Goal: Contribute content: Contribute content

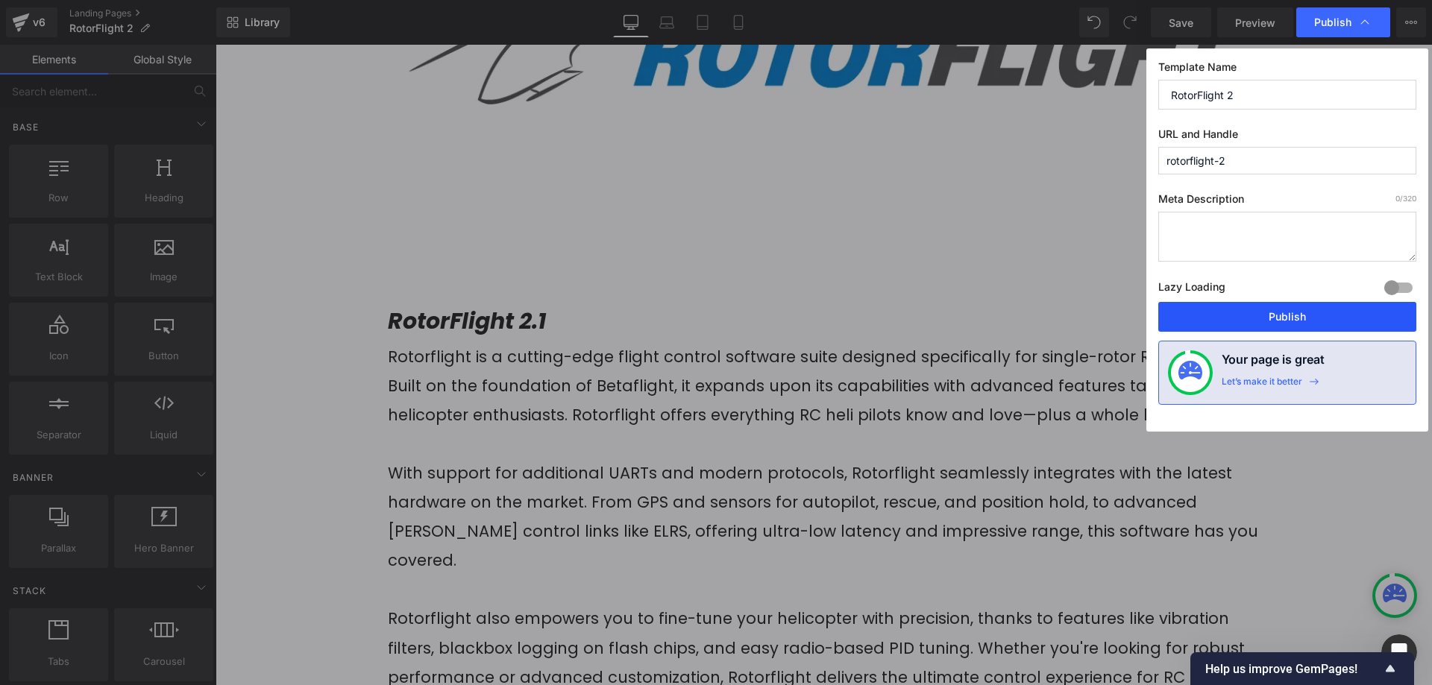
click at [1265, 311] on button "Publish" at bounding box center [1287, 317] width 258 height 30
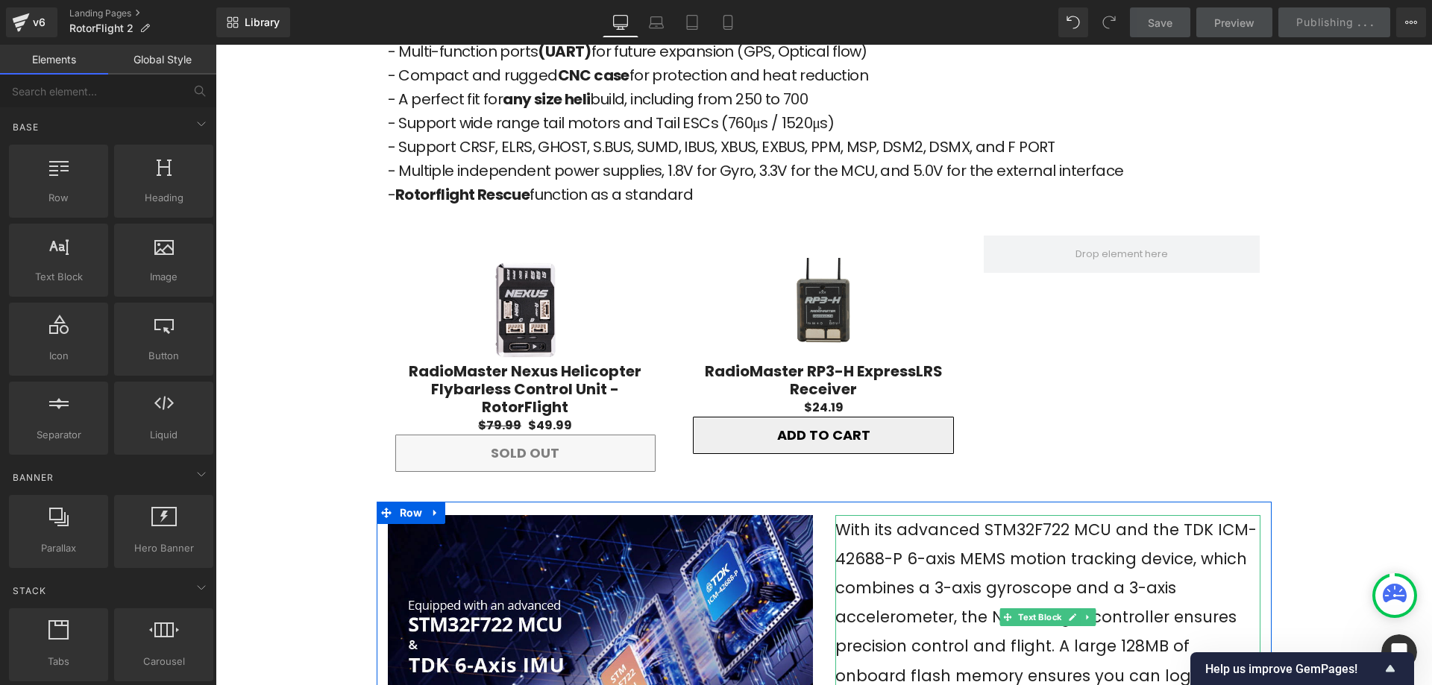
scroll to position [1790, 0]
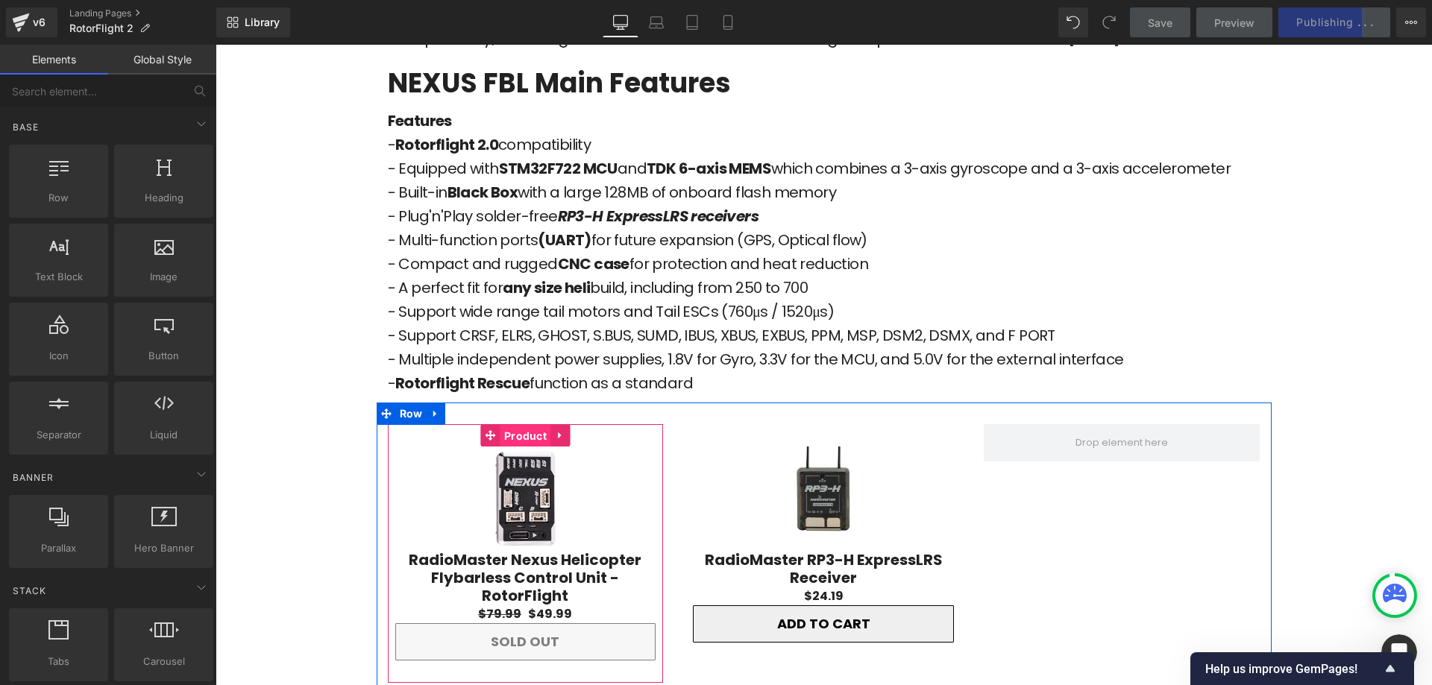
click at [521, 425] on span "Product" at bounding box center [525, 436] width 50 height 22
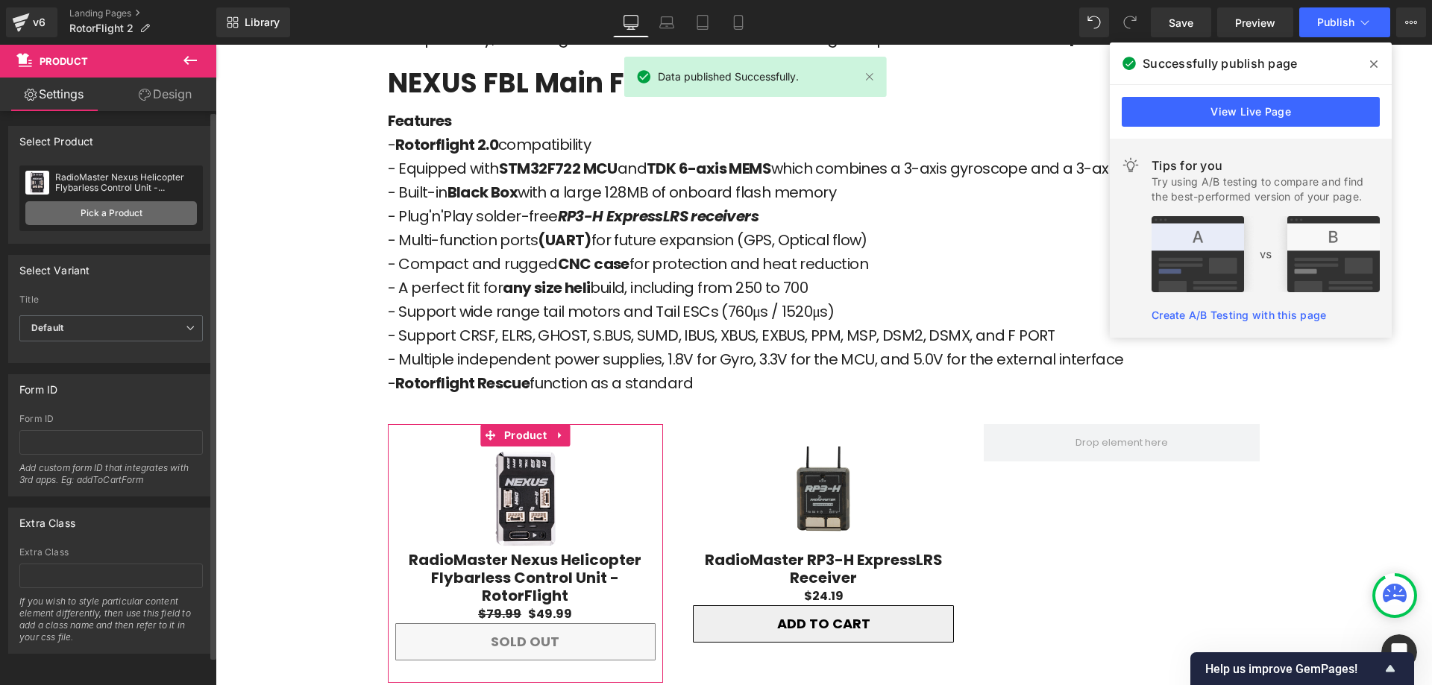
click at [70, 214] on link "Pick a Product" at bounding box center [111, 213] width 172 height 24
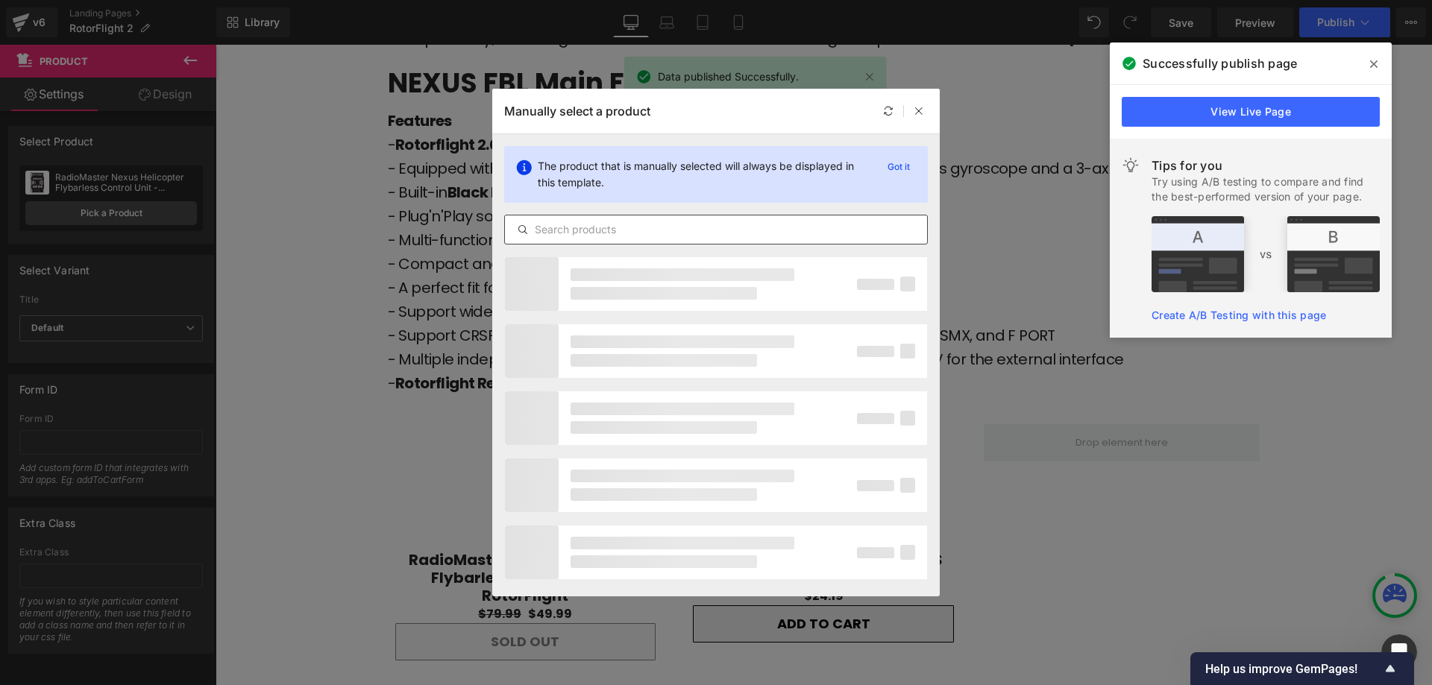
click at [585, 225] on input "text" at bounding box center [716, 230] width 422 height 18
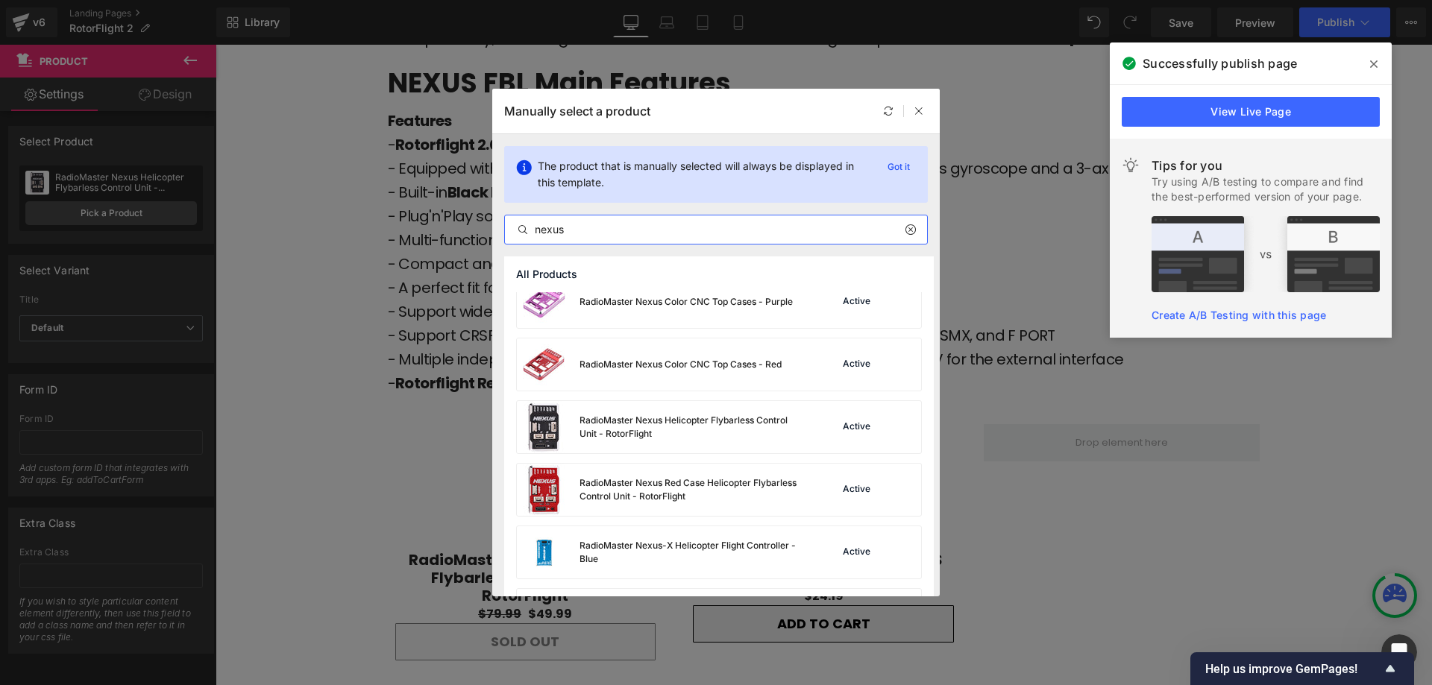
scroll to position [298, 0]
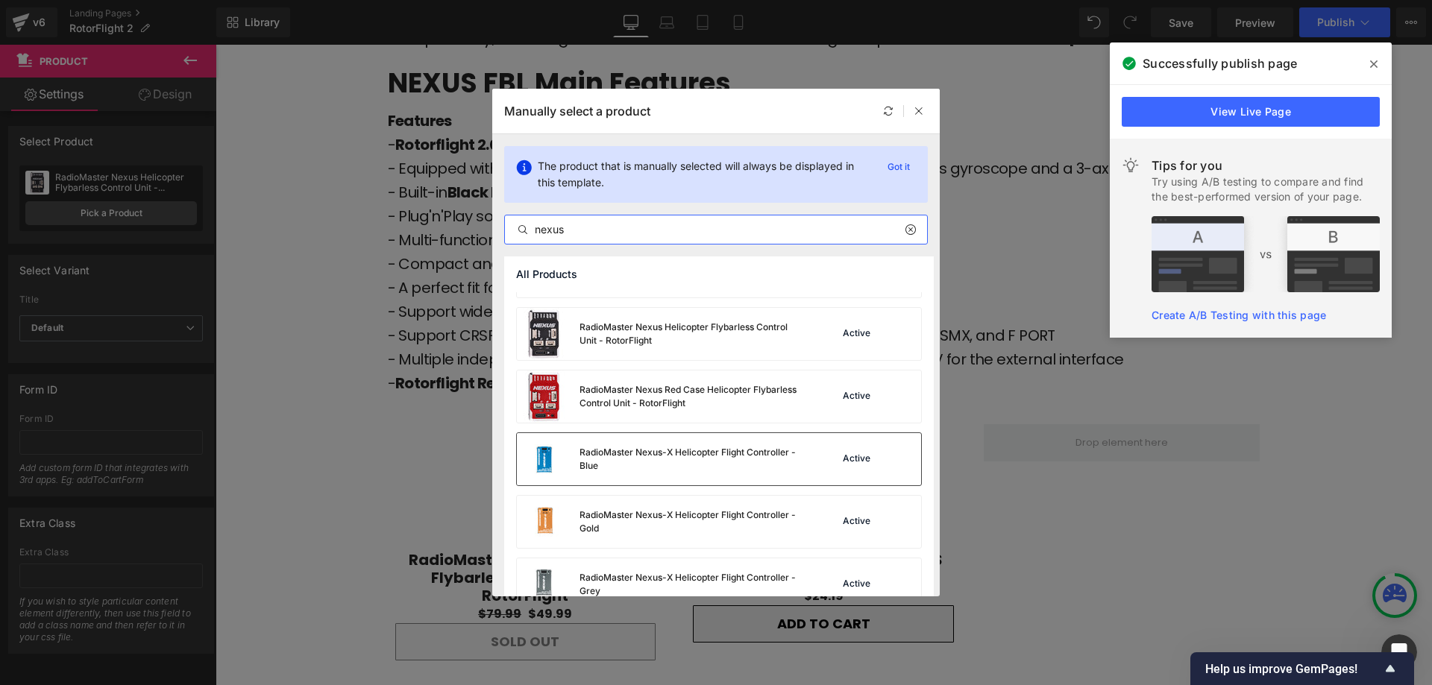
type input "nexus"
click at [775, 477] on div "RadioMaster Nexus-X Helicopter Flight Controller - Blue" at bounding box center [660, 459] width 286 height 52
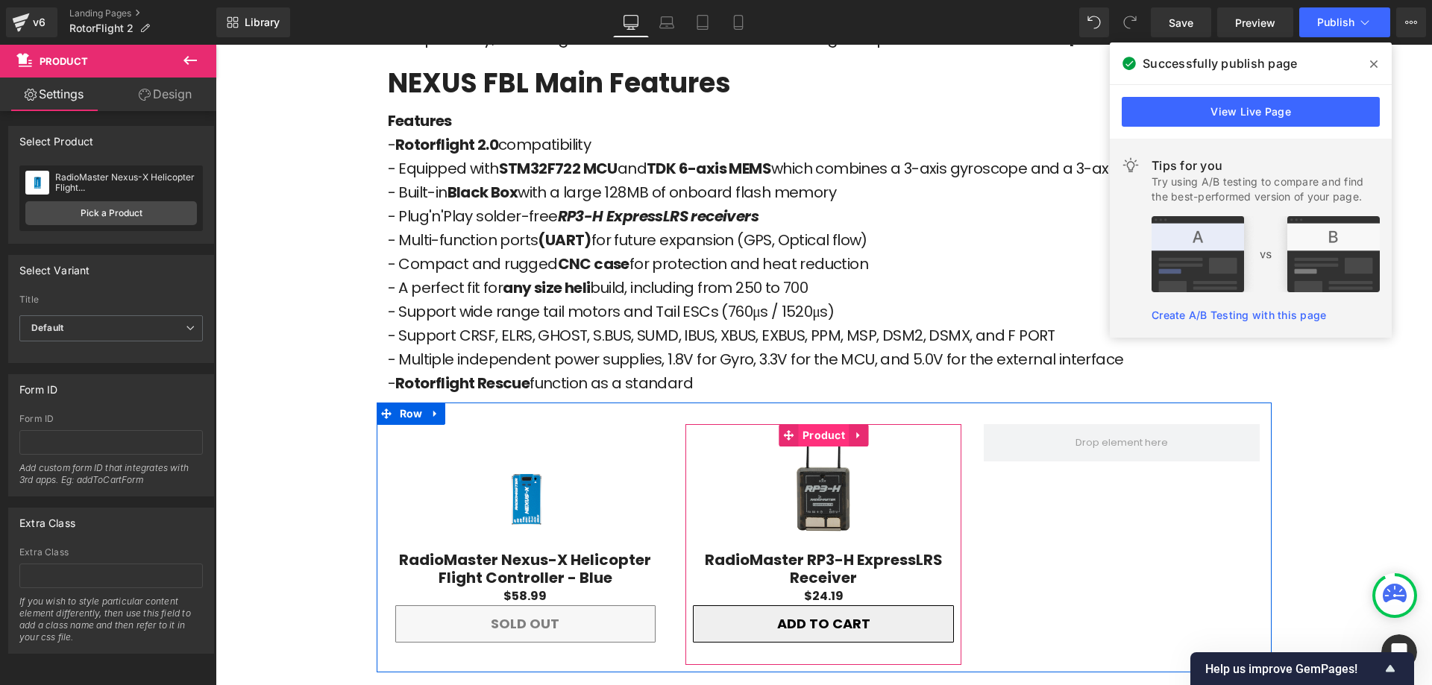
click at [815, 424] on span "Product" at bounding box center [824, 435] width 50 height 22
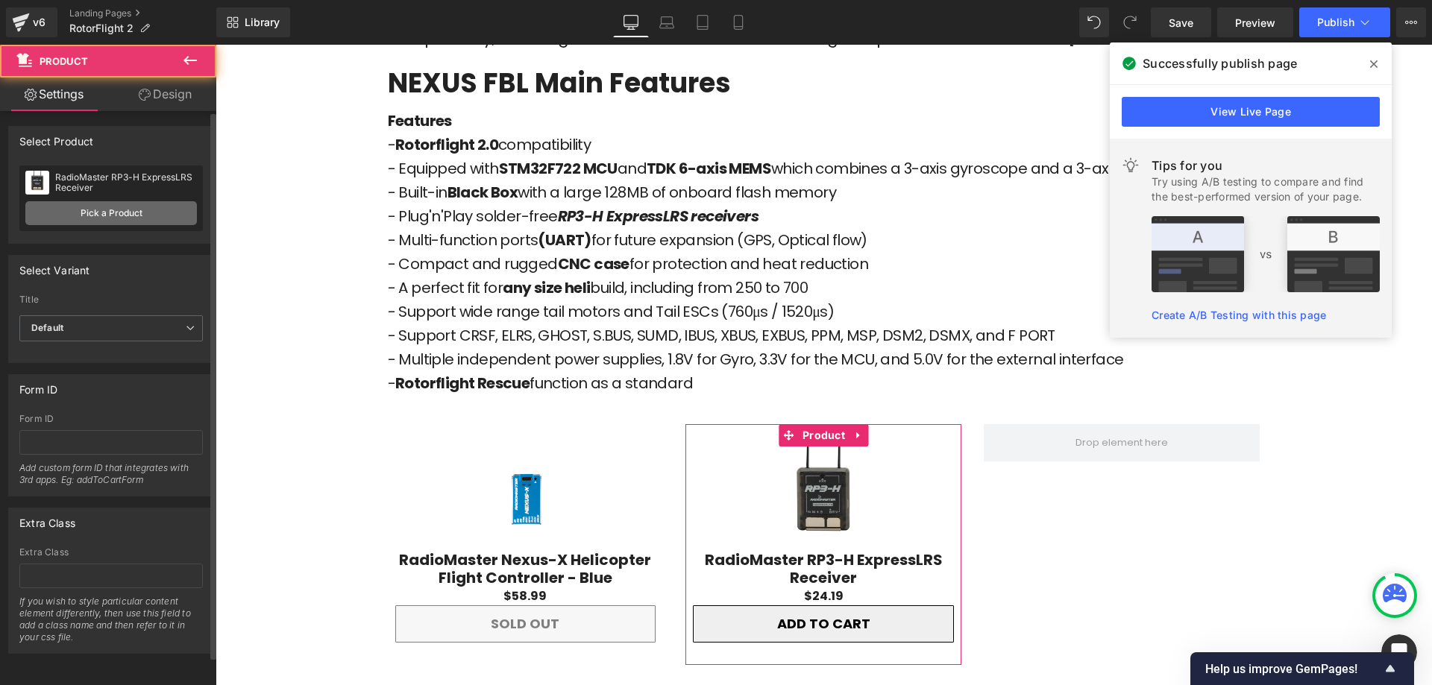
click at [152, 213] on link "Pick a Product" at bounding box center [111, 213] width 172 height 24
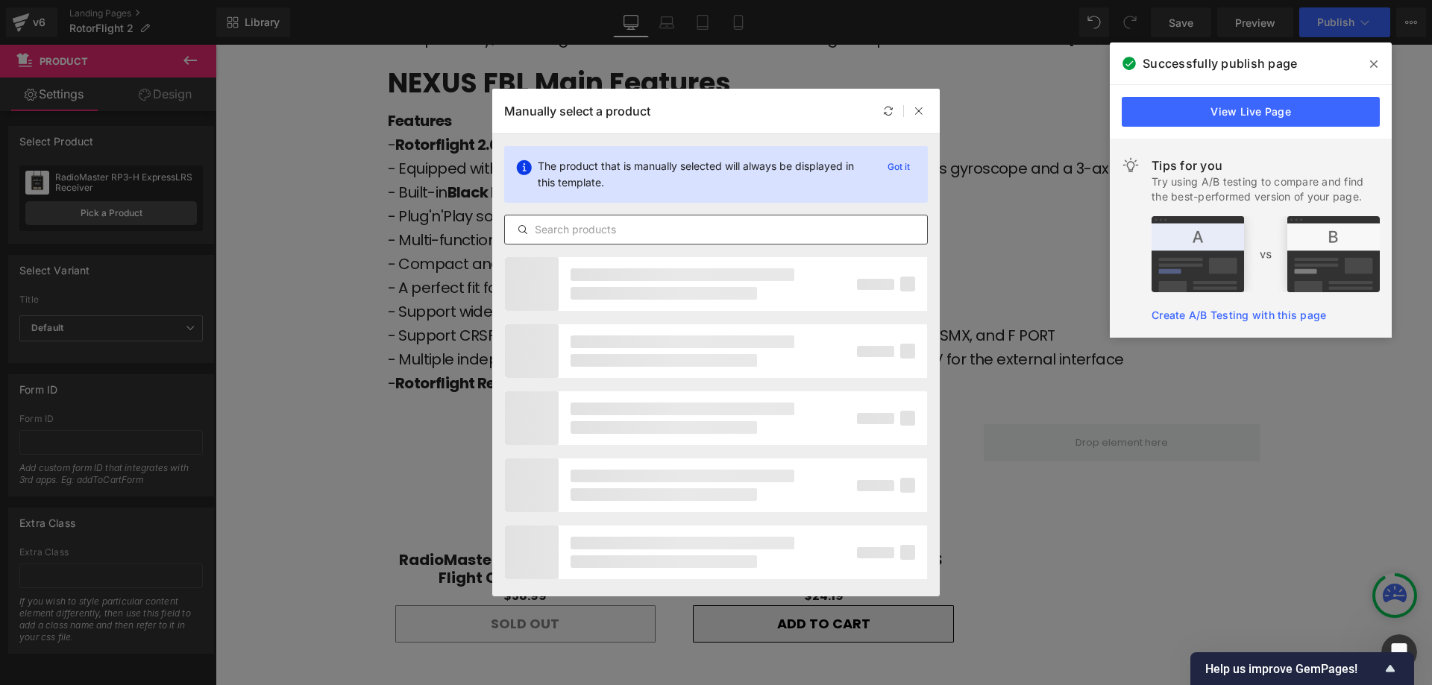
click at [550, 224] on input "text" at bounding box center [716, 230] width 422 height 18
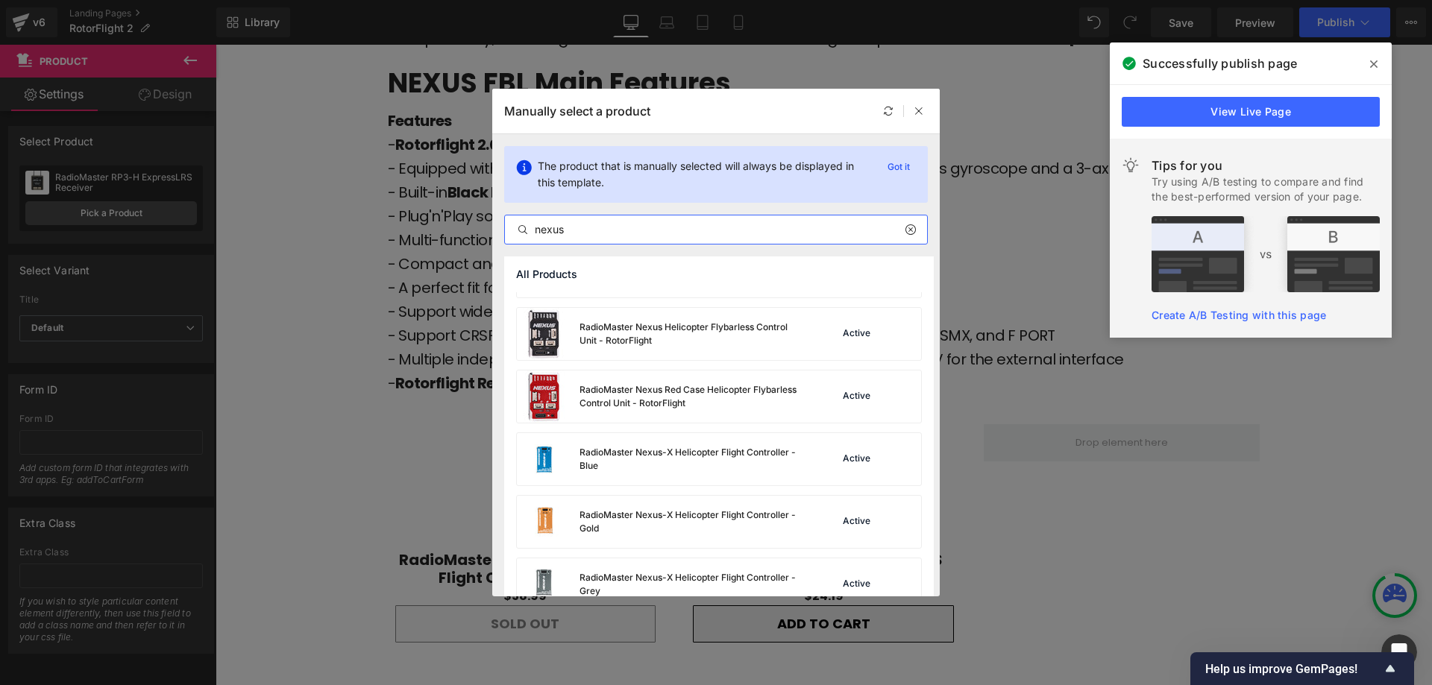
scroll to position [373, 0]
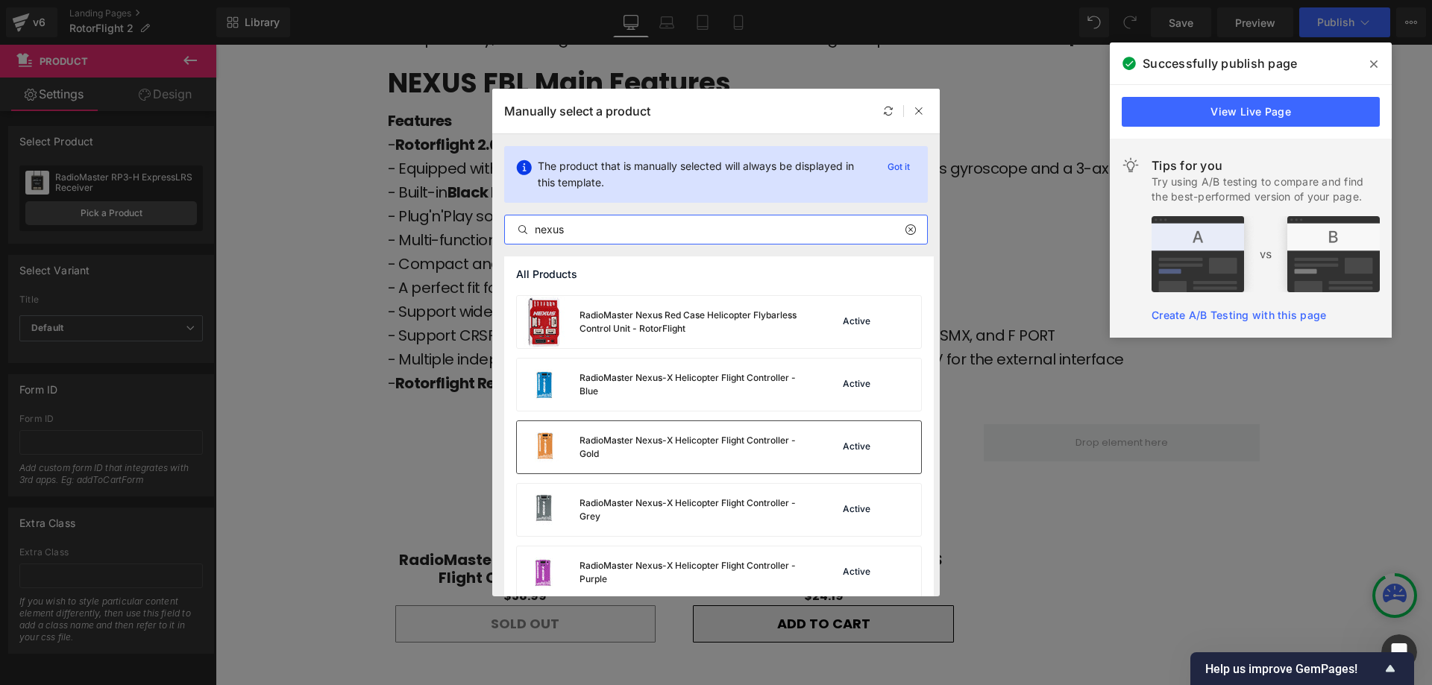
type input "nexus"
click at [774, 468] on div "RadioMaster Nexus-X Helicopter Flight Controller - Gold" at bounding box center [660, 447] width 286 height 52
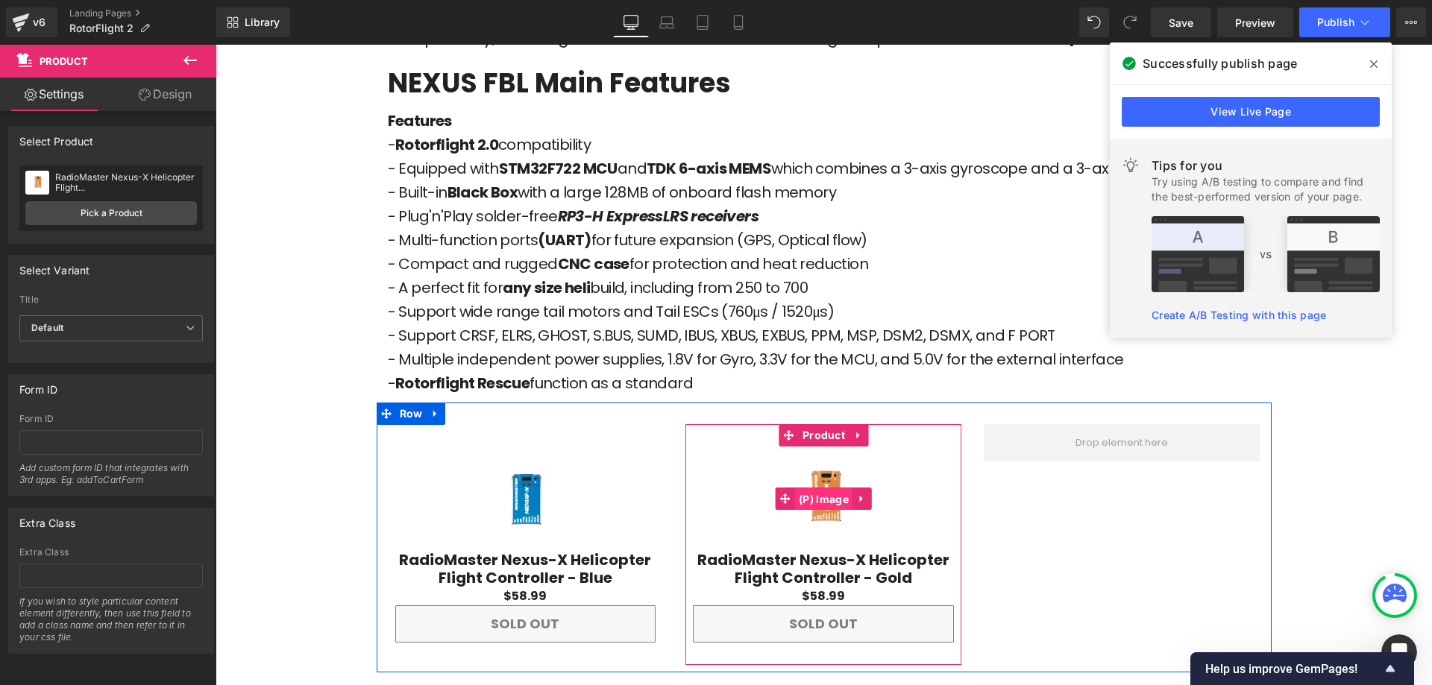
click at [803, 489] on span "(P) Image" at bounding box center [823, 500] width 57 height 22
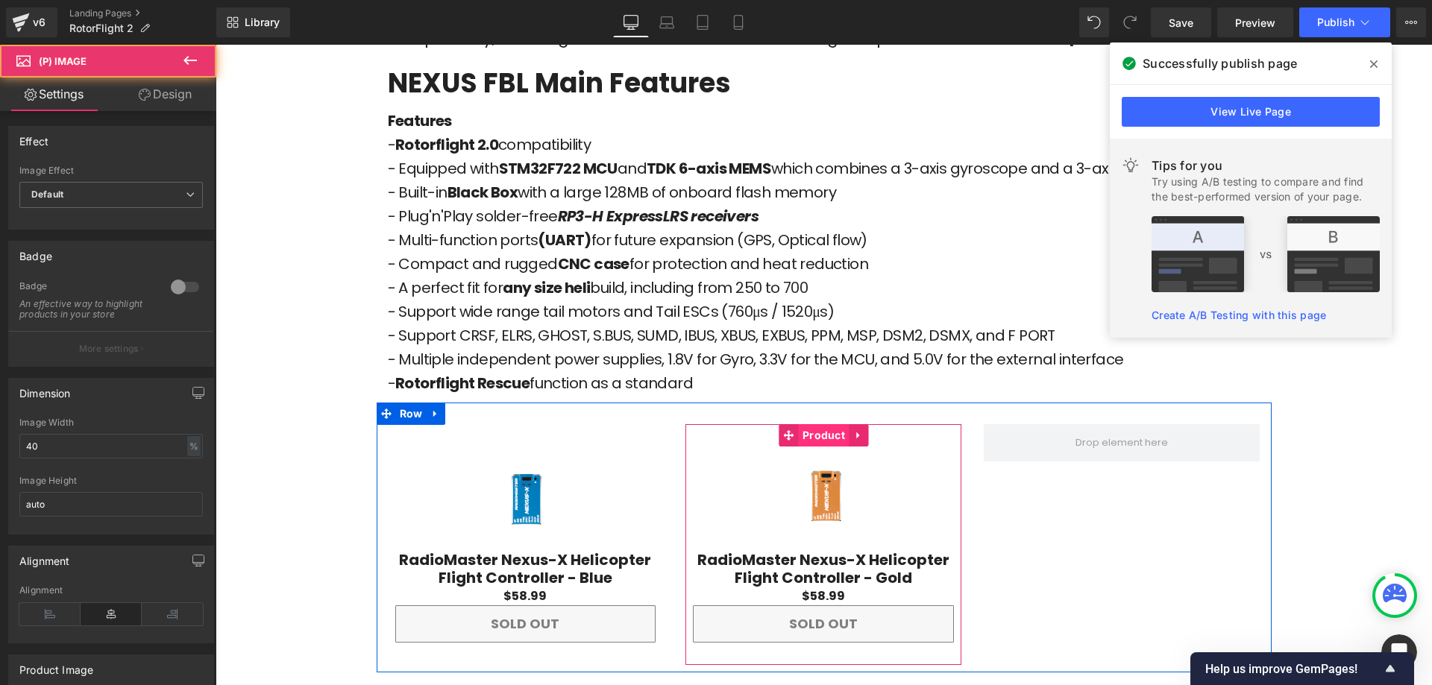
click at [805, 424] on span "Product" at bounding box center [824, 435] width 50 height 22
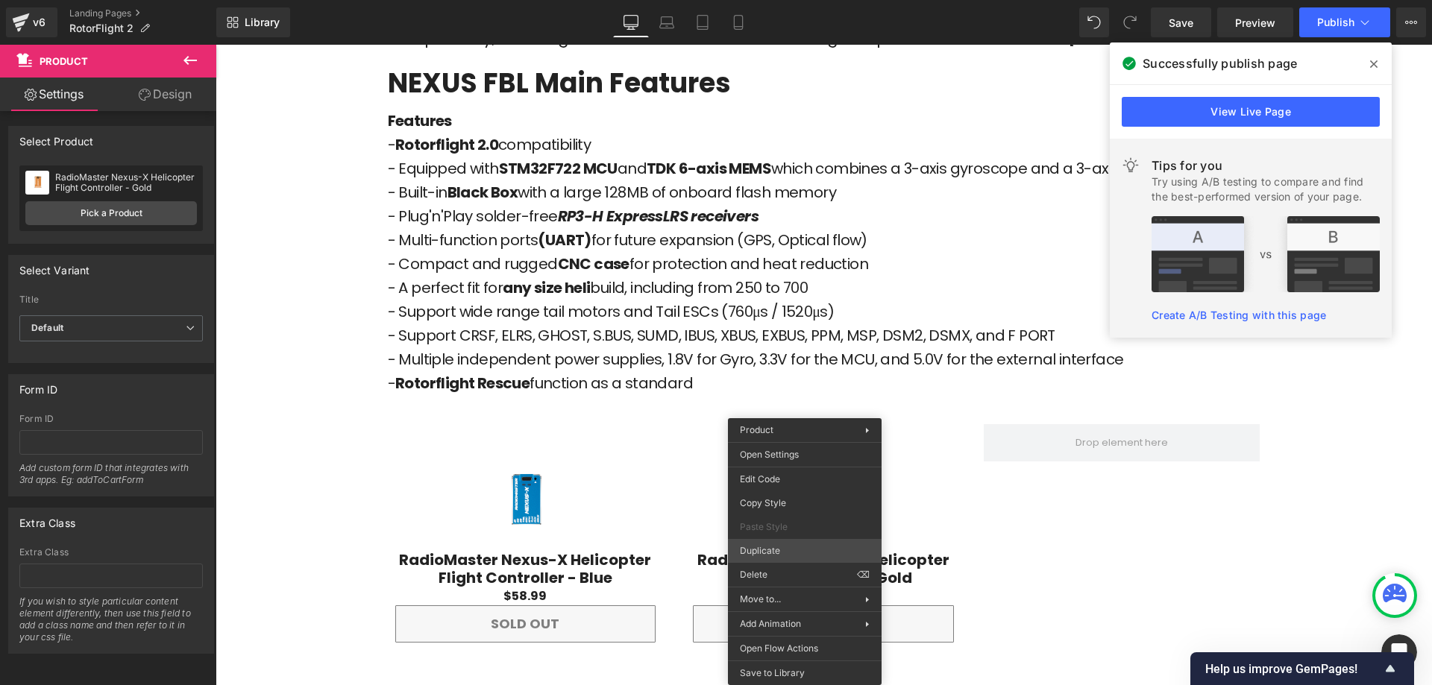
drag, startPoint x: 1011, startPoint y: 590, endPoint x: 898, endPoint y: 511, distance: 138.2
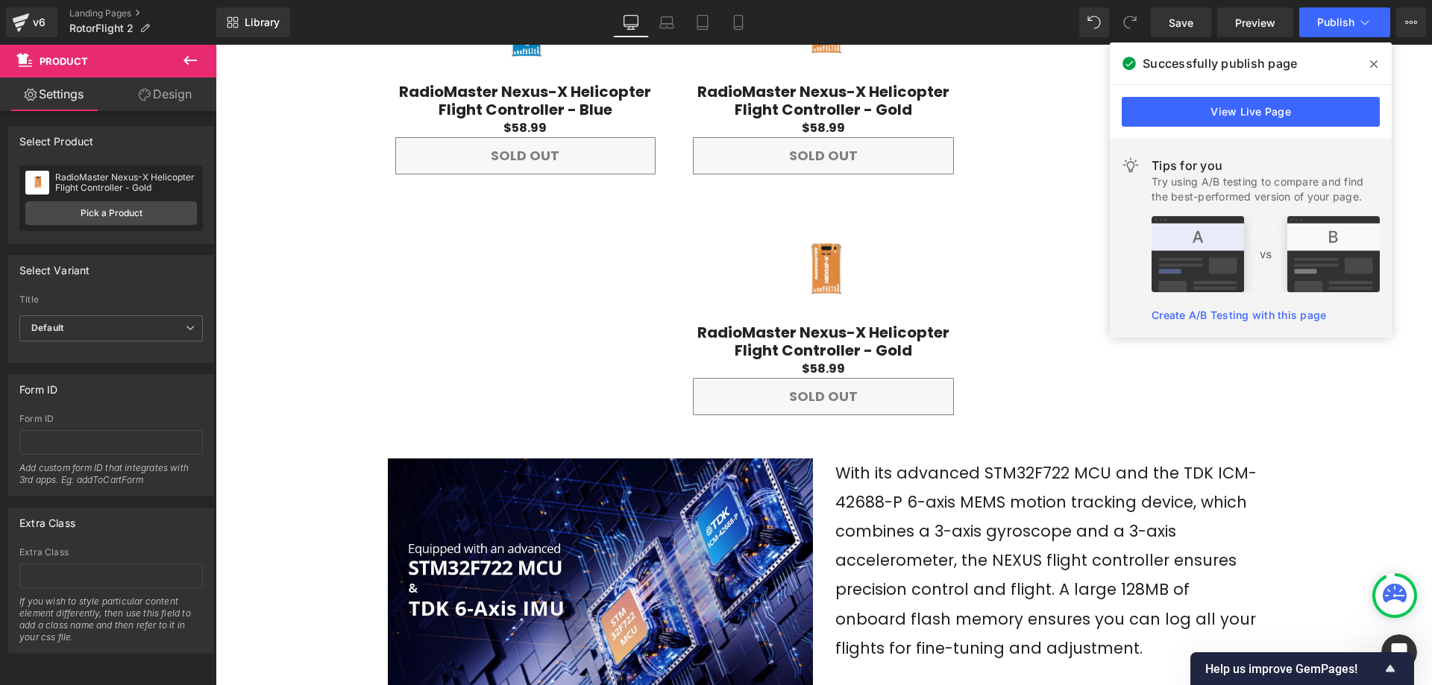
scroll to position [2173, 0]
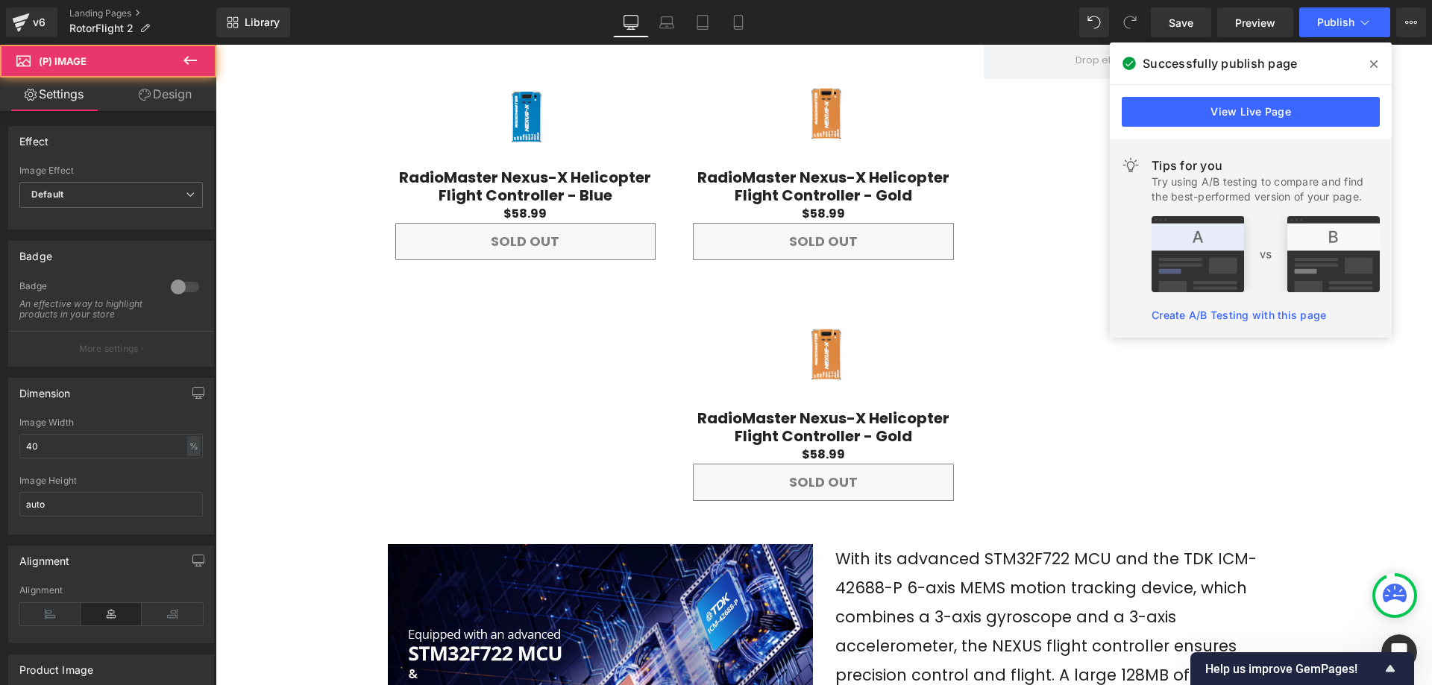
click at [838, 351] on img at bounding box center [823, 357] width 104 height 104
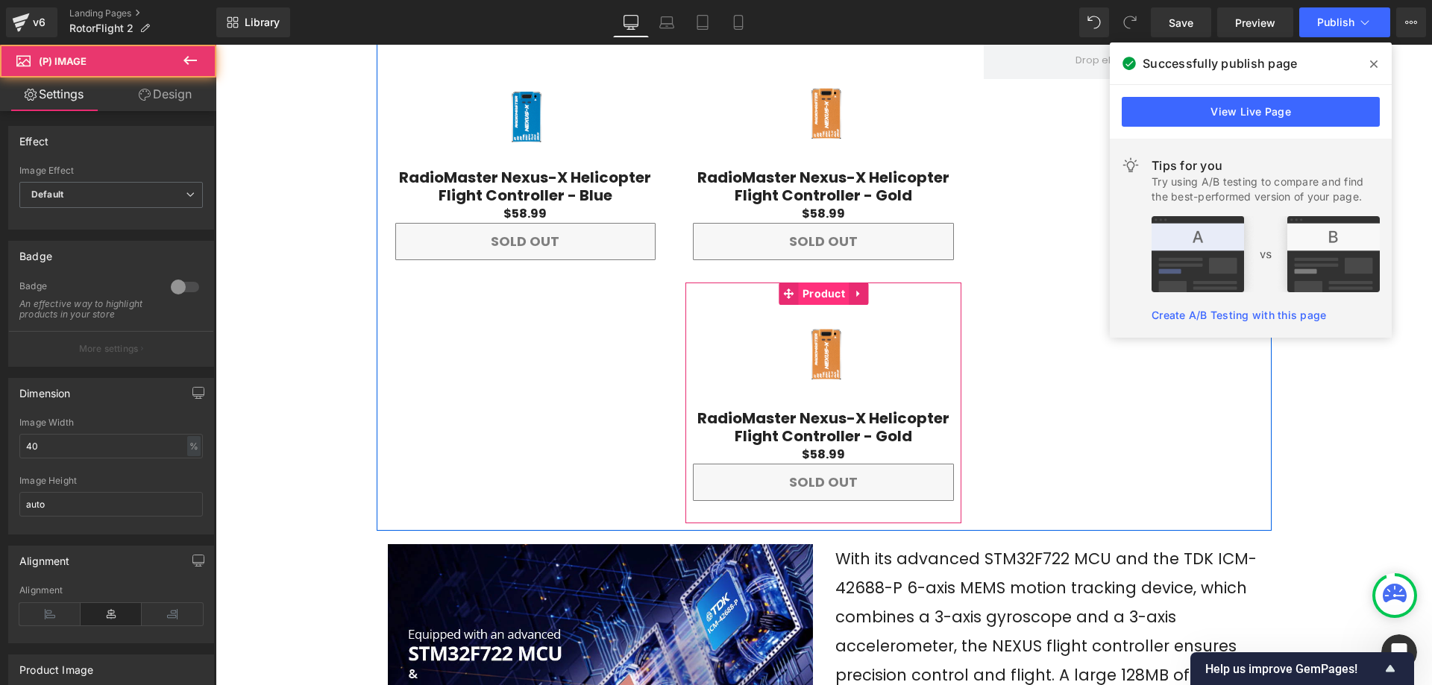
click at [820, 283] on span "Product" at bounding box center [824, 294] width 50 height 22
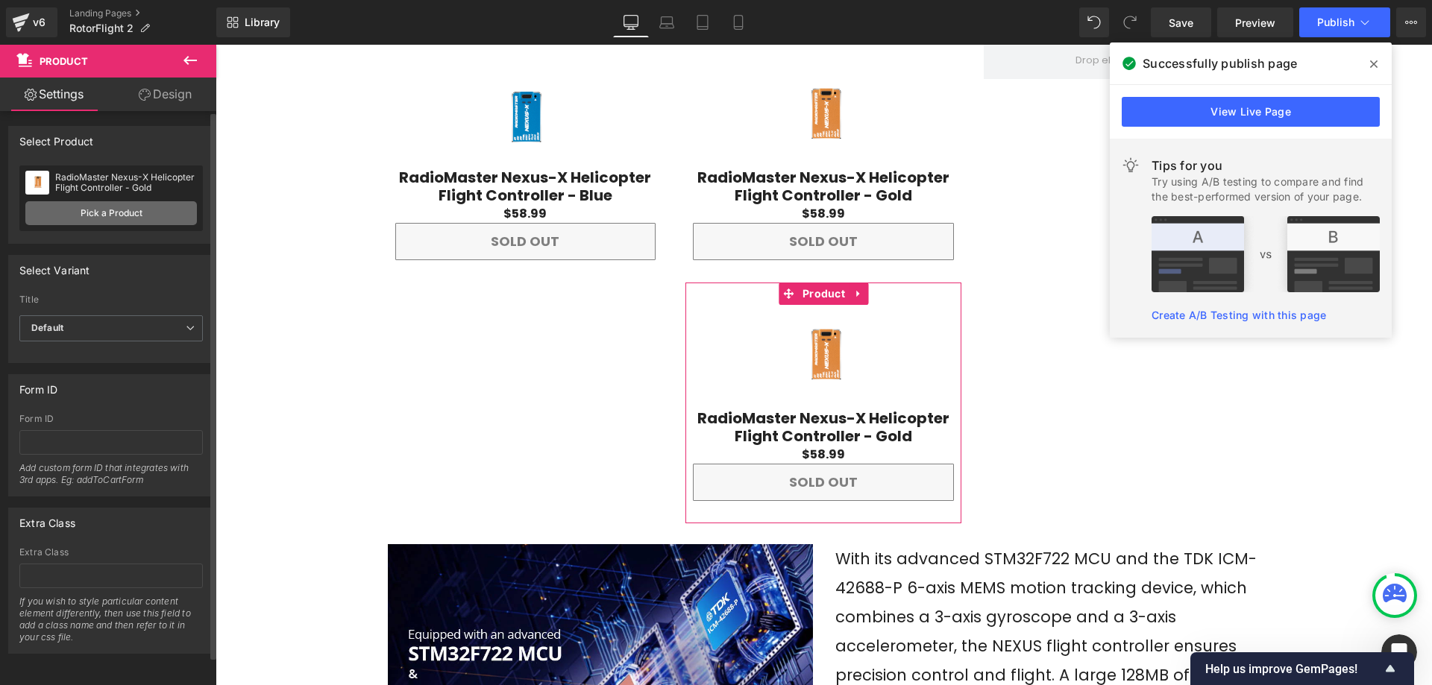
click at [154, 213] on link "Pick a Product" at bounding box center [111, 213] width 172 height 24
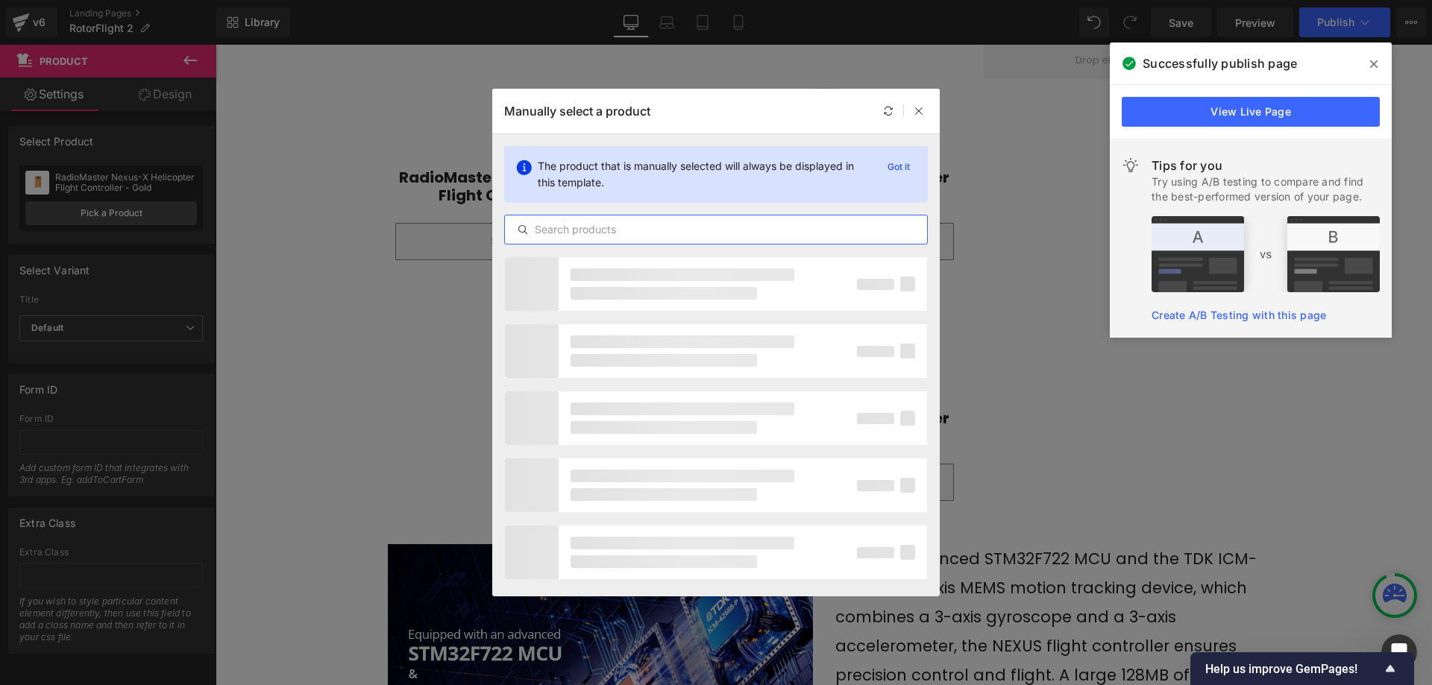
click at [573, 224] on input "text" at bounding box center [716, 230] width 422 height 18
type input "n"
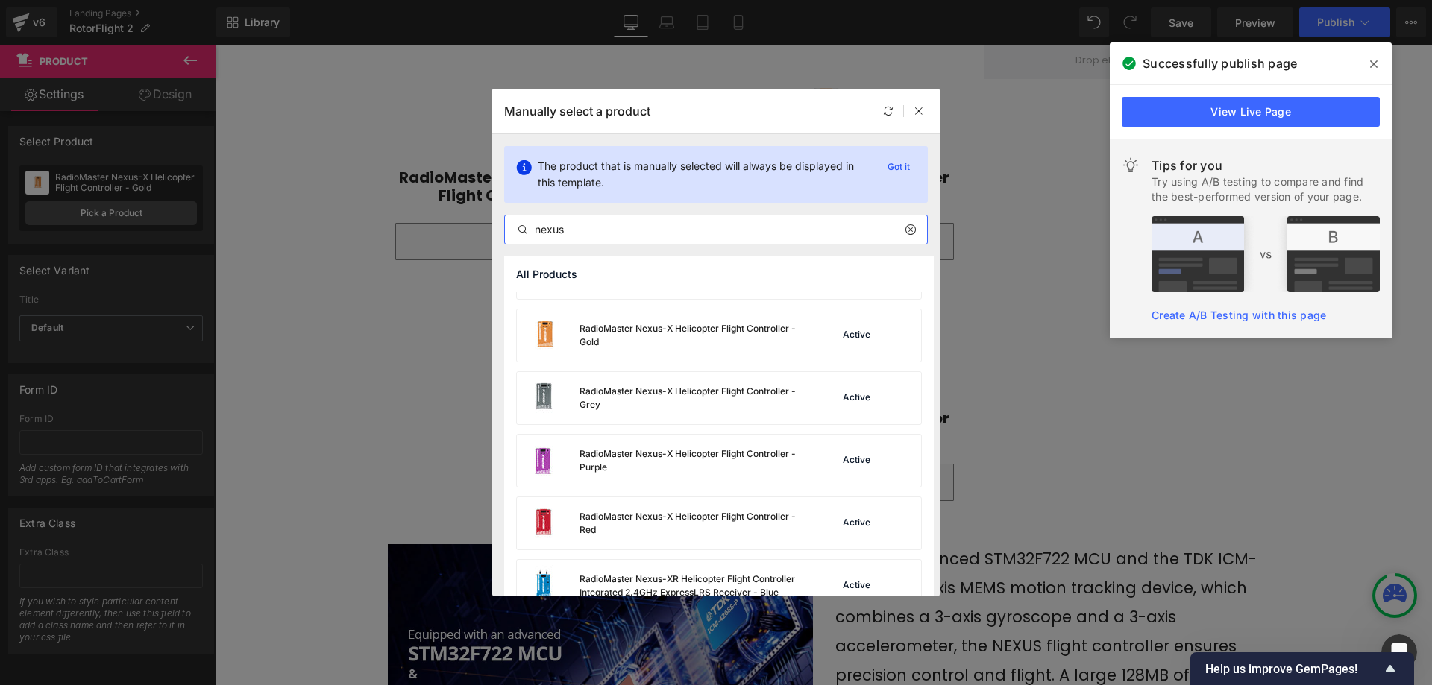
scroll to position [574, 0]
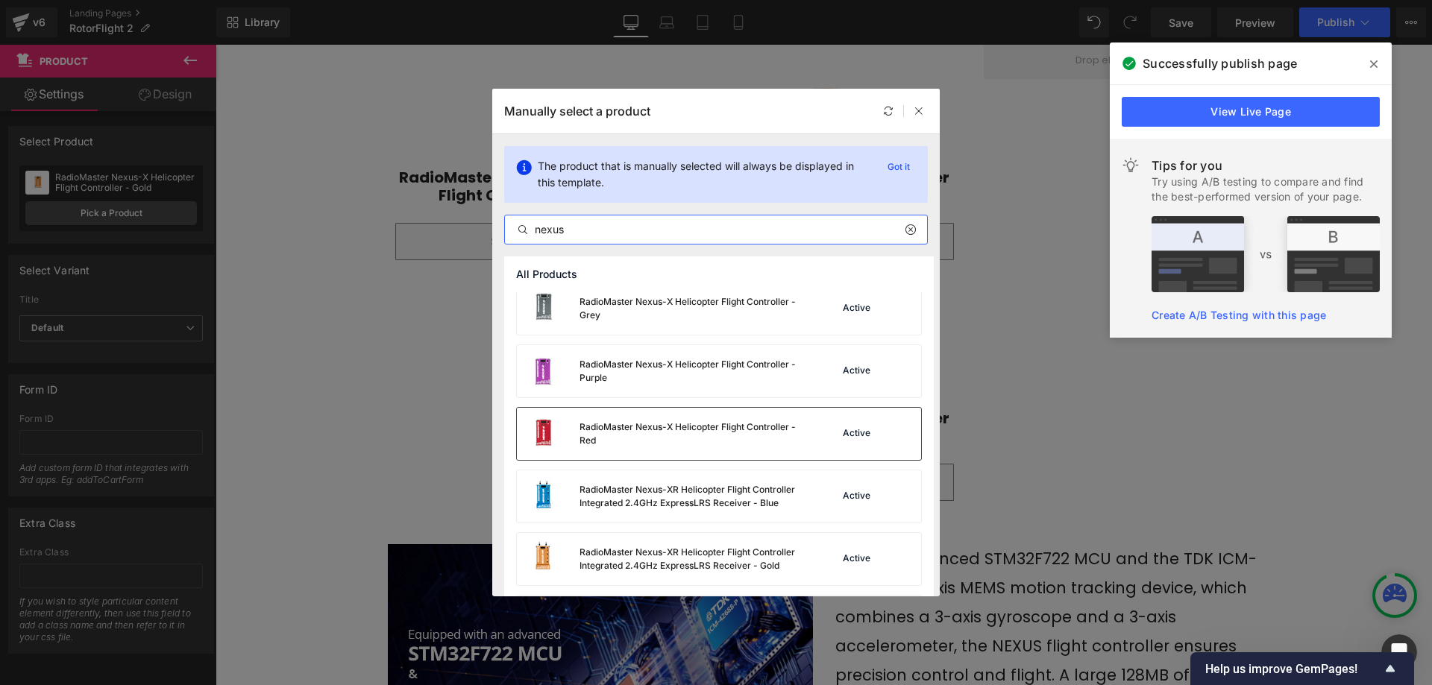
type input "nexus"
click at [671, 433] on div "RadioMaster Nexus-X Helicopter Flight Controller - Red" at bounding box center [692, 434] width 224 height 27
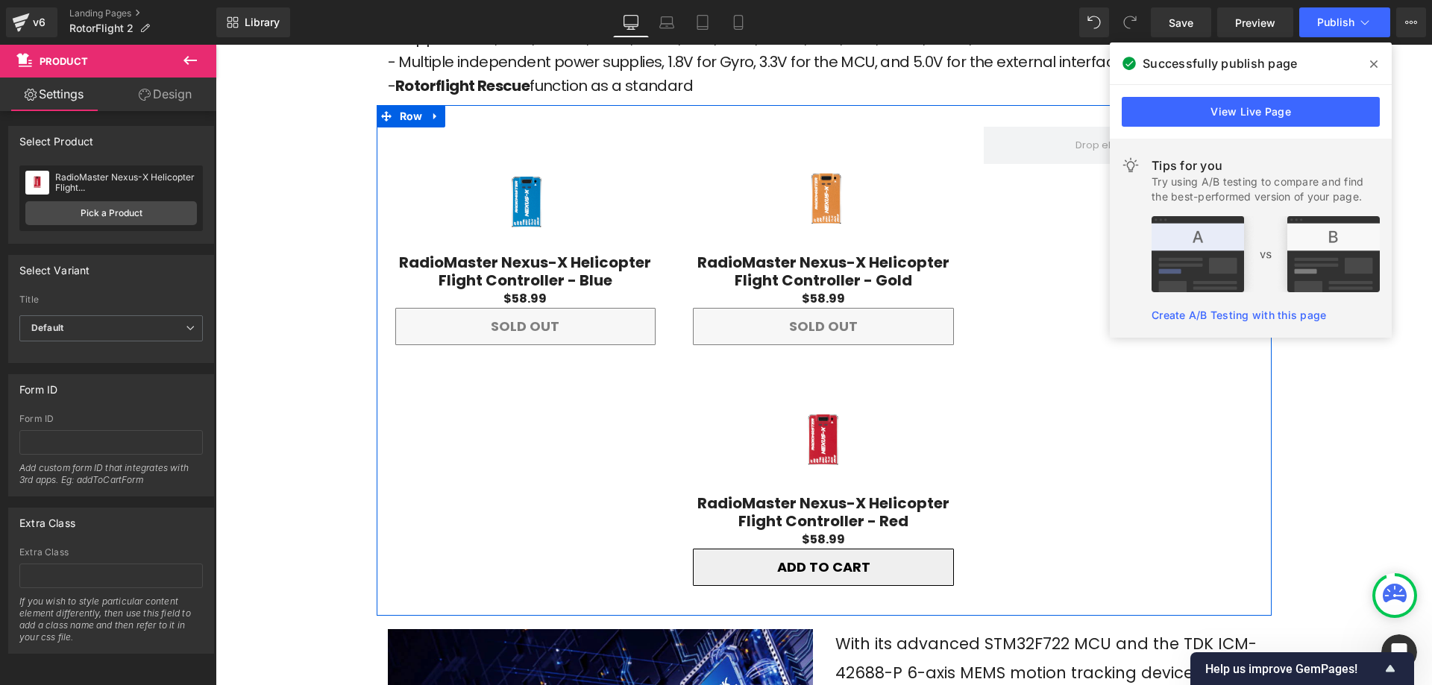
scroll to position [1874, 0]
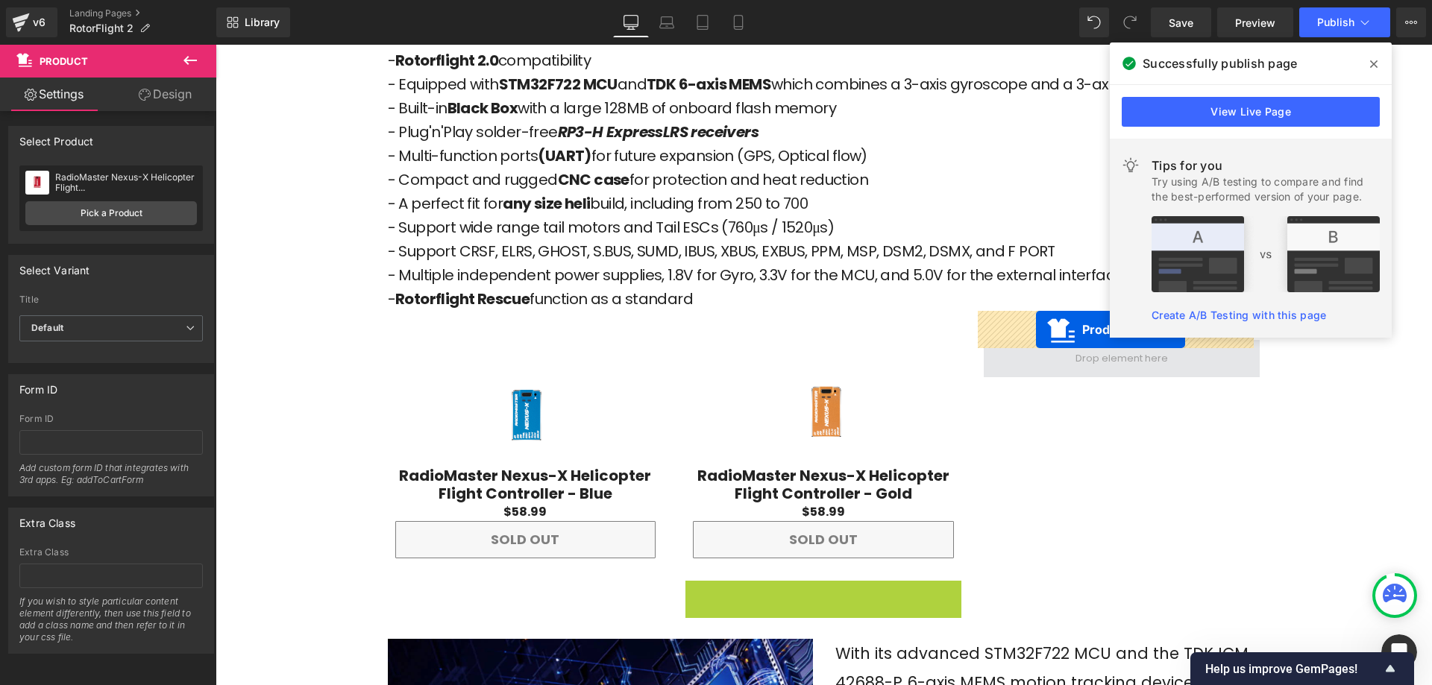
drag, startPoint x: 781, startPoint y: 563, endPoint x: 1036, endPoint y: 330, distance: 345.8
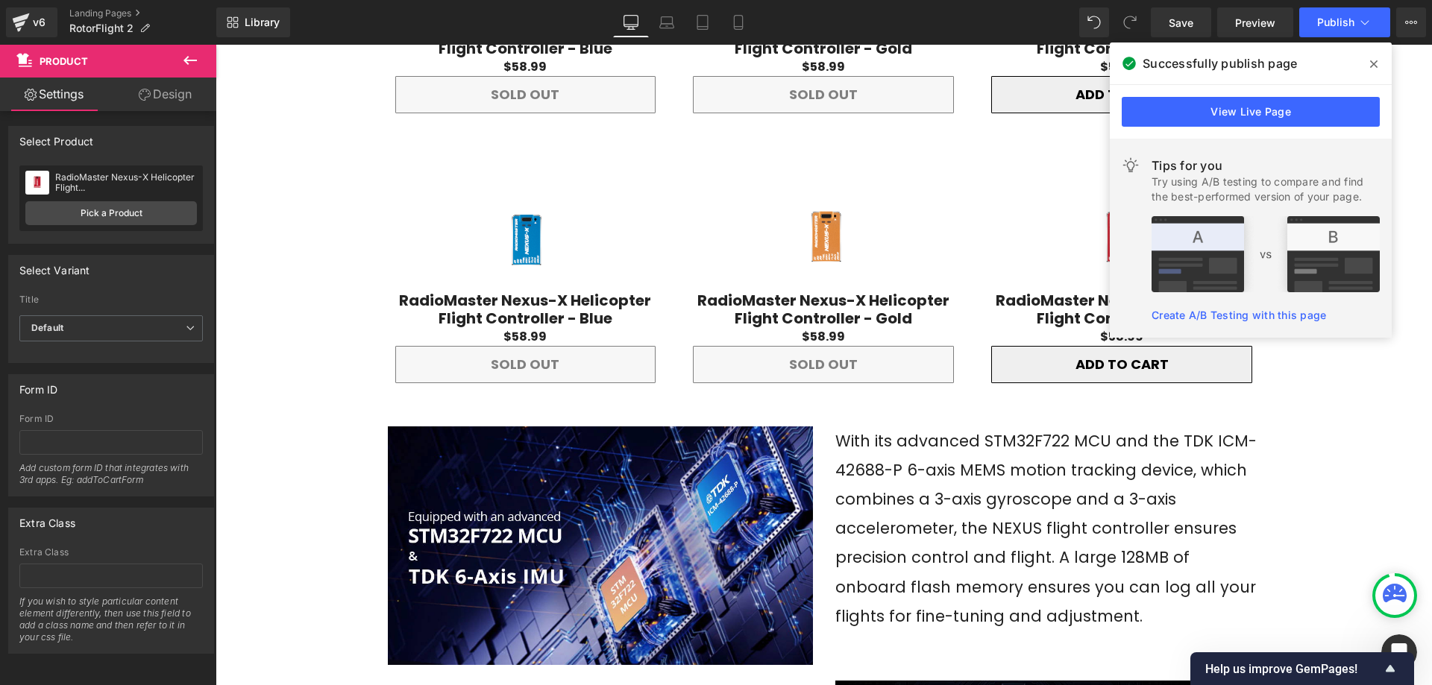
scroll to position [2180, 0]
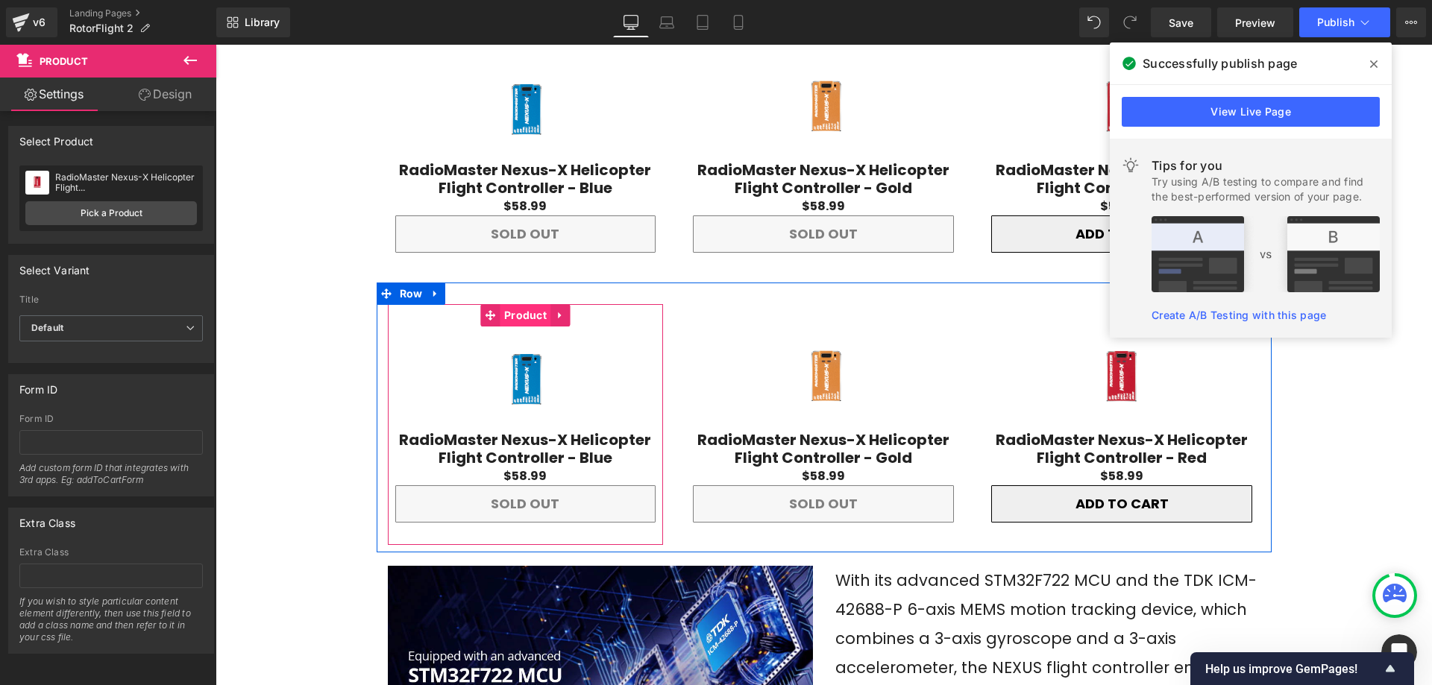
click at [515, 304] on span "Product" at bounding box center [525, 315] width 50 height 22
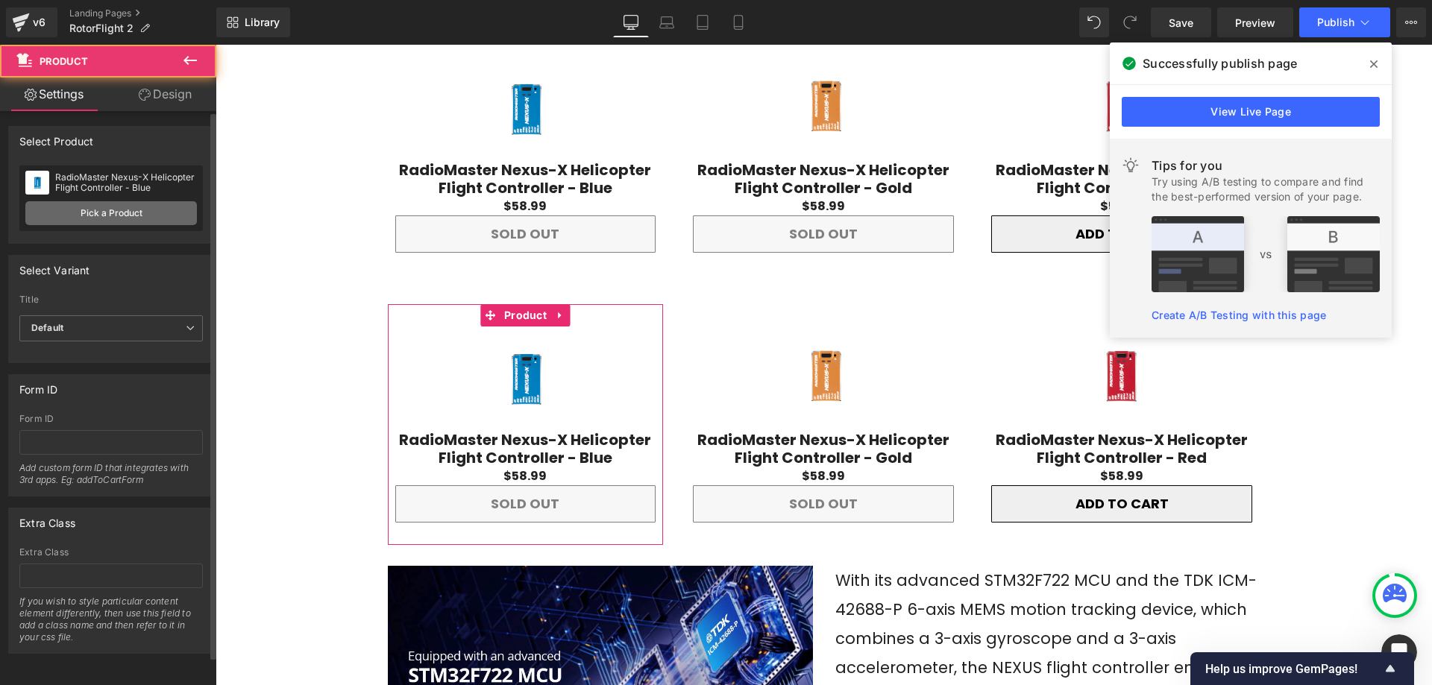
click at [142, 208] on link "Pick a Product" at bounding box center [111, 213] width 172 height 24
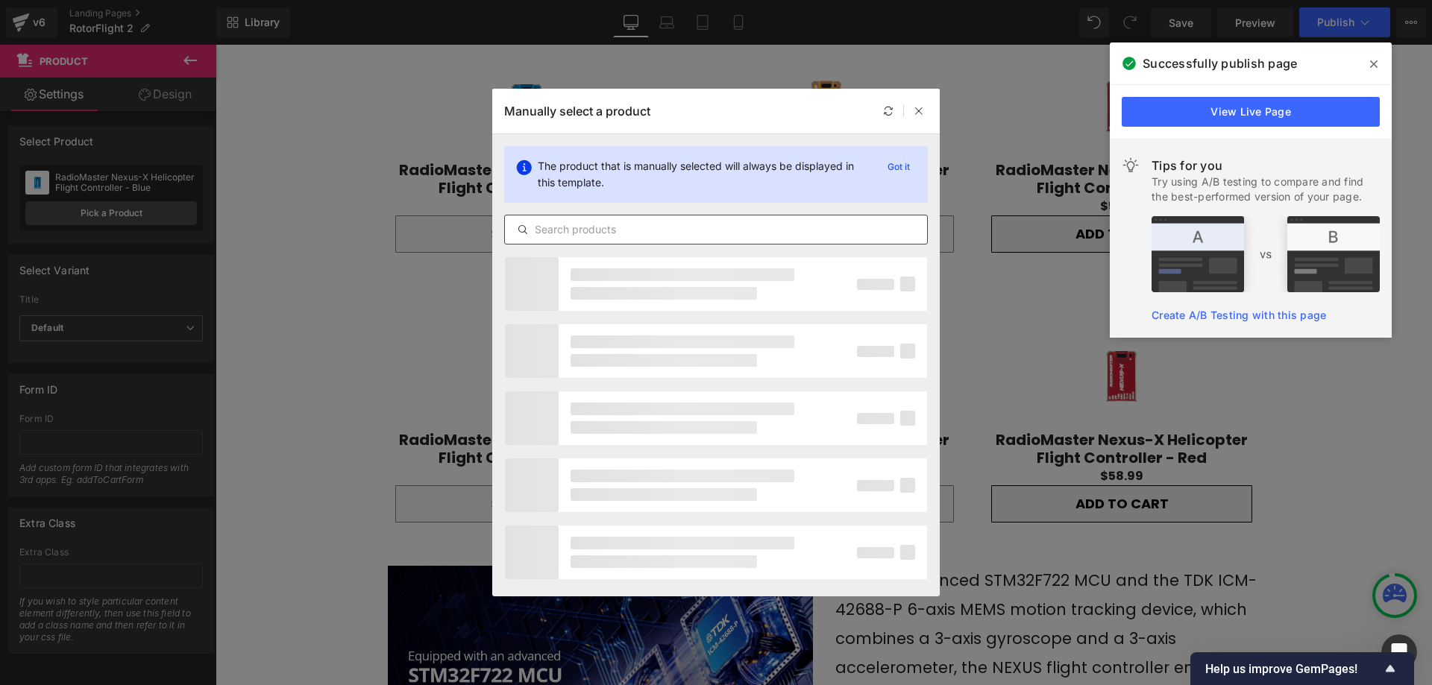
click at [624, 227] on input "text" at bounding box center [716, 230] width 422 height 18
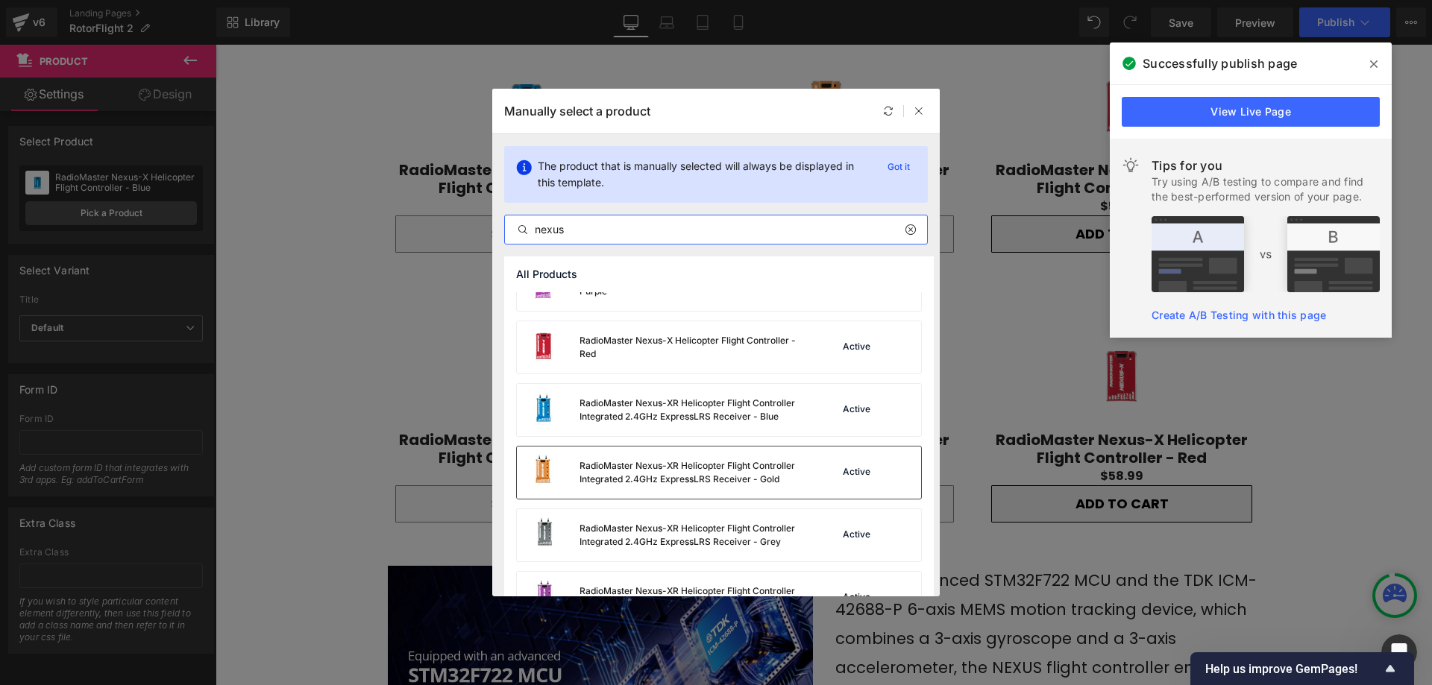
scroll to position [671, 0]
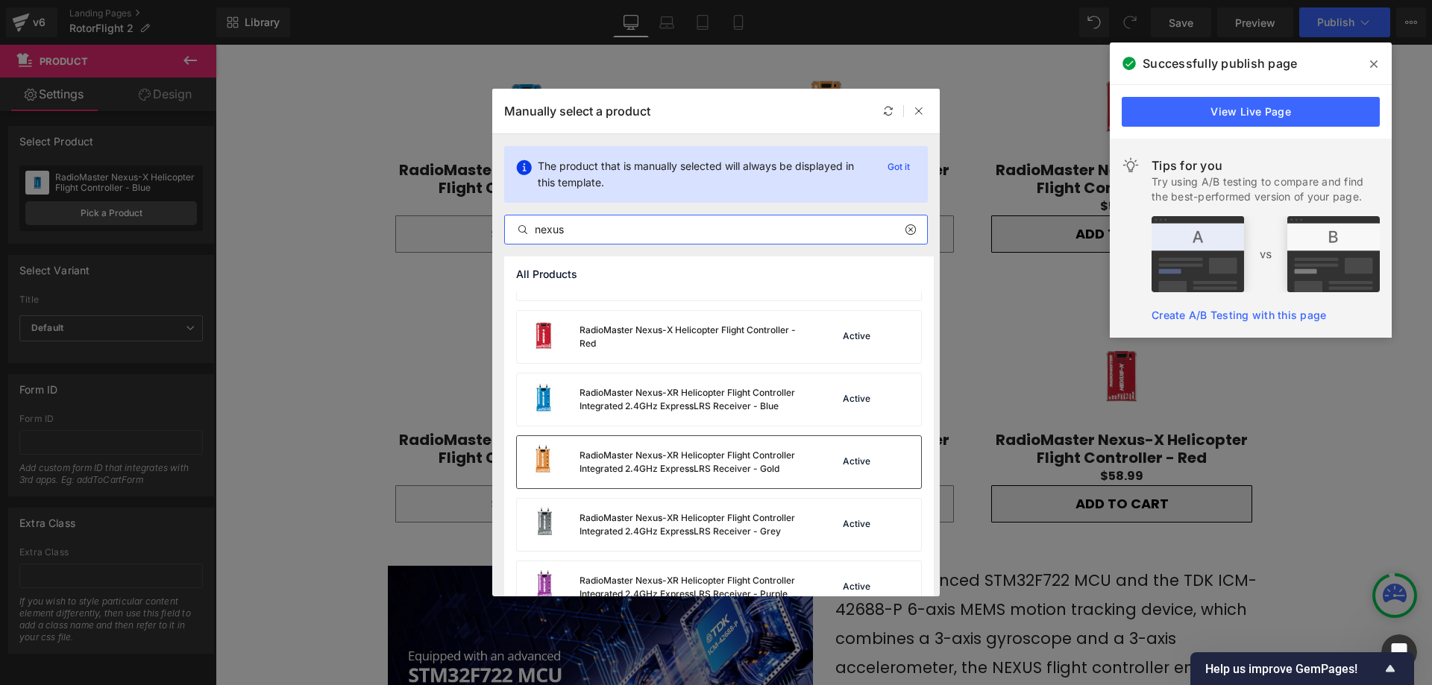
type input "nexus"
click at [621, 483] on div "RadioMaster Nexus-XR Helicopter Flight Controller Integrated 2.4GHz ExpressLRS …" at bounding box center [660, 462] width 286 height 52
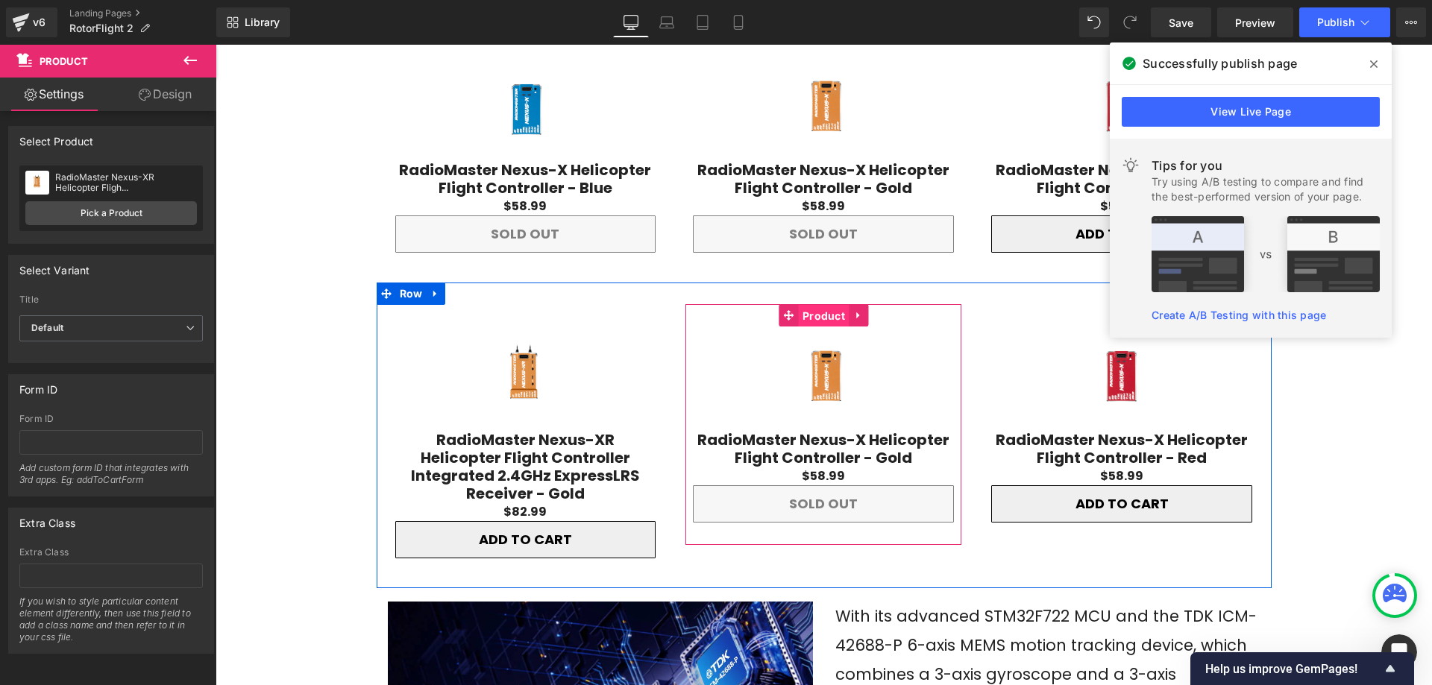
click at [808, 305] on span "Product" at bounding box center [824, 316] width 50 height 22
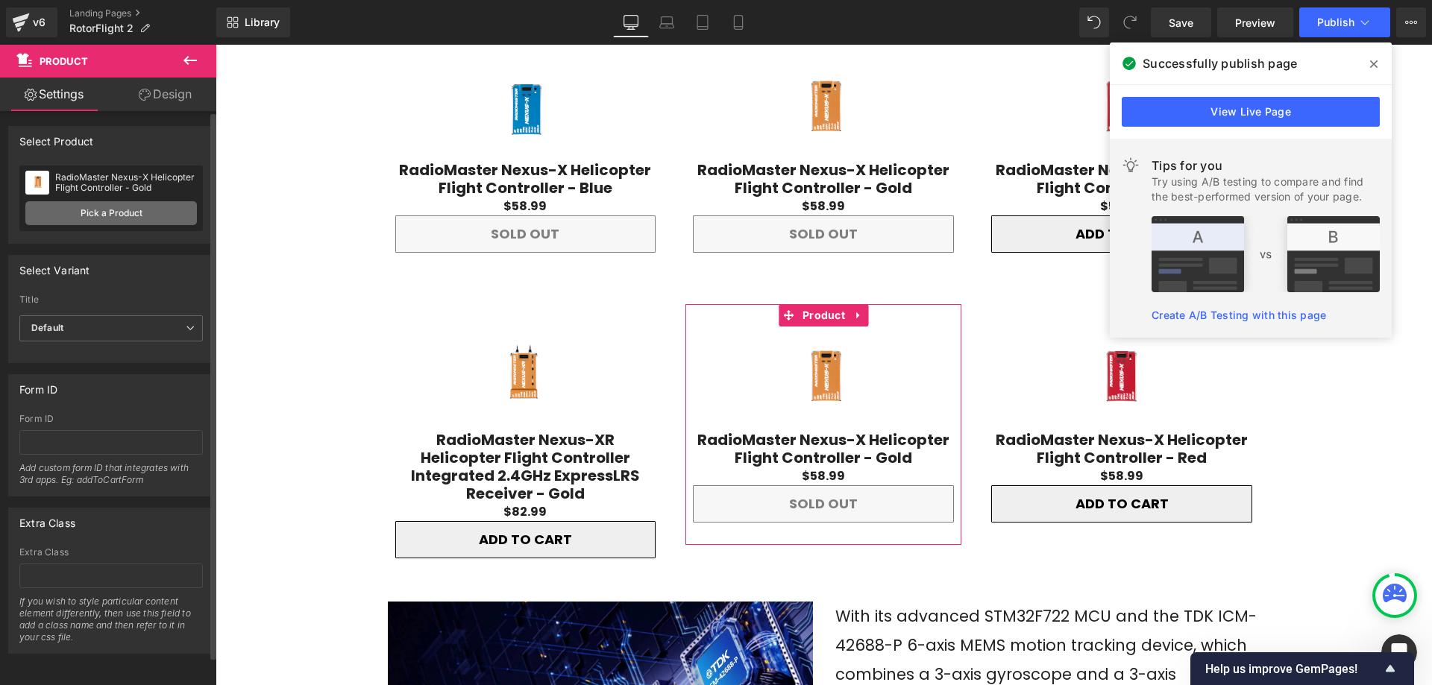
click at [119, 217] on link "Pick a Product" at bounding box center [111, 213] width 172 height 24
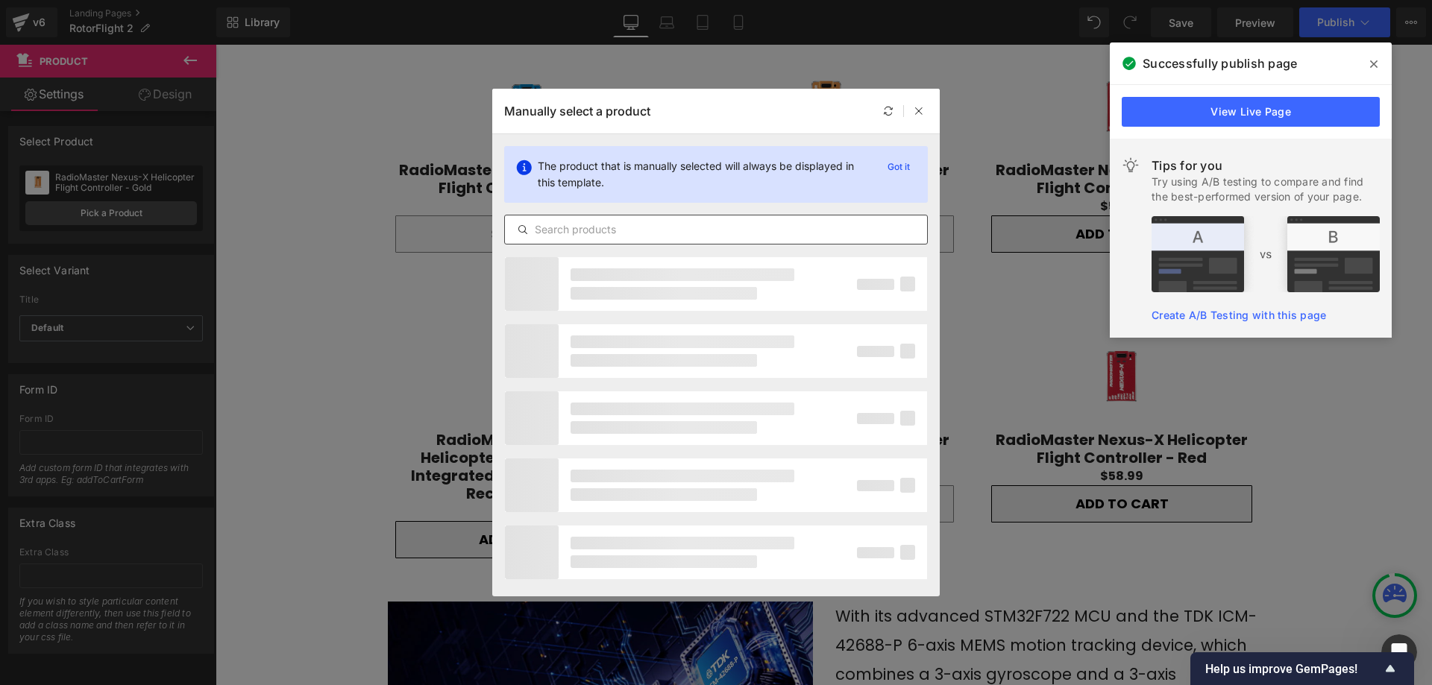
click at [577, 222] on input "text" at bounding box center [716, 230] width 422 height 18
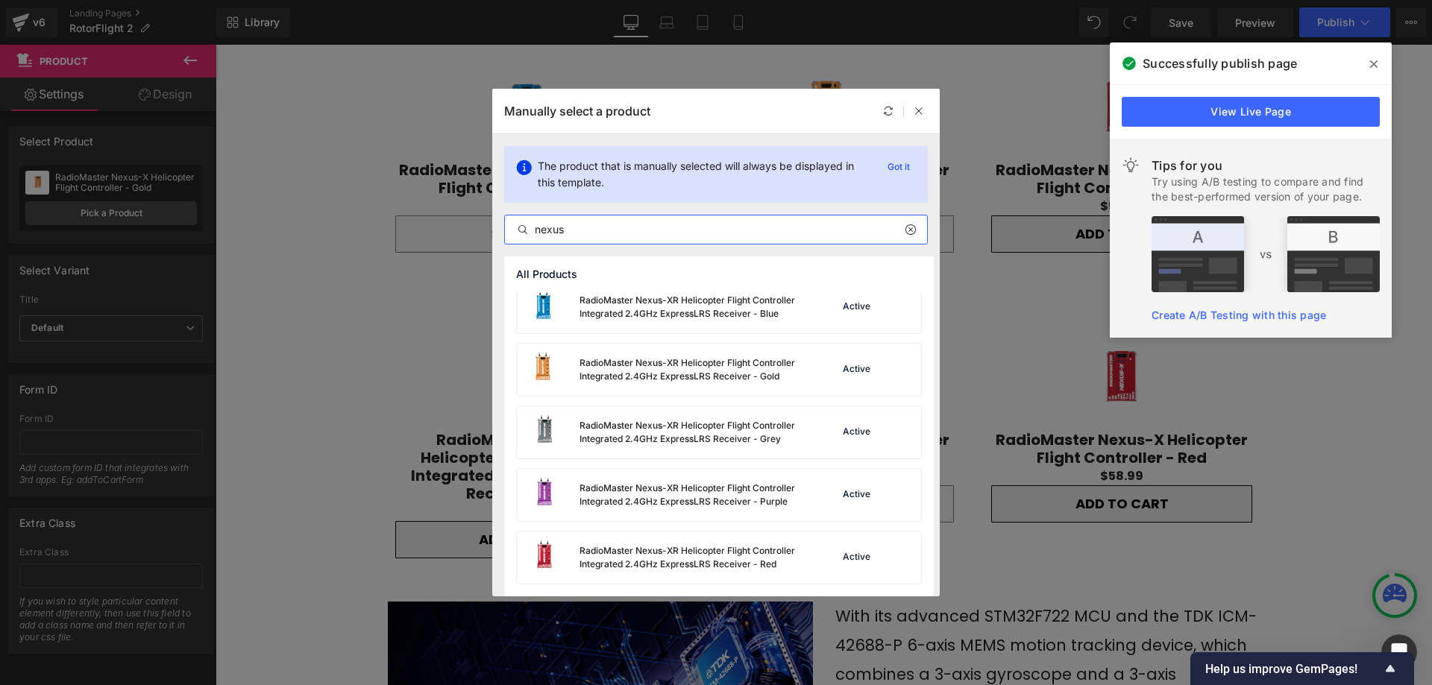
scroll to position [764, 0]
type input "nexus"
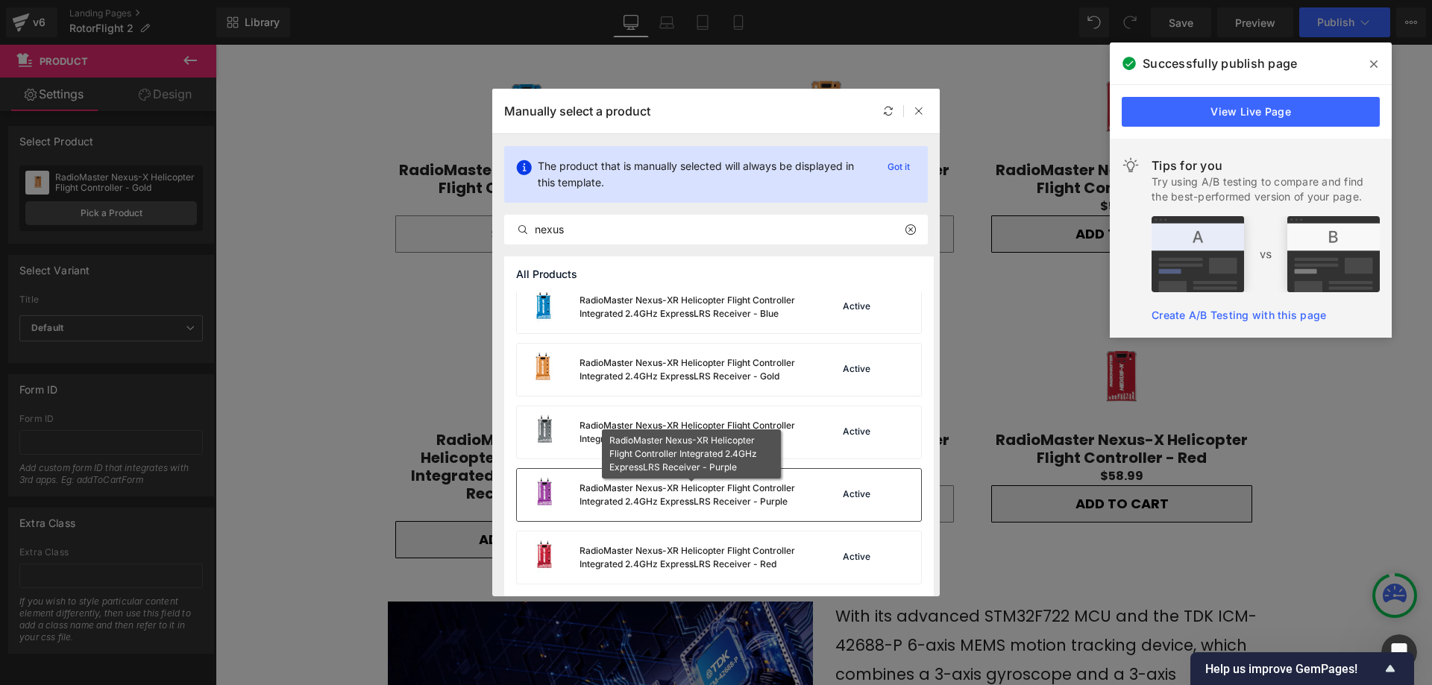
click at [786, 497] on div "RadioMaster Nexus-XR Helicopter Flight Controller Integrated 2.4GHz ExpressLRS …" at bounding box center [692, 495] width 224 height 27
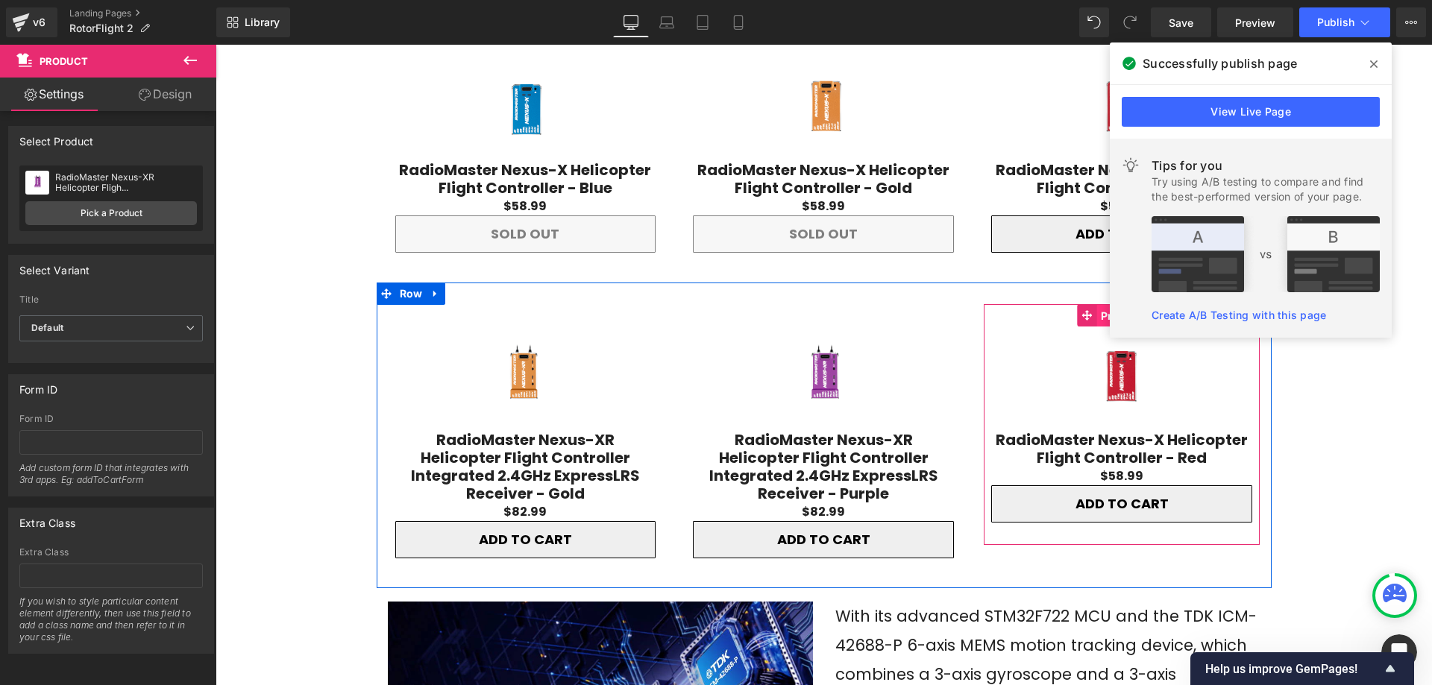
click at [1097, 305] on span "Product" at bounding box center [1122, 316] width 50 height 22
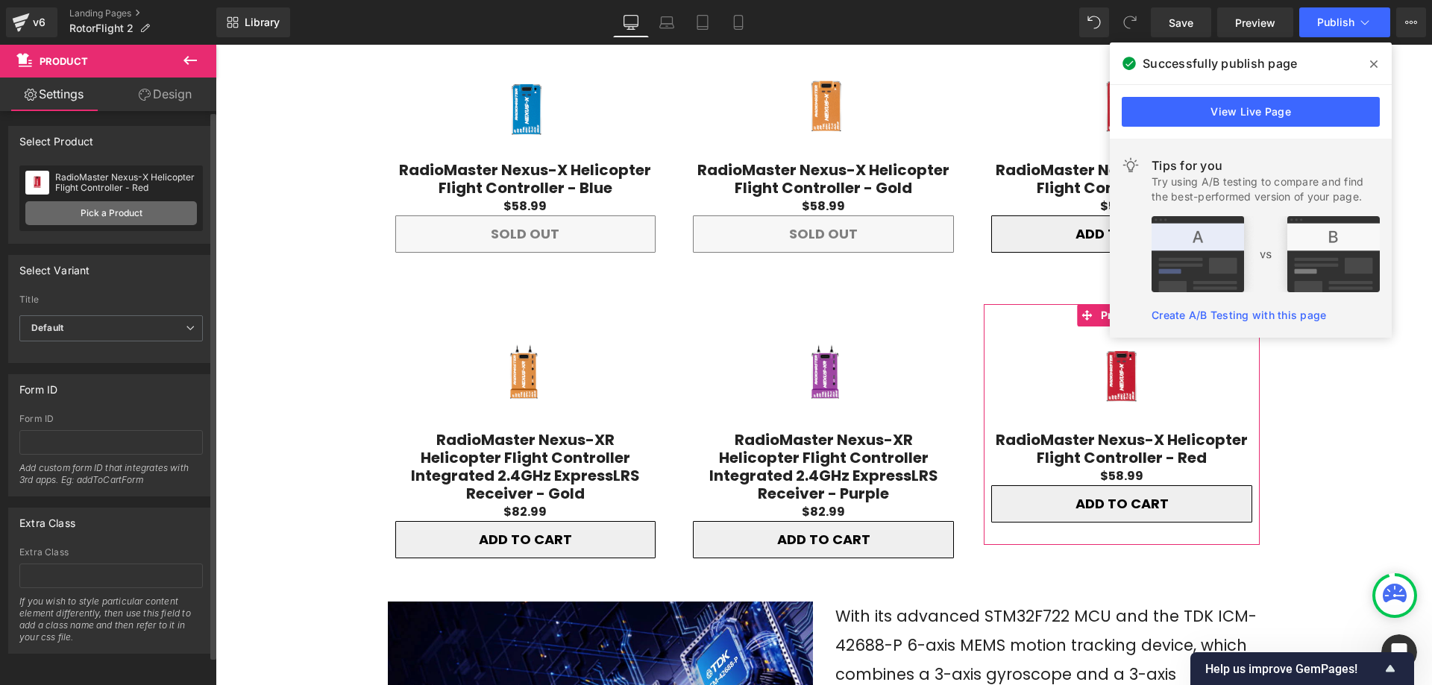
click at [102, 210] on link "Pick a Product" at bounding box center [111, 213] width 172 height 24
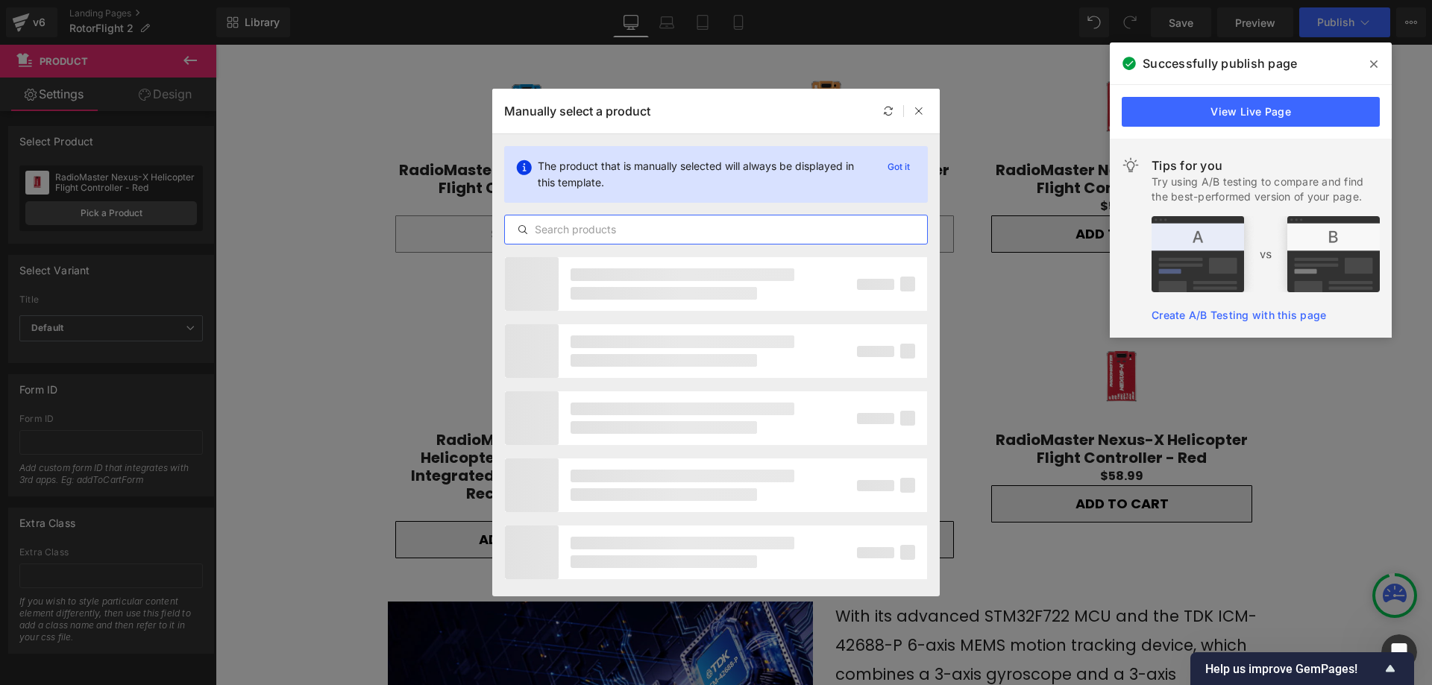
click at [632, 233] on input "text" at bounding box center [716, 230] width 422 height 18
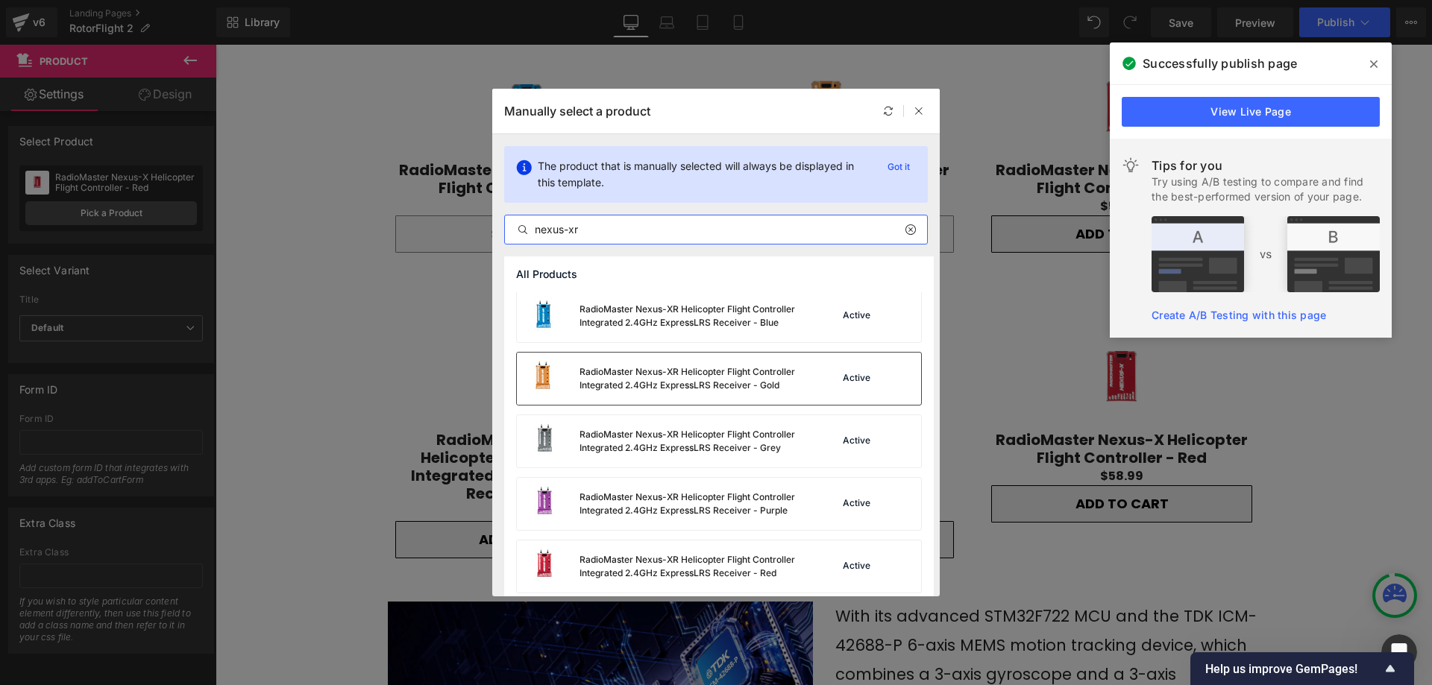
scroll to position [0, 0]
type input "nexus-xr"
click at [694, 321] on div "RadioMaster Nexus-XR Helicopter Flight Controller Integrated 2.4GHz ExpressLRS …" at bounding box center [692, 319] width 224 height 27
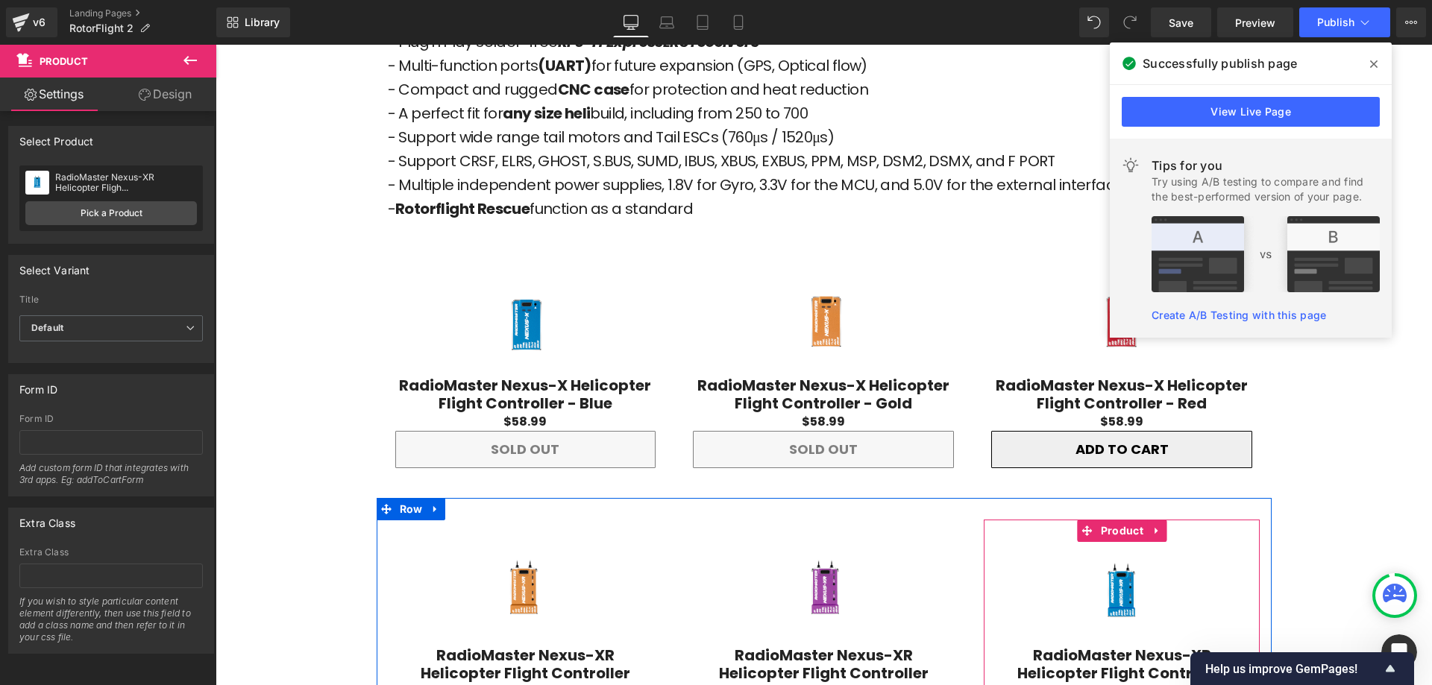
scroll to position [1956, 0]
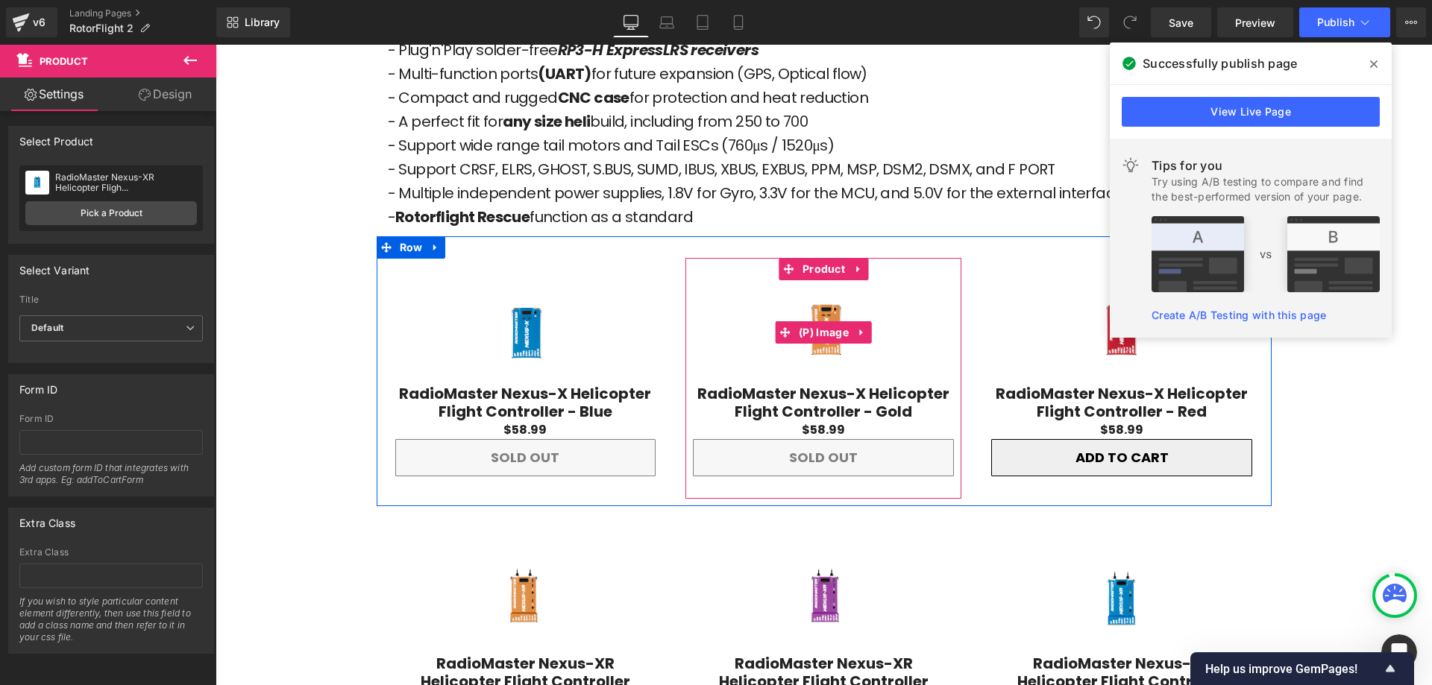
click at [791, 295] on div "Sale Off (P) Image" at bounding box center [823, 332] width 261 height 104
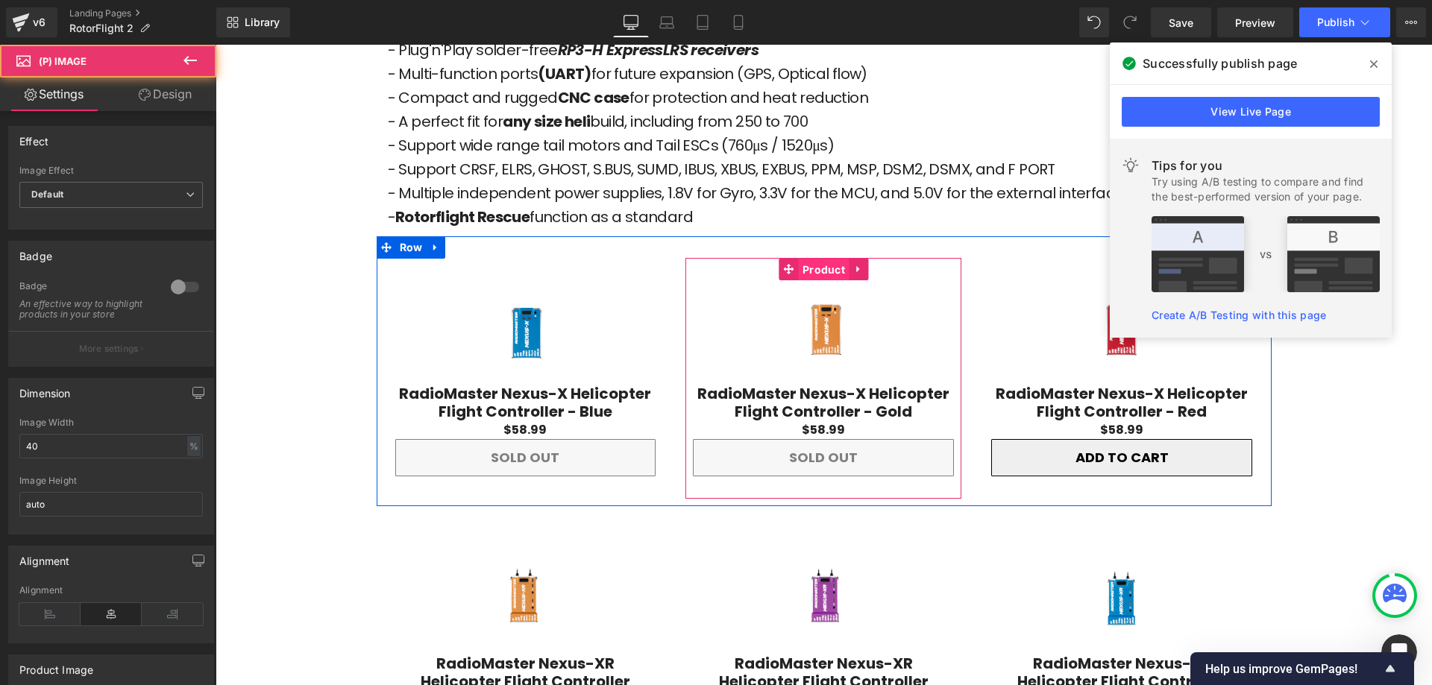
click at [827, 259] on span "Product" at bounding box center [824, 270] width 50 height 22
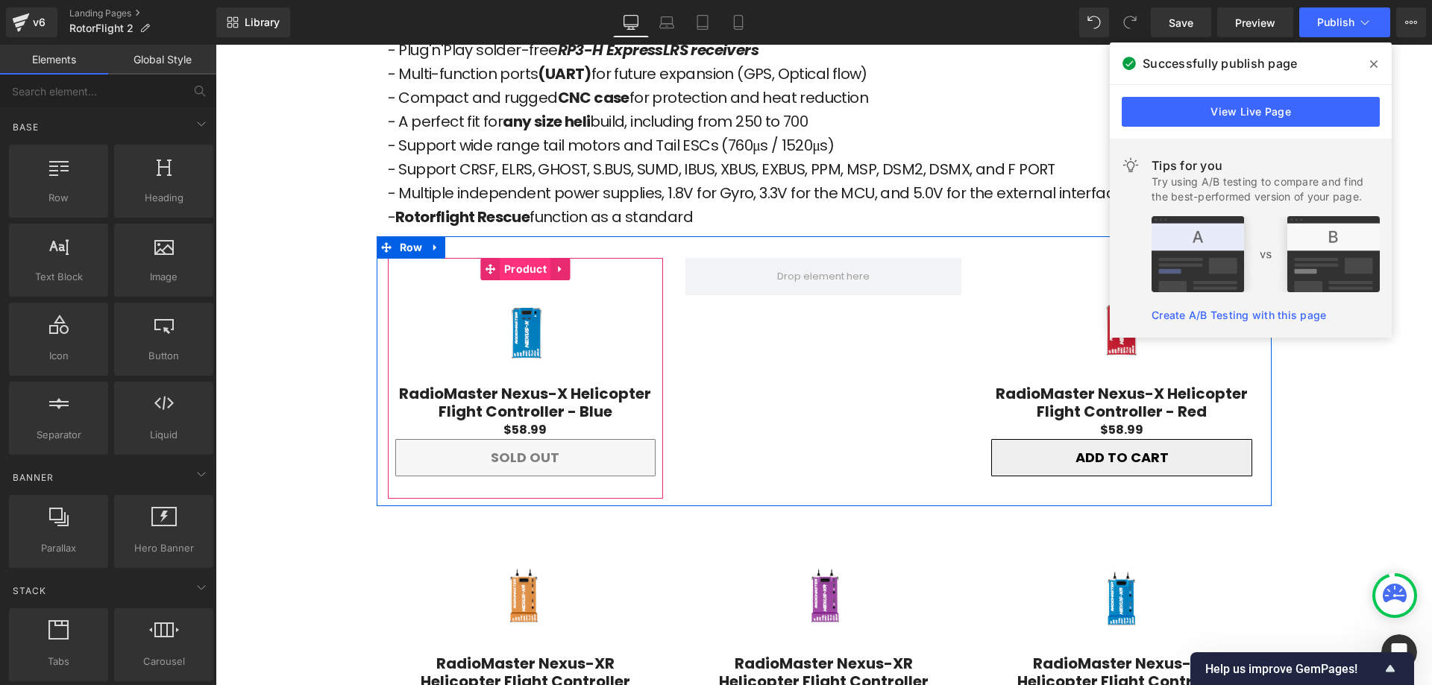
click at [515, 258] on span "Product" at bounding box center [525, 269] width 50 height 22
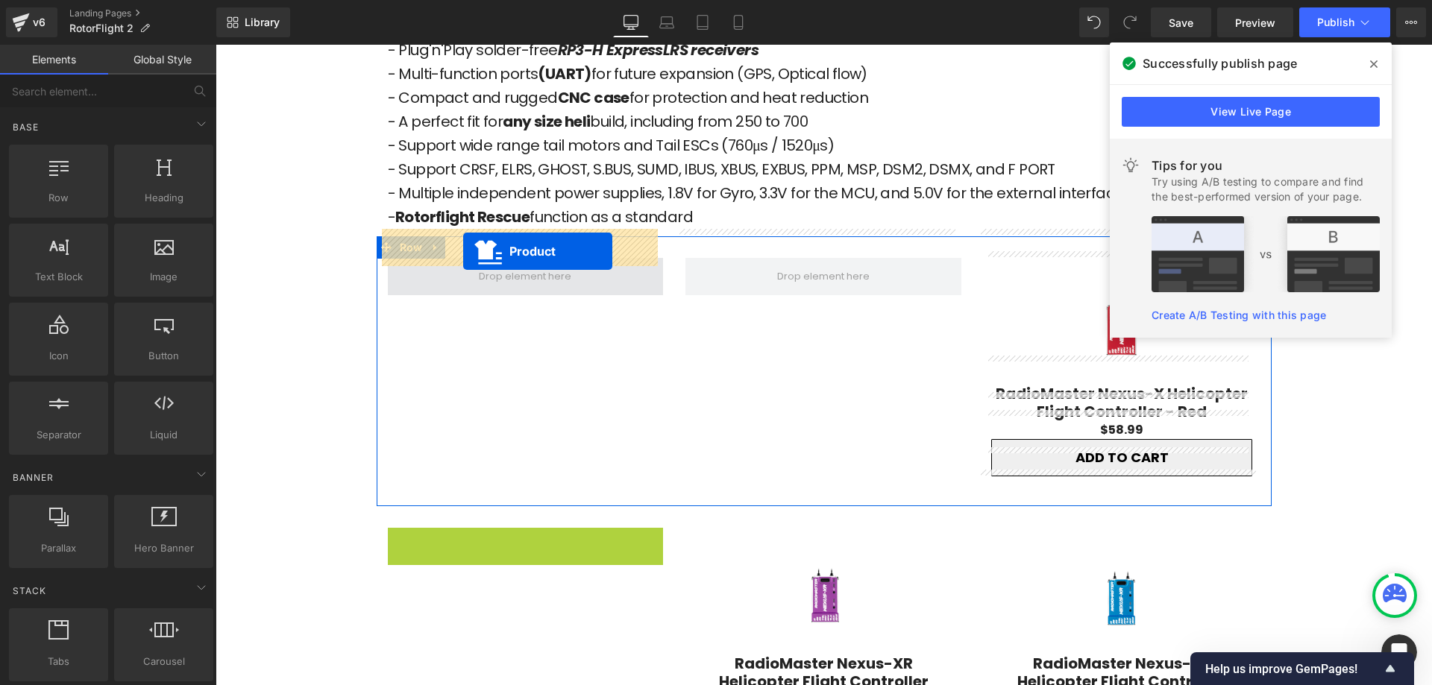
drag, startPoint x: 485, startPoint y: 503, endPoint x: 463, endPoint y: 251, distance: 253.0
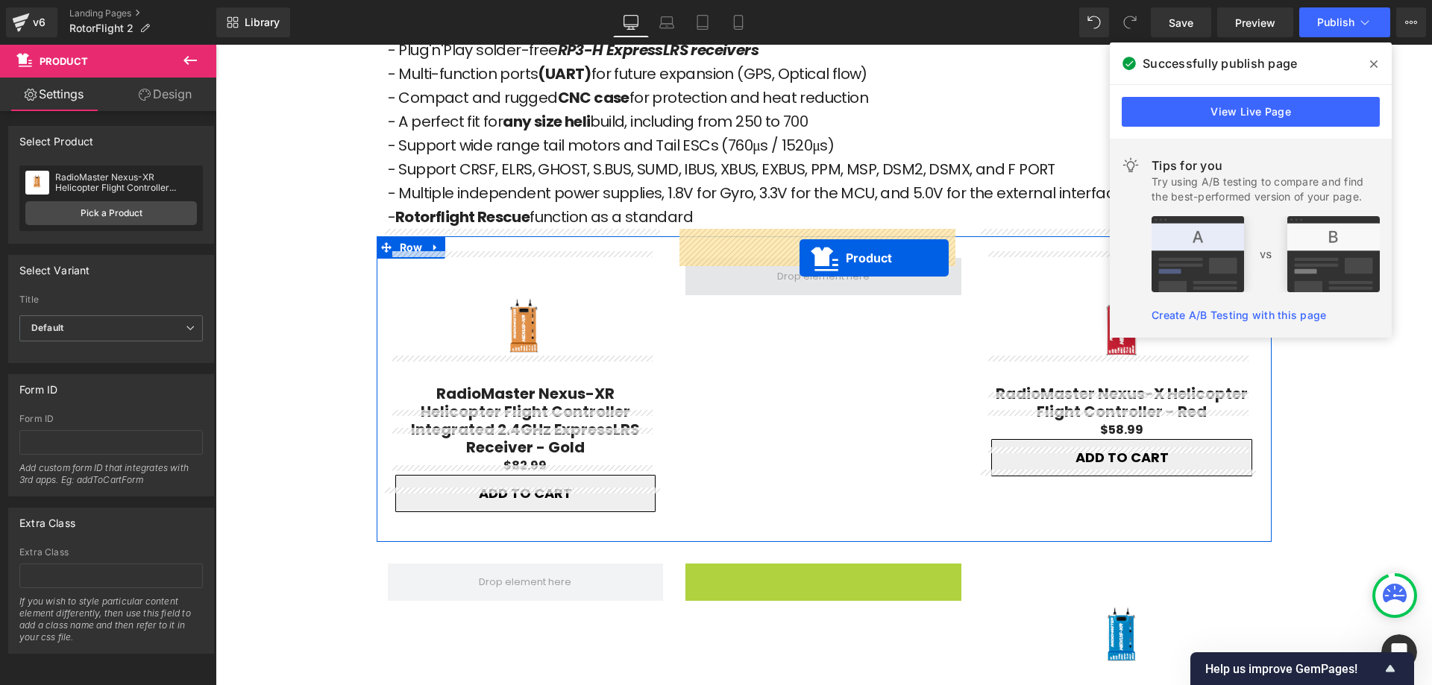
drag, startPoint x: 782, startPoint y: 530, endPoint x: 800, endPoint y: 258, distance: 272.0
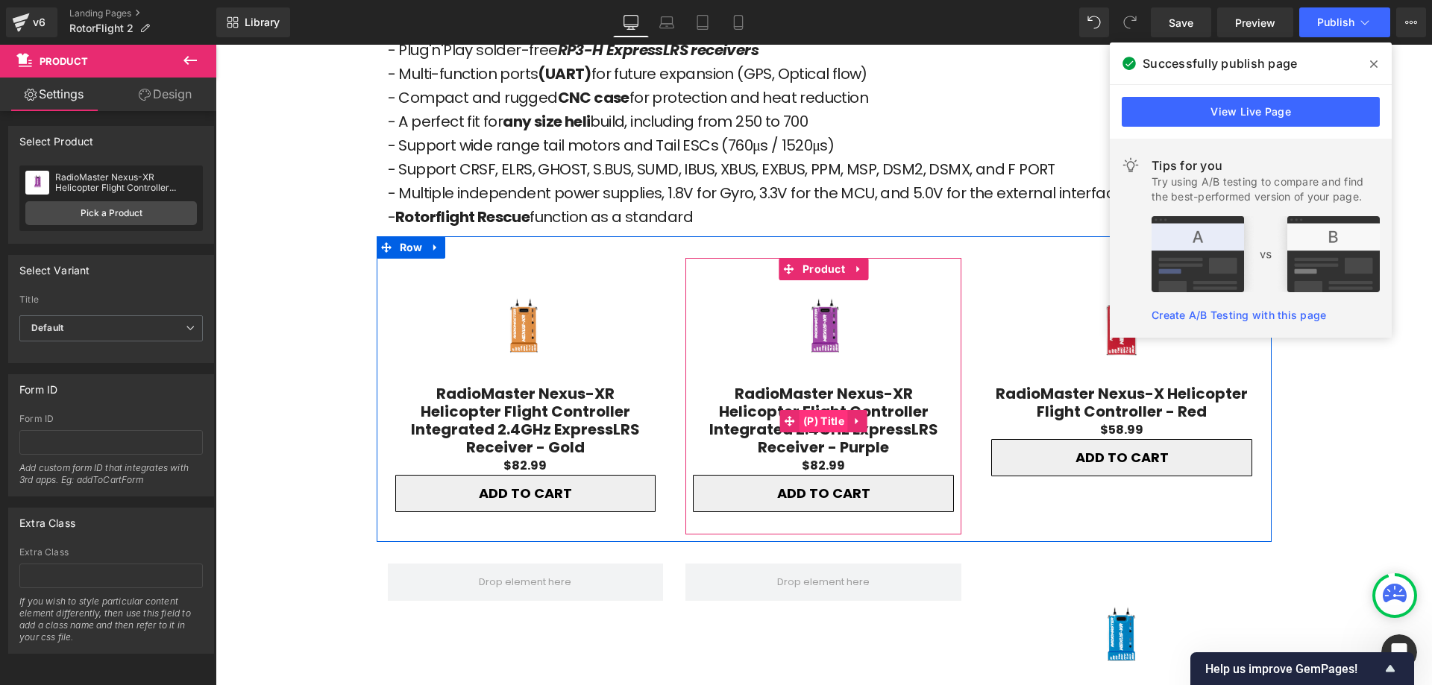
click at [825, 410] on span "(P) Title" at bounding box center [824, 421] width 48 height 22
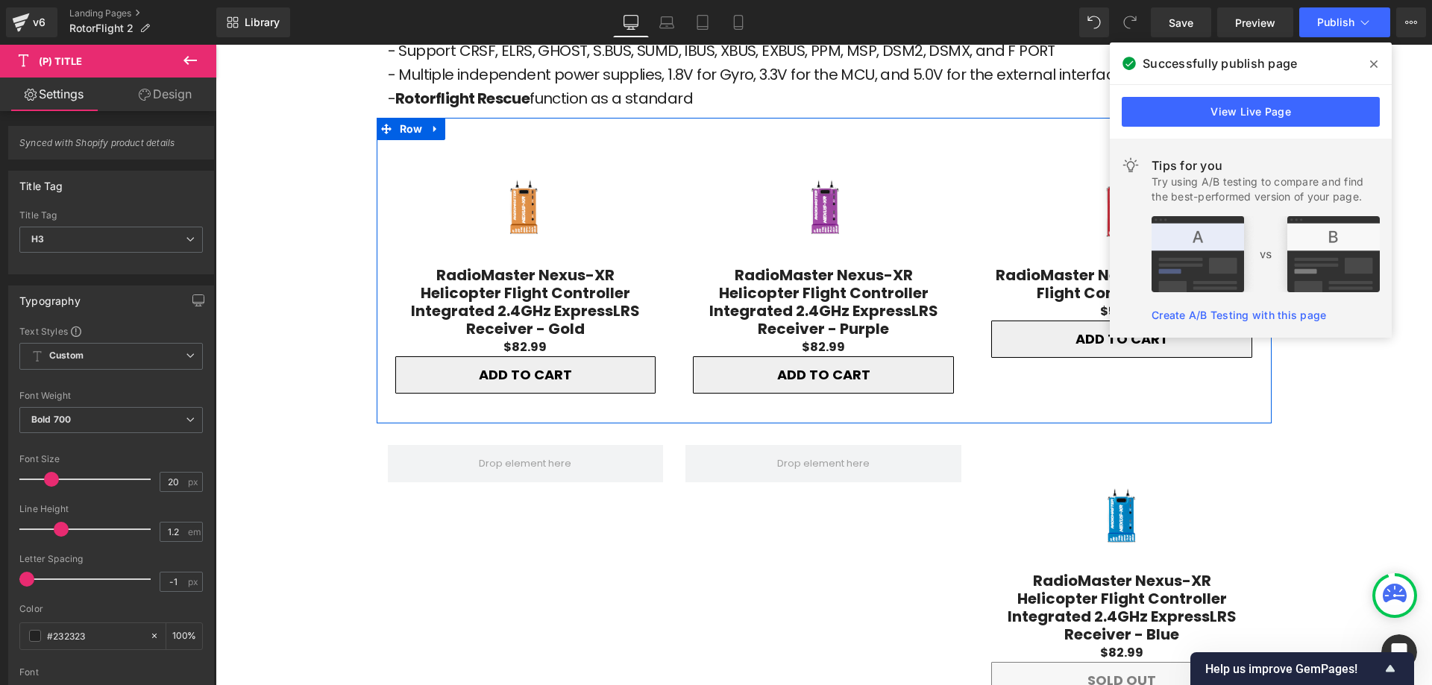
scroll to position [2106, 0]
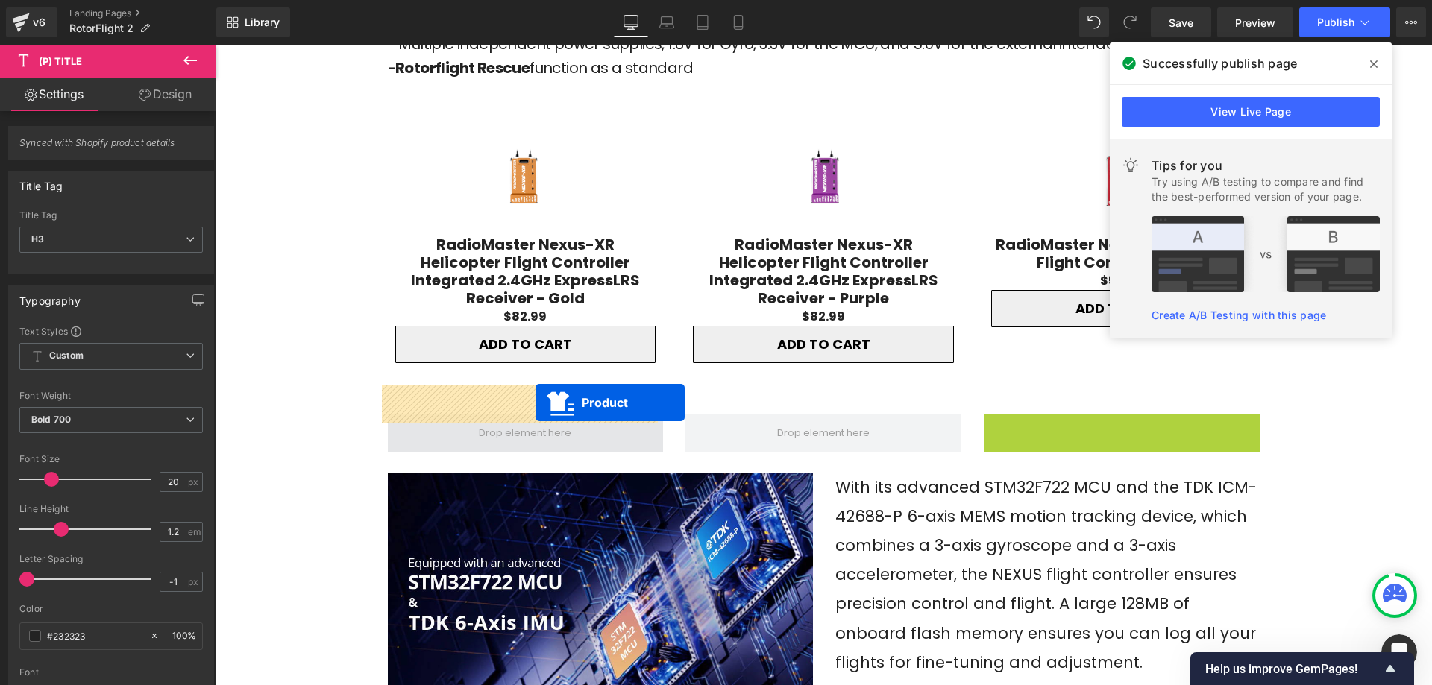
drag, startPoint x: 1078, startPoint y: 401, endPoint x: 536, endPoint y: 403, distance: 543.0
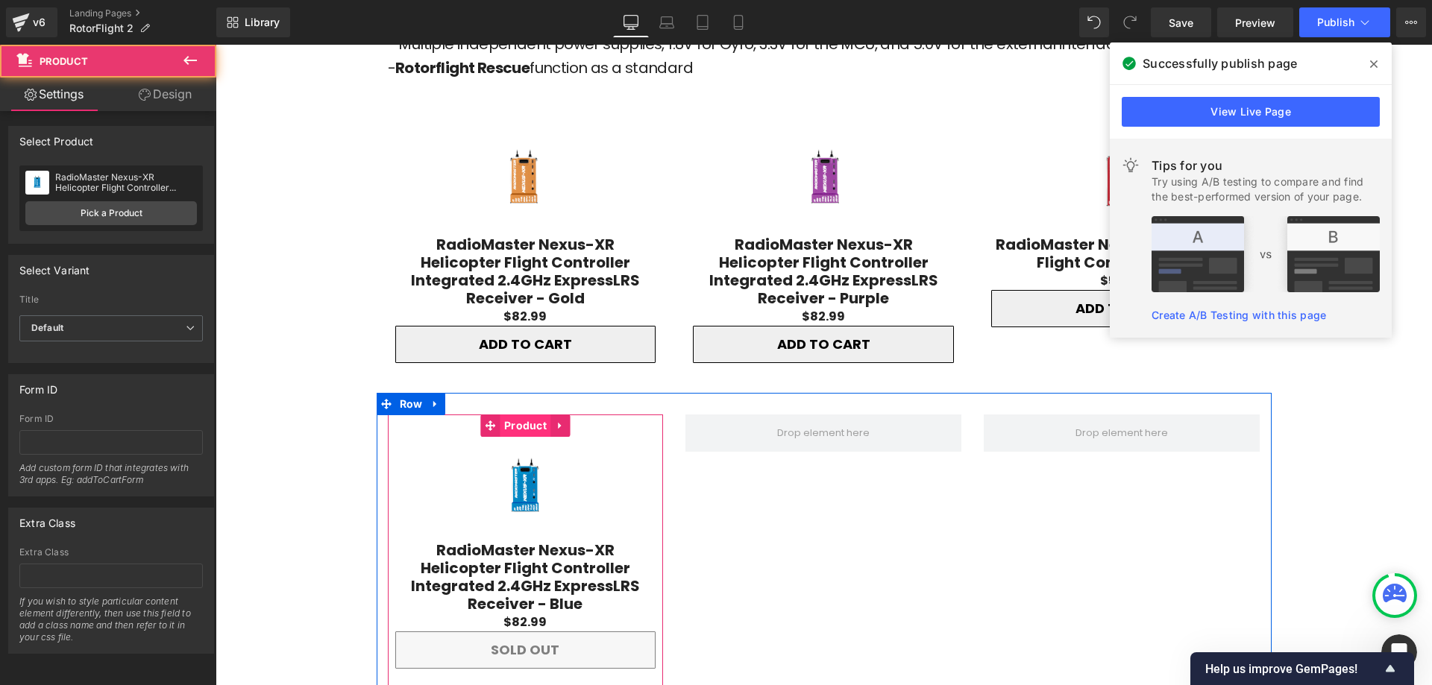
click at [500, 415] on span "Product" at bounding box center [525, 426] width 50 height 22
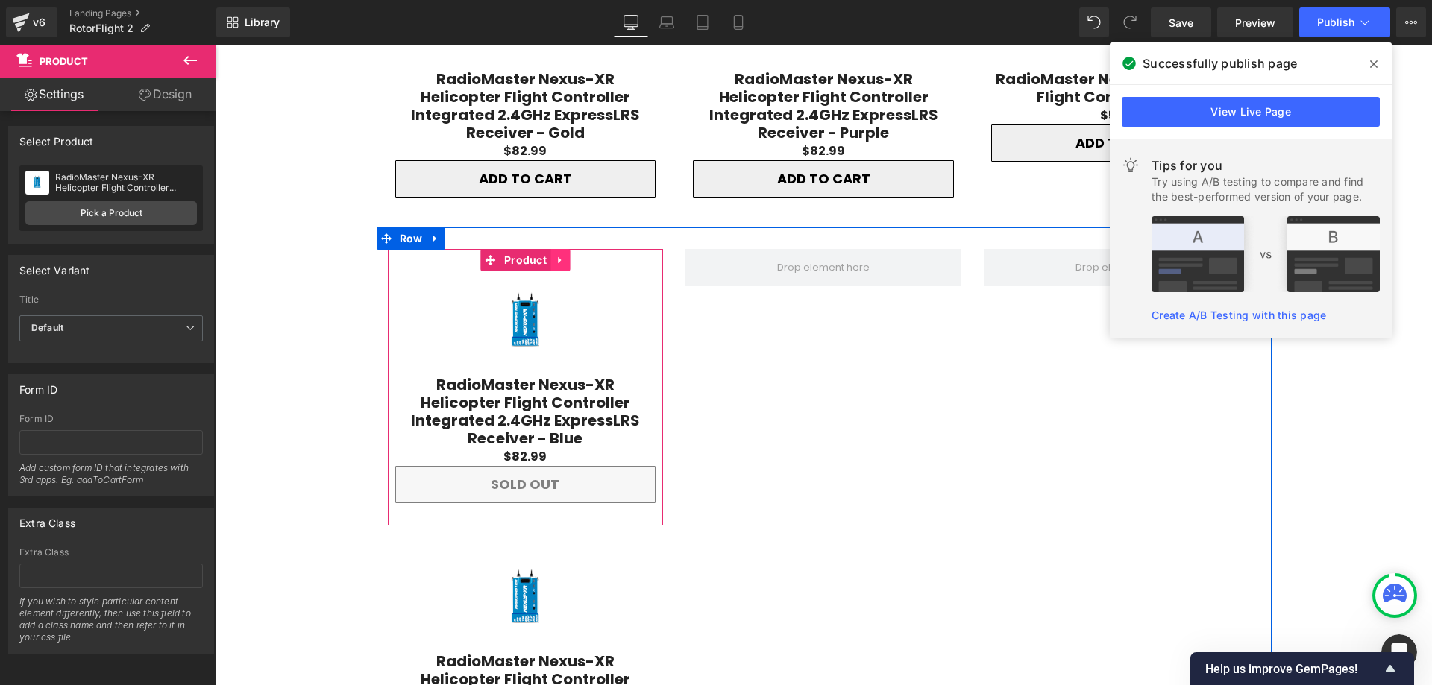
scroll to position [2123, 0]
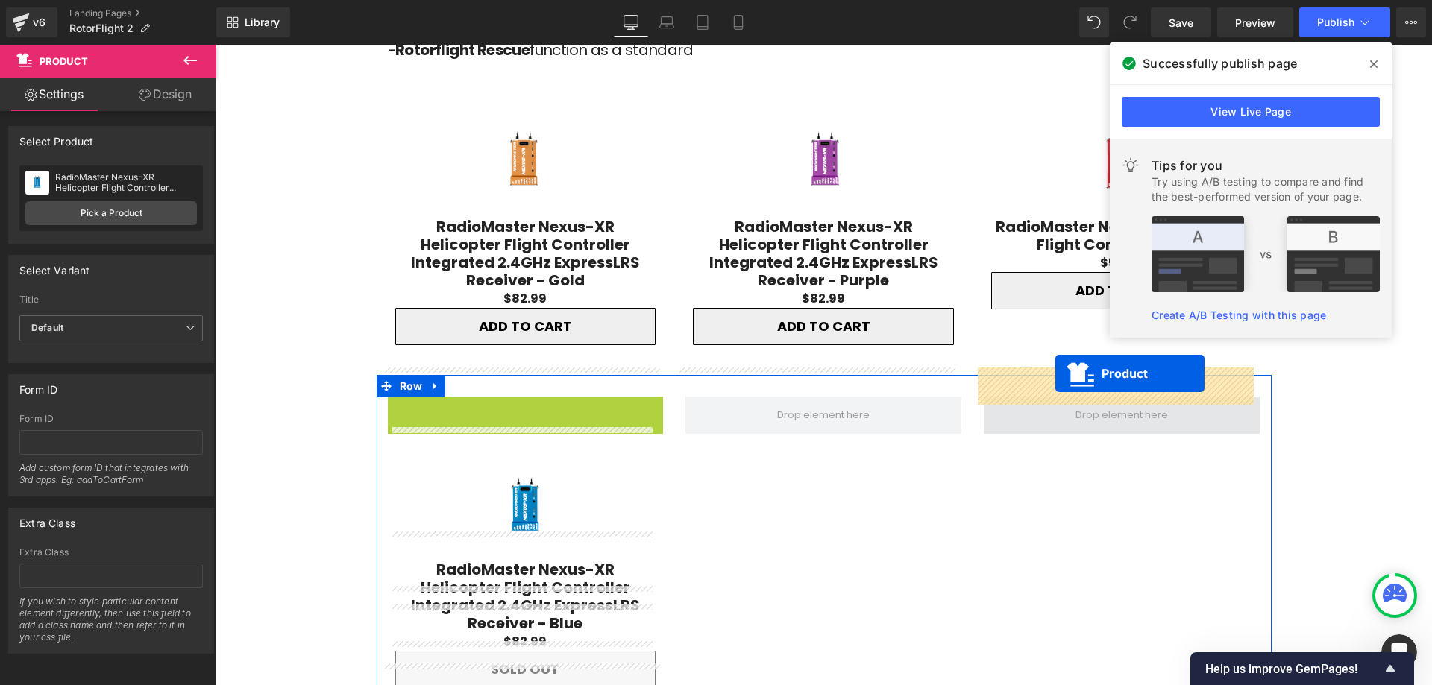
drag, startPoint x: 486, startPoint y: 382, endPoint x: 1055, endPoint y: 374, distance: 569.1
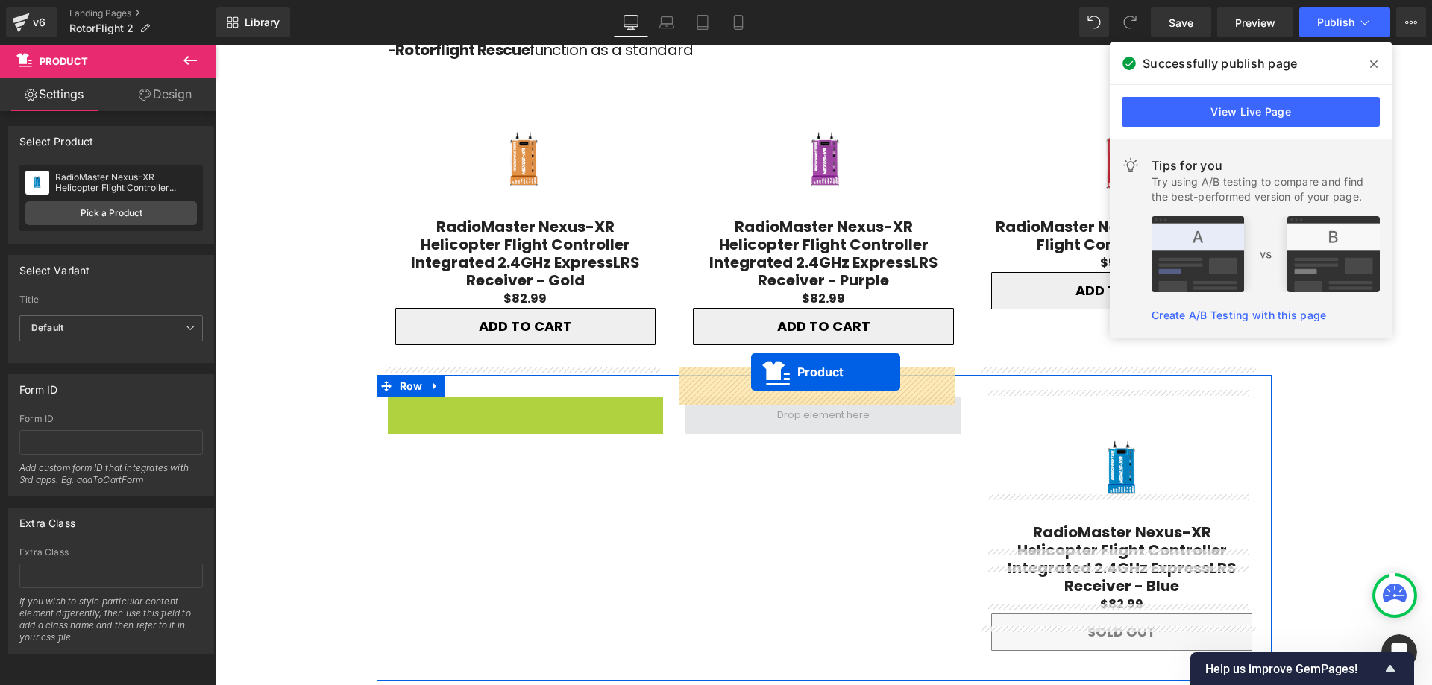
drag, startPoint x: 481, startPoint y: 380, endPoint x: 751, endPoint y: 372, distance: 270.1
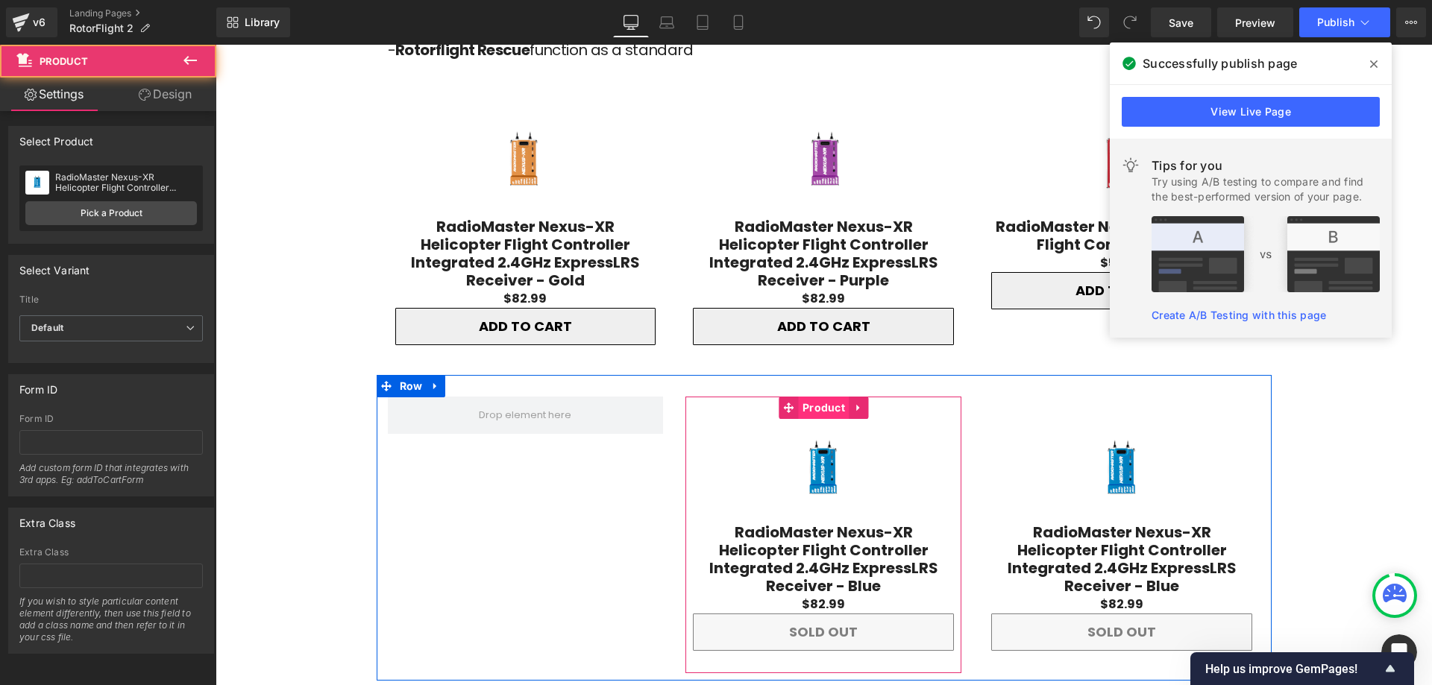
click at [814, 397] on span "Product" at bounding box center [824, 408] width 50 height 22
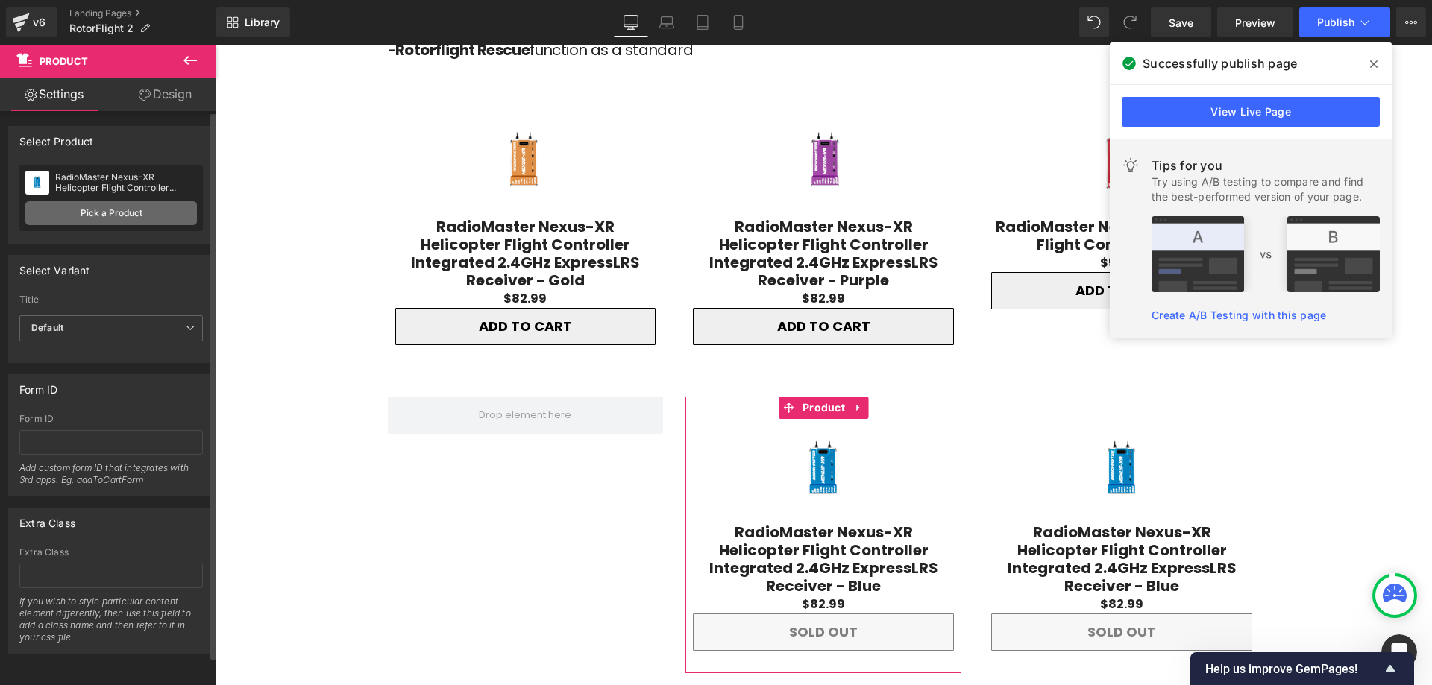
click at [104, 219] on link "Pick a Product" at bounding box center [111, 213] width 172 height 24
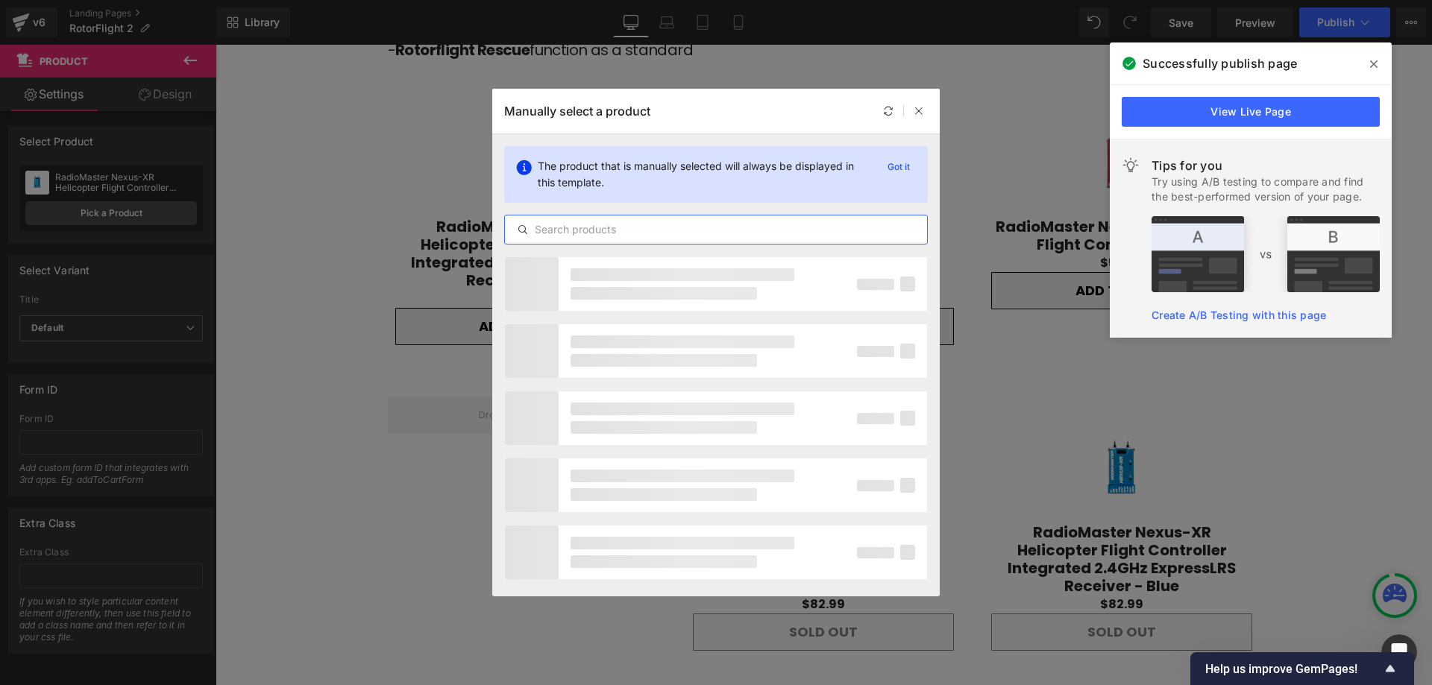
click at [653, 227] on input "text" at bounding box center [716, 230] width 422 height 18
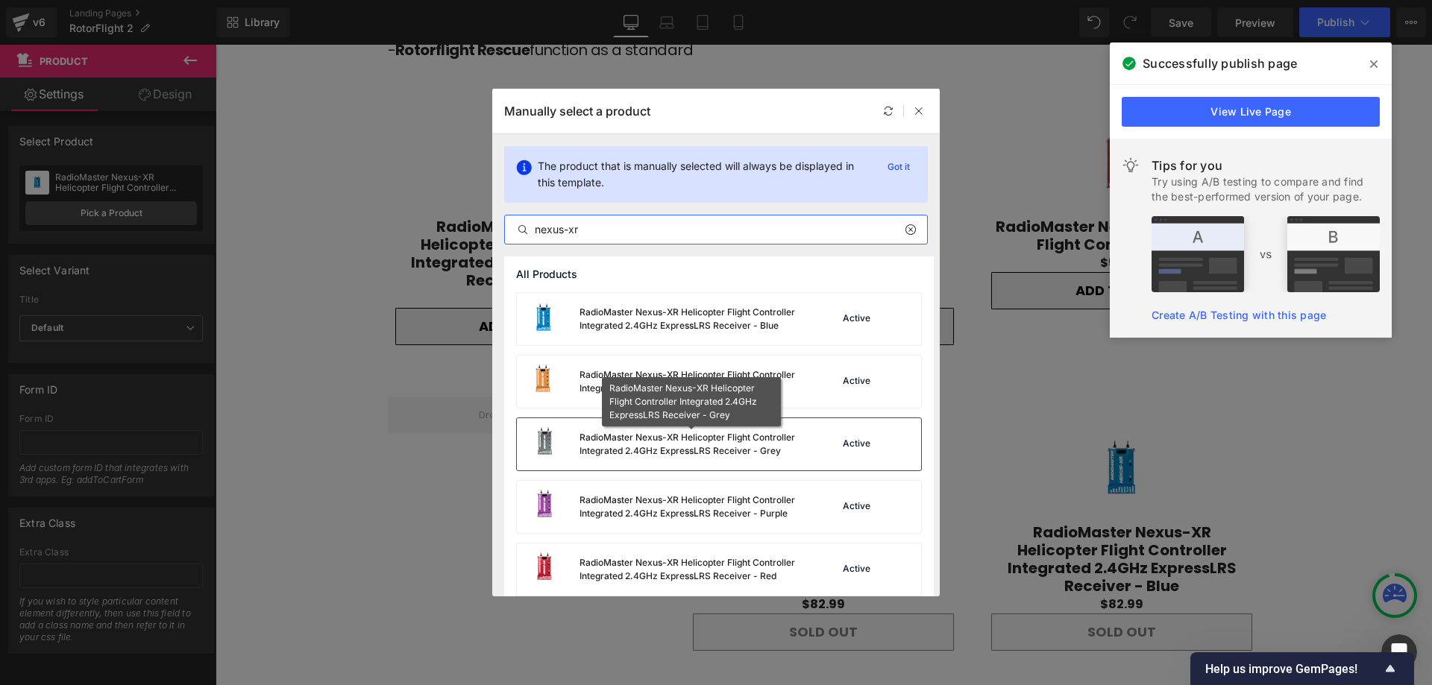
scroll to position [12, 0]
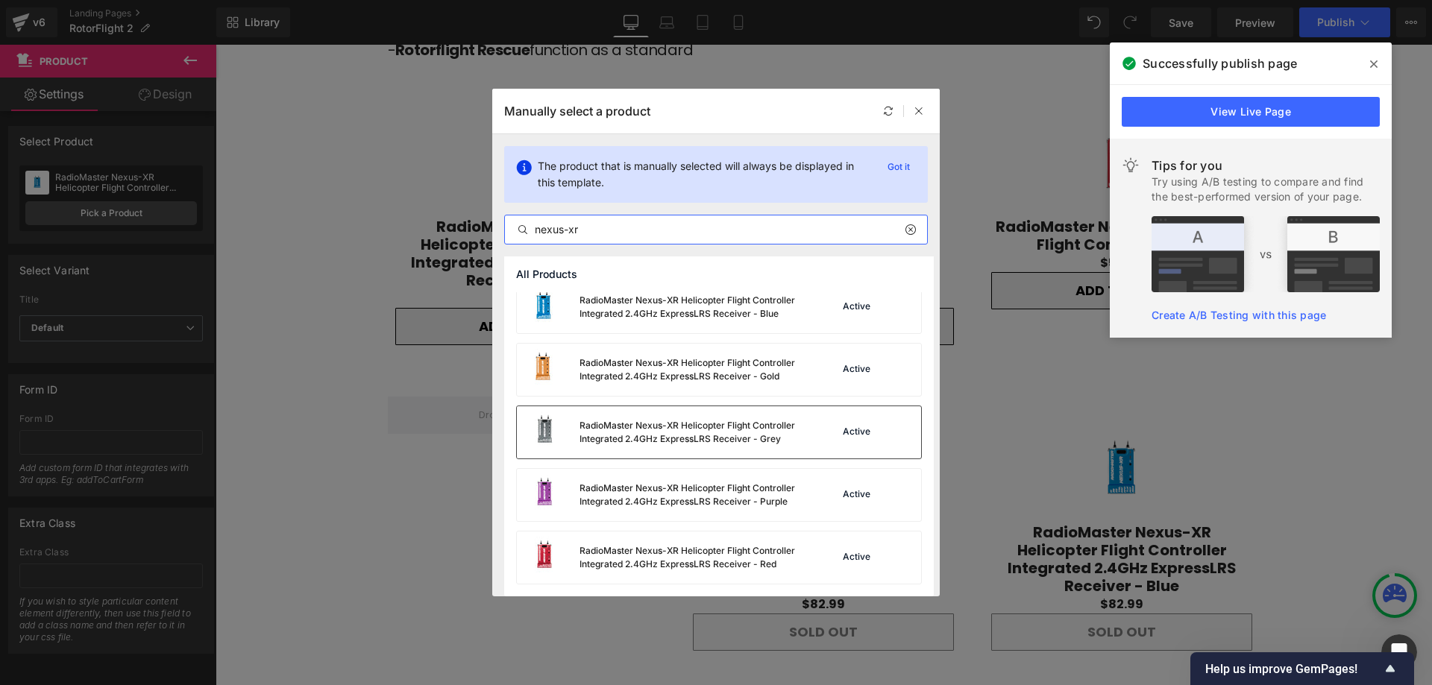
type input "nexus-xr"
click at [679, 430] on div "RadioMaster Nexus-XR Helicopter Flight Controller Integrated 2.4GHz ExpressLRS …" at bounding box center [692, 432] width 224 height 27
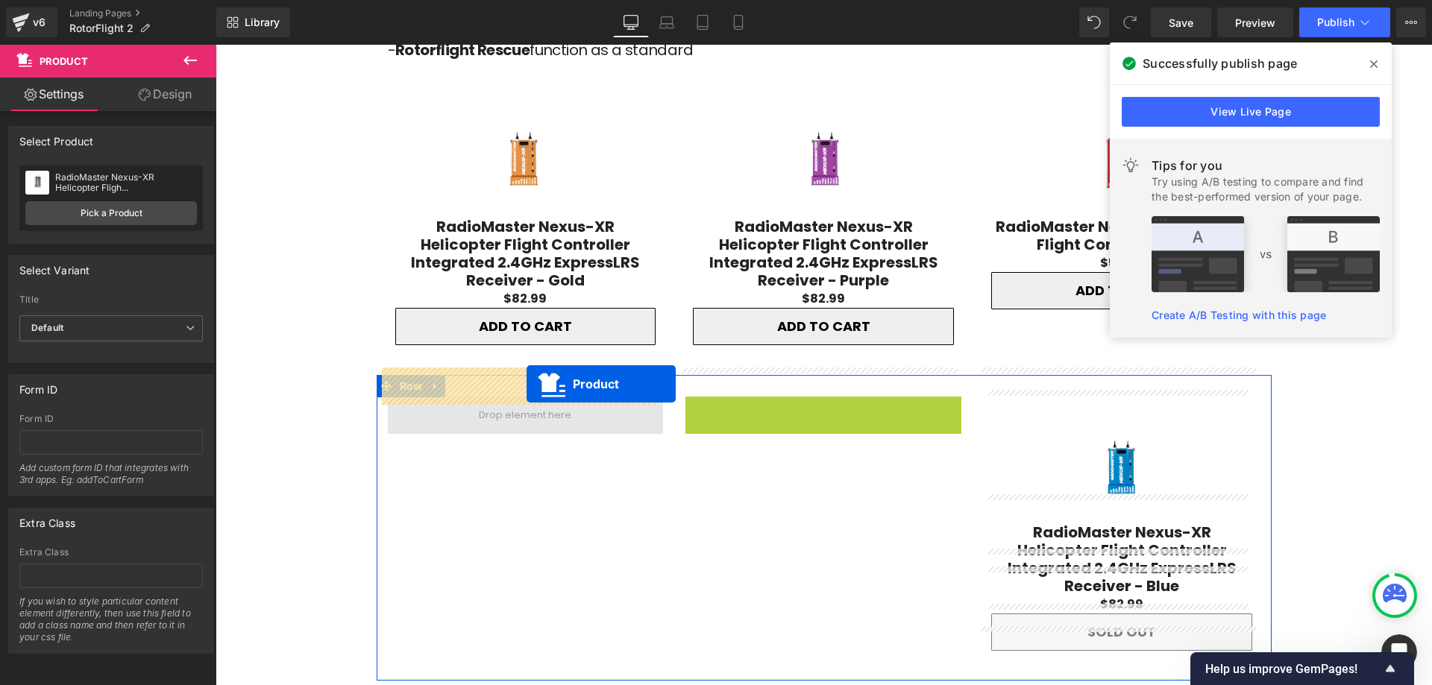
drag, startPoint x: 782, startPoint y: 379, endPoint x: 527, endPoint y: 384, distance: 255.9
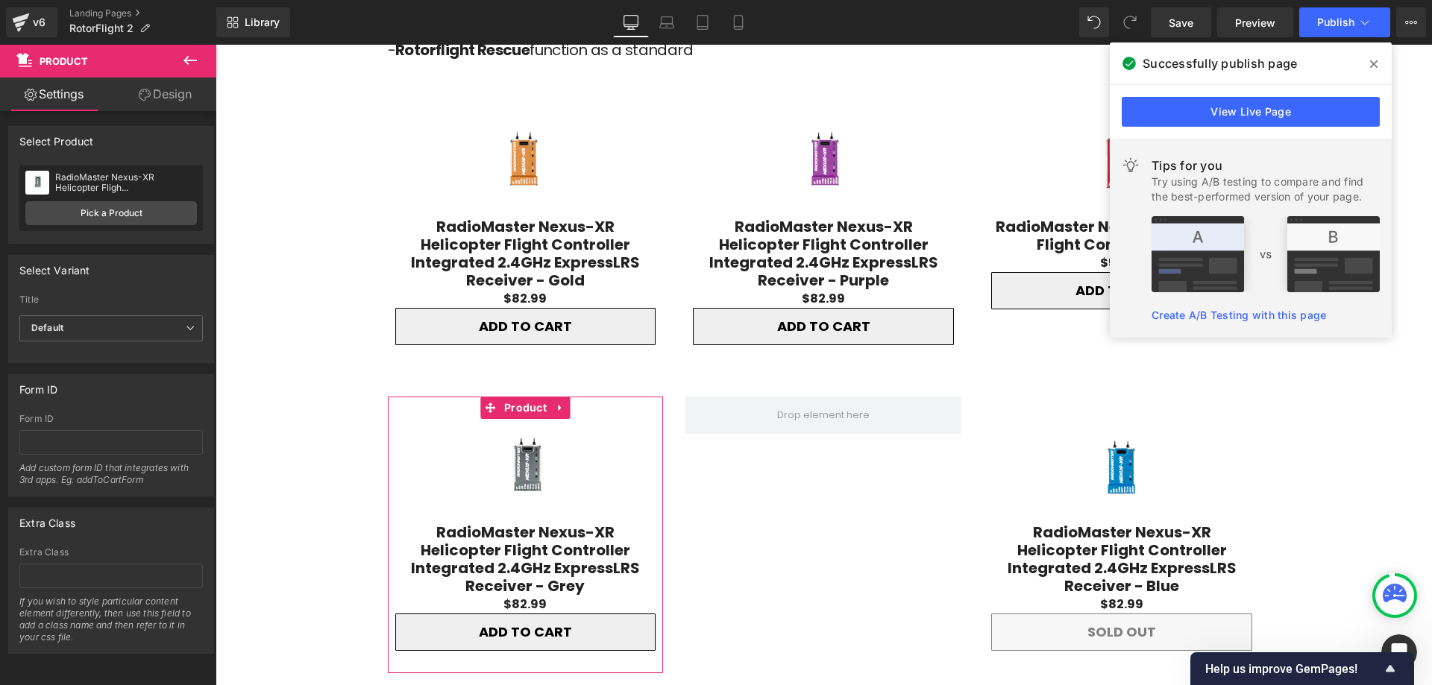
drag, startPoint x: 713, startPoint y: 575, endPoint x: 499, endPoint y: 530, distance: 218.8
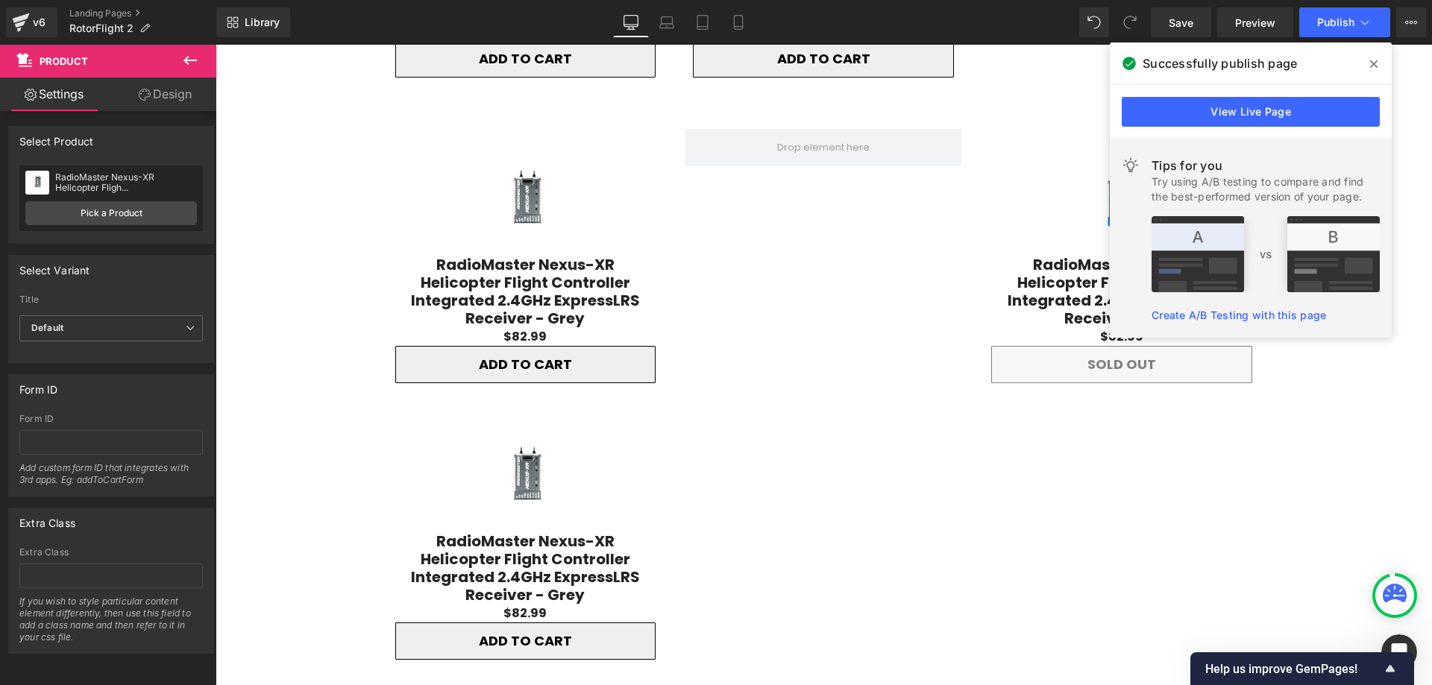
scroll to position [2118, 0]
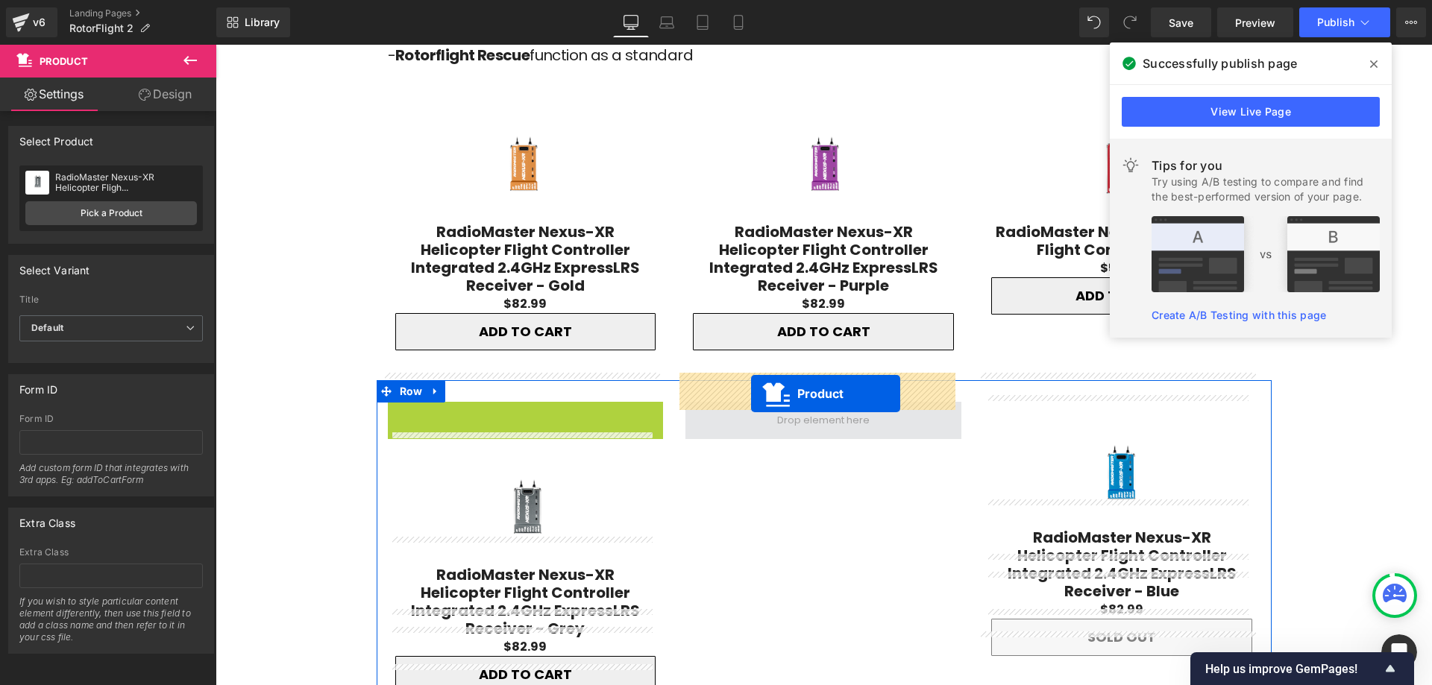
drag, startPoint x: 486, startPoint y: 387, endPoint x: 751, endPoint y: 394, distance: 264.9
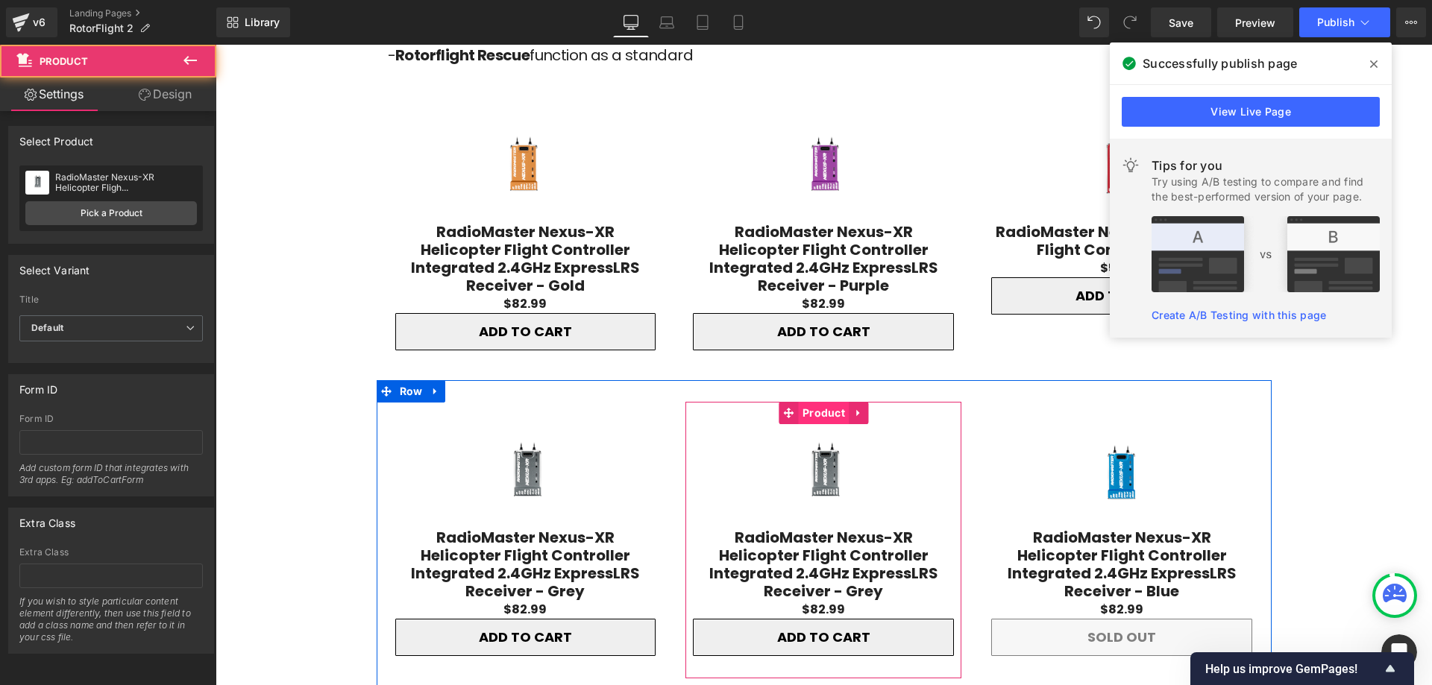
click at [799, 402] on span "Product" at bounding box center [824, 413] width 50 height 22
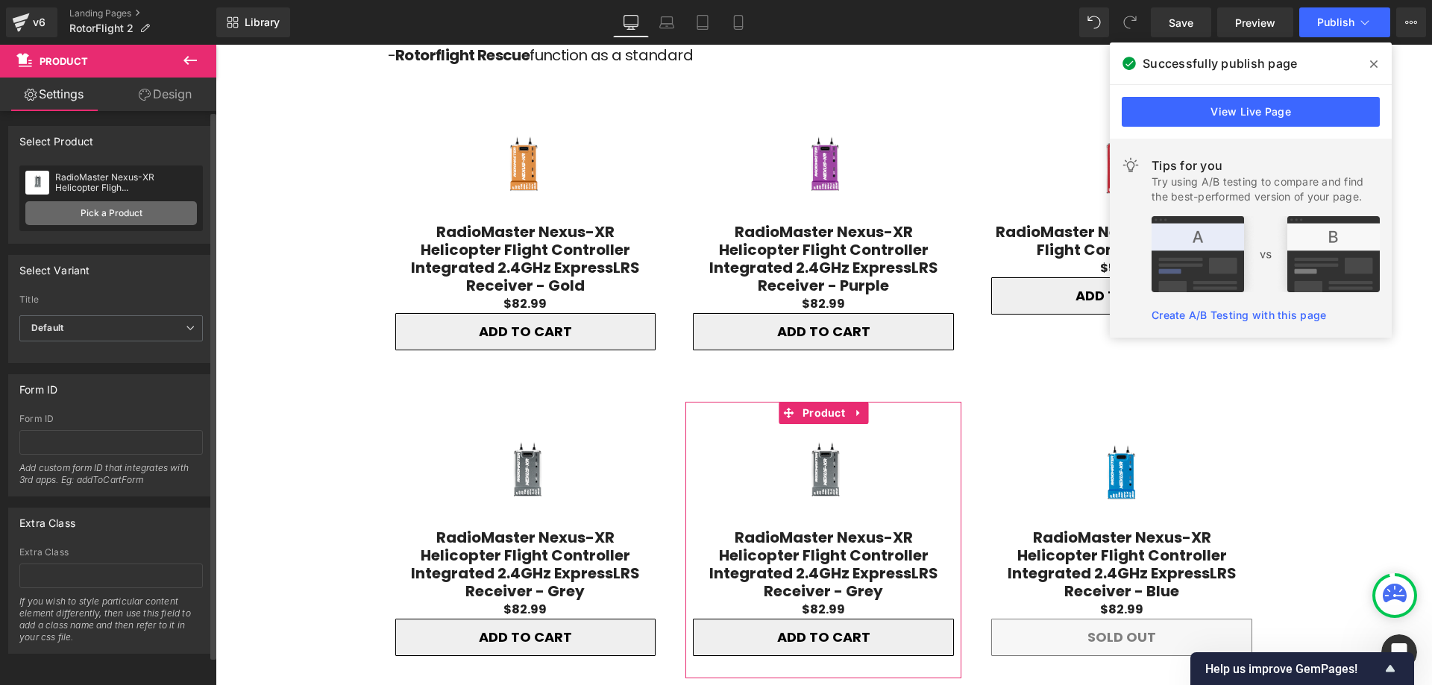
click at [122, 221] on link "Pick a Product" at bounding box center [111, 213] width 172 height 24
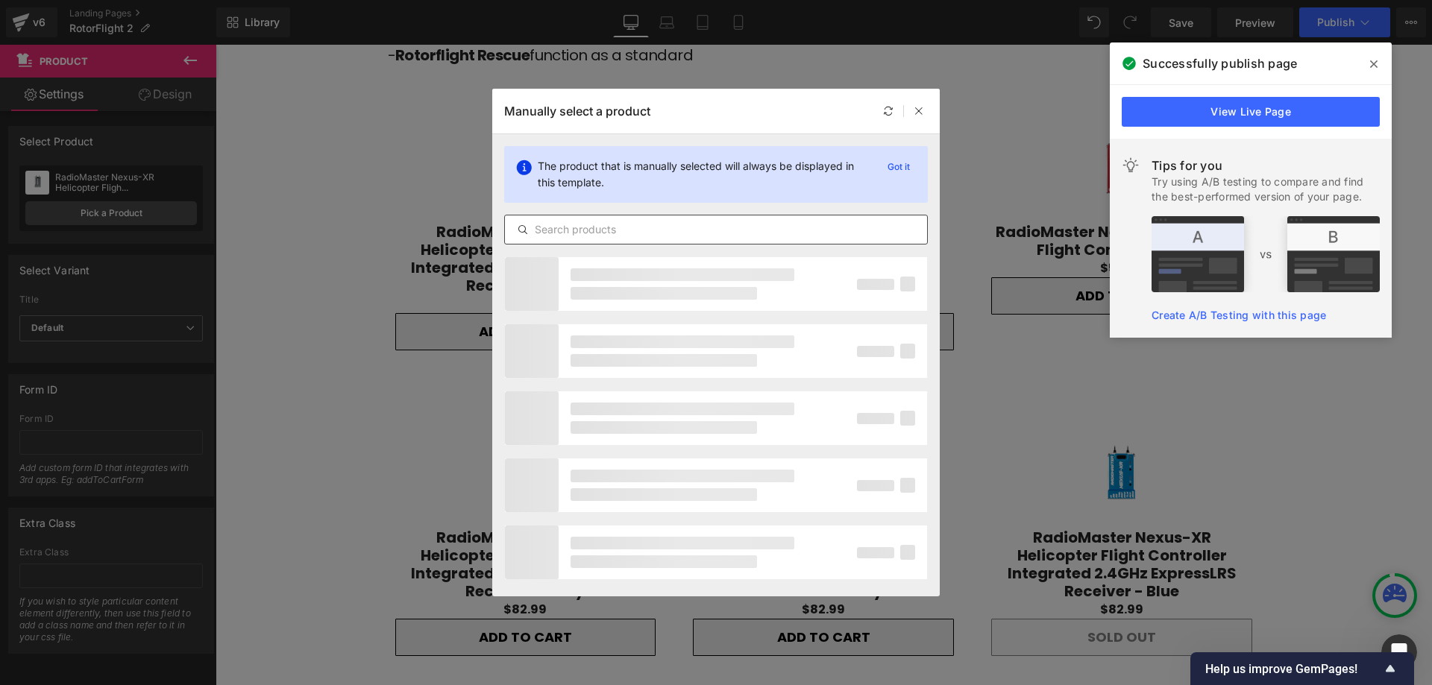
click at [580, 239] on div at bounding box center [716, 230] width 424 height 30
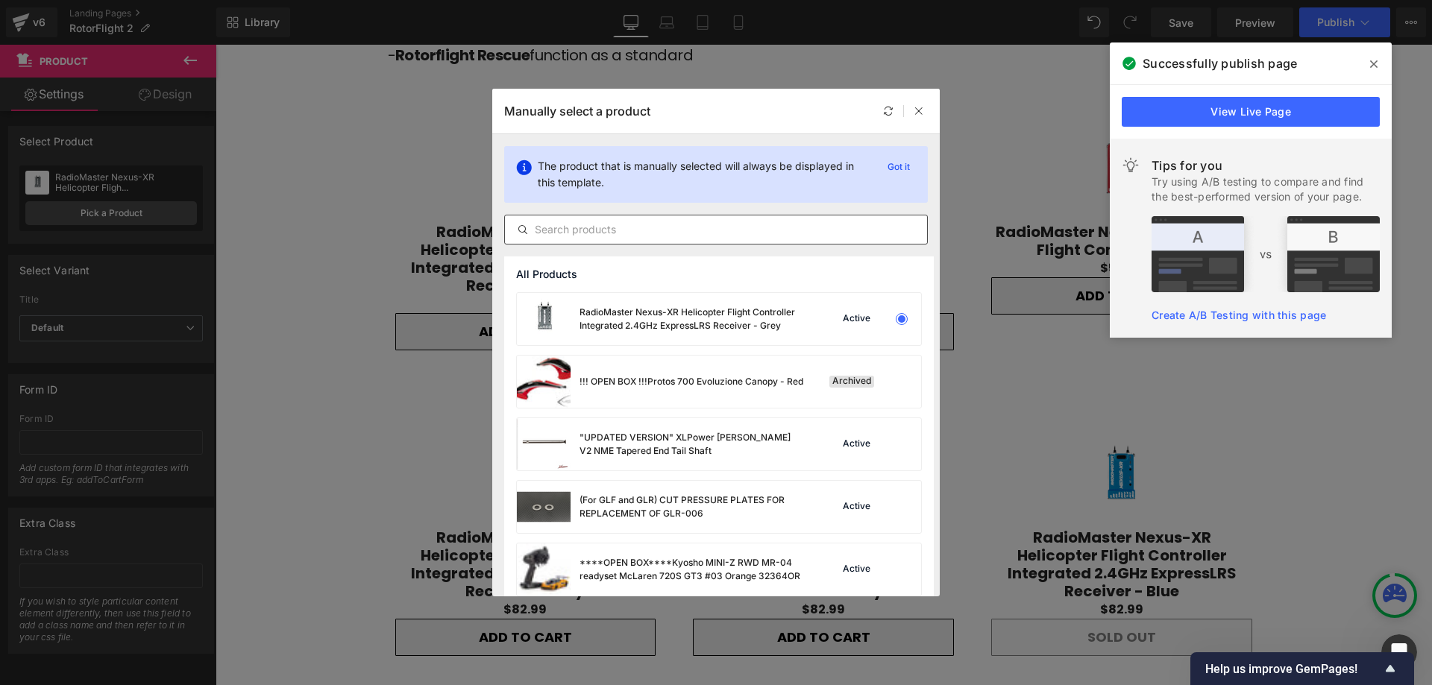
click at [590, 223] on input "text" at bounding box center [716, 230] width 422 height 18
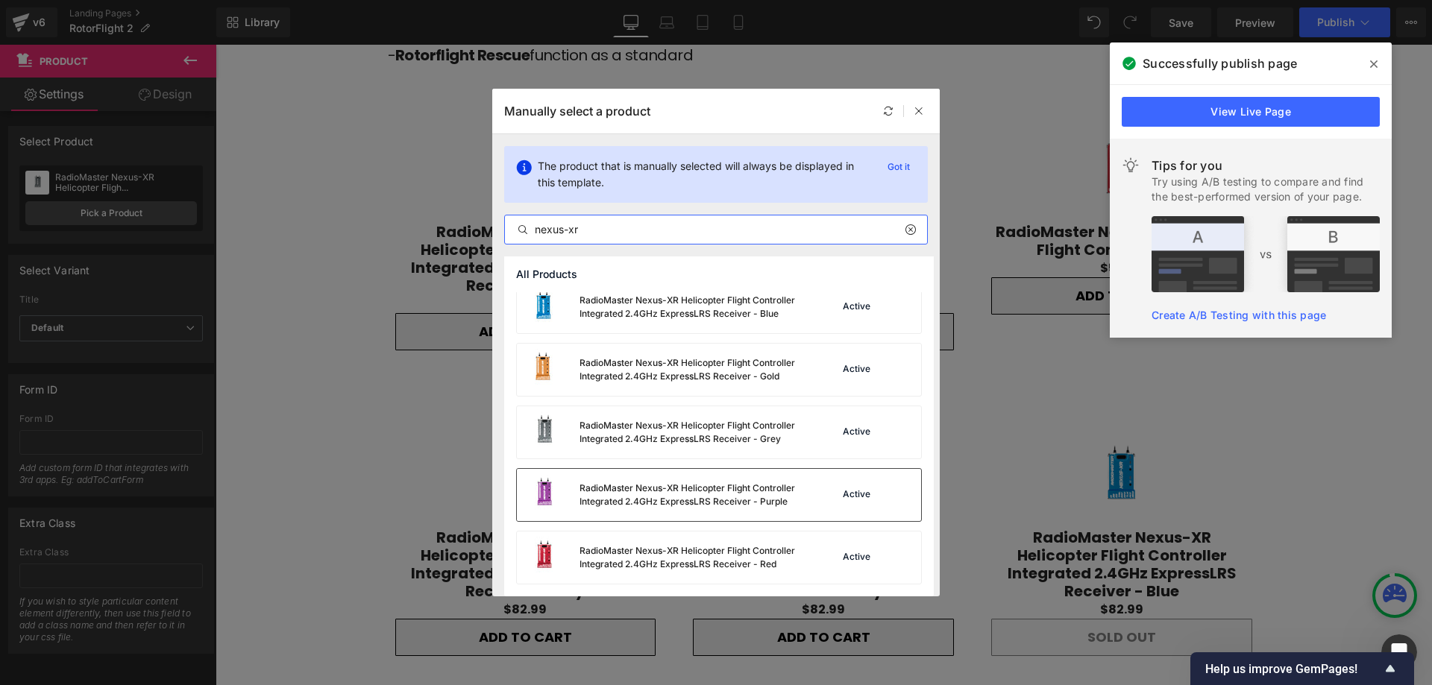
scroll to position [12, 0]
type input "nexus-xr"
click at [700, 507] on div "RadioMaster Nexus-XR Helicopter Flight Controller Integrated 2.4GHz ExpressLRS …" at bounding box center [692, 495] width 224 height 27
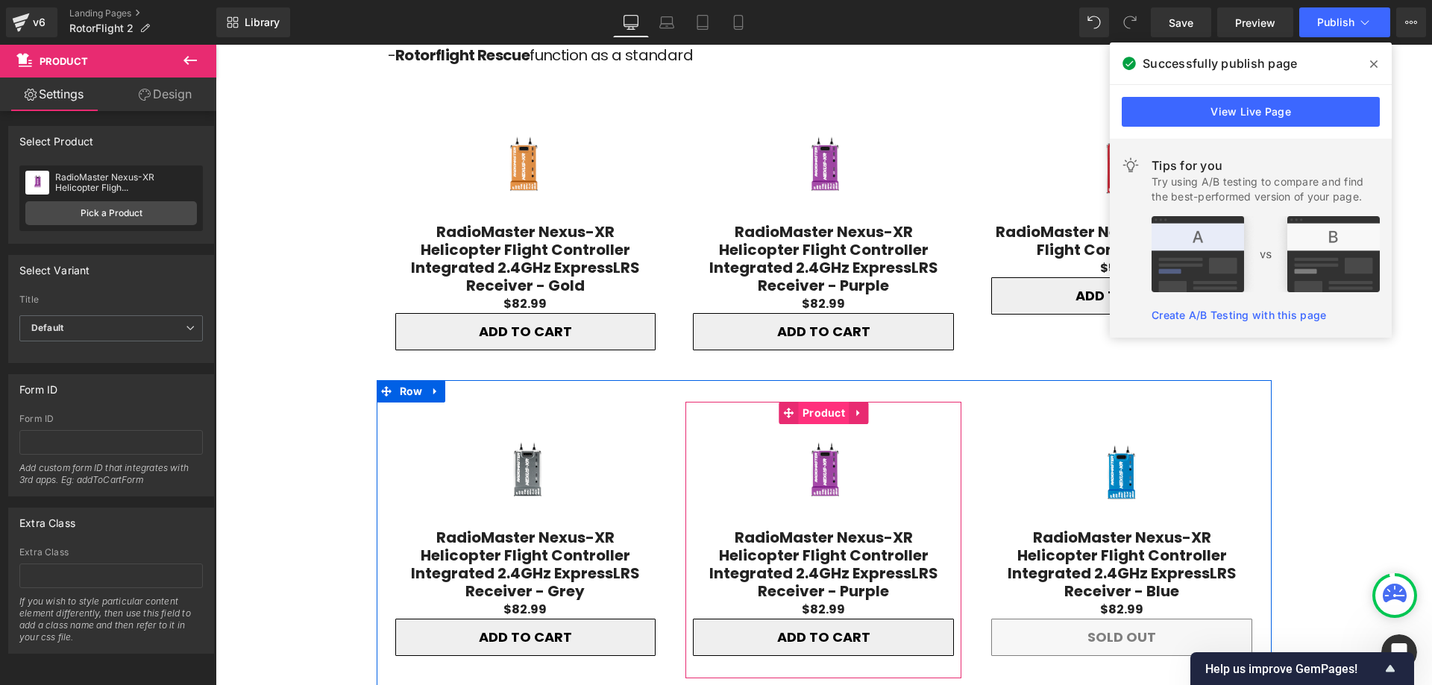
click at [823, 402] on span "Product" at bounding box center [824, 413] width 50 height 22
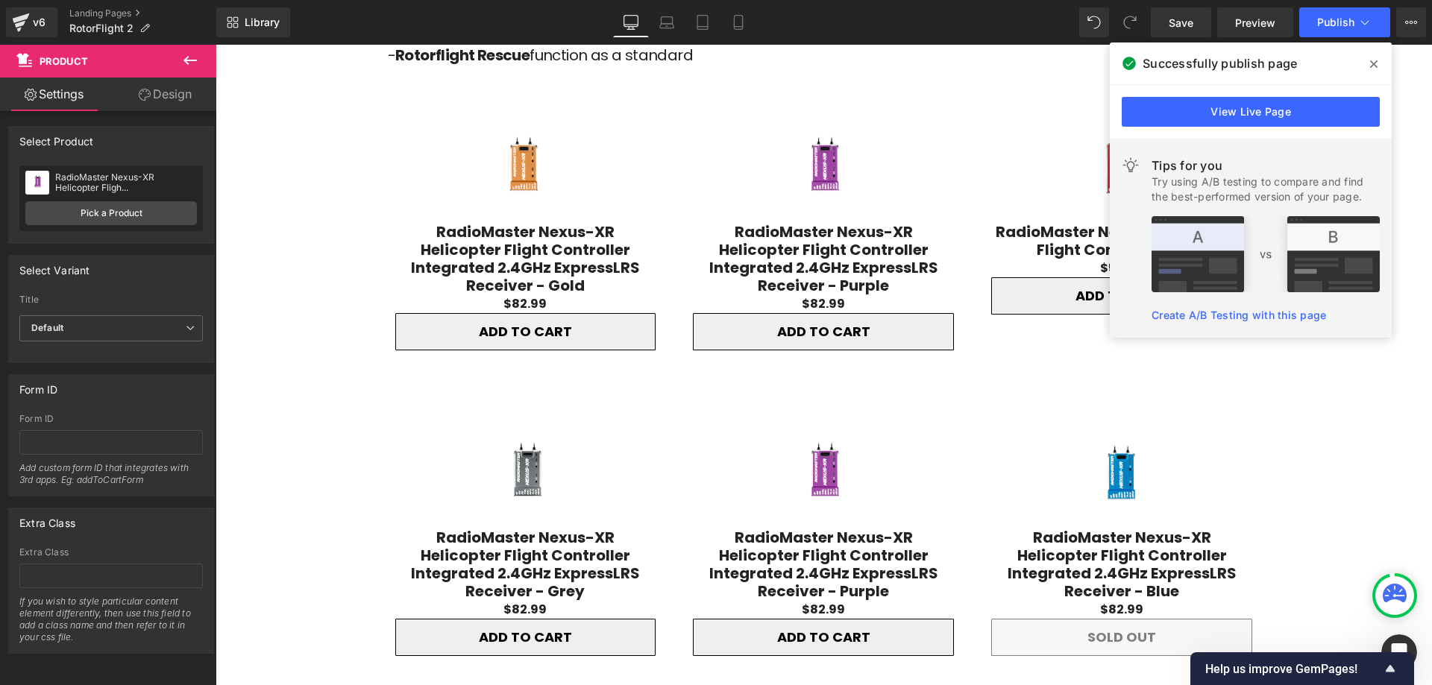
click at [1376, 61] on icon at bounding box center [1373, 63] width 7 height 7
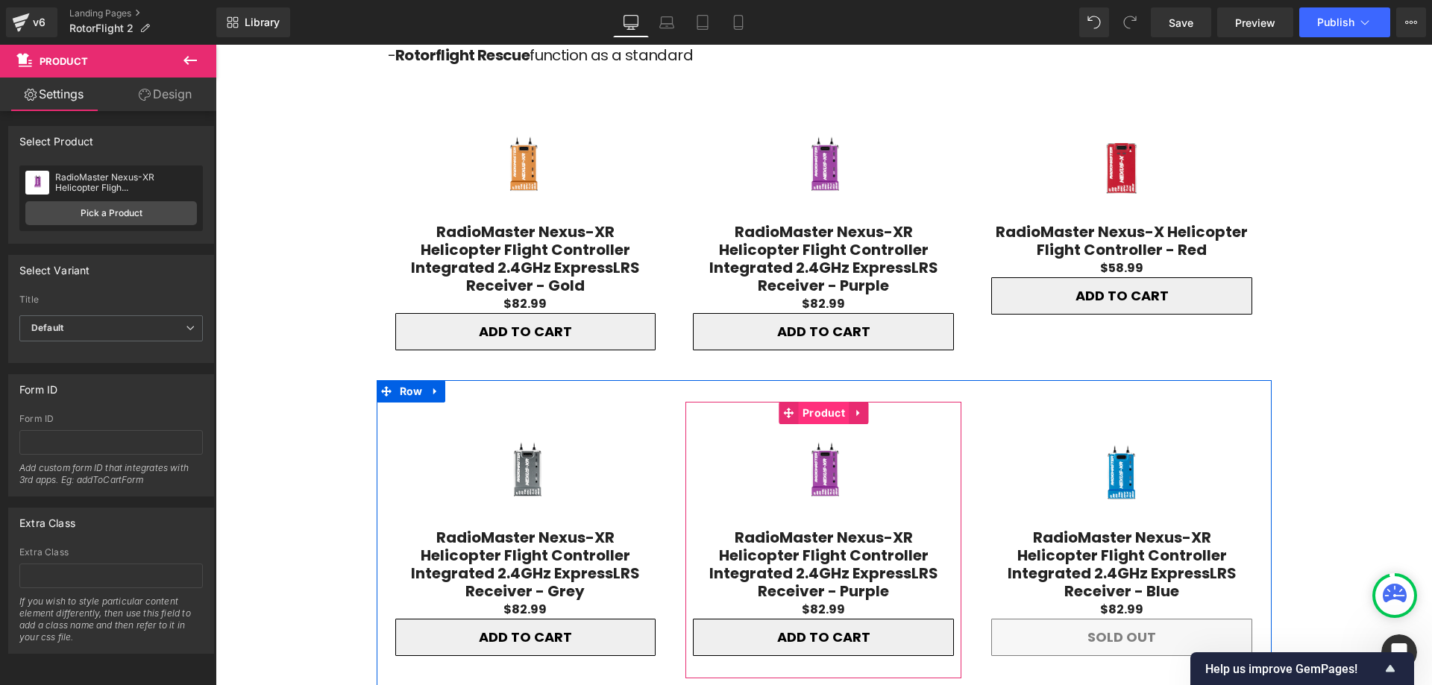
click at [824, 402] on span "Product" at bounding box center [824, 413] width 50 height 22
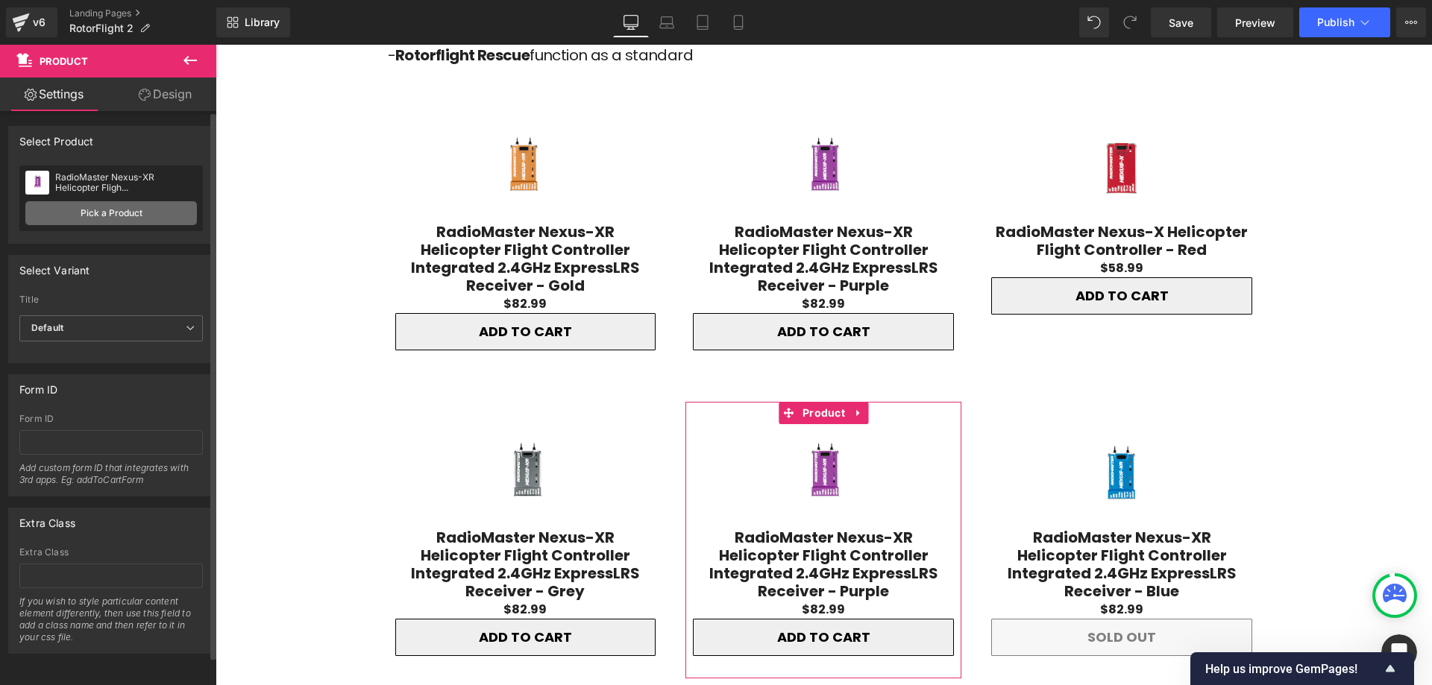
click at [83, 216] on link "Pick a Product" at bounding box center [111, 213] width 172 height 24
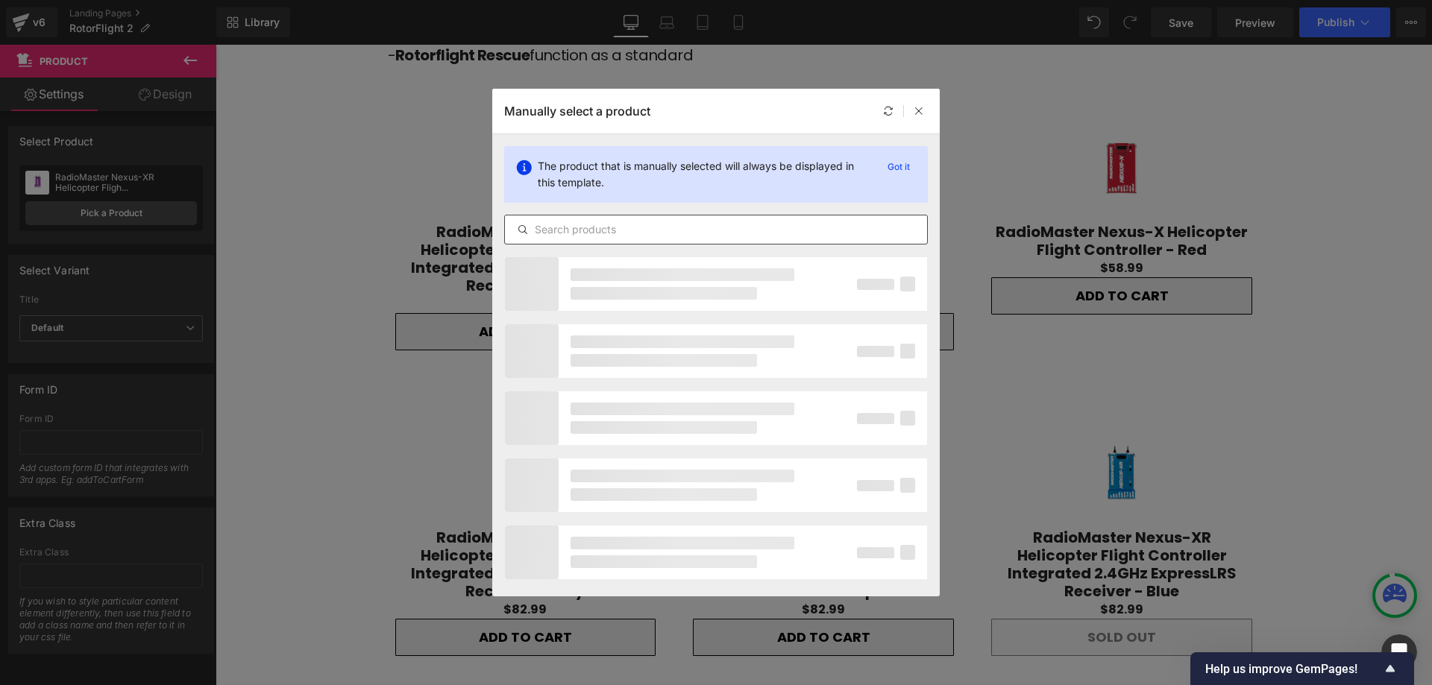
click at [628, 230] on input "text" at bounding box center [716, 230] width 422 height 18
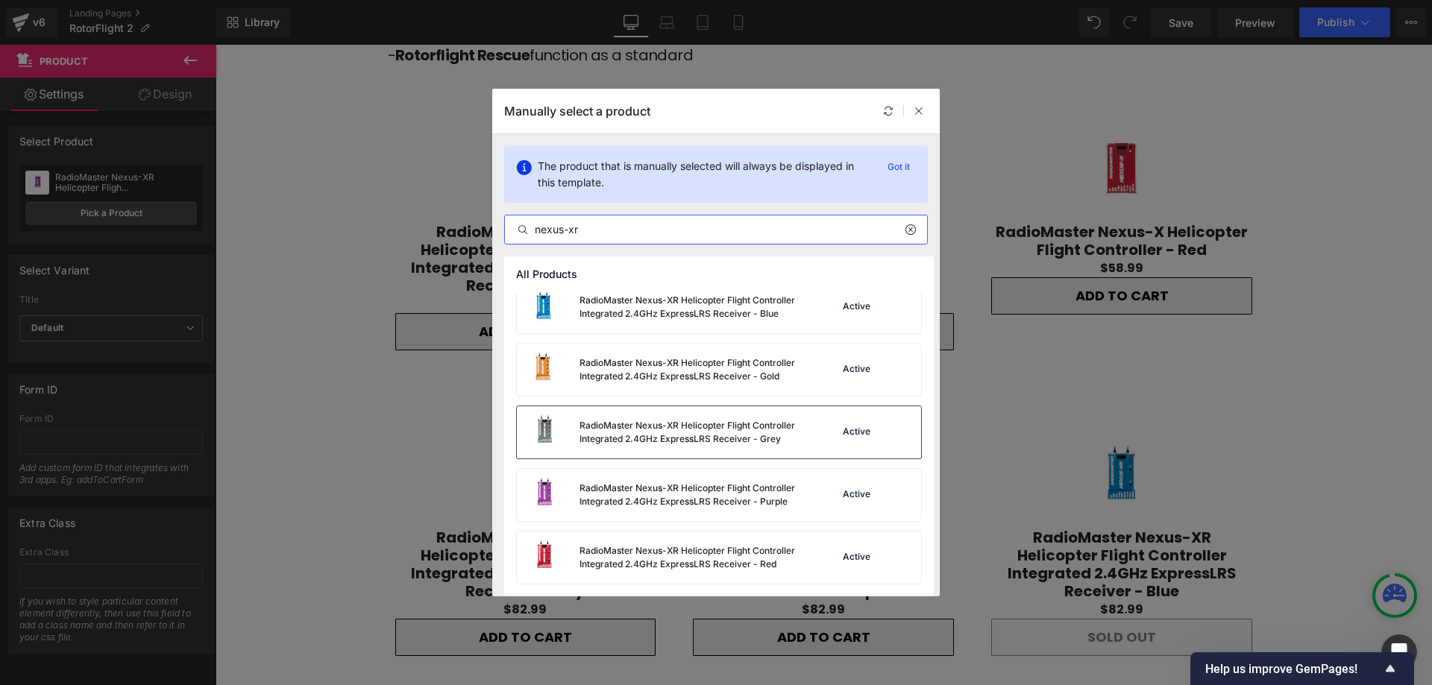
scroll to position [0, 0]
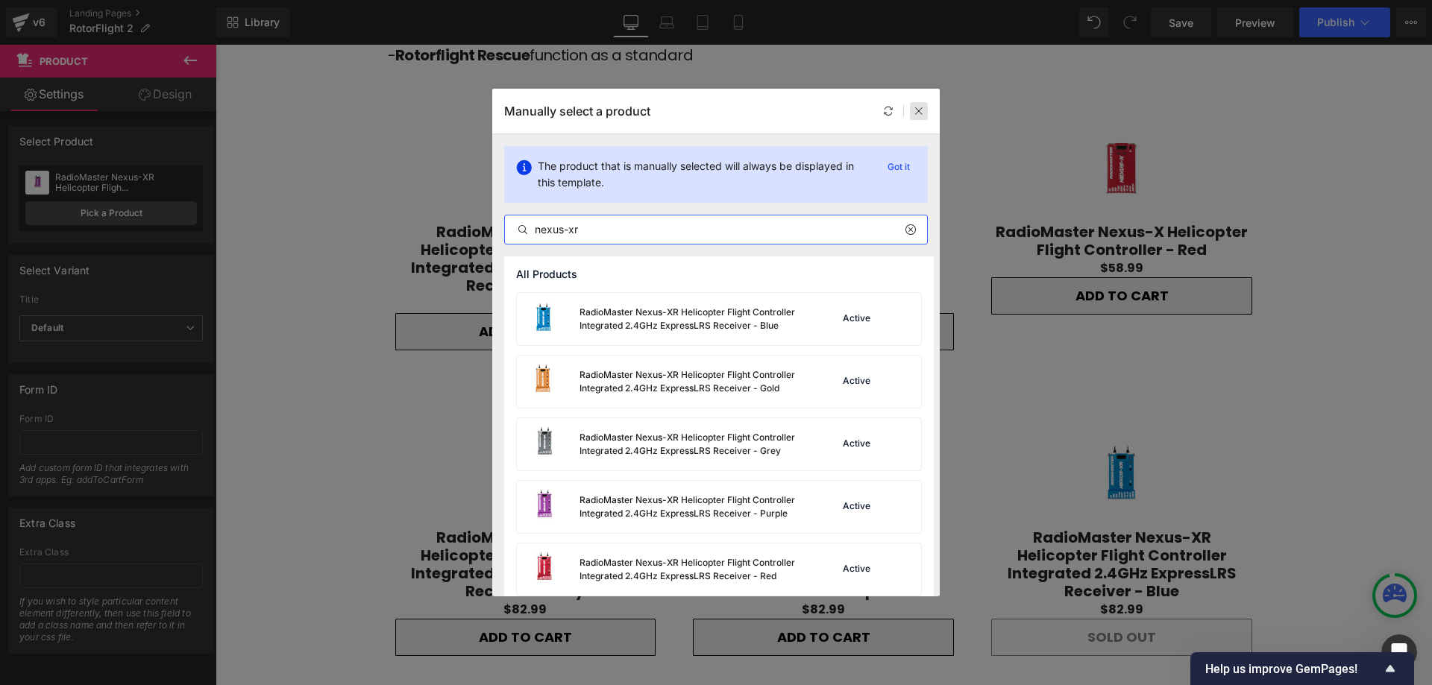
type input "nexus-xr"
click at [921, 110] on icon at bounding box center [919, 111] width 10 height 10
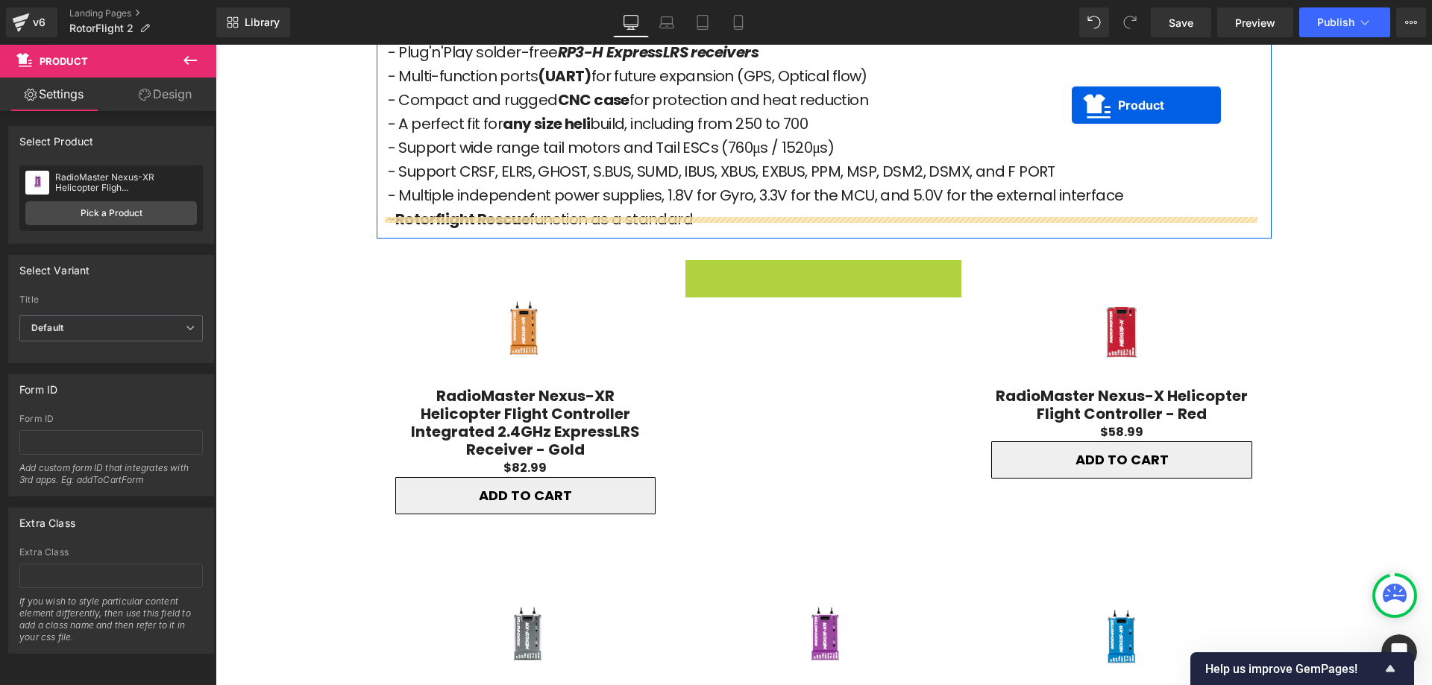
scroll to position [1924, 0]
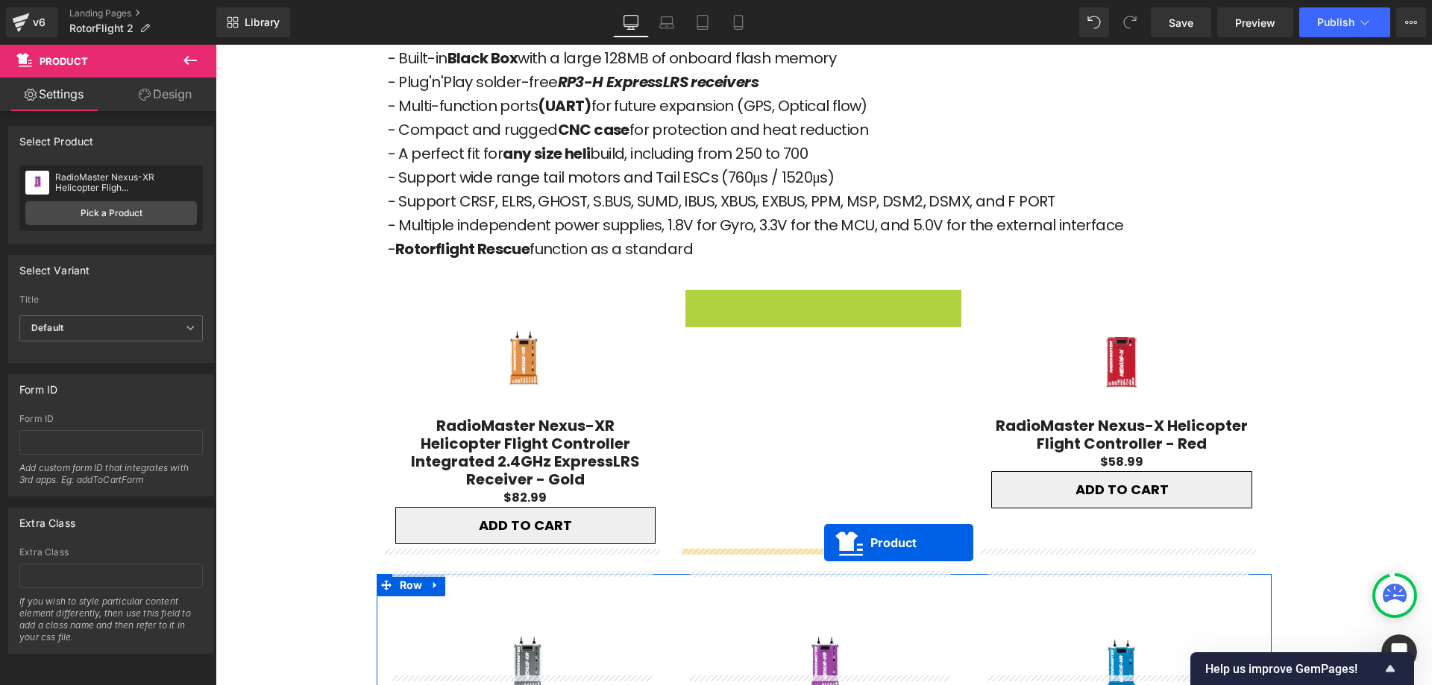
drag, startPoint x: 783, startPoint y: 78, endPoint x: 824, endPoint y: 543, distance: 466.5
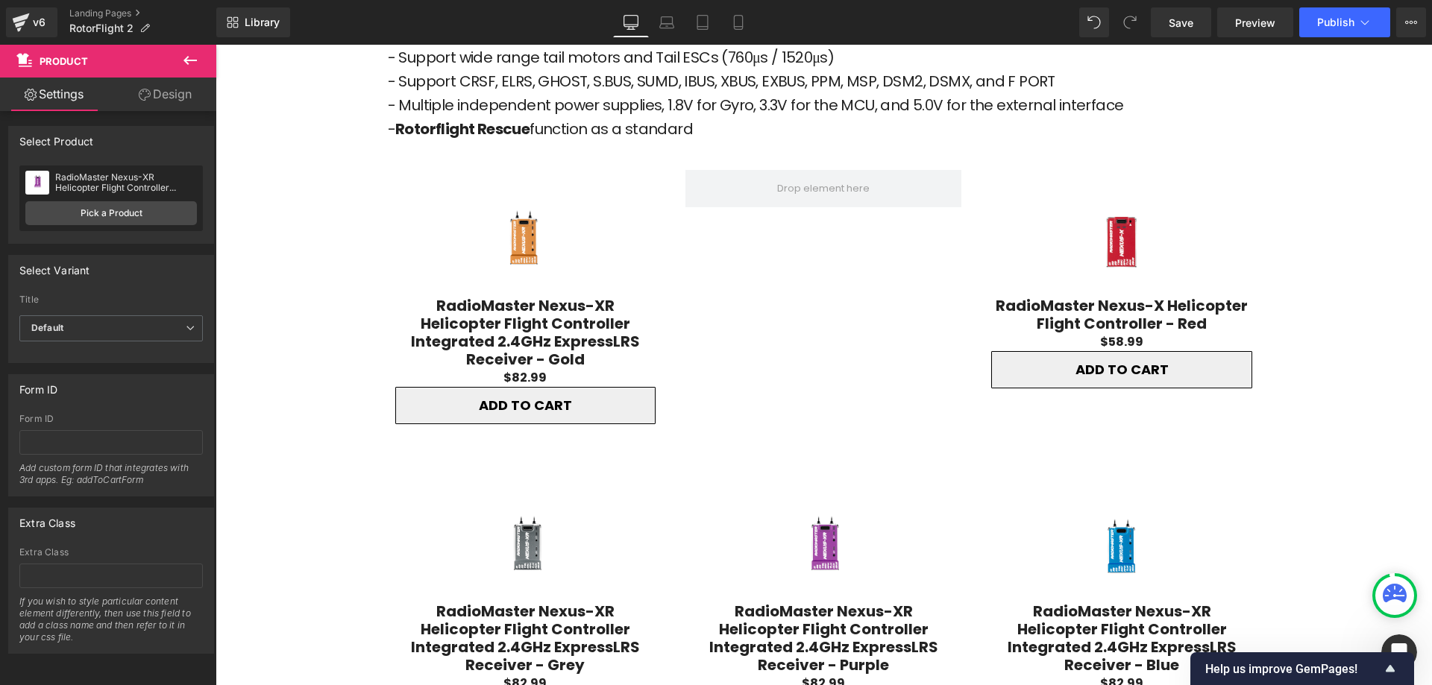
scroll to position [2073, 0]
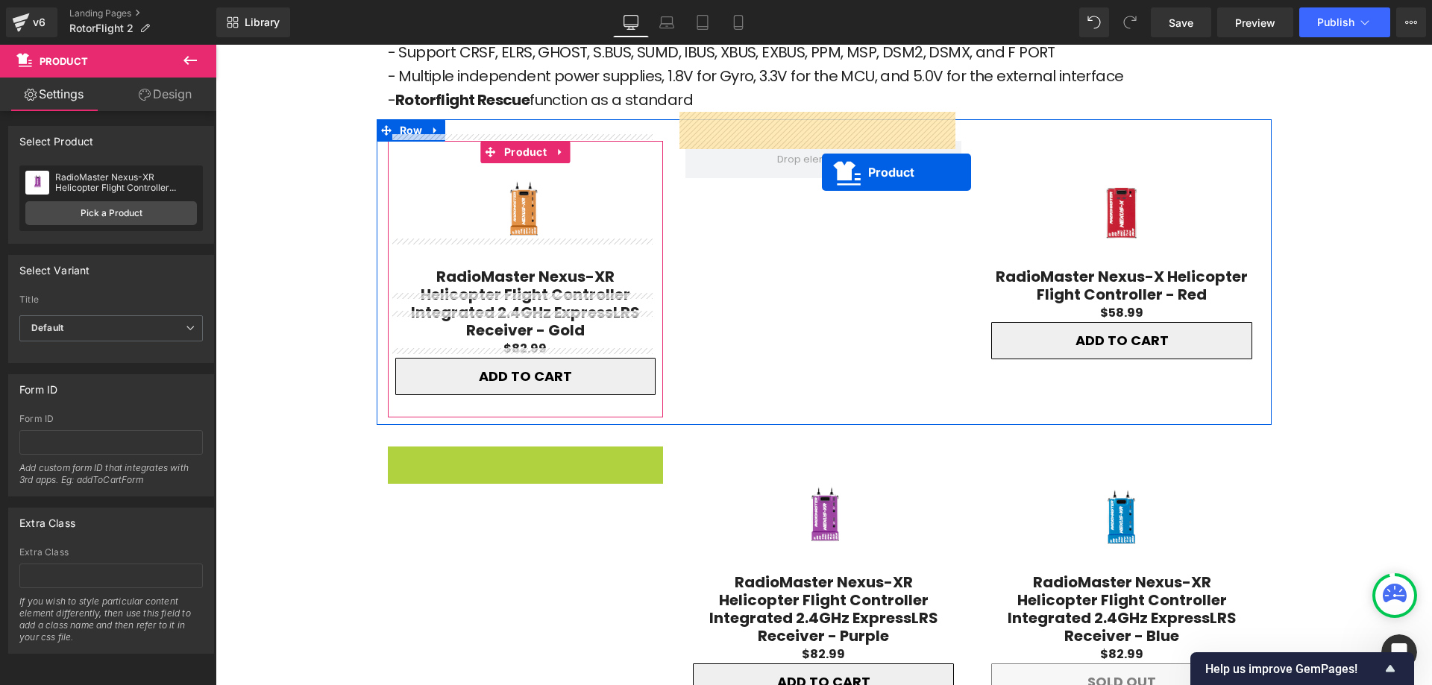
drag, startPoint x: 485, startPoint y: 412, endPoint x: 822, endPoint y: 172, distance: 413.9
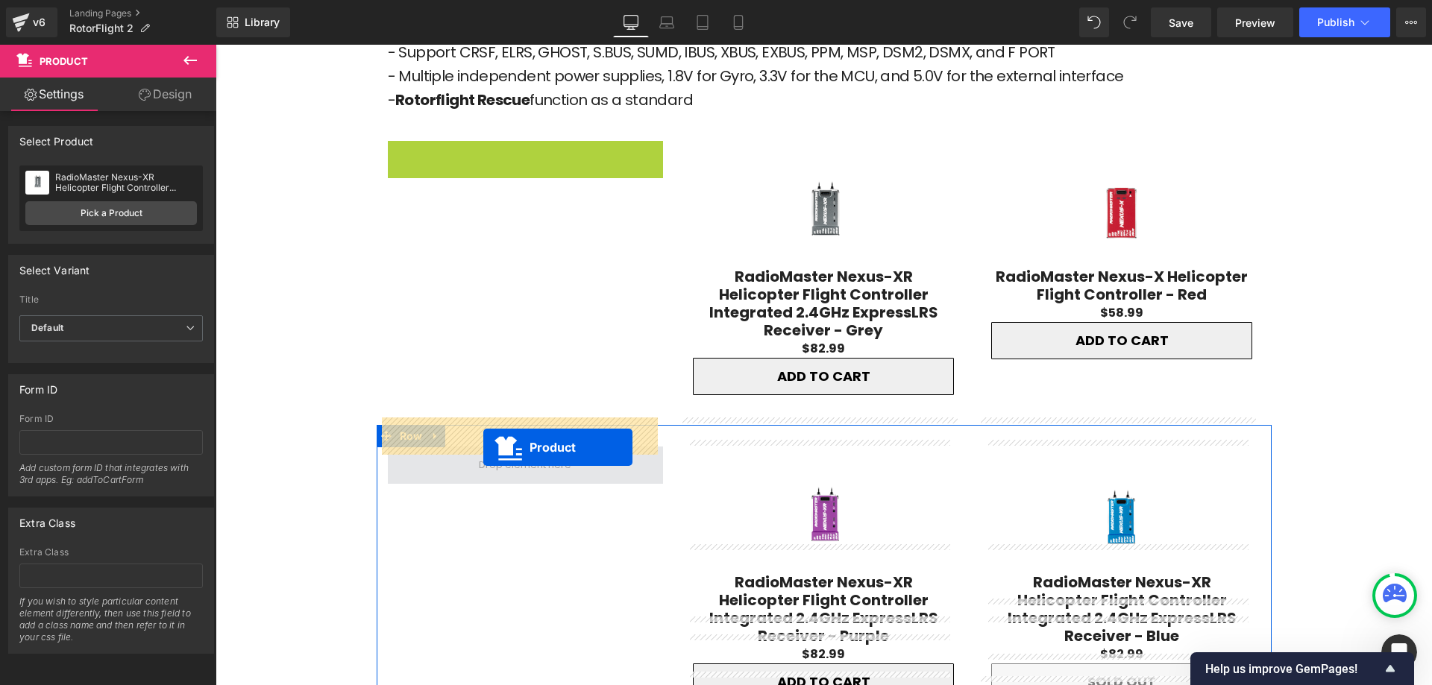
drag, startPoint x: 483, startPoint y: 124, endPoint x: 483, endPoint y: 448, distance: 323.7
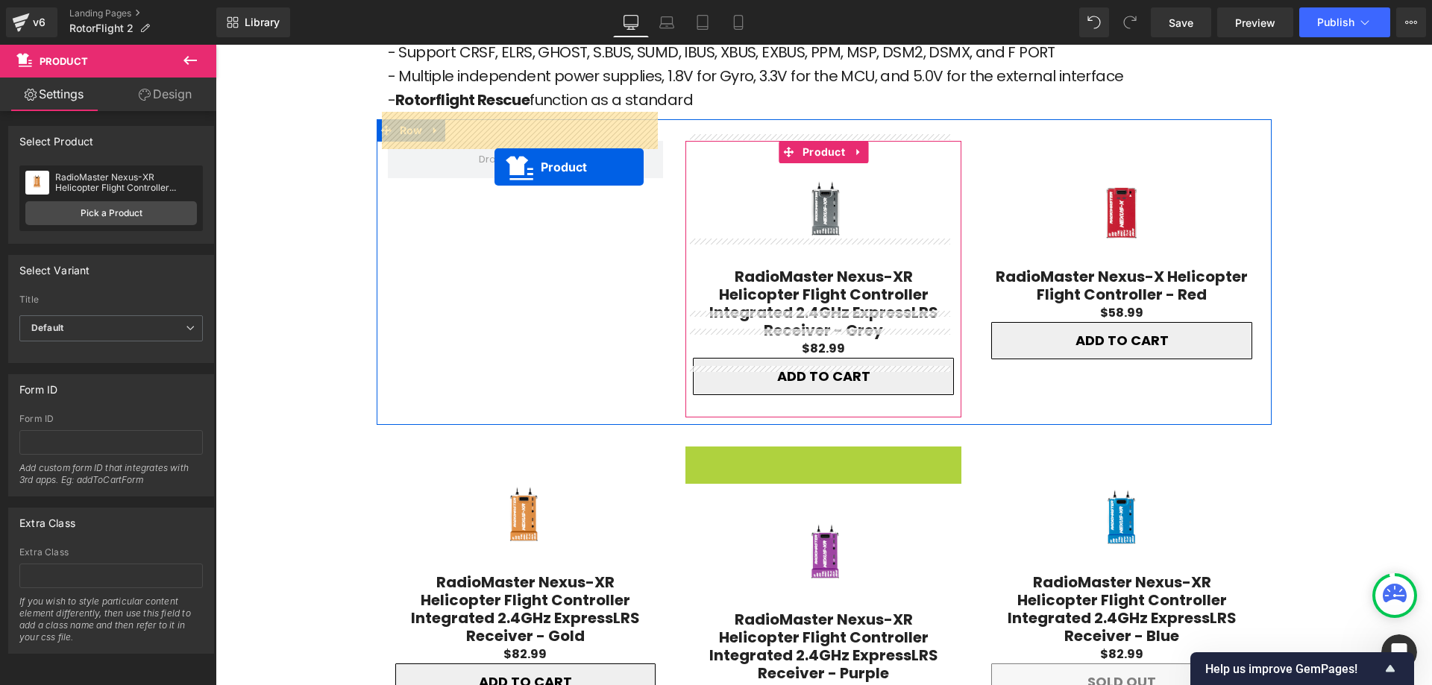
drag, startPoint x: 779, startPoint y: 431, endPoint x: 494, endPoint y: 167, distance: 387.9
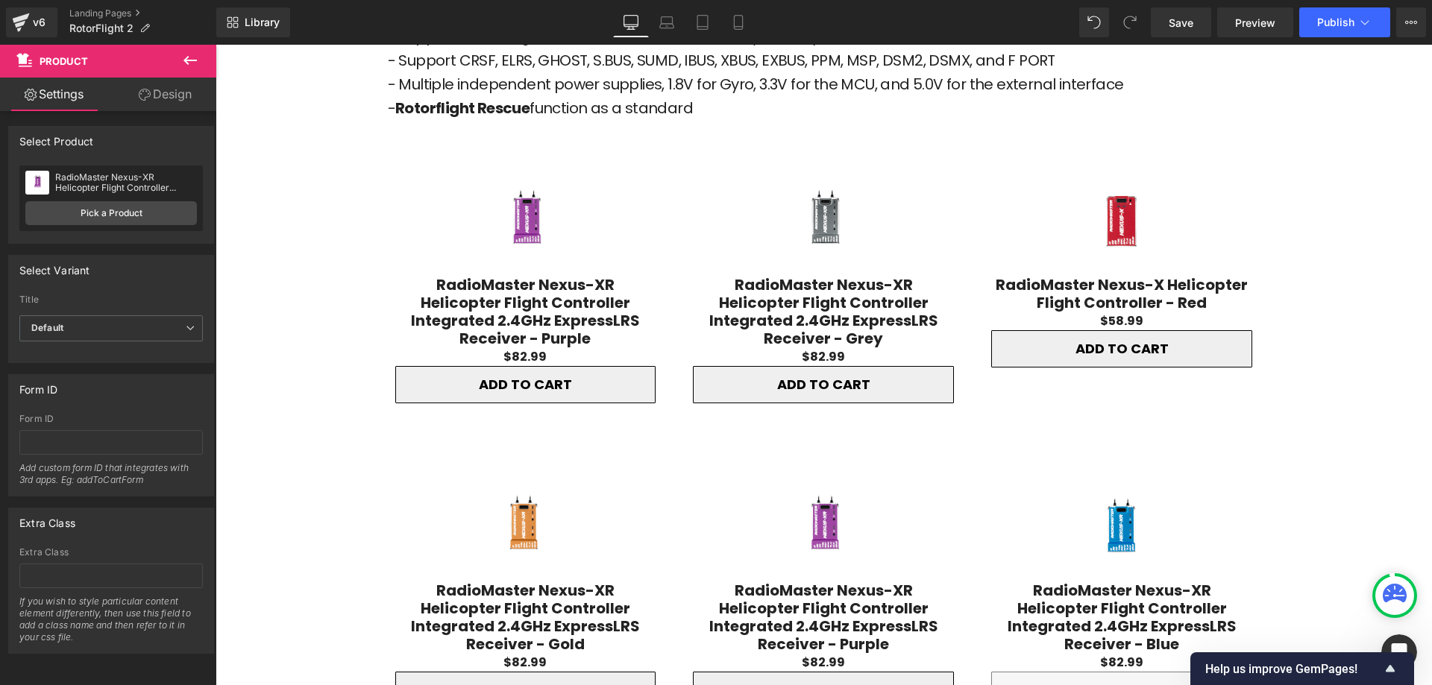
scroll to position [2148, 0]
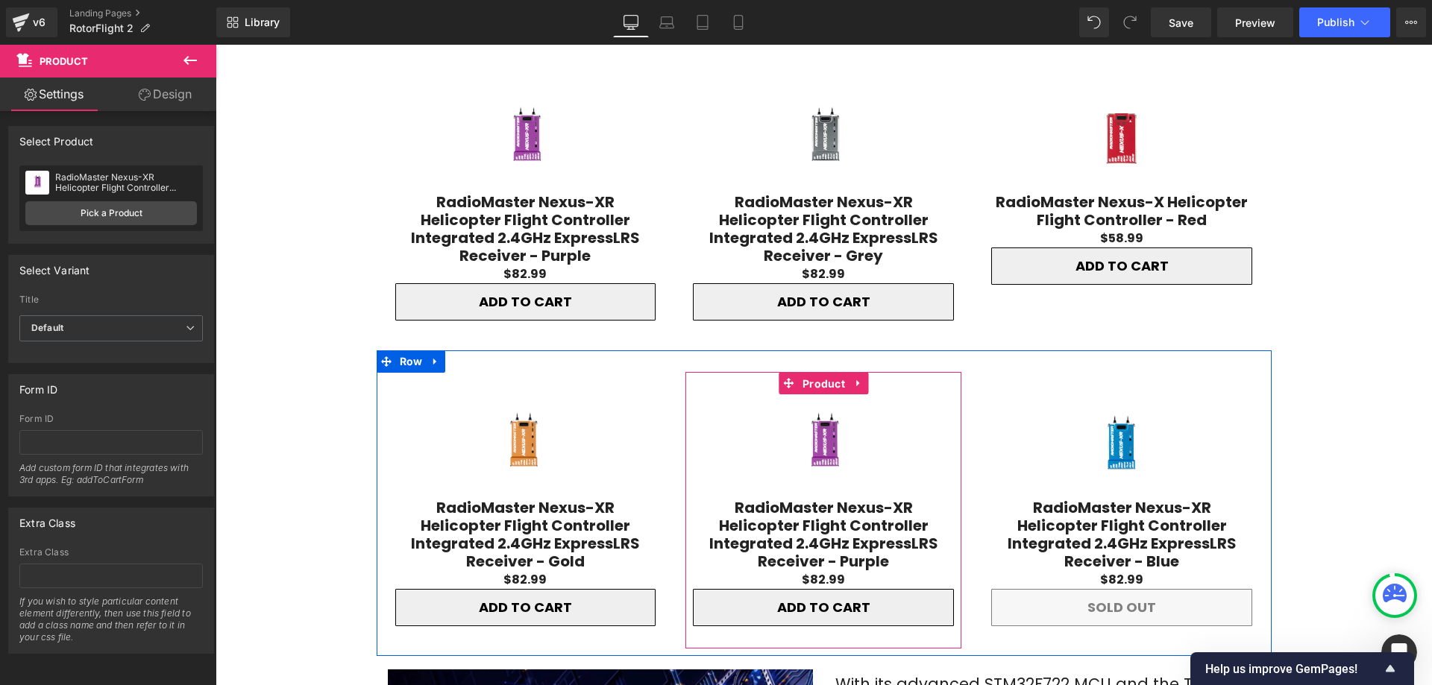
click at [819, 373] on span "Product" at bounding box center [824, 384] width 50 height 22
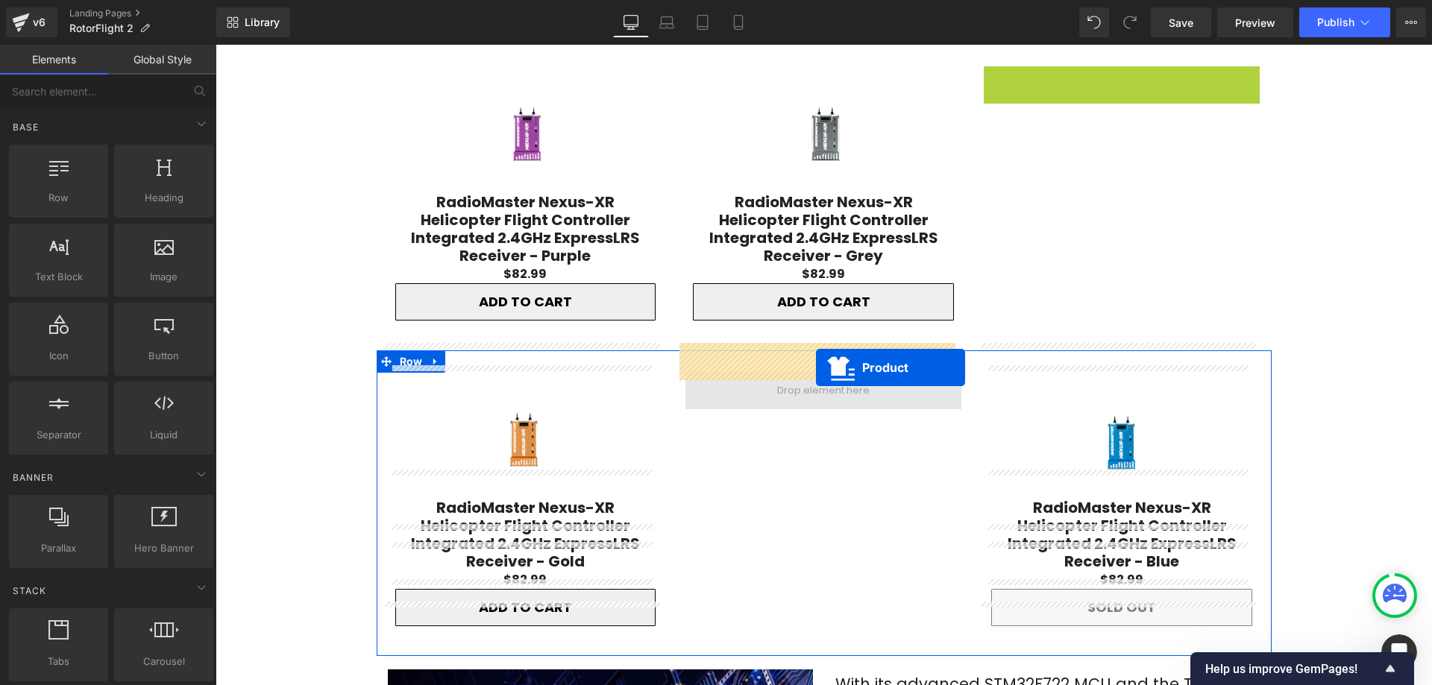
drag, startPoint x: 1082, startPoint y: 51, endPoint x: 816, endPoint y: 368, distance: 414.0
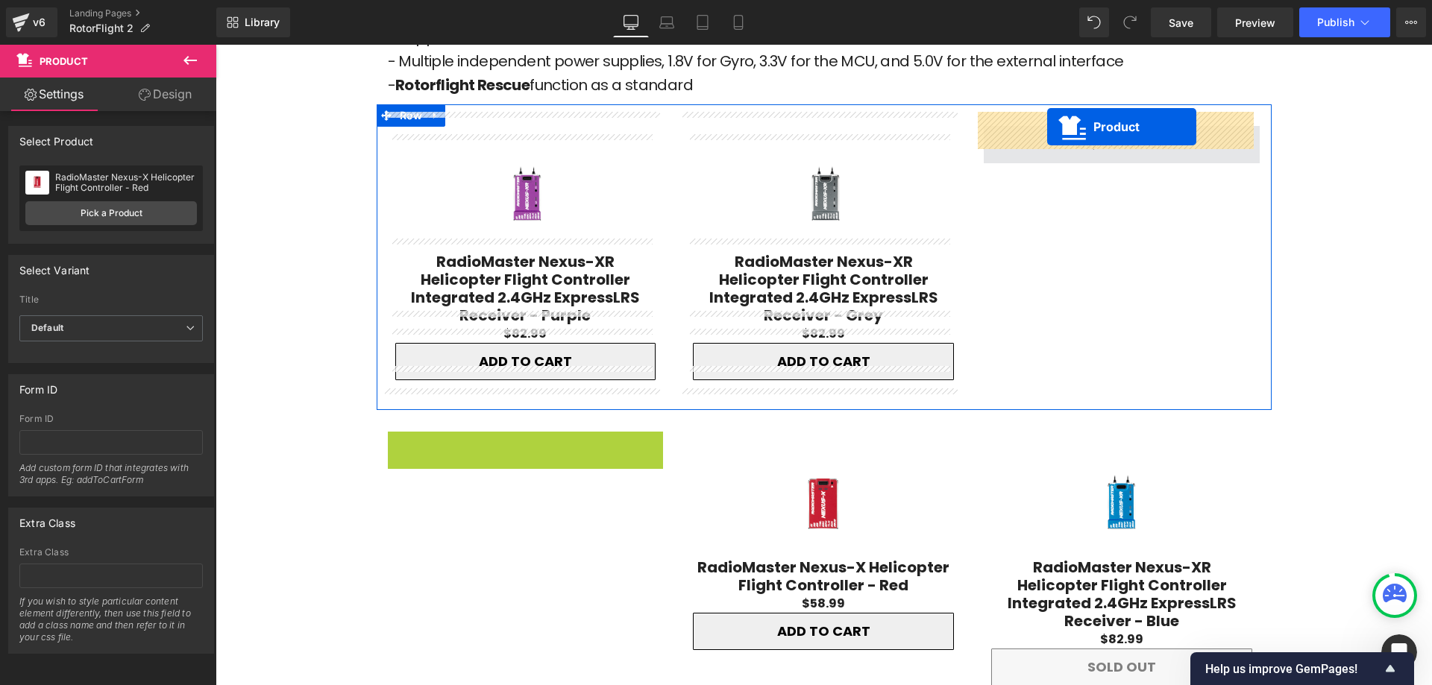
scroll to position [2073, 0]
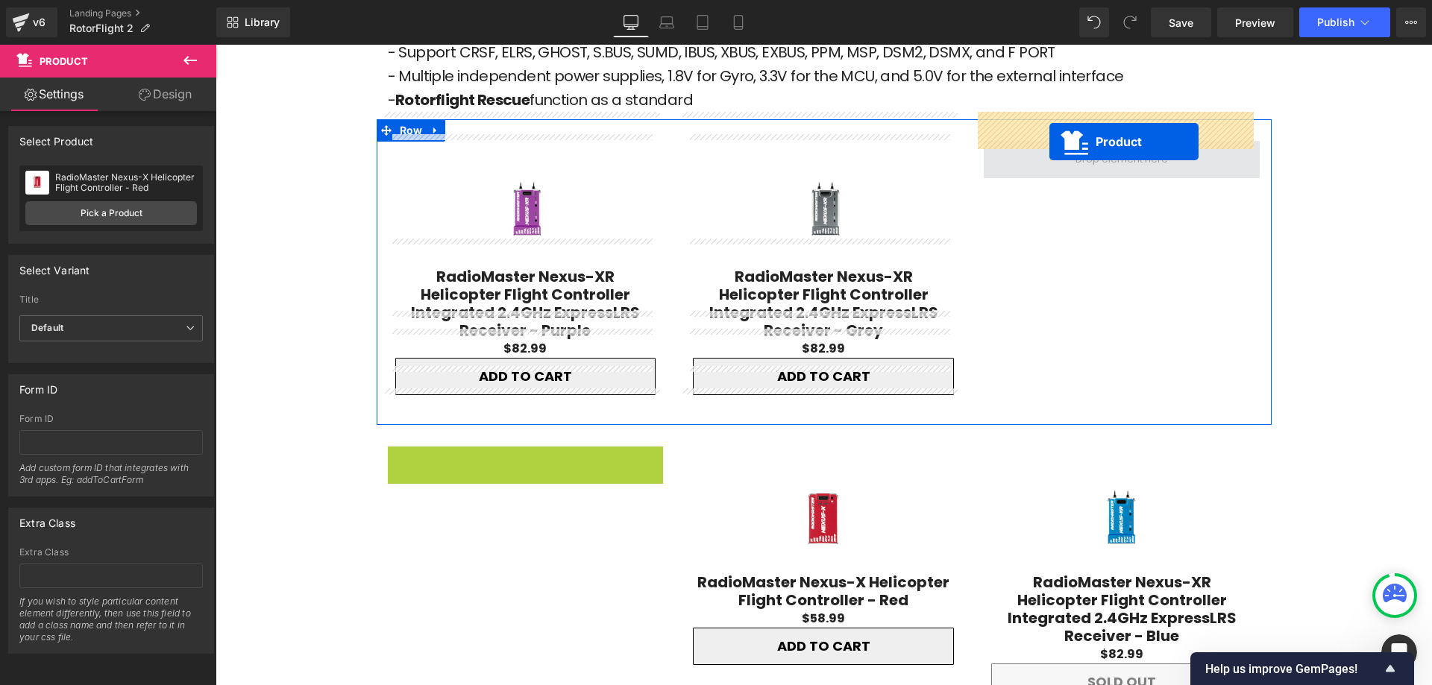
drag, startPoint x: 482, startPoint y: 353, endPoint x: 1049, endPoint y: 142, distance: 605.6
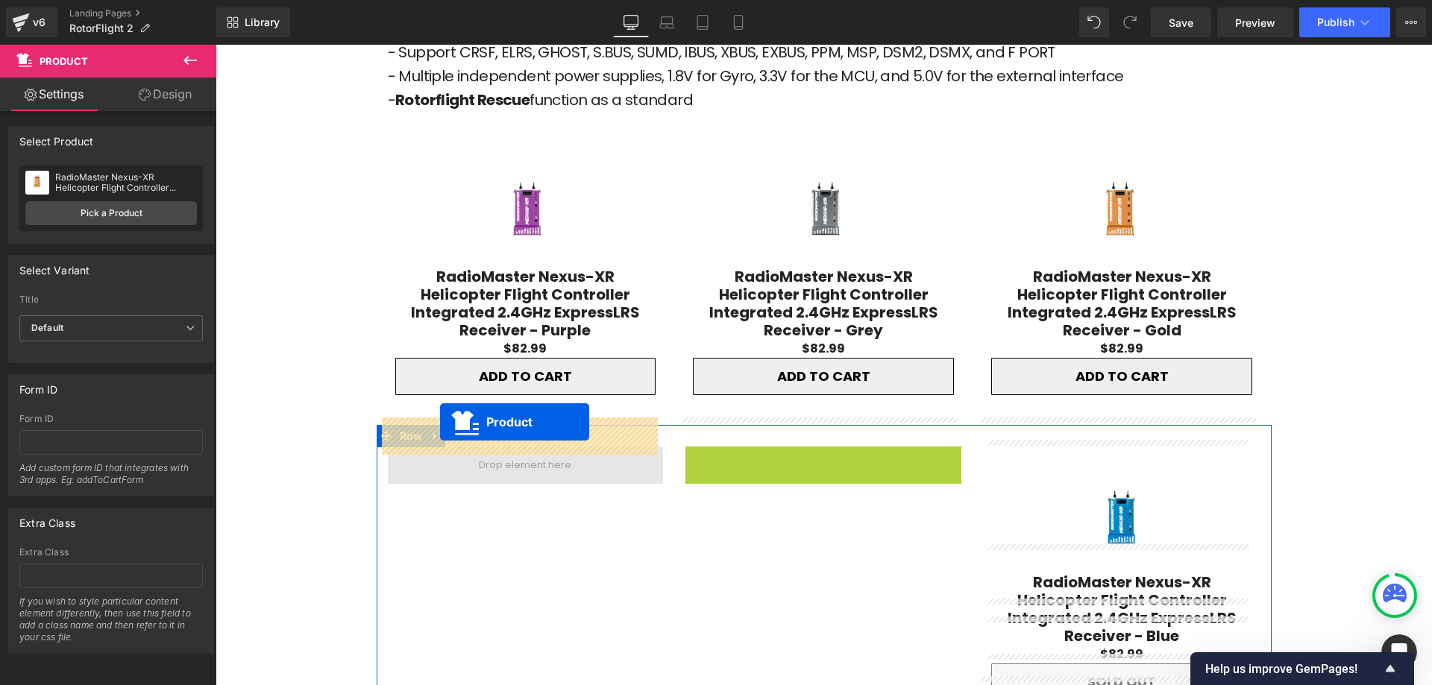
drag, startPoint x: 781, startPoint y: 429, endPoint x: 445, endPoint y: 425, distance: 336.4
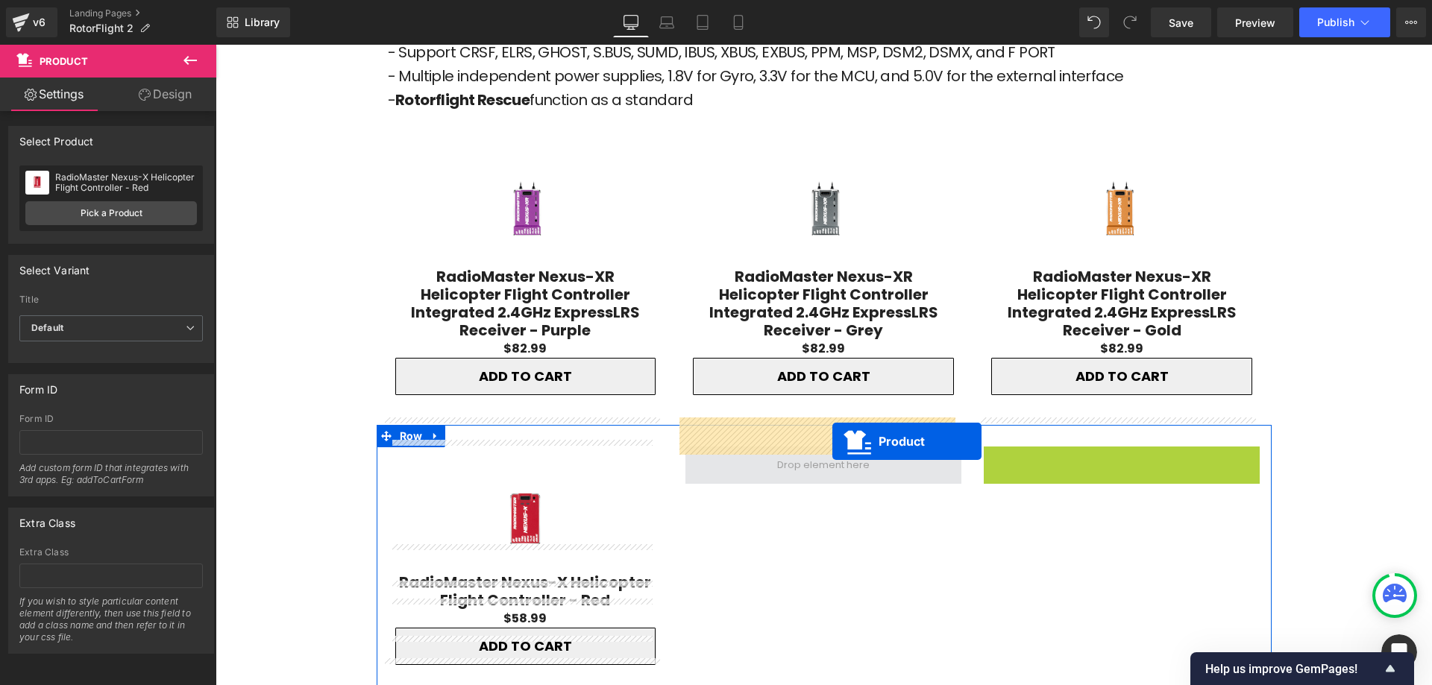
drag, startPoint x: 1081, startPoint y: 425, endPoint x: 832, endPoint y: 442, distance: 249.7
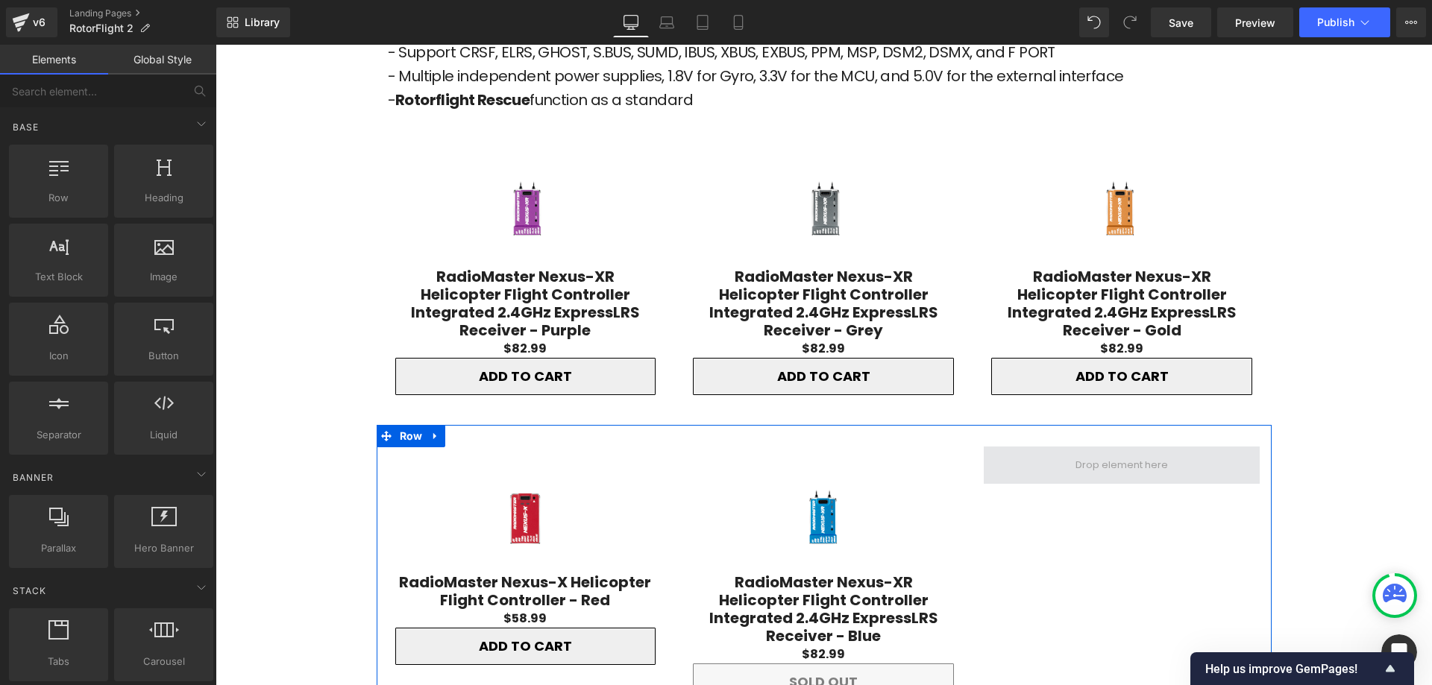
click at [1118, 453] on span at bounding box center [1121, 465] width 103 height 25
click at [1071, 453] on span at bounding box center [1121, 465] width 103 height 25
click at [511, 447] on span "Product" at bounding box center [525, 458] width 50 height 22
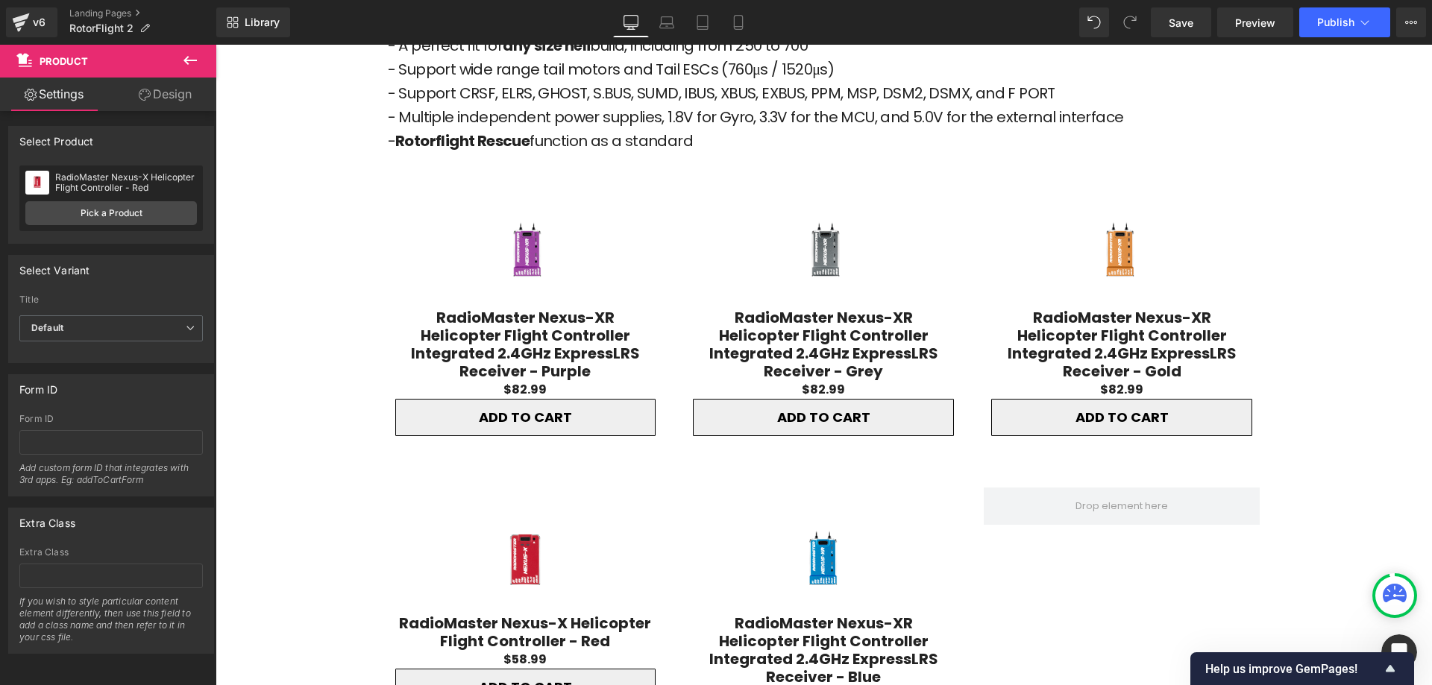
scroll to position [2032, 0]
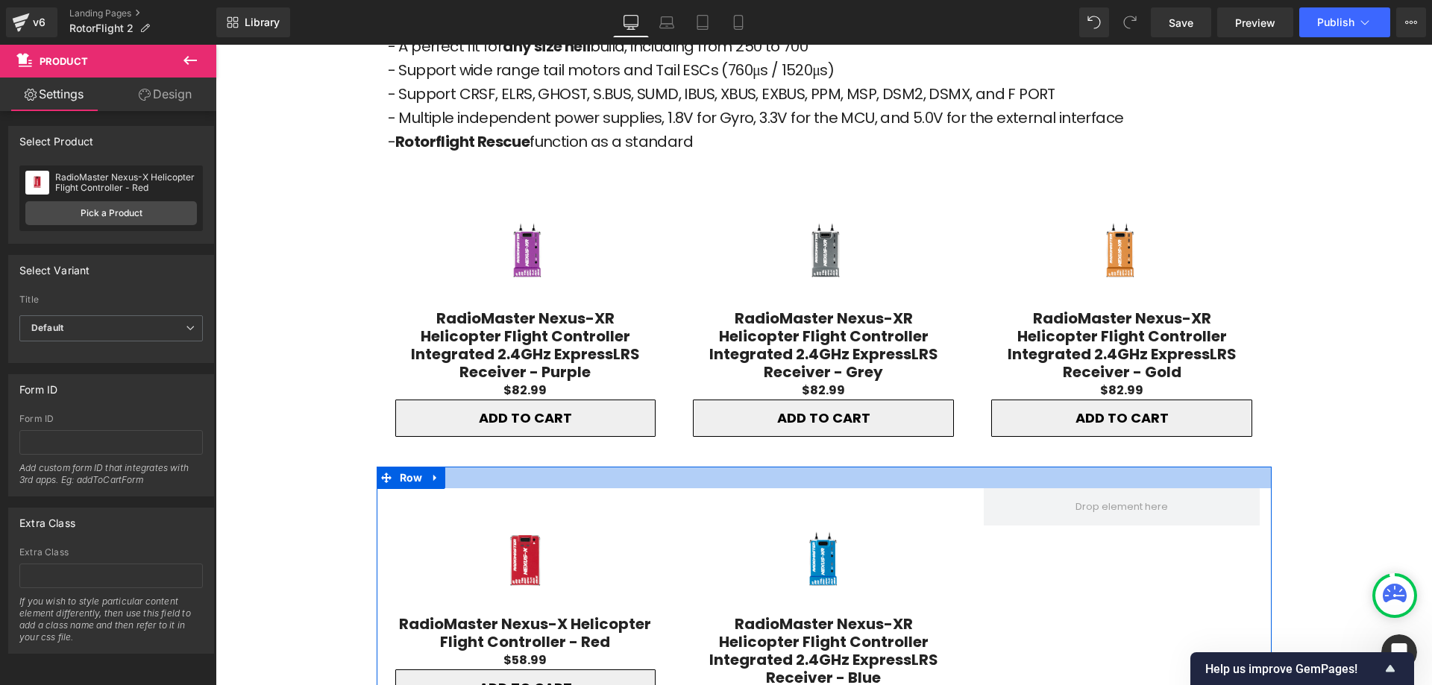
click at [512, 467] on div at bounding box center [824, 478] width 895 height 22
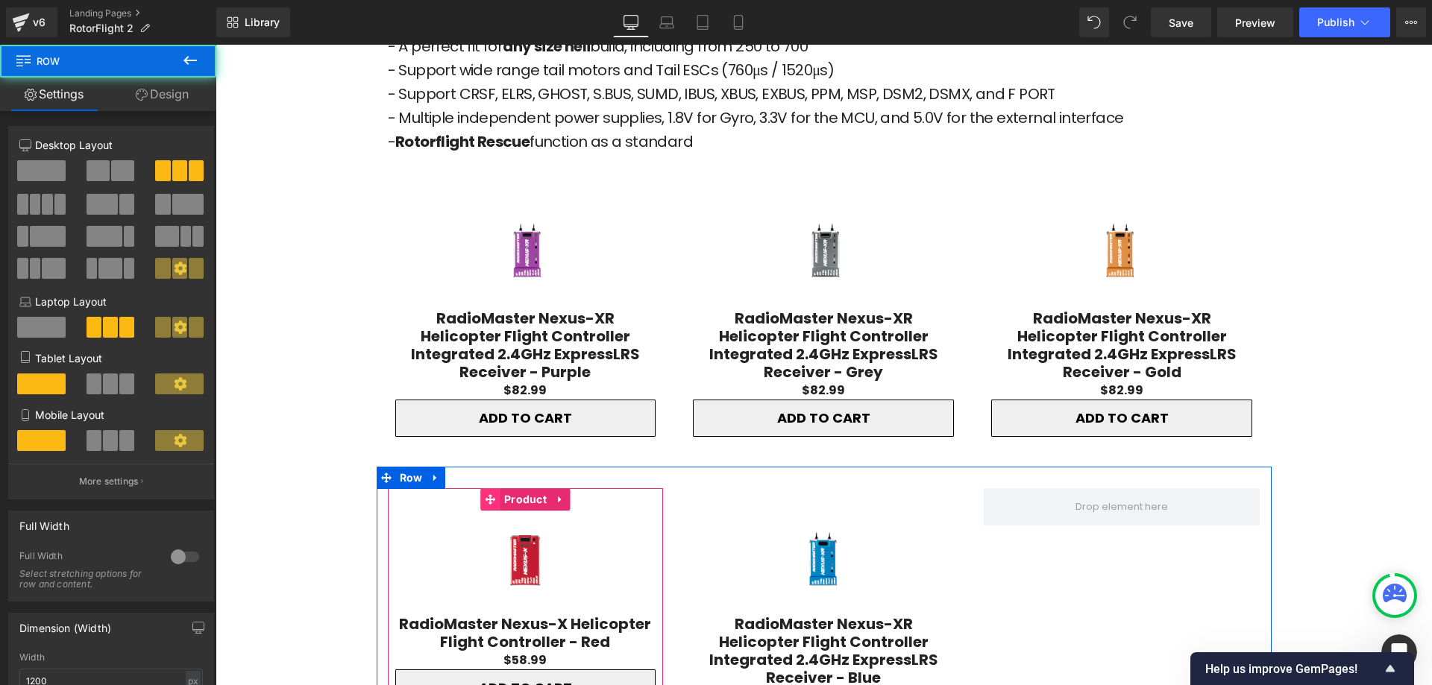
click at [486, 494] on icon at bounding box center [491, 499] width 10 height 11
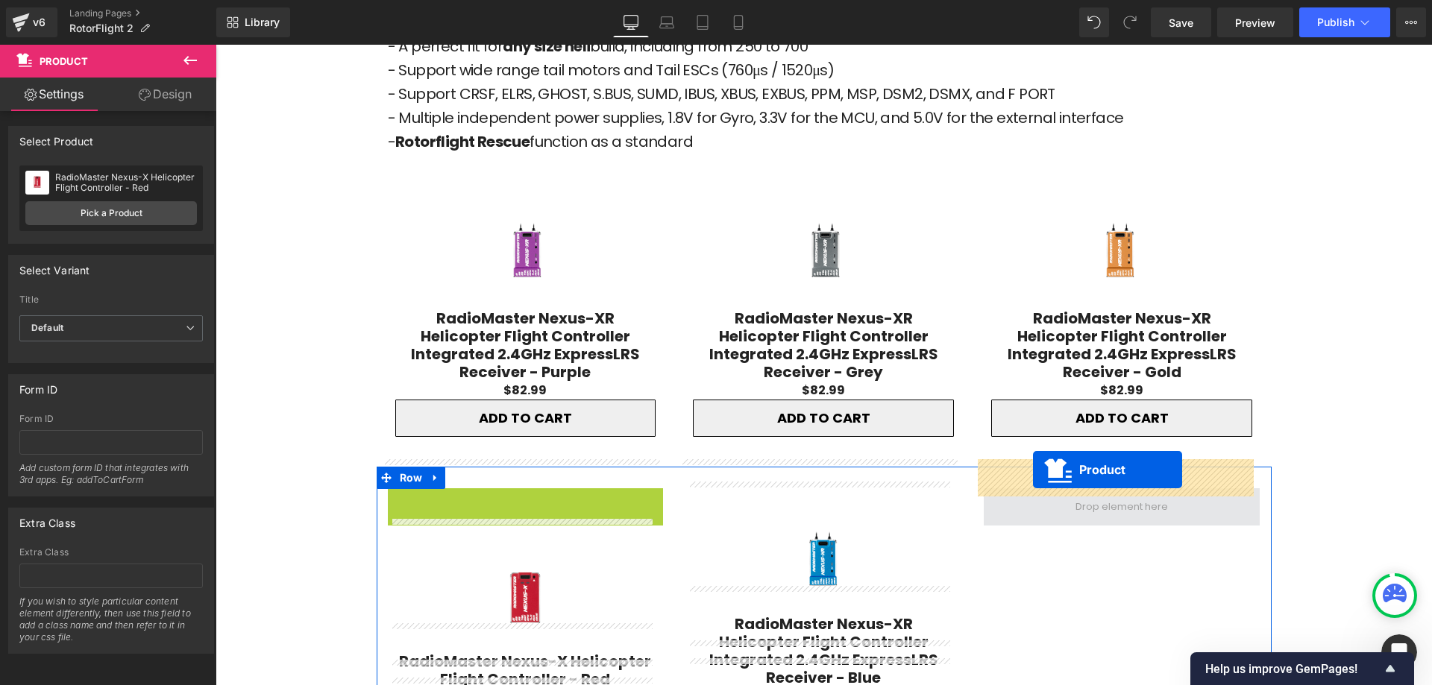
drag, startPoint x: 488, startPoint y: 471, endPoint x: 1033, endPoint y: 470, distance: 545.2
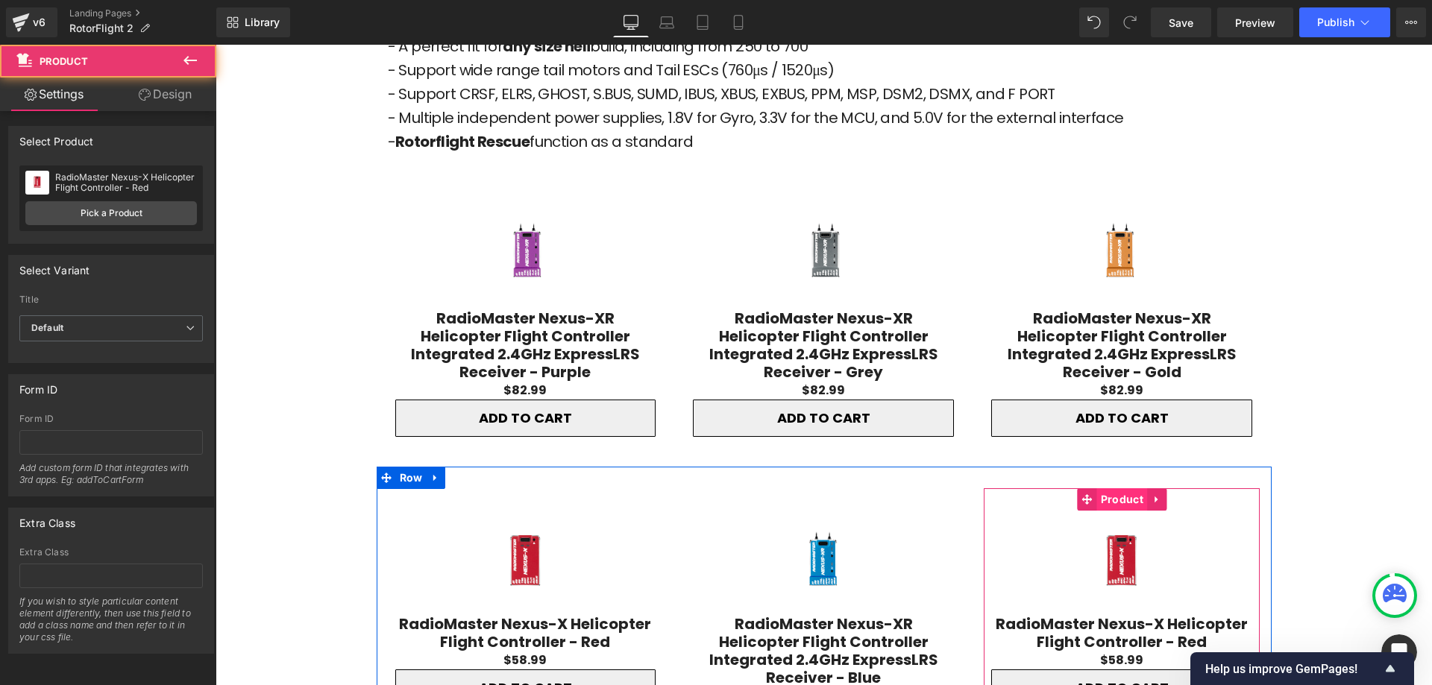
click at [1109, 489] on span "Product" at bounding box center [1122, 500] width 50 height 22
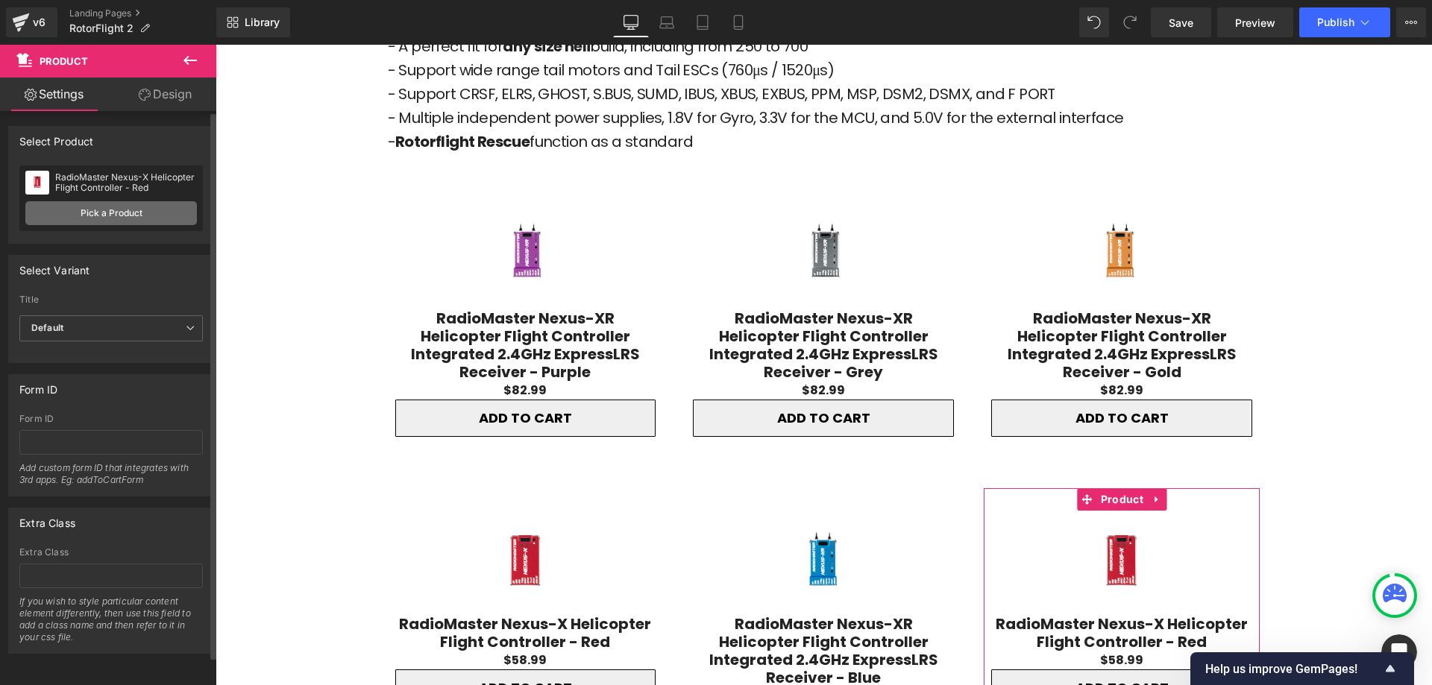
click at [140, 218] on link "Pick a Product" at bounding box center [111, 213] width 172 height 24
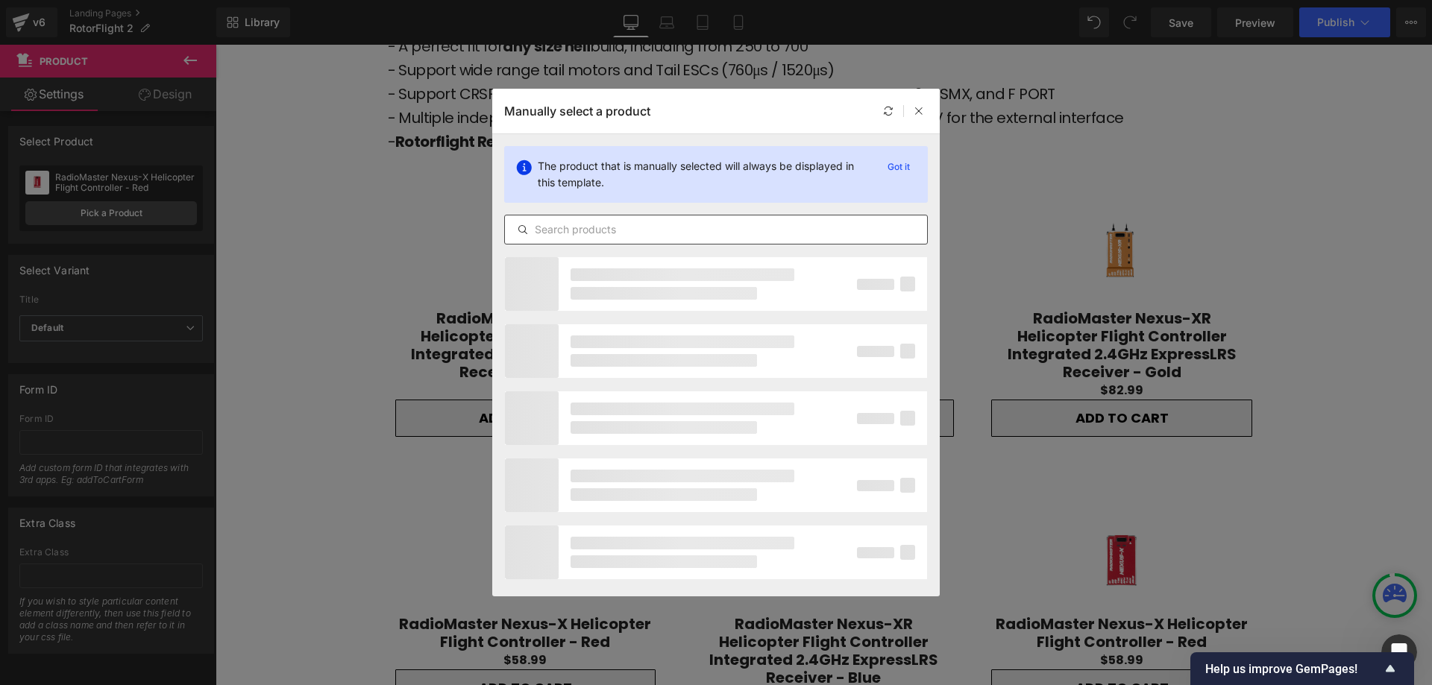
click at [559, 238] on input "text" at bounding box center [716, 230] width 422 height 18
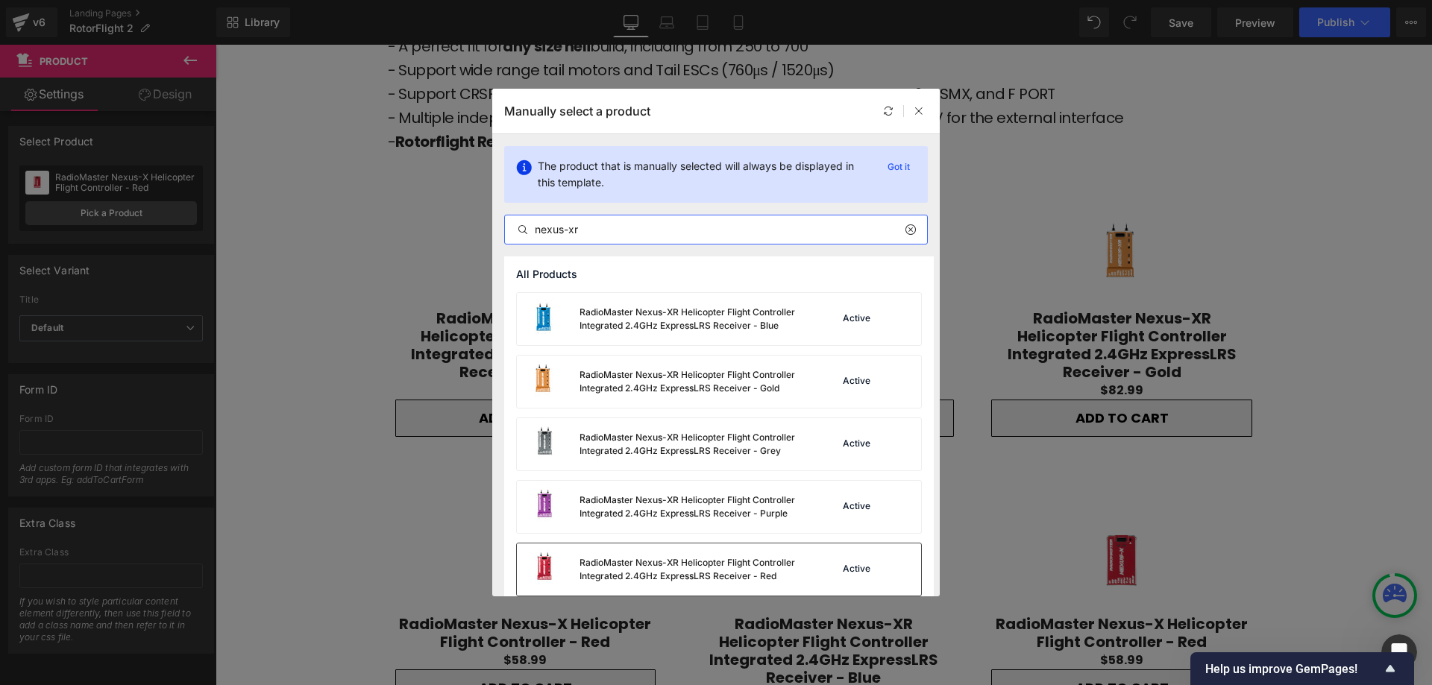
type input "nexus-xr"
click at [647, 580] on div "RadioMaster Nexus-XR Helicopter Flight Controller Integrated 2.4GHz ExpressLRS …" at bounding box center [692, 569] width 224 height 27
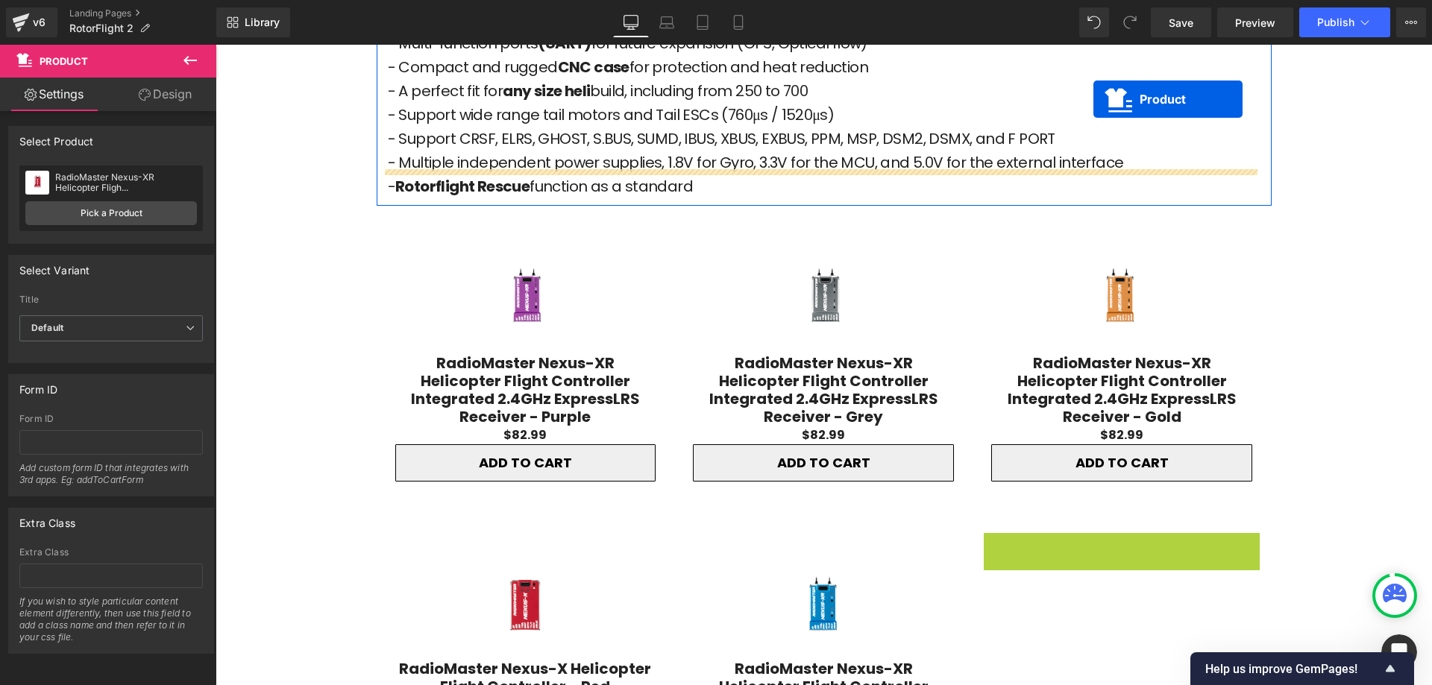
scroll to position [1972, 0]
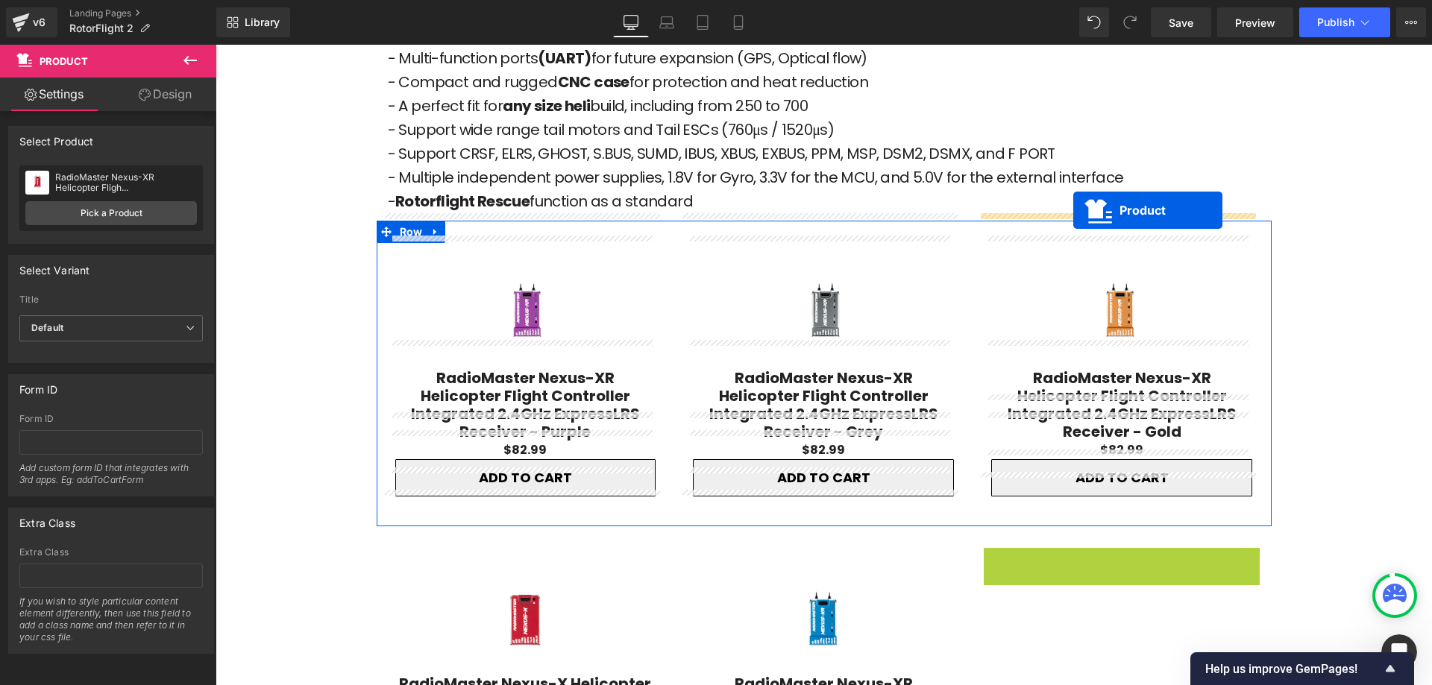
drag, startPoint x: 1078, startPoint y: 401, endPoint x: 1073, endPoint y: 210, distance: 191.0
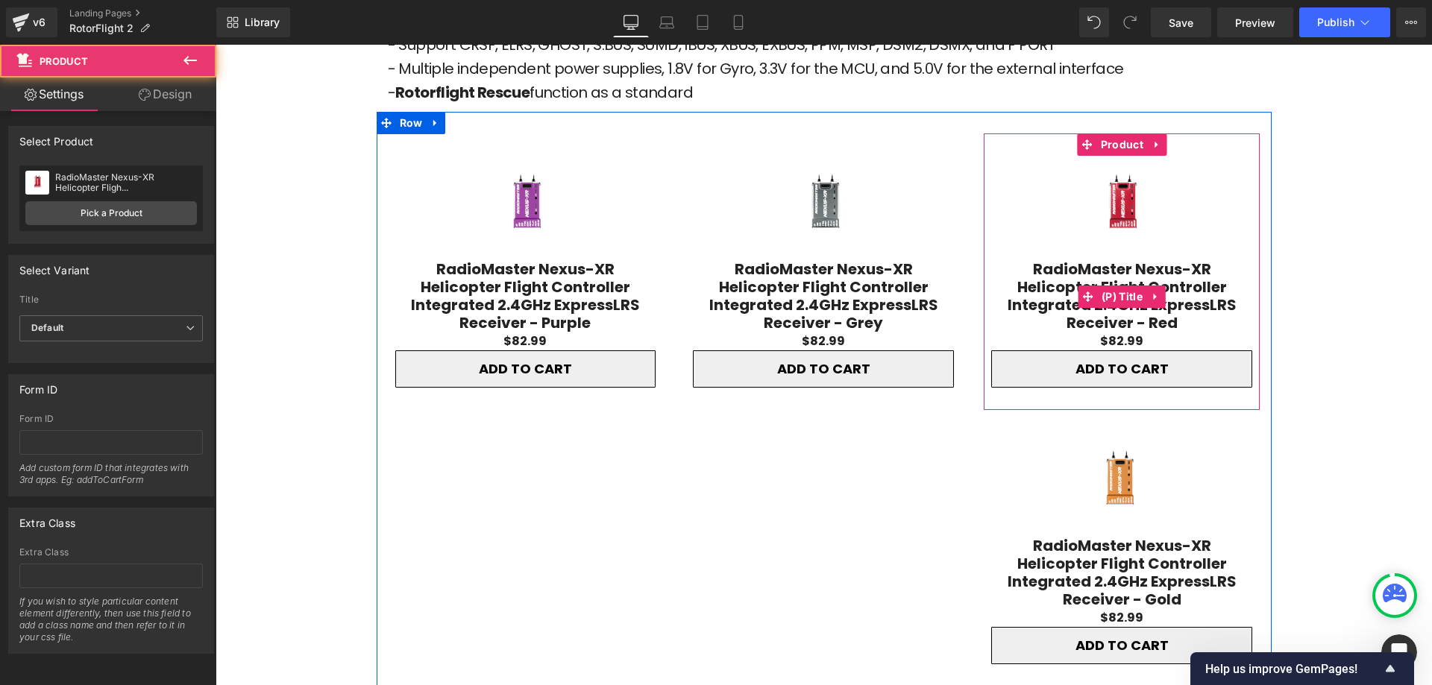
scroll to position [2196, 0]
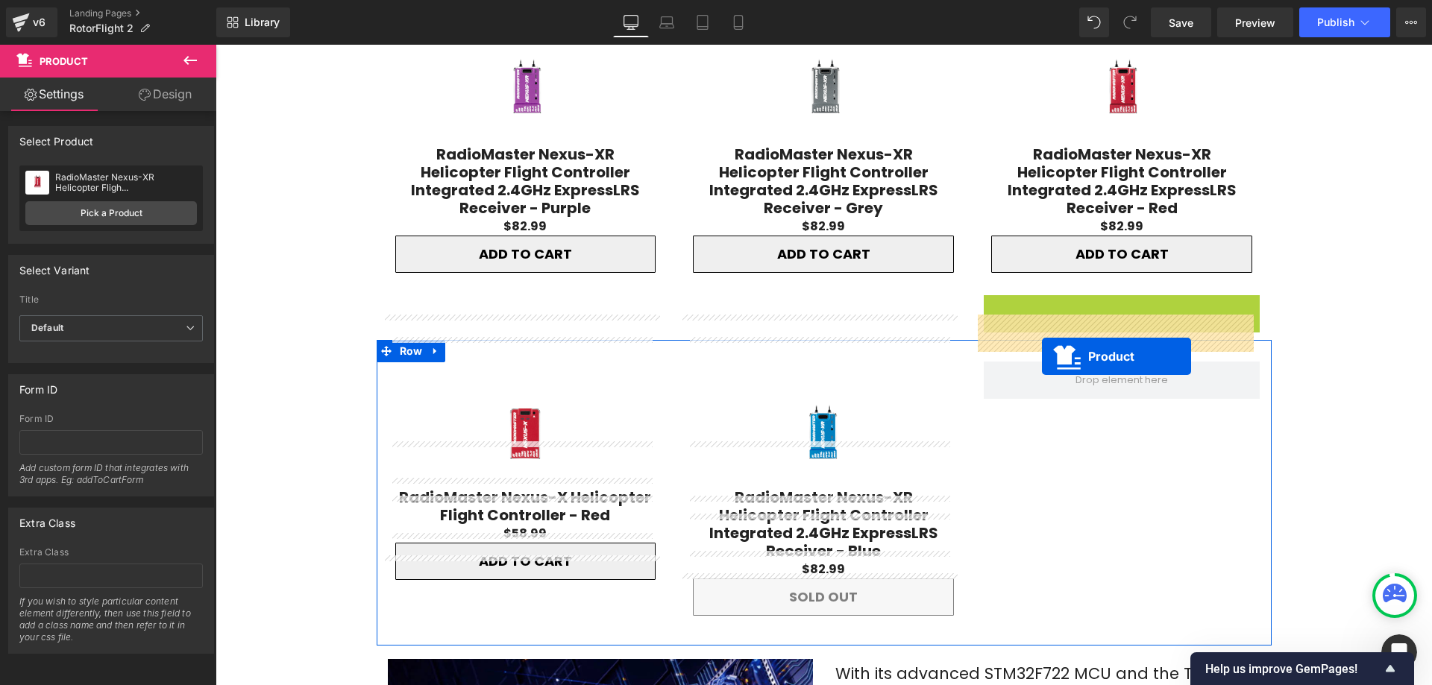
drag, startPoint x: 1083, startPoint y: 258, endPoint x: 1042, endPoint y: 357, distance: 106.7
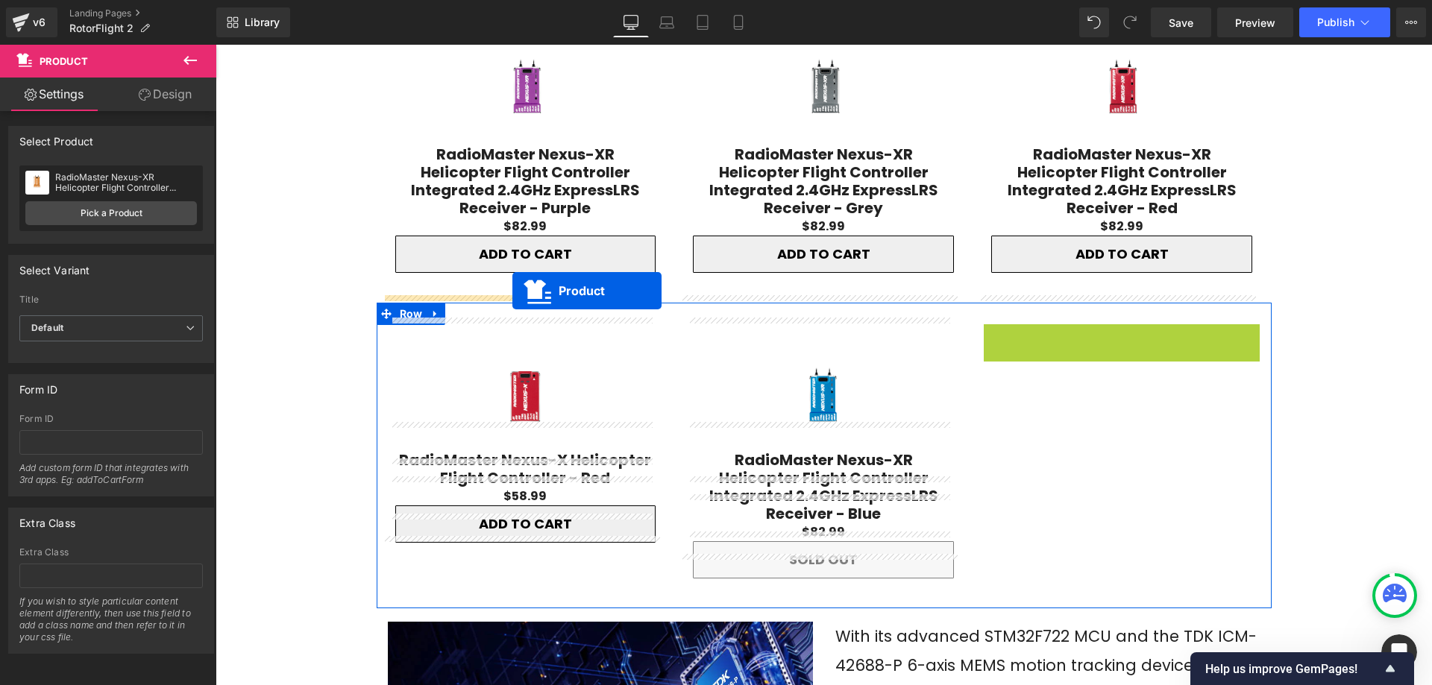
drag, startPoint x: 1086, startPoint y: 302, endPoint x: 512, endPoint y: 291, distance: 573.7
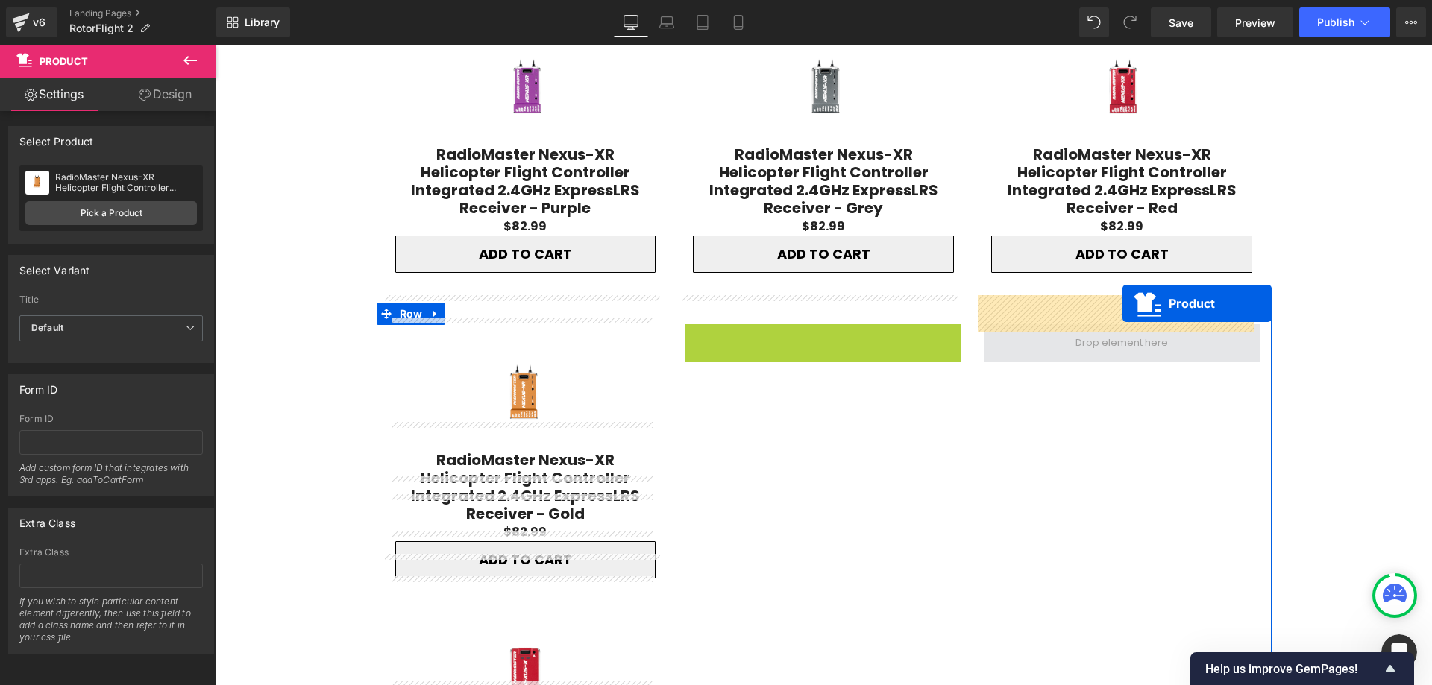
drag, startPoint x: 785, startPoint y: 308, endPoint x: 1122, endPoint y: 304, distance: 337.9
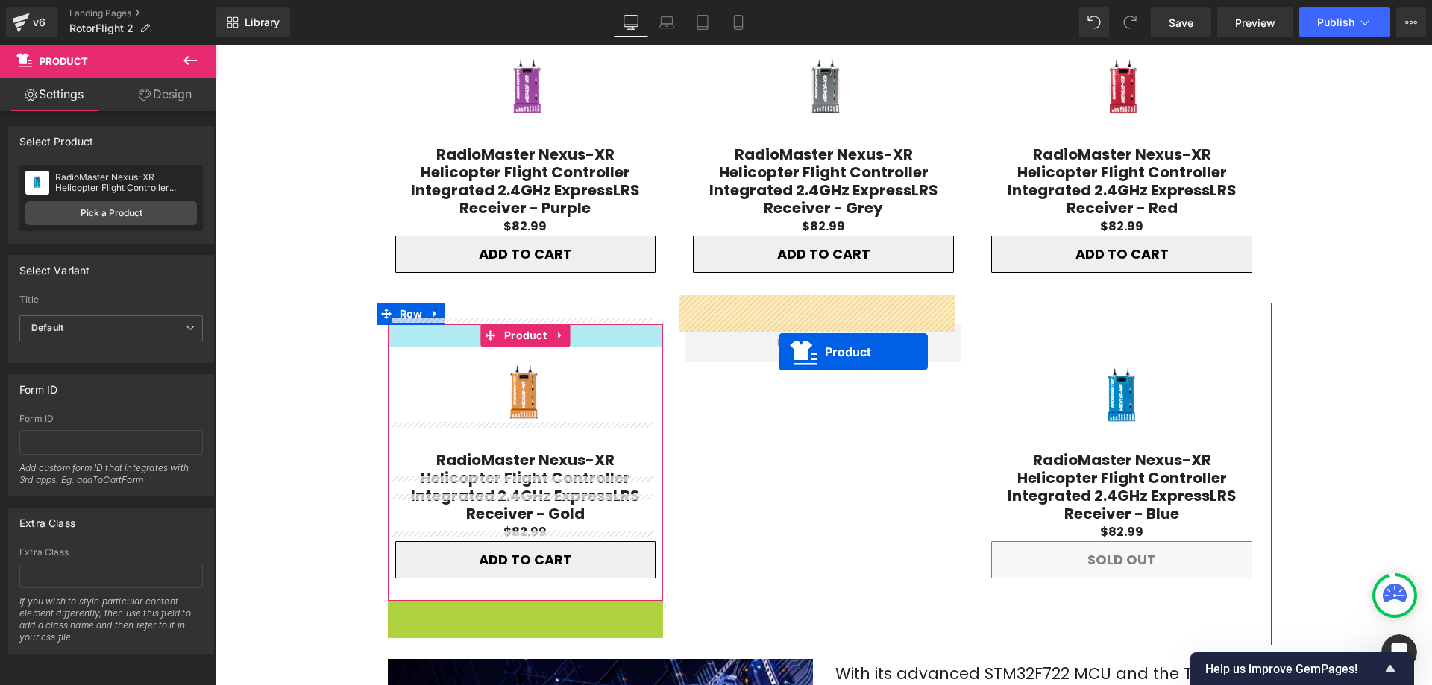
drag, startPoint x: 485, startPoint y: 563, endPoint x: 779, endPoint y: 352, distance: 361.8
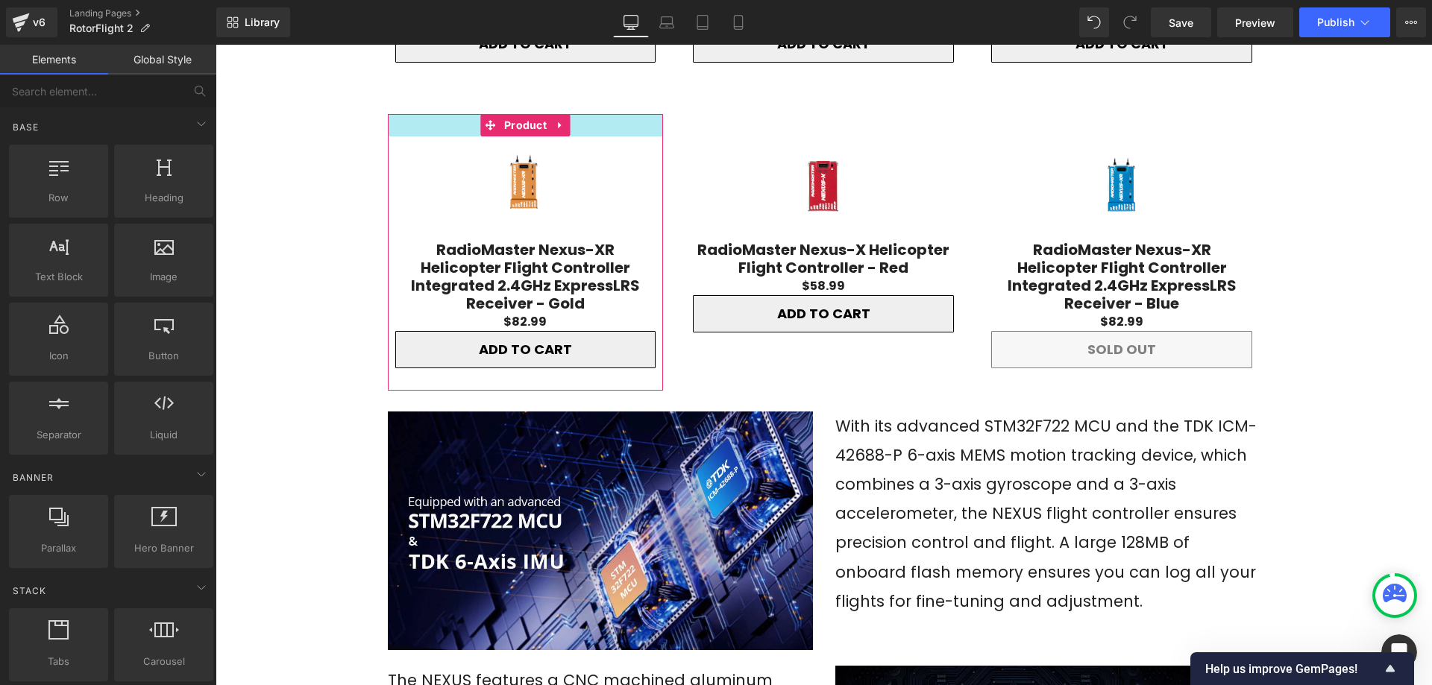
scroll to position [2494, 0]
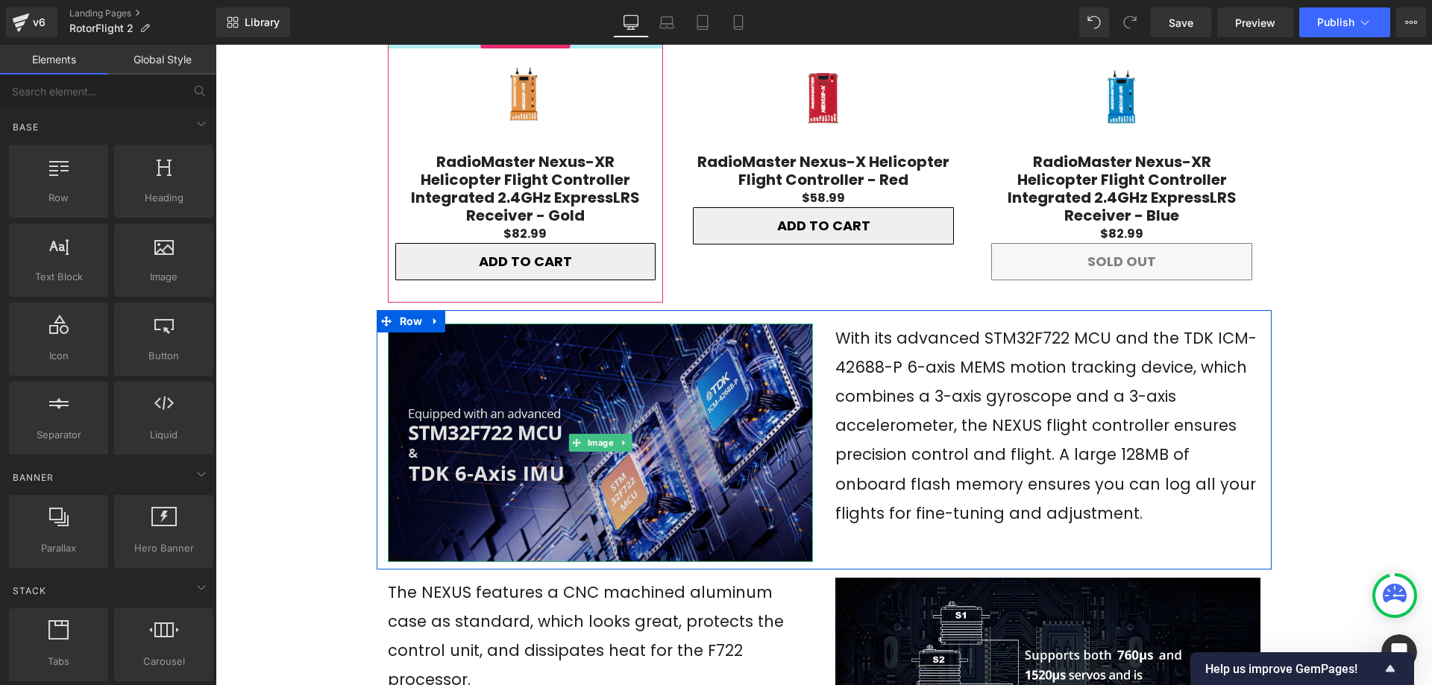
click at [597, 348] on img at bounding box center [600, 443] width 425 height 239
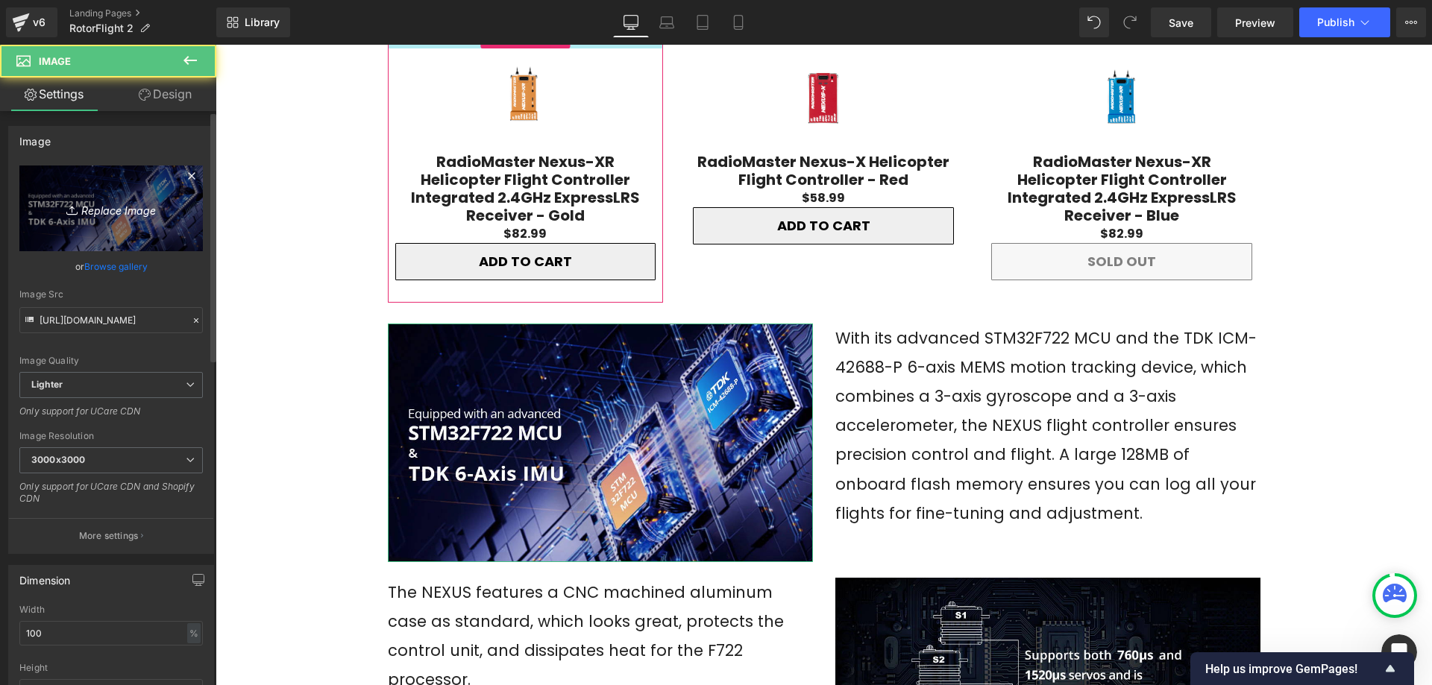
click at [114, 217] on icon "Replace Image" at bounding box center [110, 208] width 119 height 19
type input "C:\fakepath\02_cf322c61-5edf-4ed2-8f10-f57d6b32488c.webp"
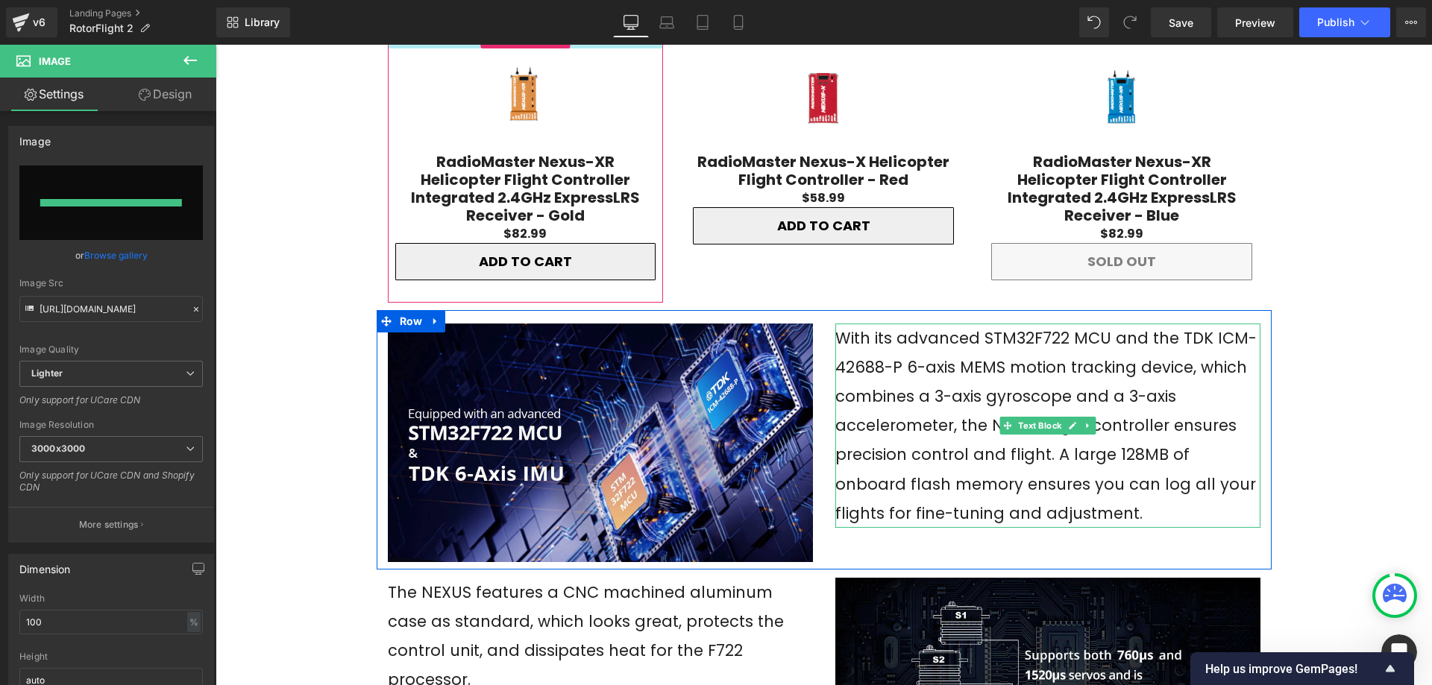
type input "[URL][DOMAIN_NAME]"
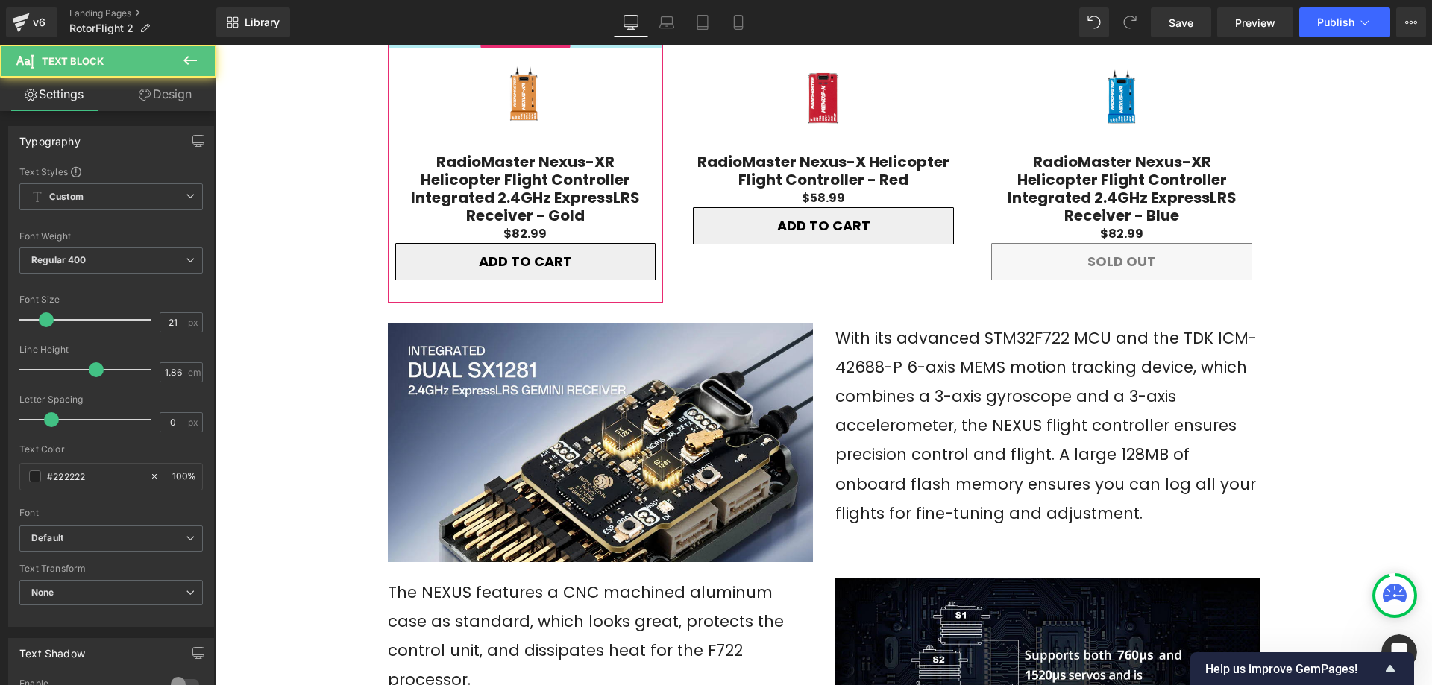
click at [951, 330] on p "With its advanced STM32F722 MCU and the TDK ICM-42688-P 6-axis MEMS motion trac…" at bounding box center [1047, 426] width 425 height 204
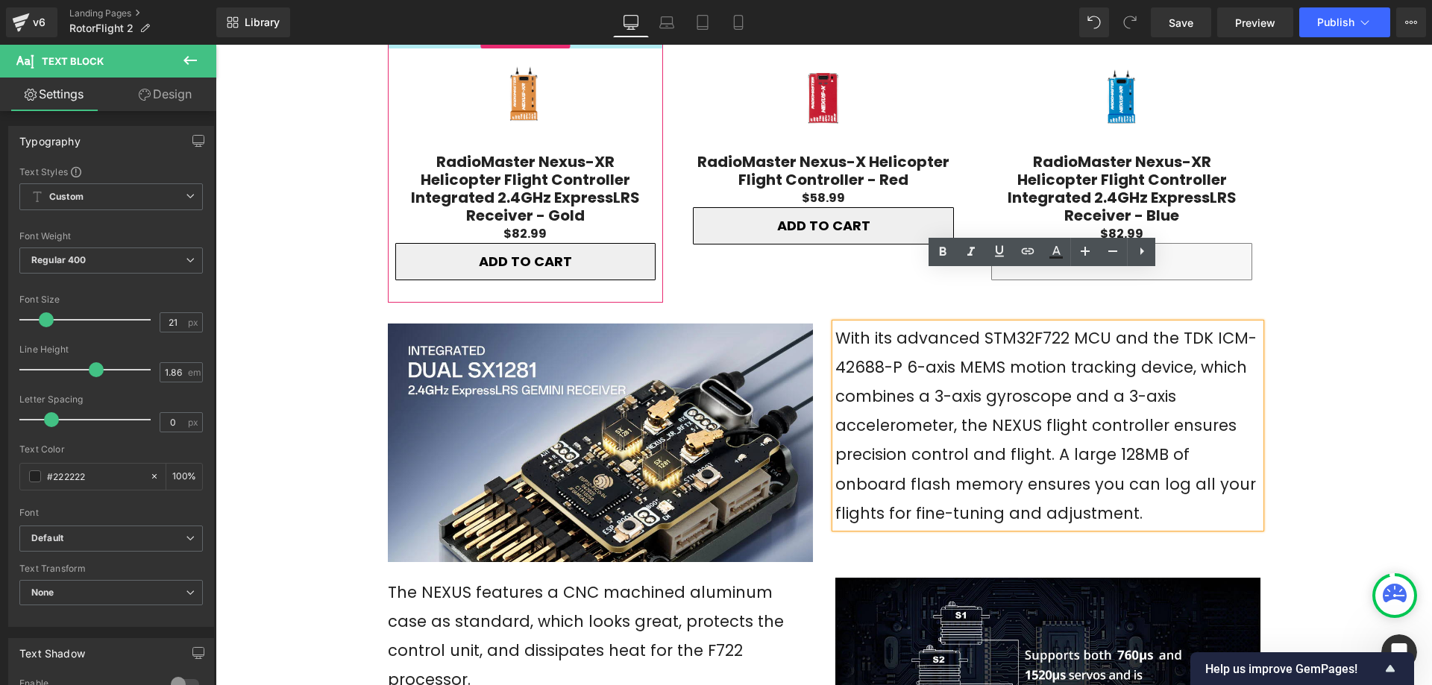
scroll to position [2718, 0]
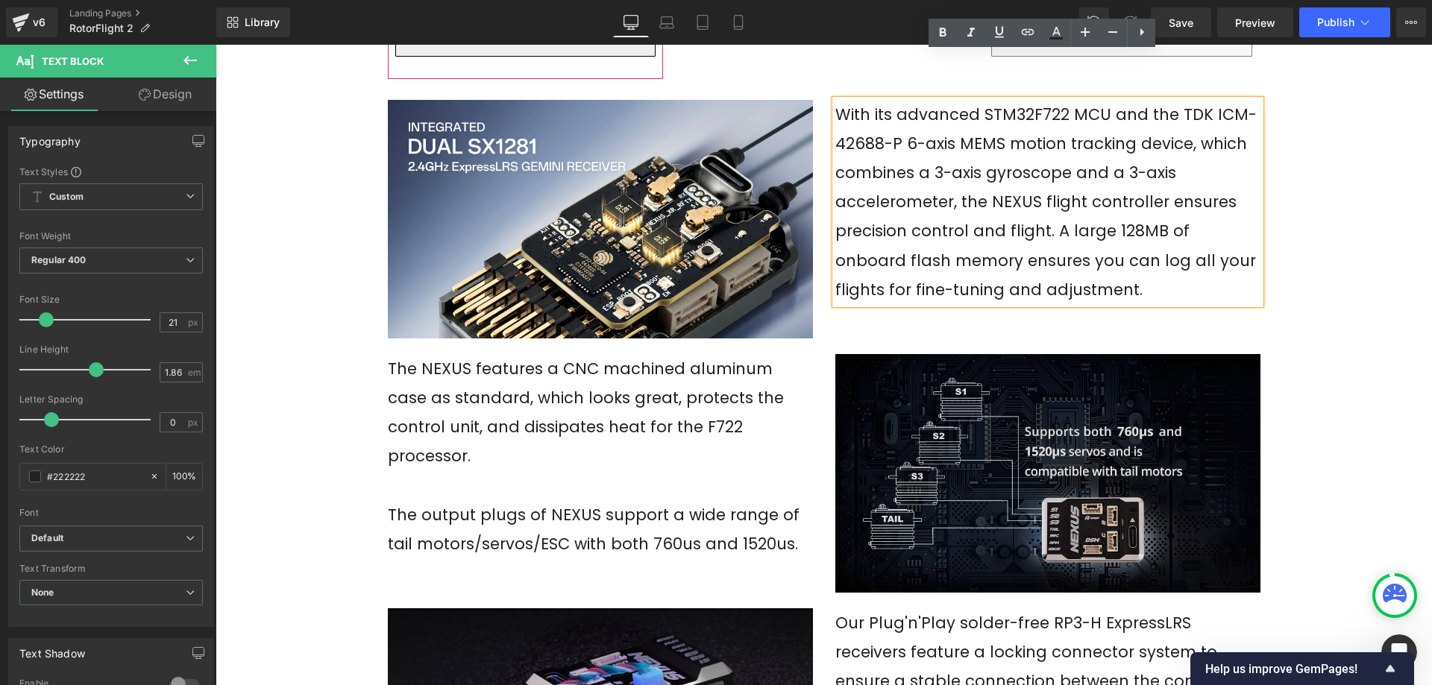
click at [1057, 413] on img at bounding box center [1047, 473] width 425 height 239
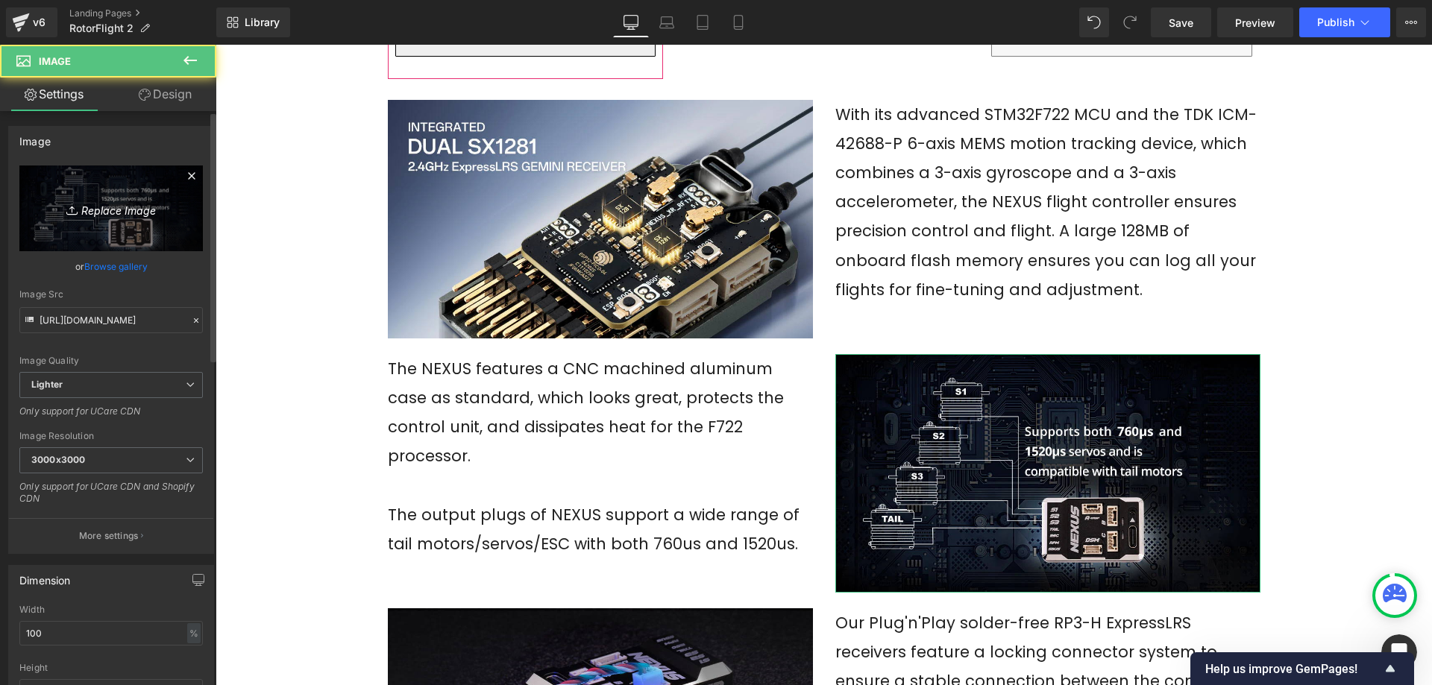
click at [114, 210] on icon "Replace Image" at bounding box center [110, 208] width 119 height 19
type input "C:\fakepath\05_0cc667fa-f916-448e-a820-88a6051e1721.webp"
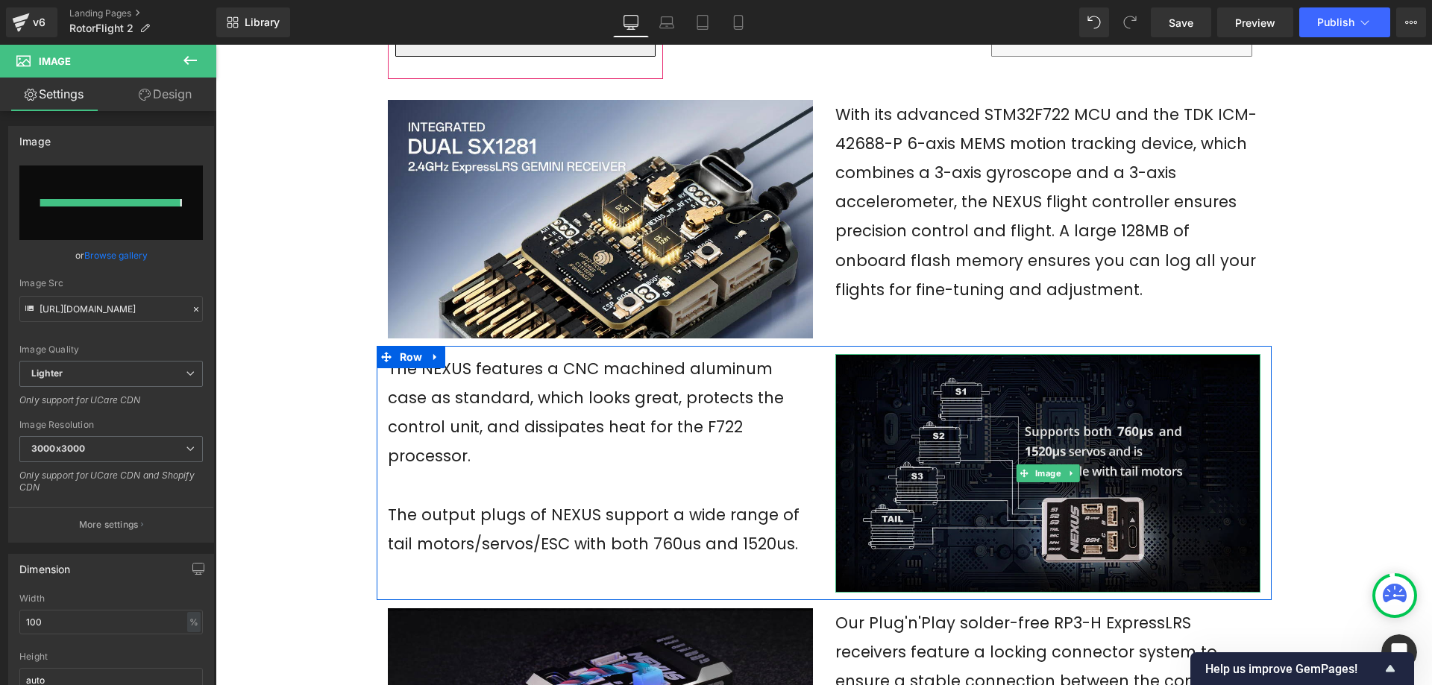
type input "[URL][DOMAIN_NAME]"
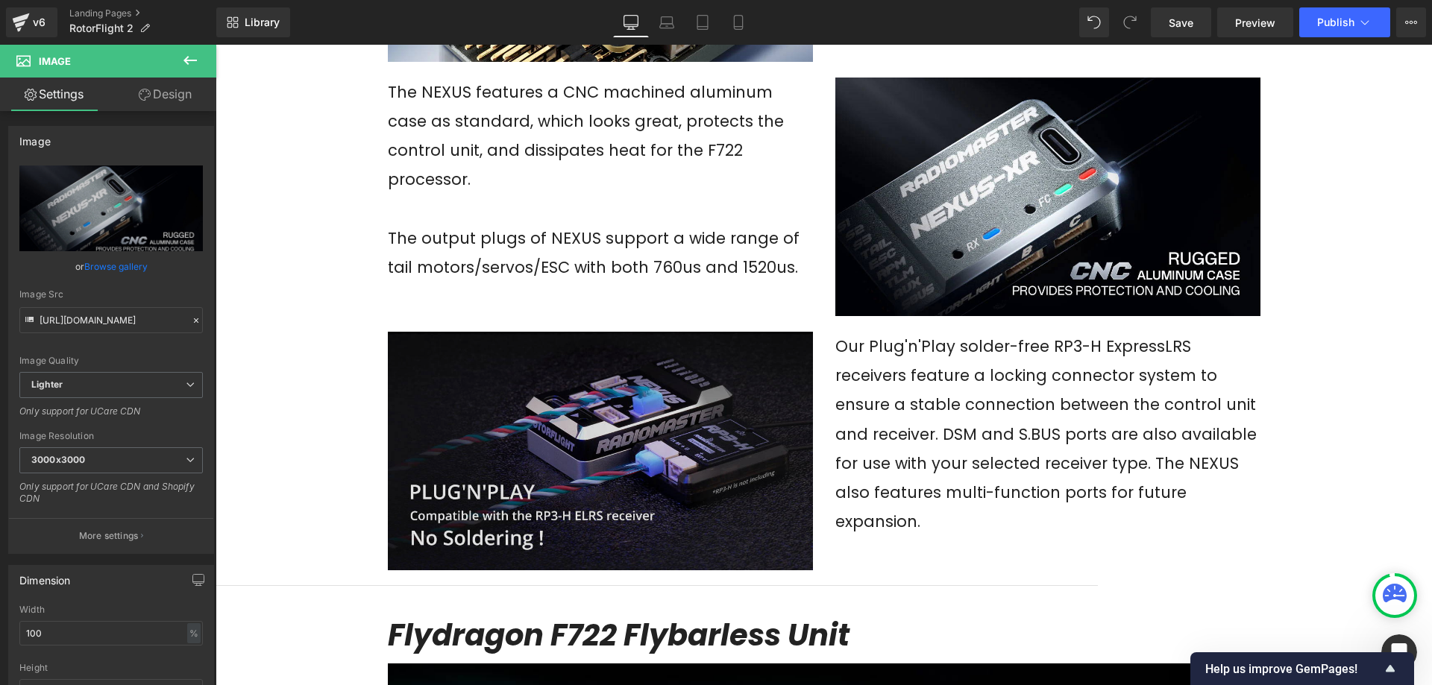
scroll to position [3016, 0]
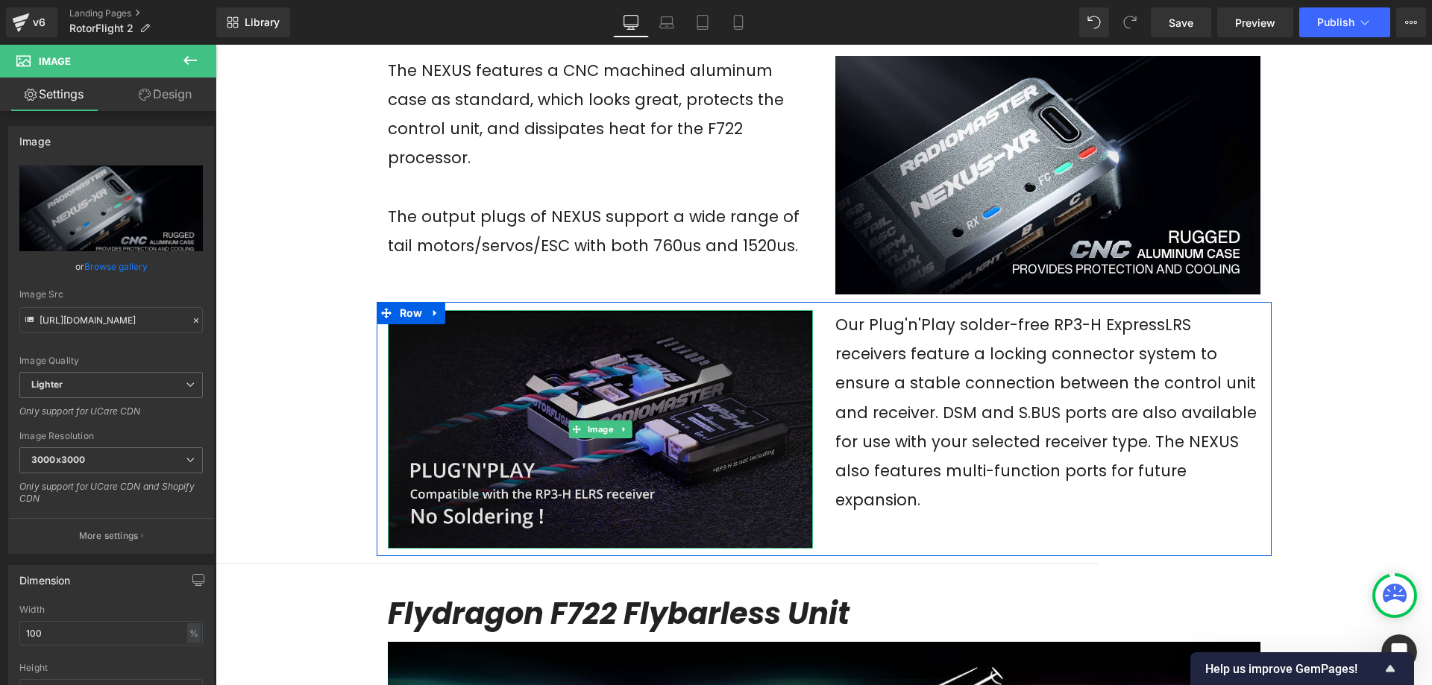
click at [624, 346] on img at bounding box center [600, 429] width 425 height 239
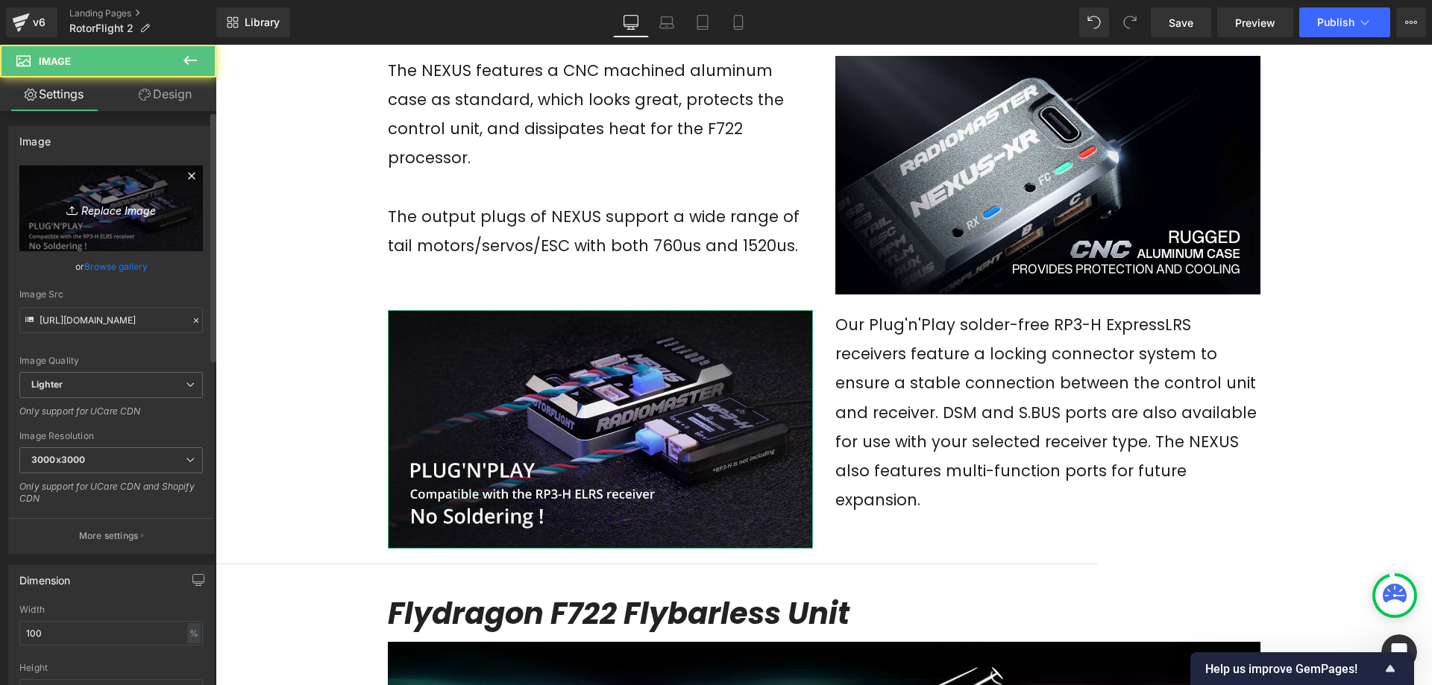
click at [129, 204] on icon "Replace Image" at bounding box center [110, 208] width 119 height 19
type input "C:\fakepath\03_e1ee6cb8-fb0d-4ff6-8be1-7b6eb940e079.webp"
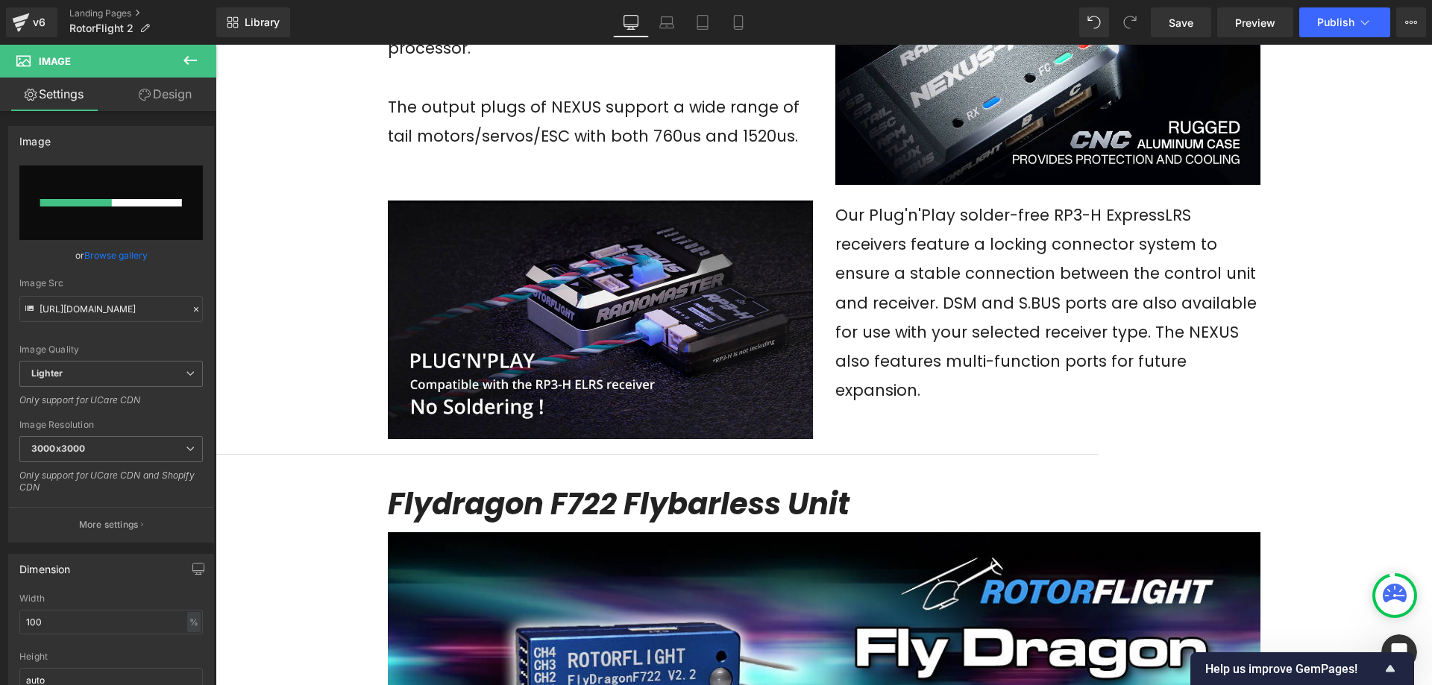
scroll to position [3315, 0]
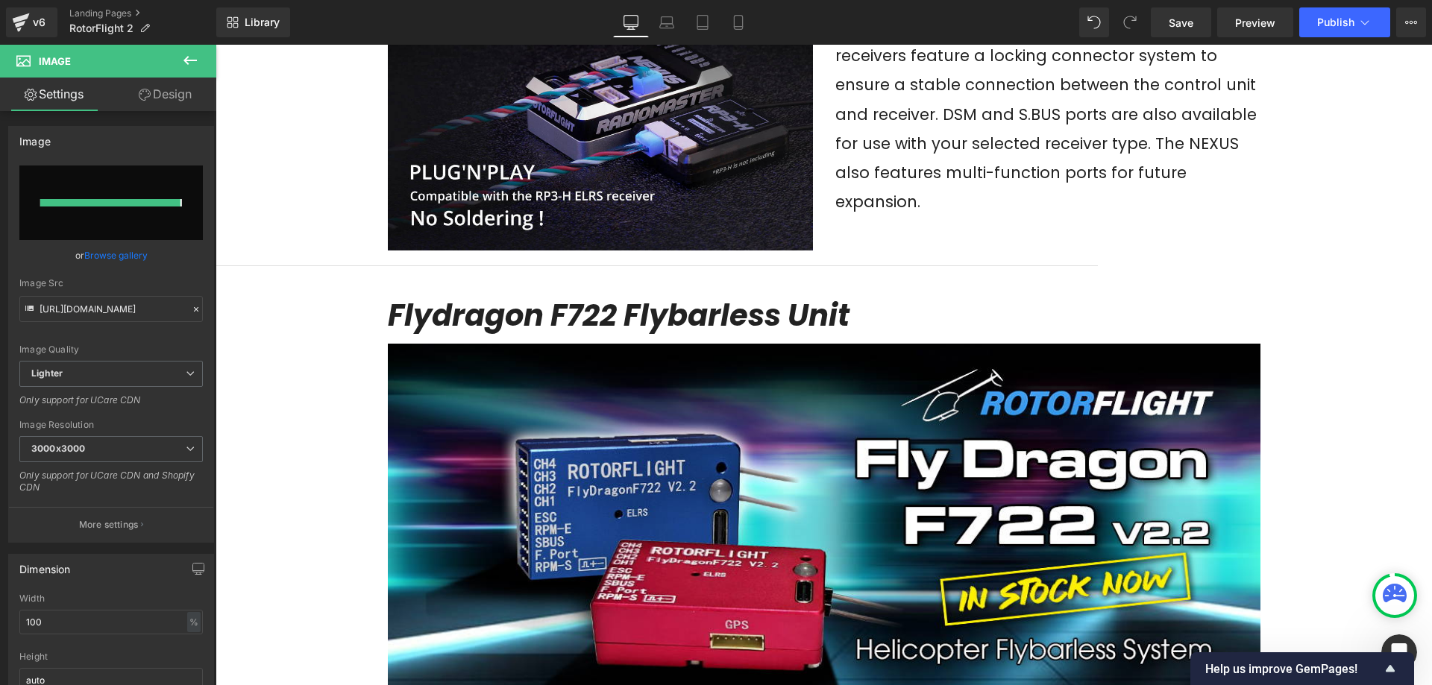
type input "[URL][DOMAIN_NAME]"
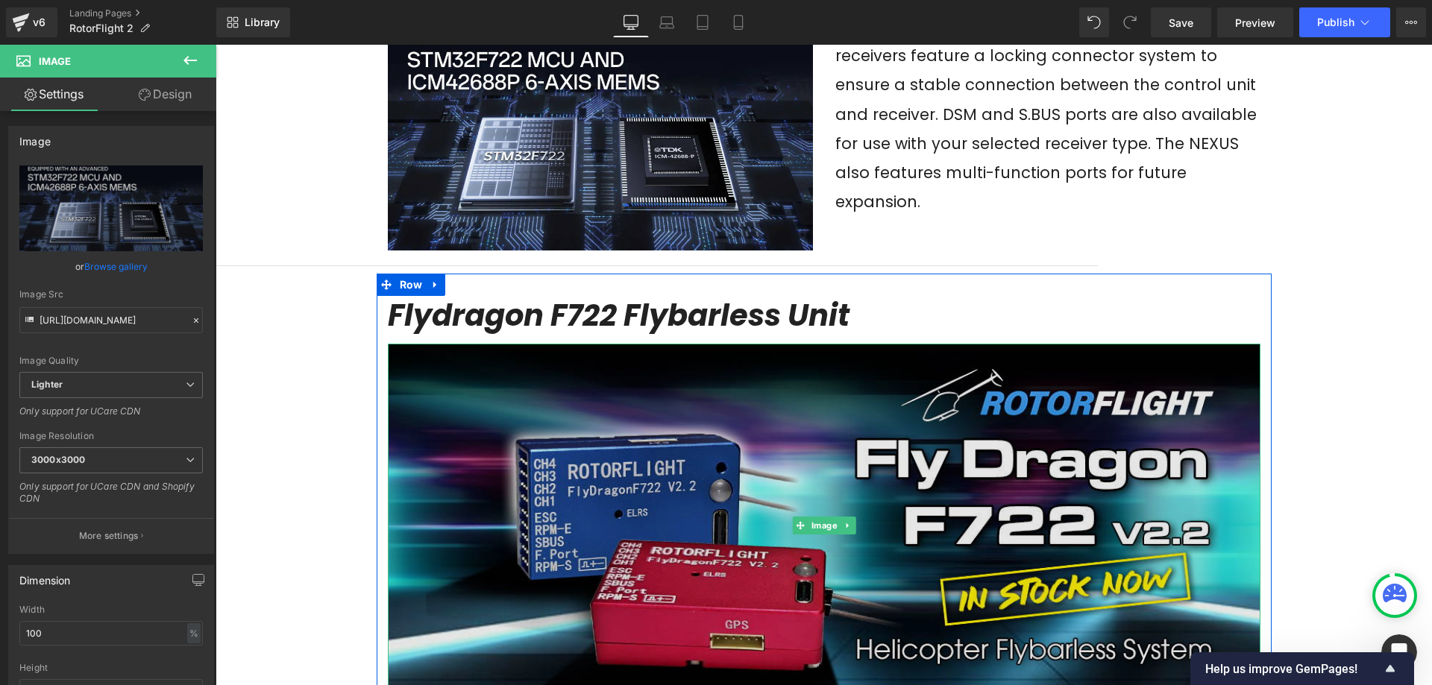
click at [841, 394] on img at bounding box center [824, 526] width 873 height 364
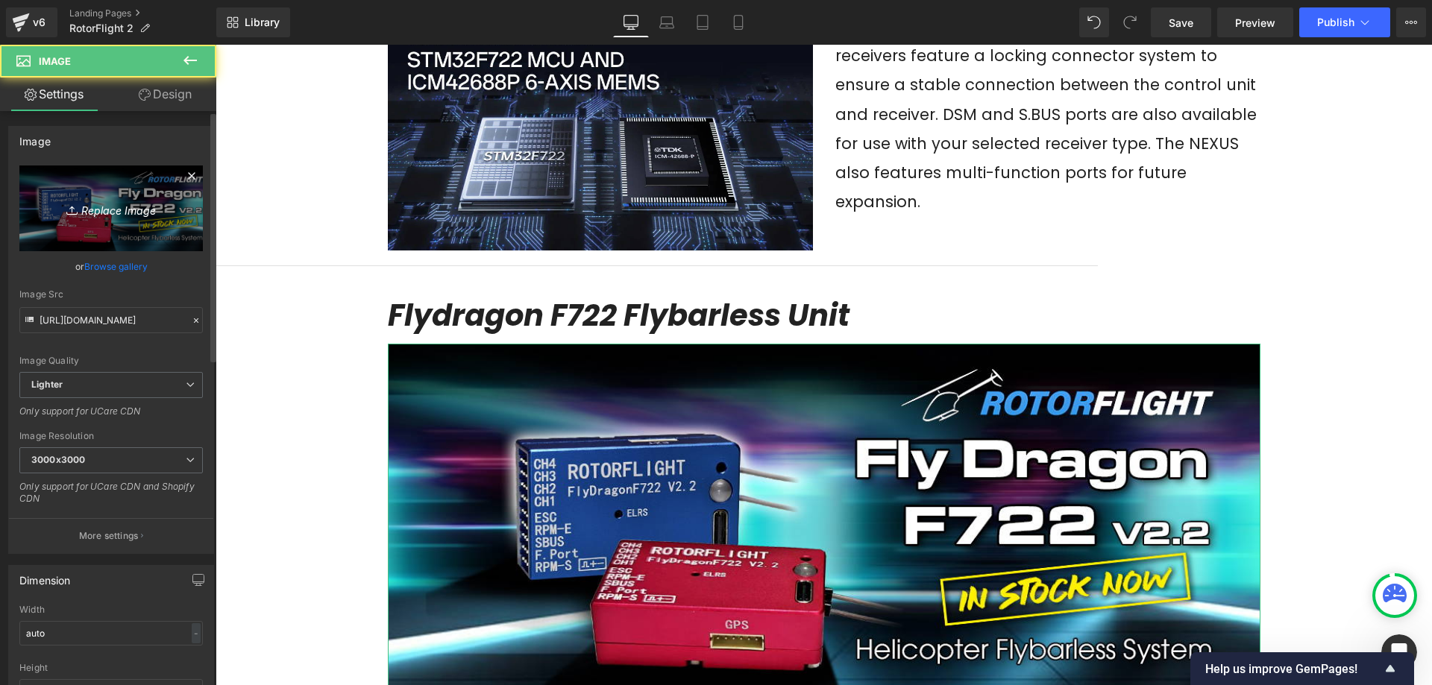
click at [98, 207] on icon "Replace Image" at bounding box center [110, 208] width 119 height 19
type input "C:\fakepath\Roto light-Shop now-1200x500.jpg"
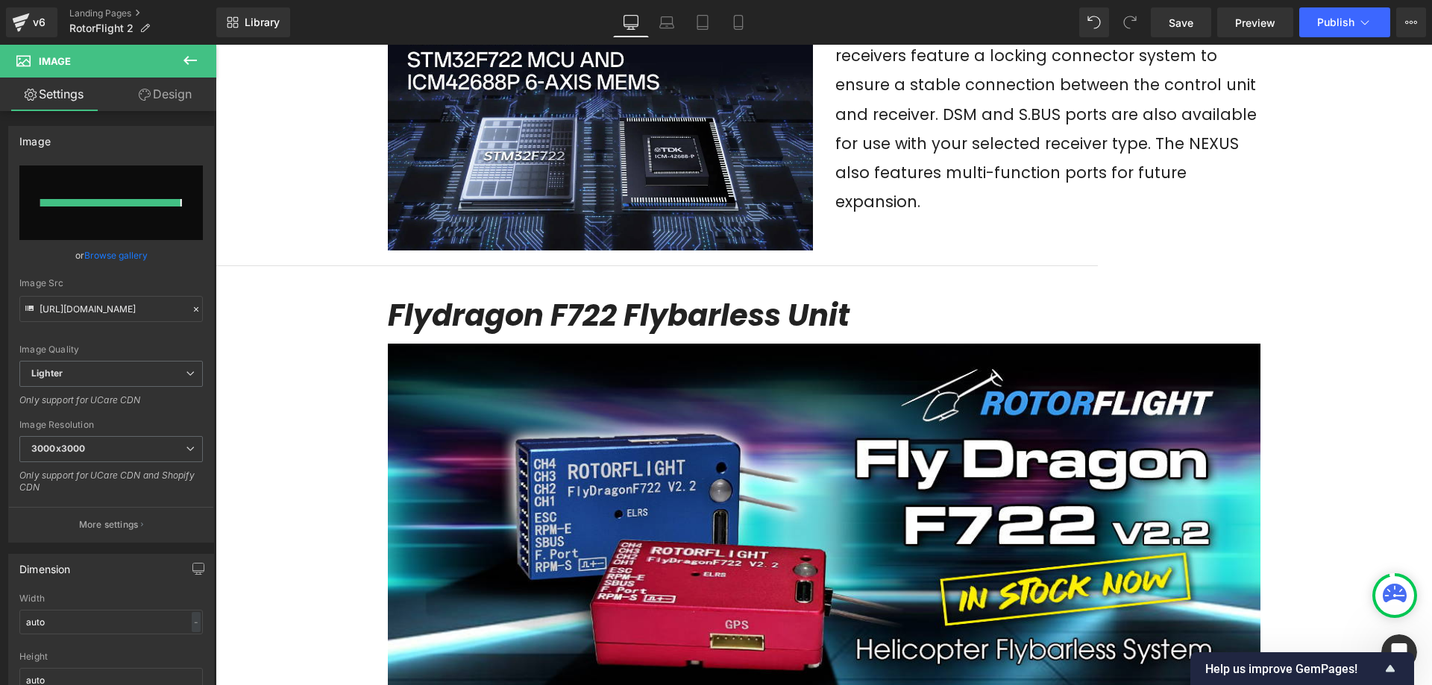
type input "[URL][DOMAIN_NAME]"
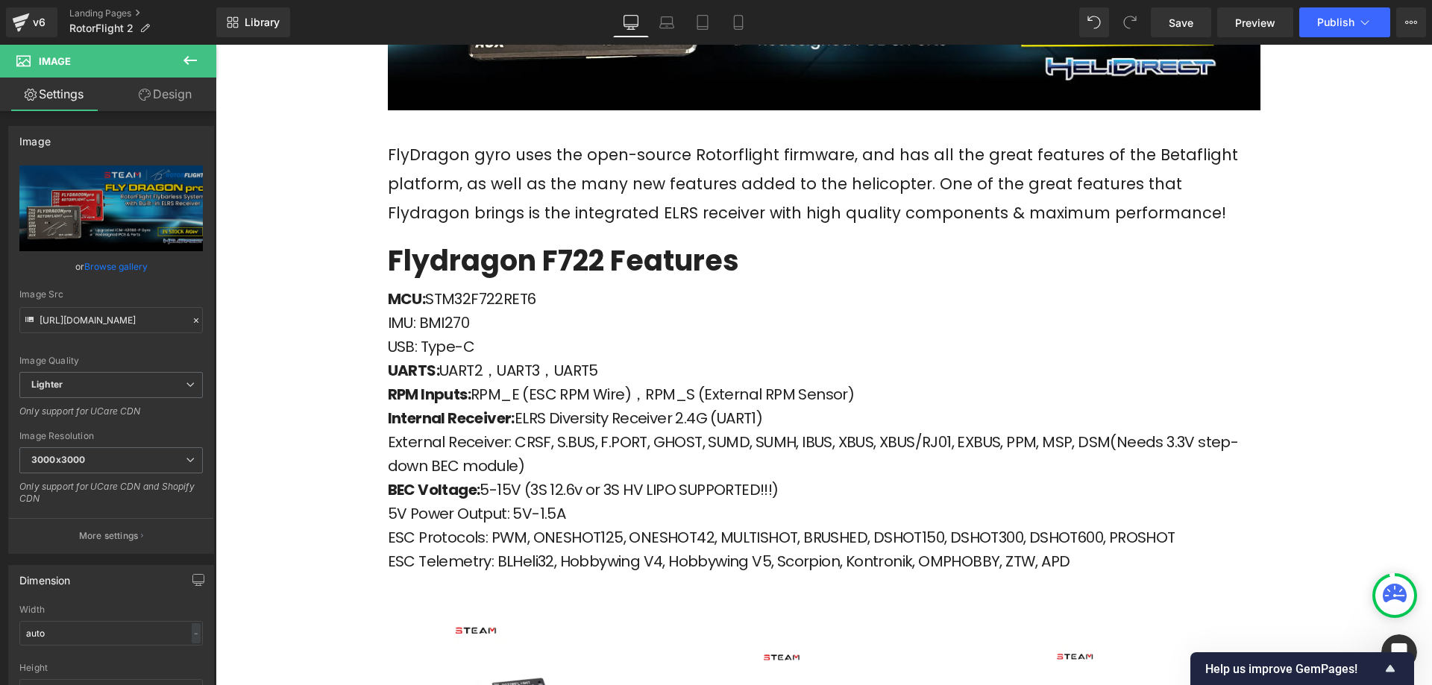
scroll to position [4210, 0]
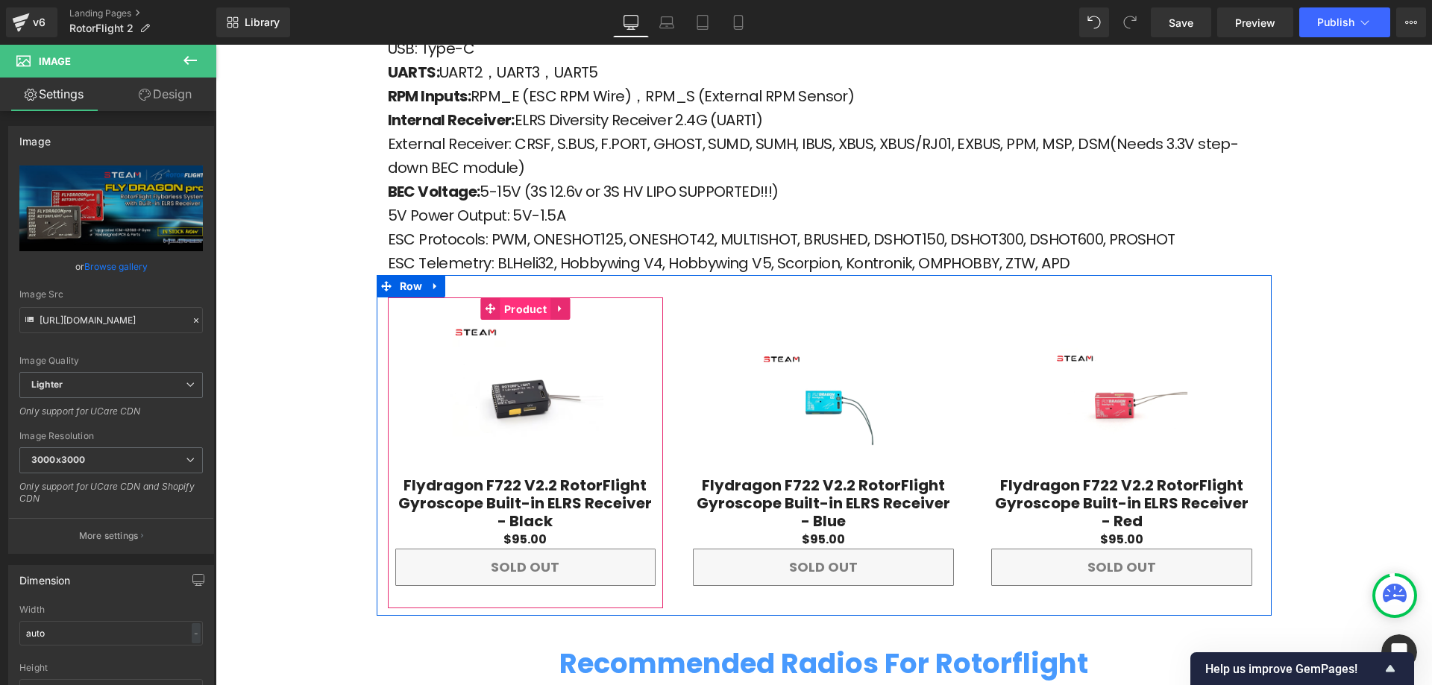
click at [512, 298] on span "Product" at bounding box center [525, 309] width 50 height 22
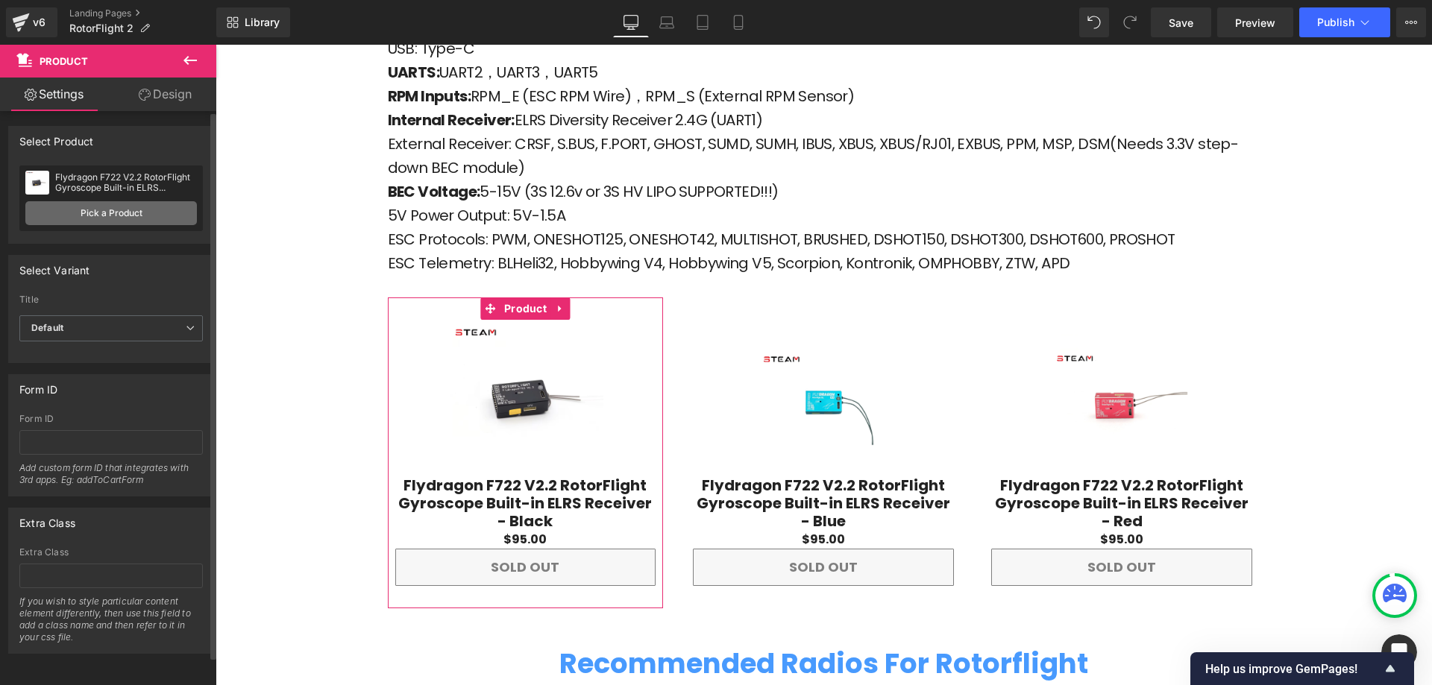
click at [99, 207] on link "Pick a Product" at bounding box center [111, 213] width 172 height 24
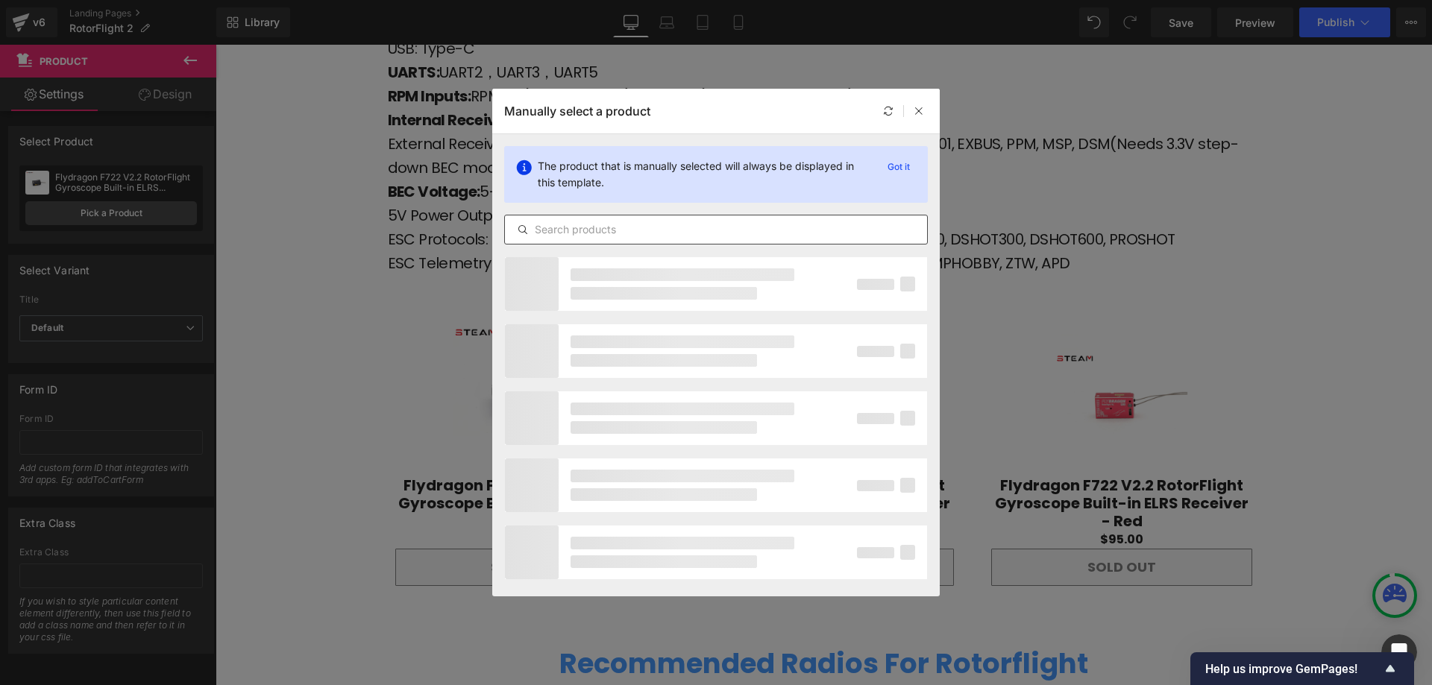
click at [700, 225] on input "text" at bounding box center [716, 230] width 422 height 18
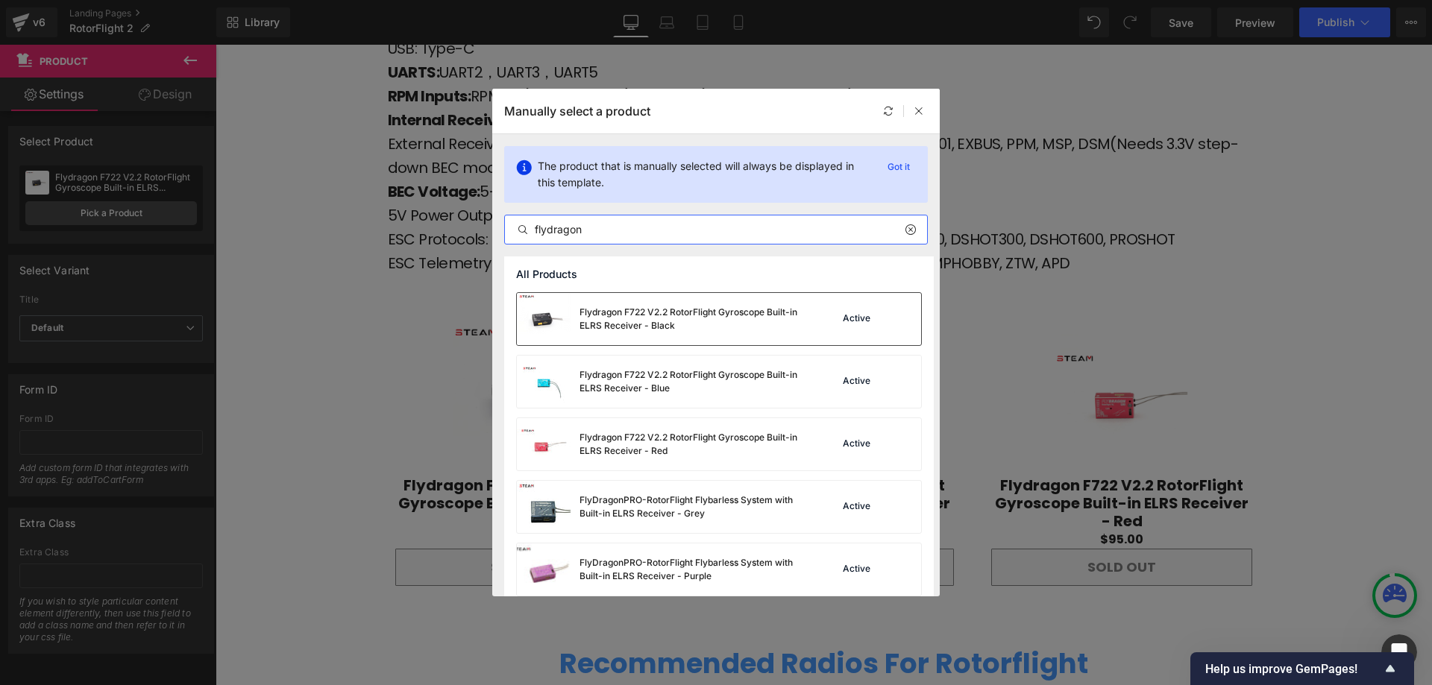
type input "flydragon"
click at [689, 313] on div "Flydragon F722 V2.2 RotorFlight Gyroscope Built-in ELRS Receiver - Black" at bounding box center [692, 319] width 224 height 27
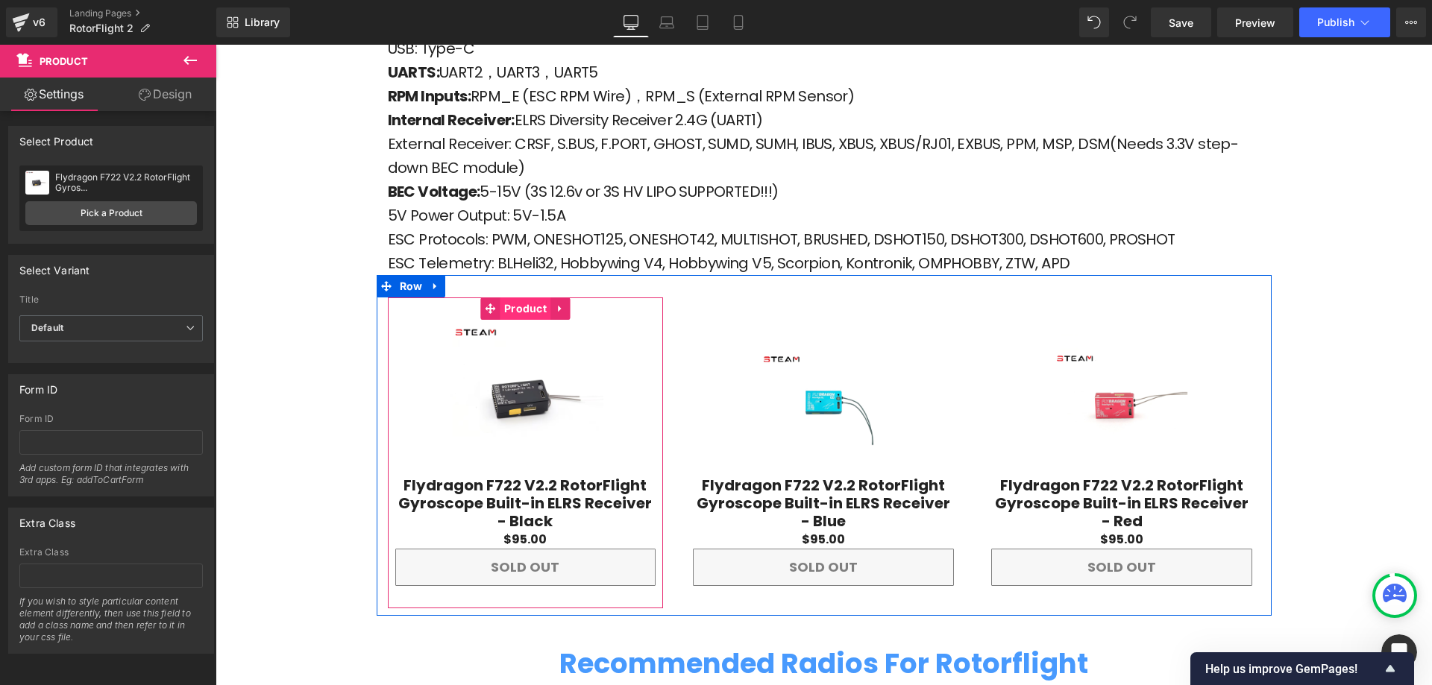
click at [524, 298] on span "Product" at bounding box center [525, 309] width 50 height 22
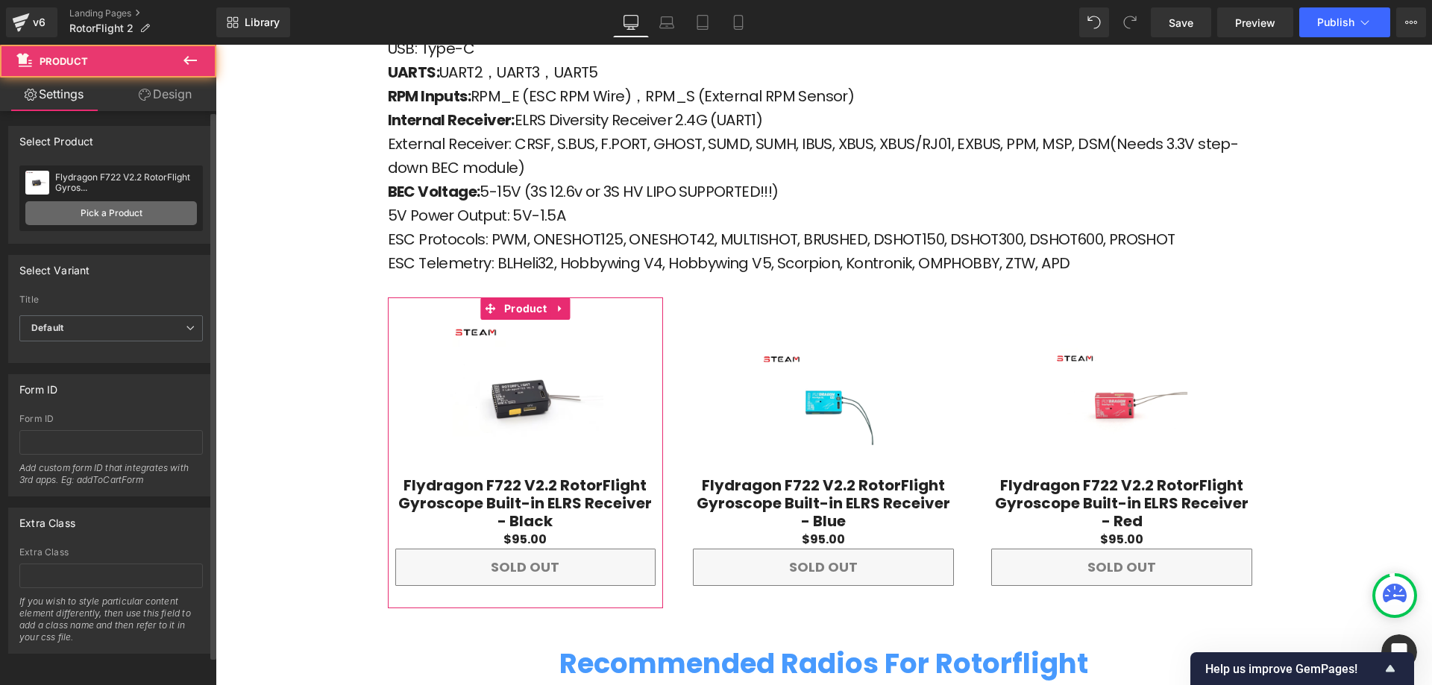
click at [119, 212] on link "Pick a Product" at bounding box center [111, 213] width 172 height 24
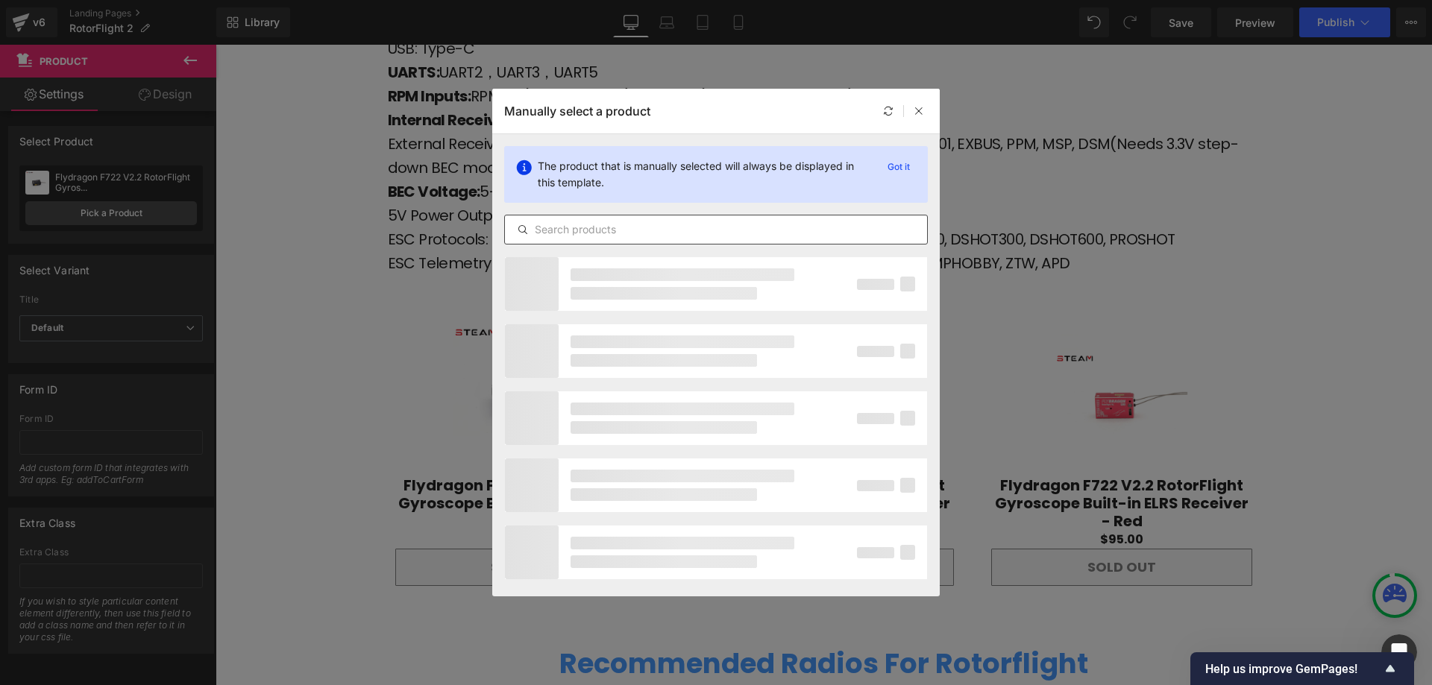
click at [625, 230] on input "text" at bounding box center [716, 230] width 422 height 18
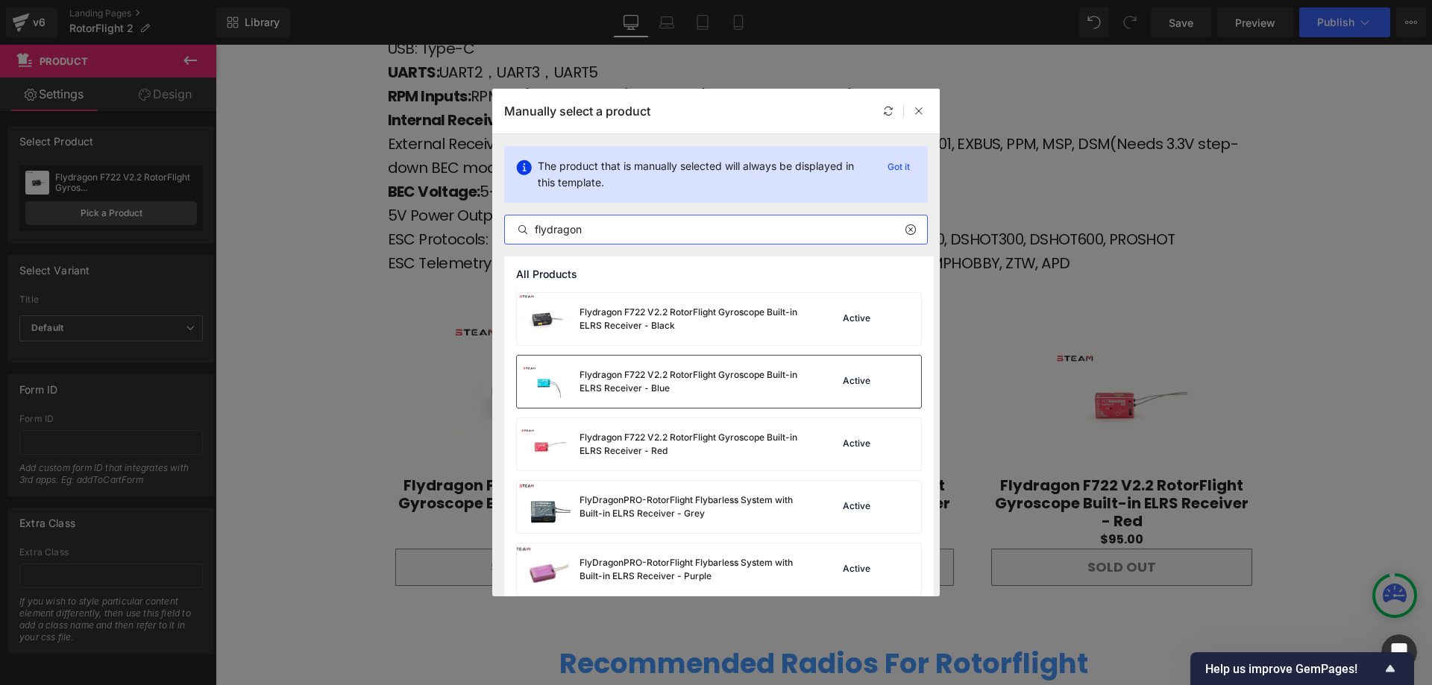
type input "flydragon"
click at [656, 393] on div "Flydragon F722 V2.2 RotorFlight Gyroscope Built-in ELRS Receiver - Blue" at bounding box center [692, 381] width 224 height 27
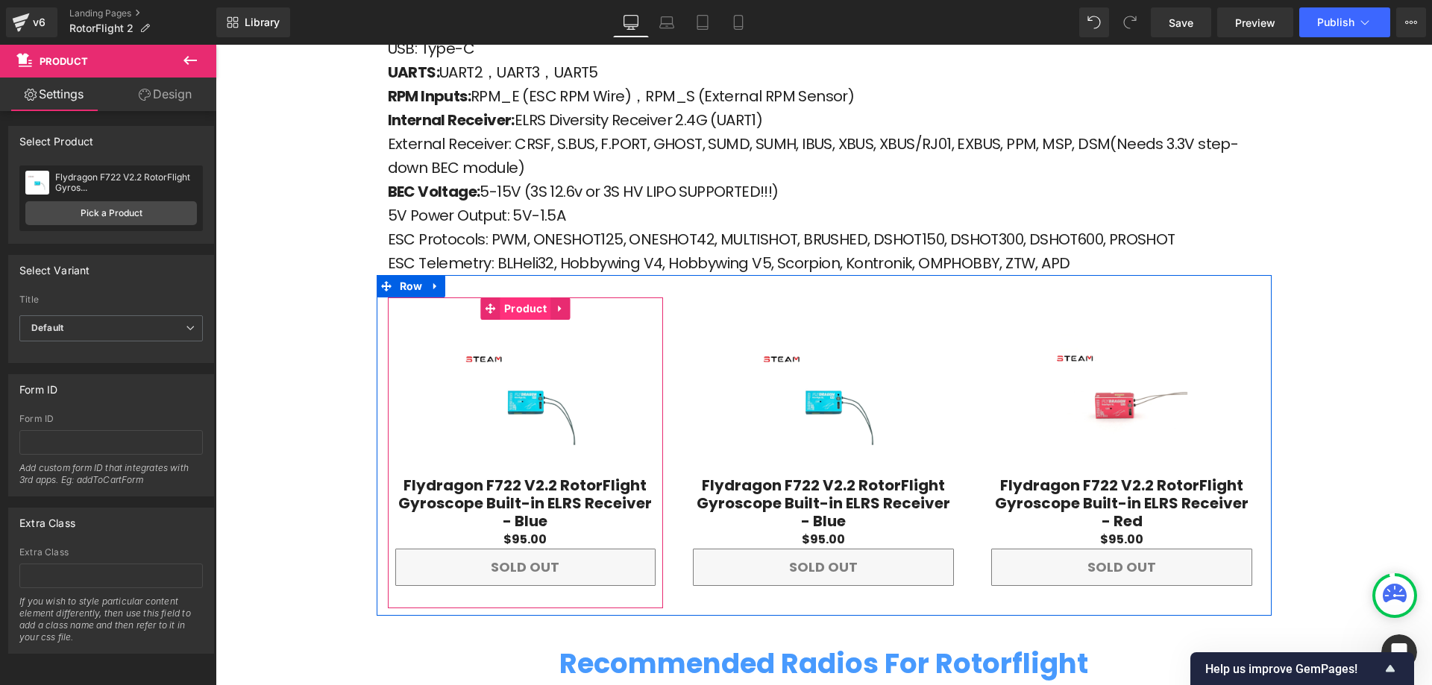
click at [535, 298] on span "Product" at bounding box center [525, 309] width 50 height 22
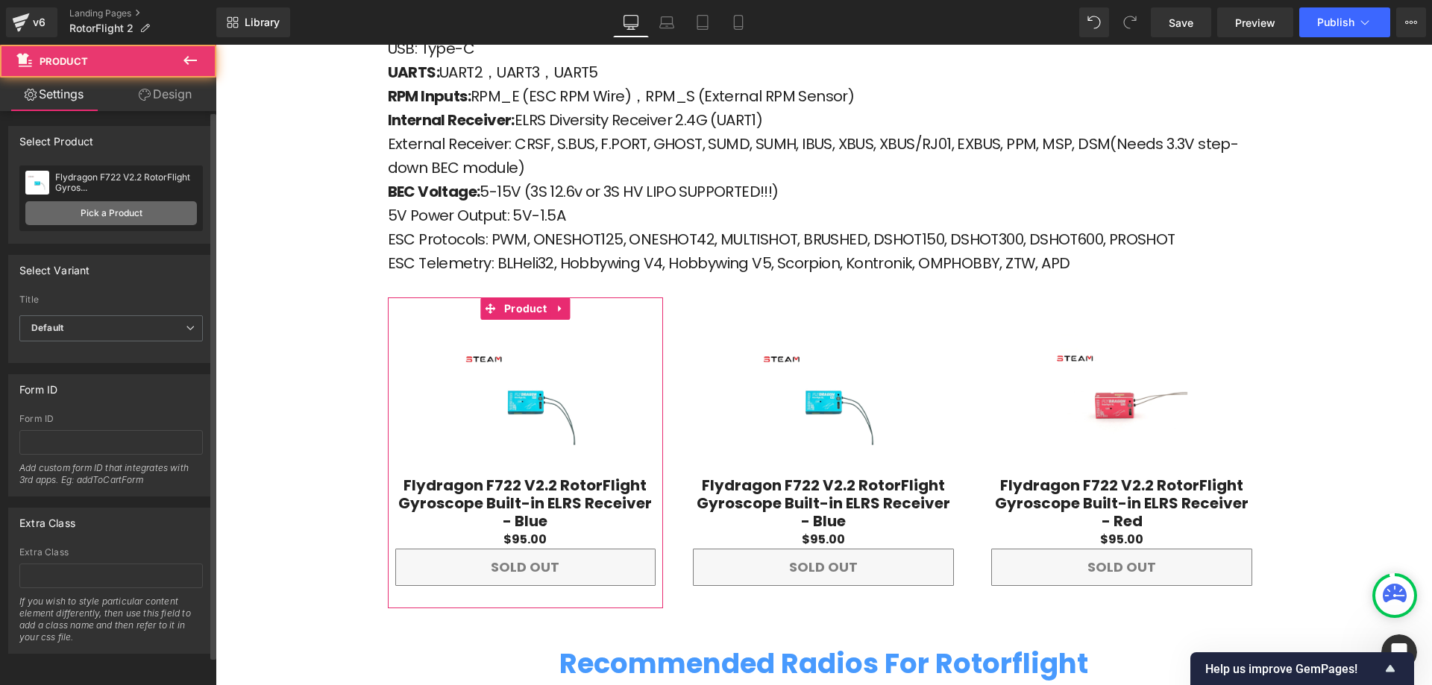
click at [122, 217] on link "Pick a Product" at bounding box center [111, 213] width 172 height 24
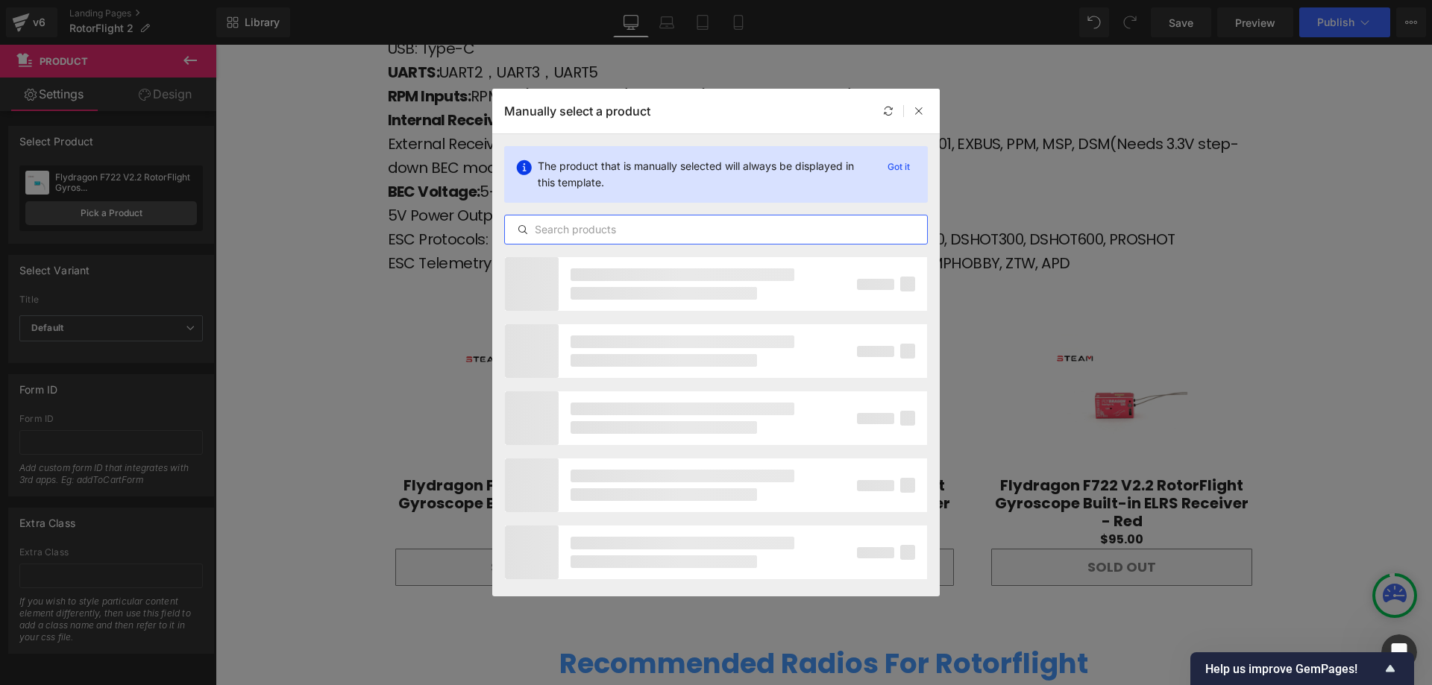
click at [624, 228] on input "text" at bounding box center [716, 230] width 422 height 18
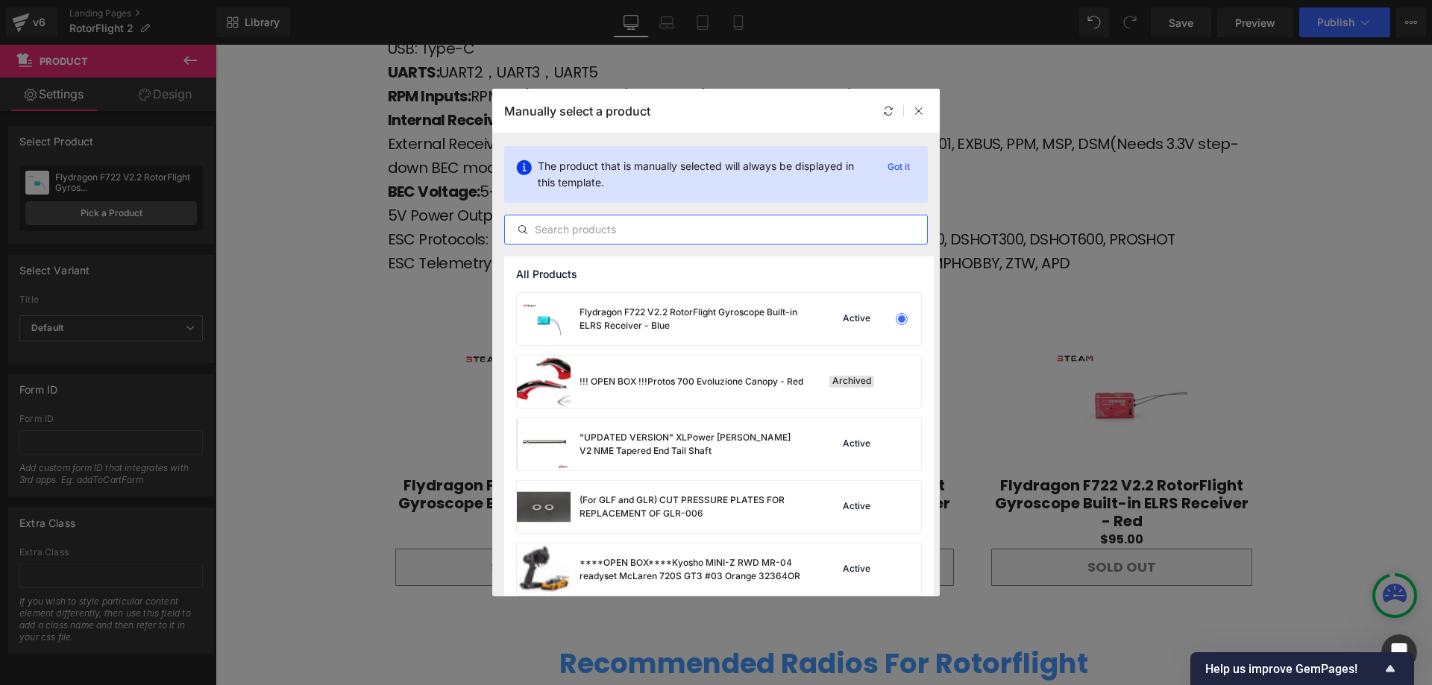
paste input "flydragon"
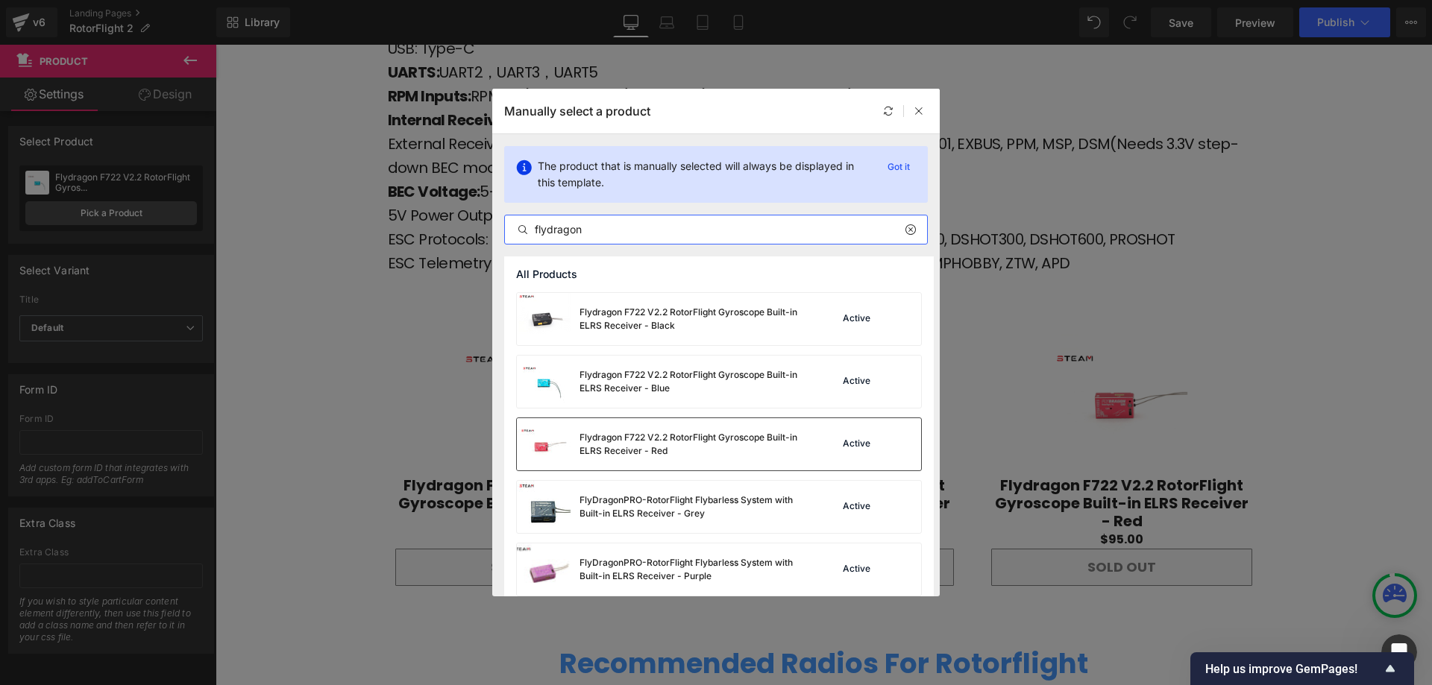
type input "flydragon"
click at [629, 450] on div "Flydragon F722 V2.2 RotorFlight Gyroscope Built-in ELRS Receiver - Red" at bounding box center [692, 444] width 224 height 27
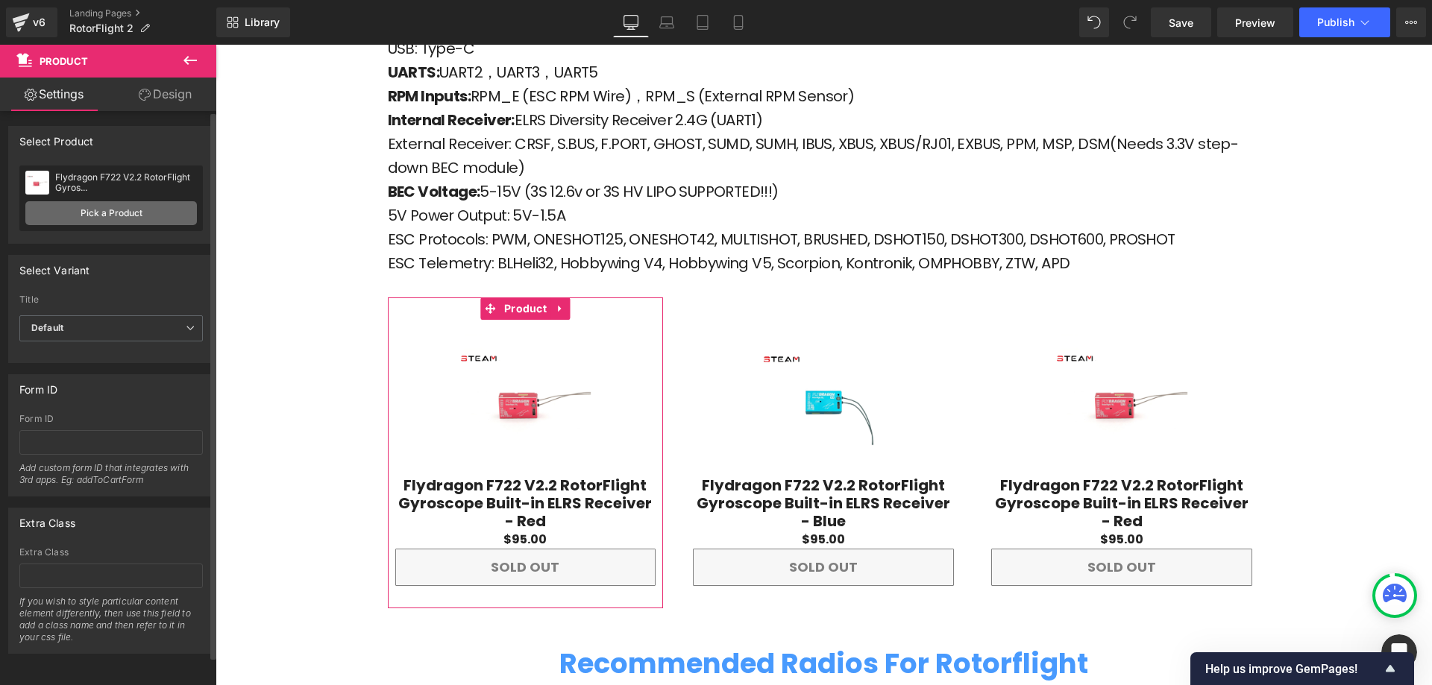
click at [137, 207] on link "Pick a Product" at bounding box center [111, 213] width 172 height 24
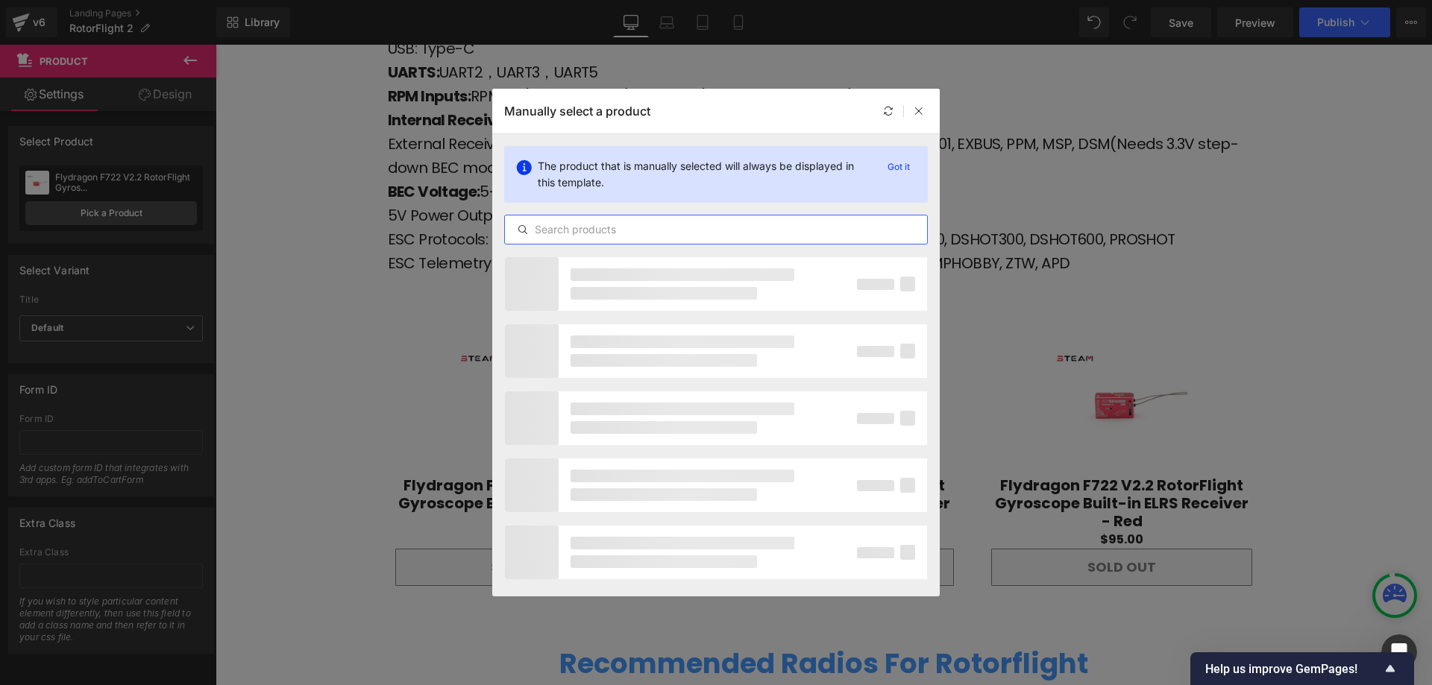
click at [620, 228] on input "text" at bounding box center [716, 230] width 422 height 18
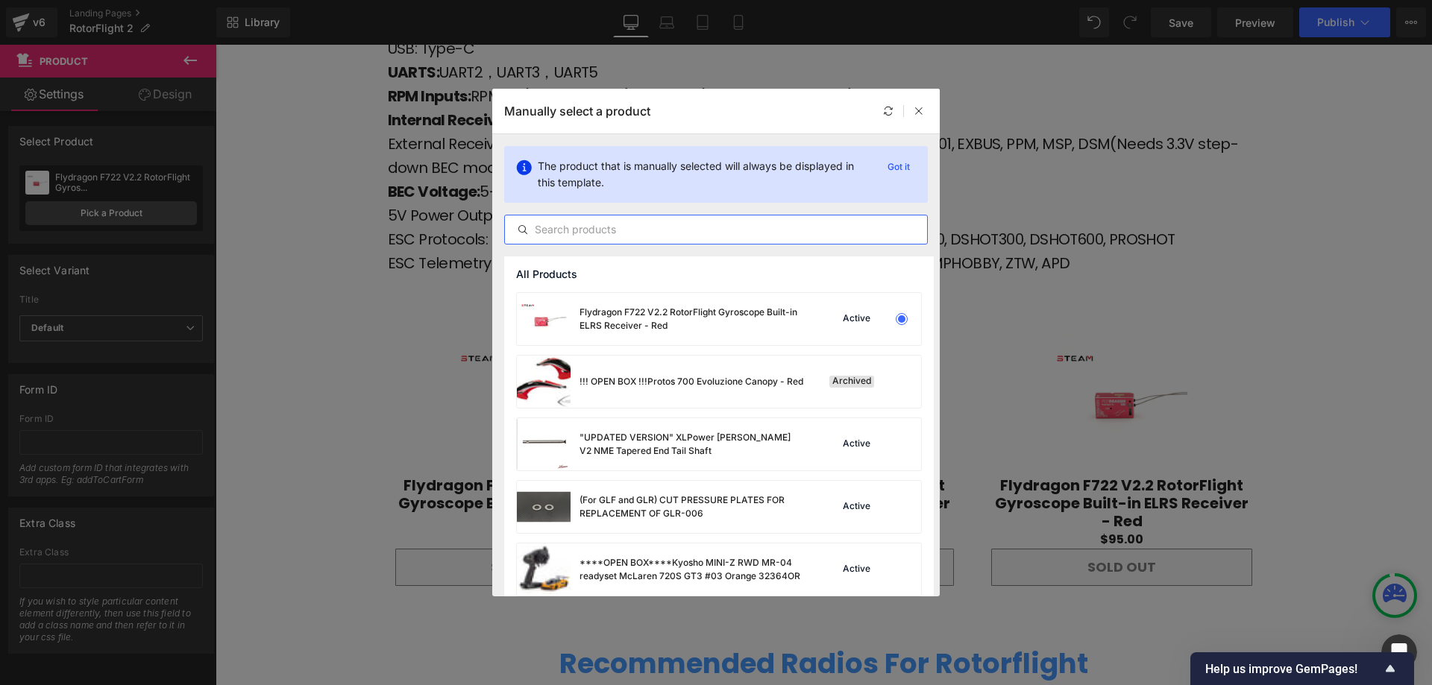
paste input "flydragon"
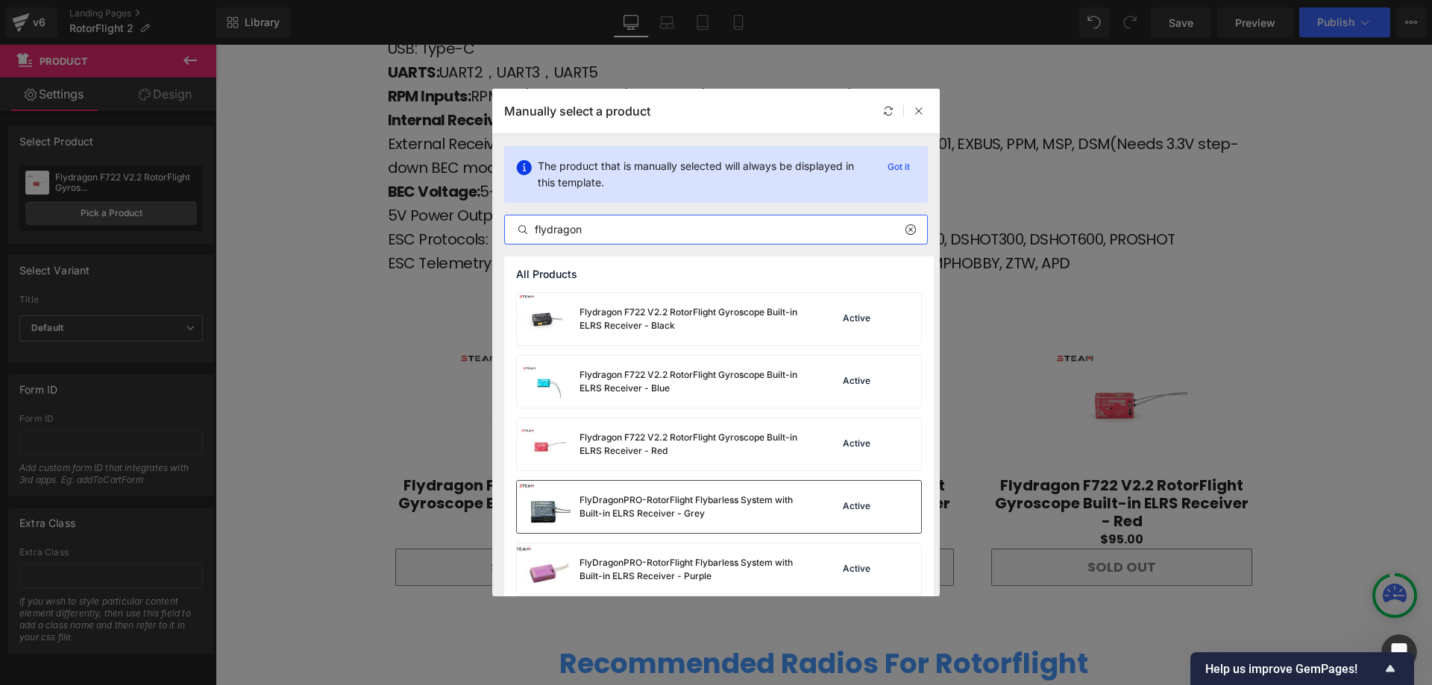
scroll to position [75, 0]
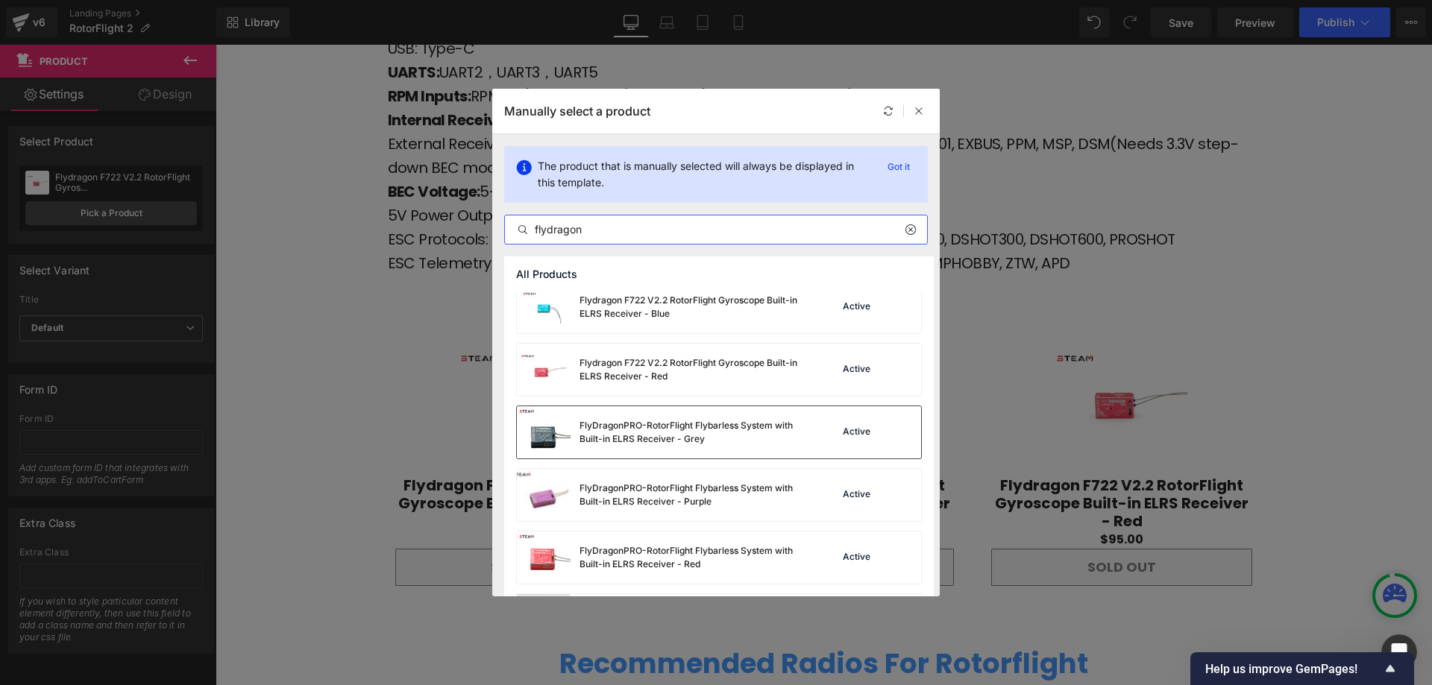
type input "flydragon"
click at [645, 429] on div "FlyDragonPRO-RotorFlight Flybarless System with Built-in ELRS Receiver - Grey" at bounding box center [692, 432] width 224 height 27
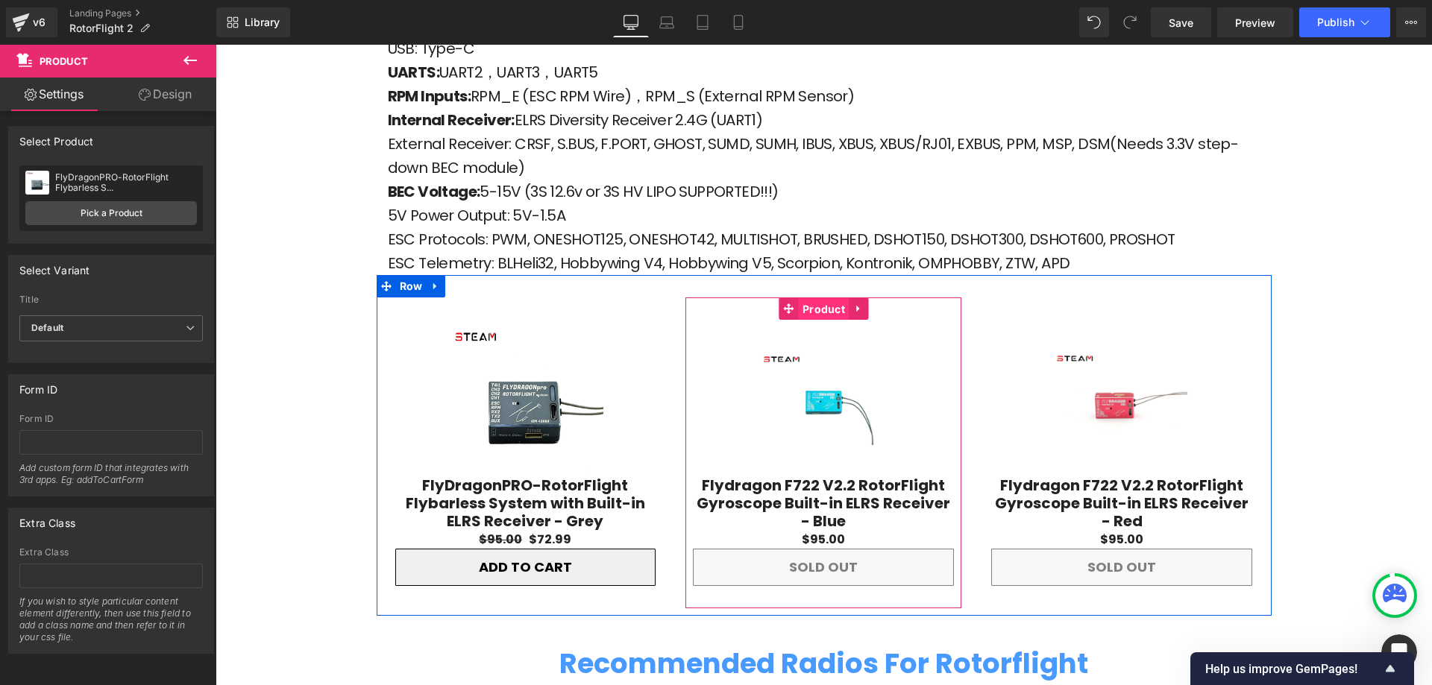
click at [805, 298] on span "Product" at bounding box center [824, 309] width 50 height 22
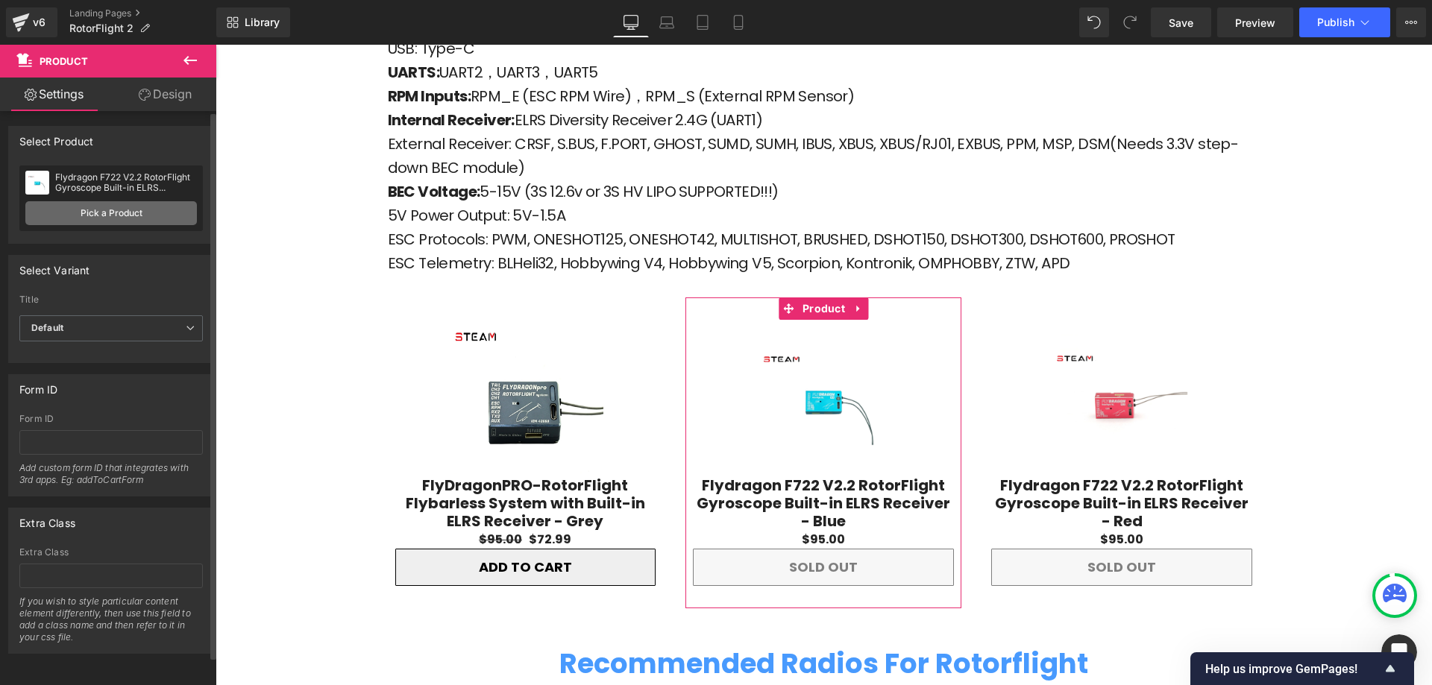
click at [107, 214] on link "Pick a Product" at bounding box center [111, 213] width 172 height 24
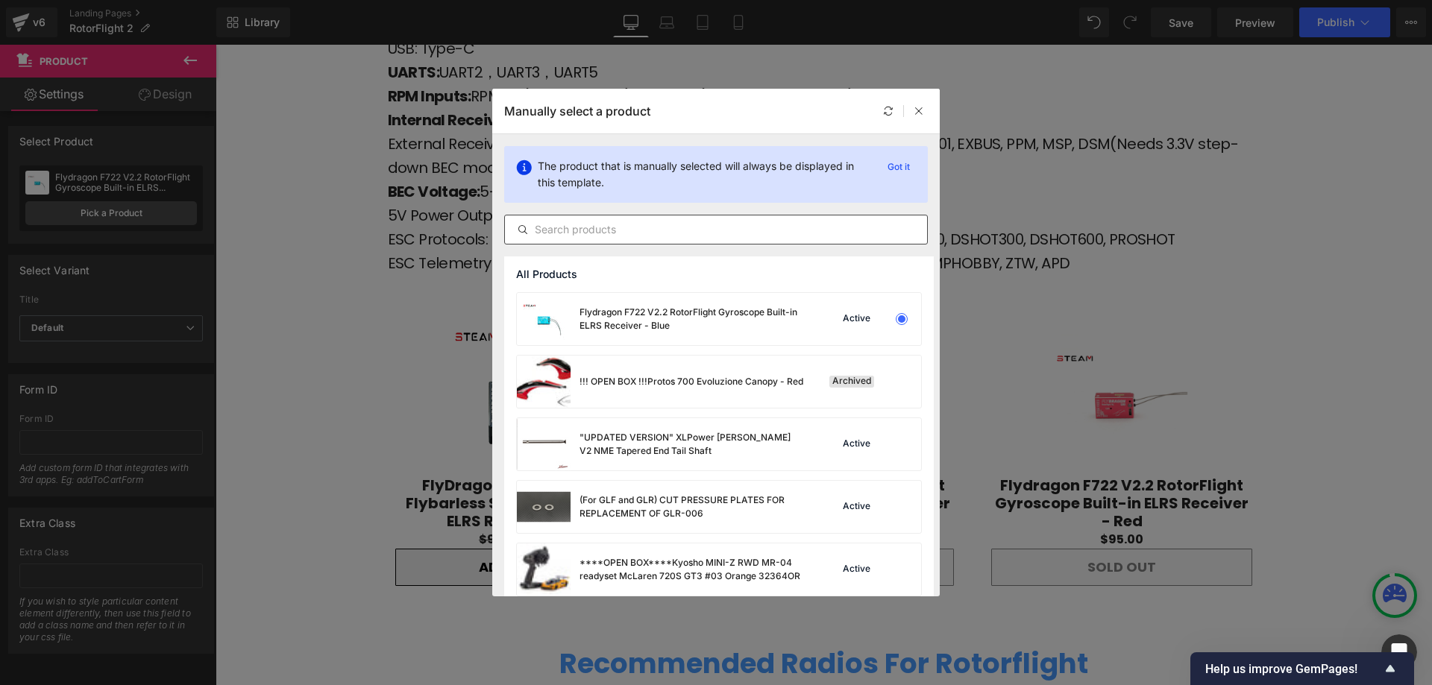
click at [637, 227] on input "text" at bounding box center [716, 230] width 422 height 18
paste input "flydragon"
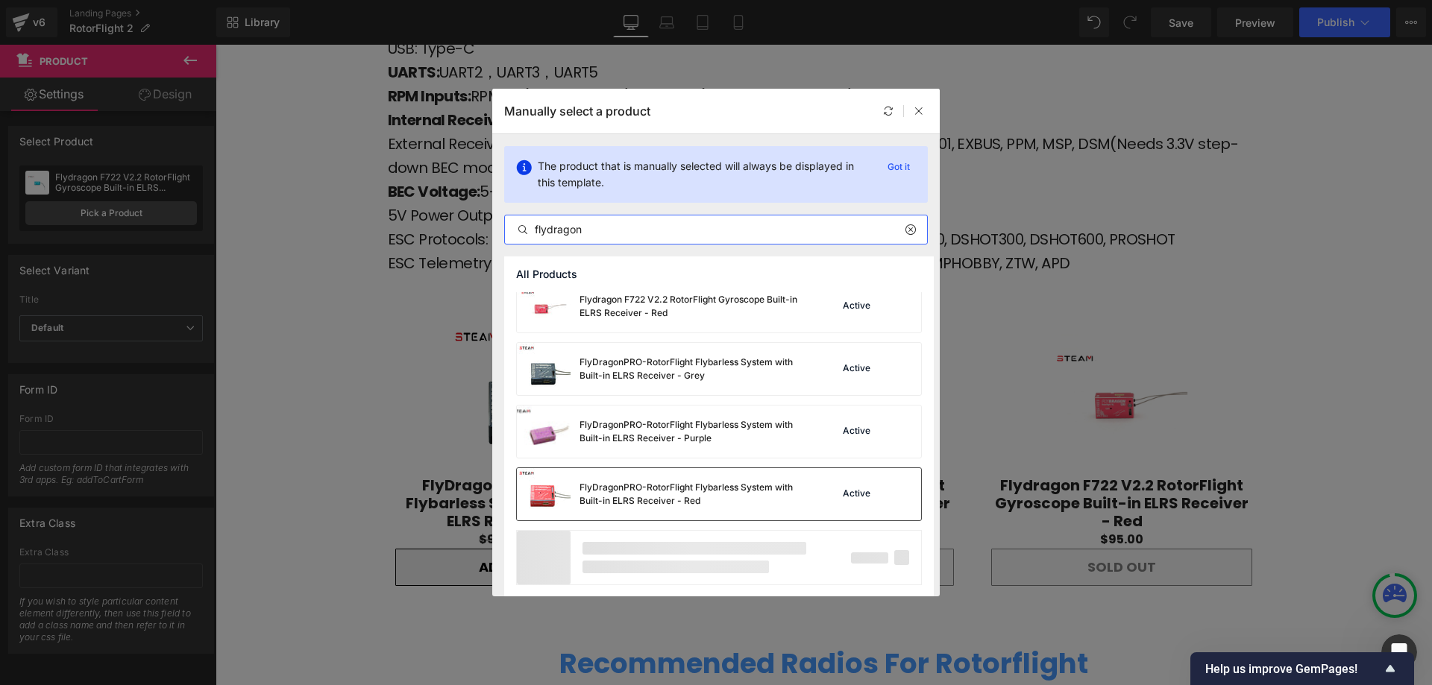
scroll to position [139, 0]
type input "flydragon"
click at [673, 446] on div "FlyDragonPRO-RotorFlight Flybarless System with Built-in ELRS Receiver - Purple" at bounding box center [660, 431] width 286 height 52
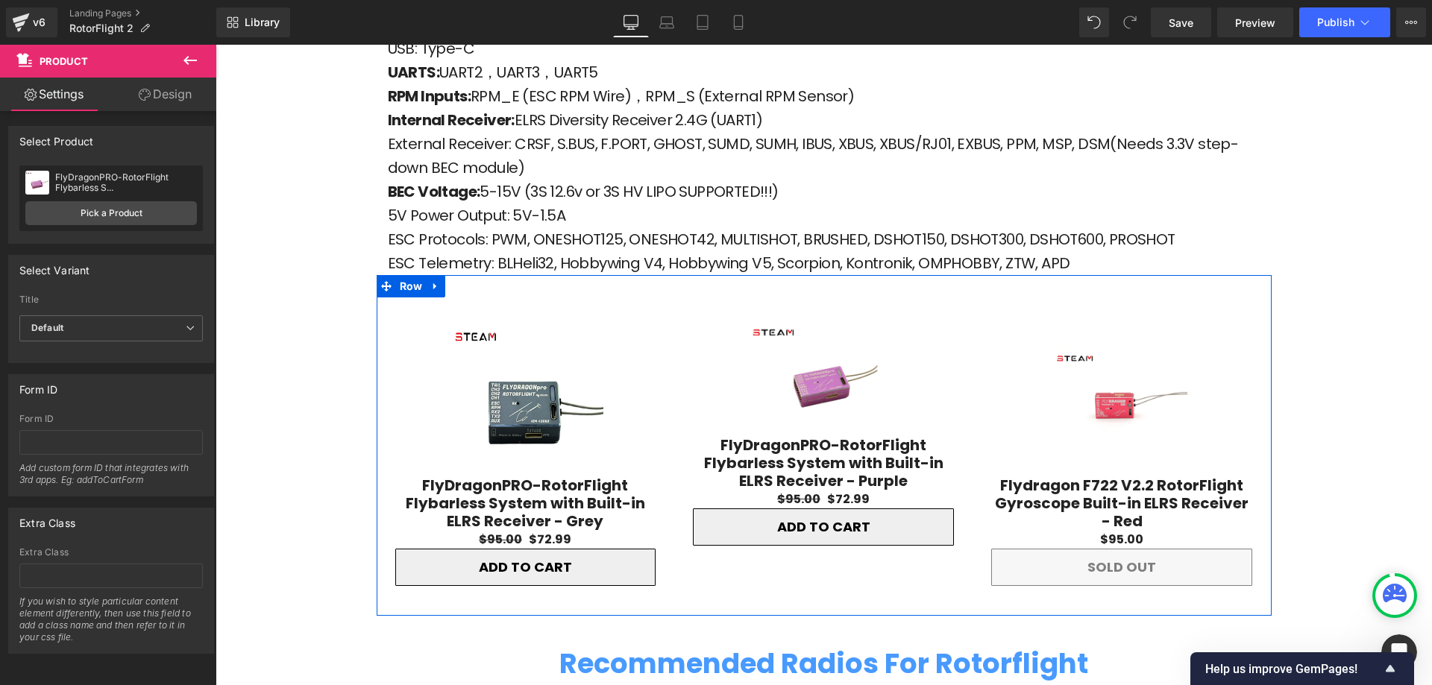
click at [1122, 275] on div "Sale Off (P) Image FlyDragonPRO-RotorFlight Flybarless System with Built-in ELR…" at bounding box center [824, 445] width 895 height 341
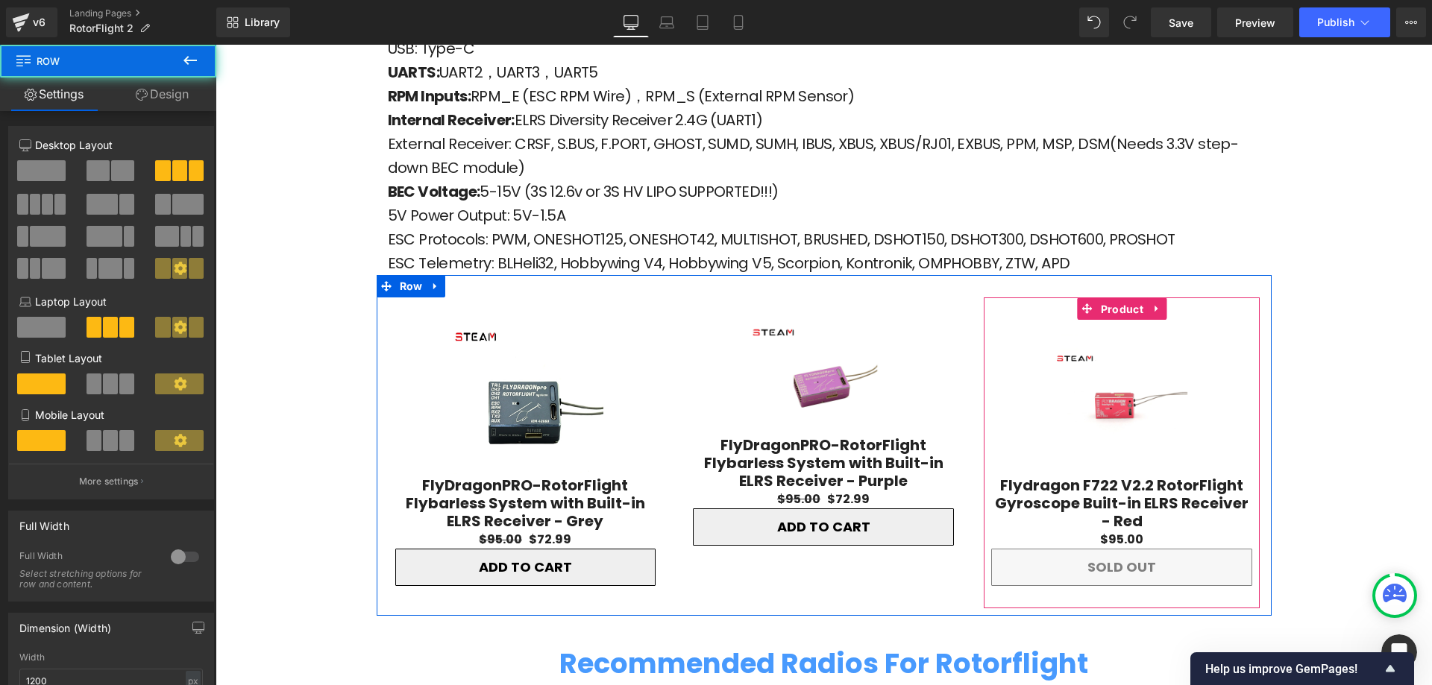
click at [1115, 298] on span "Product" at bounding box center [1122, 309] width 50 height 22
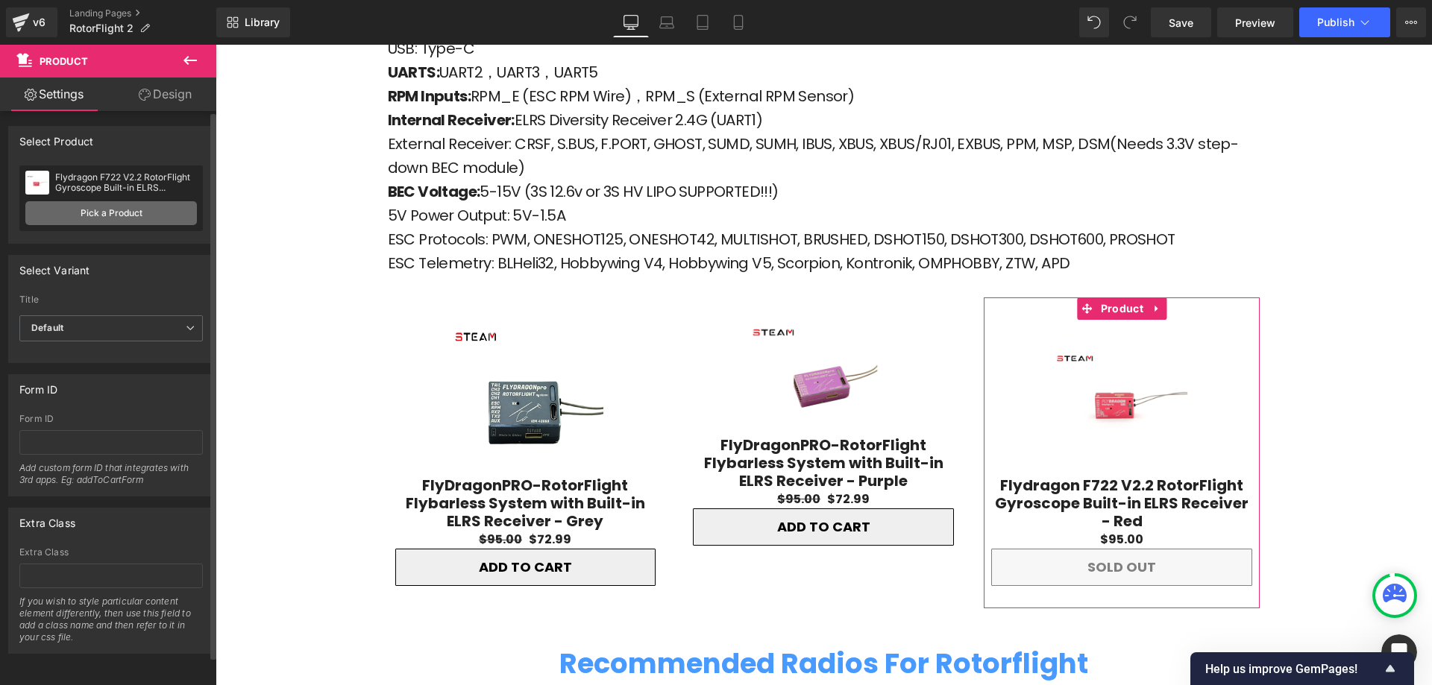
click at [114, 209] on link "Pick a Product" at bounding box center [111, 213] width 172 height 24
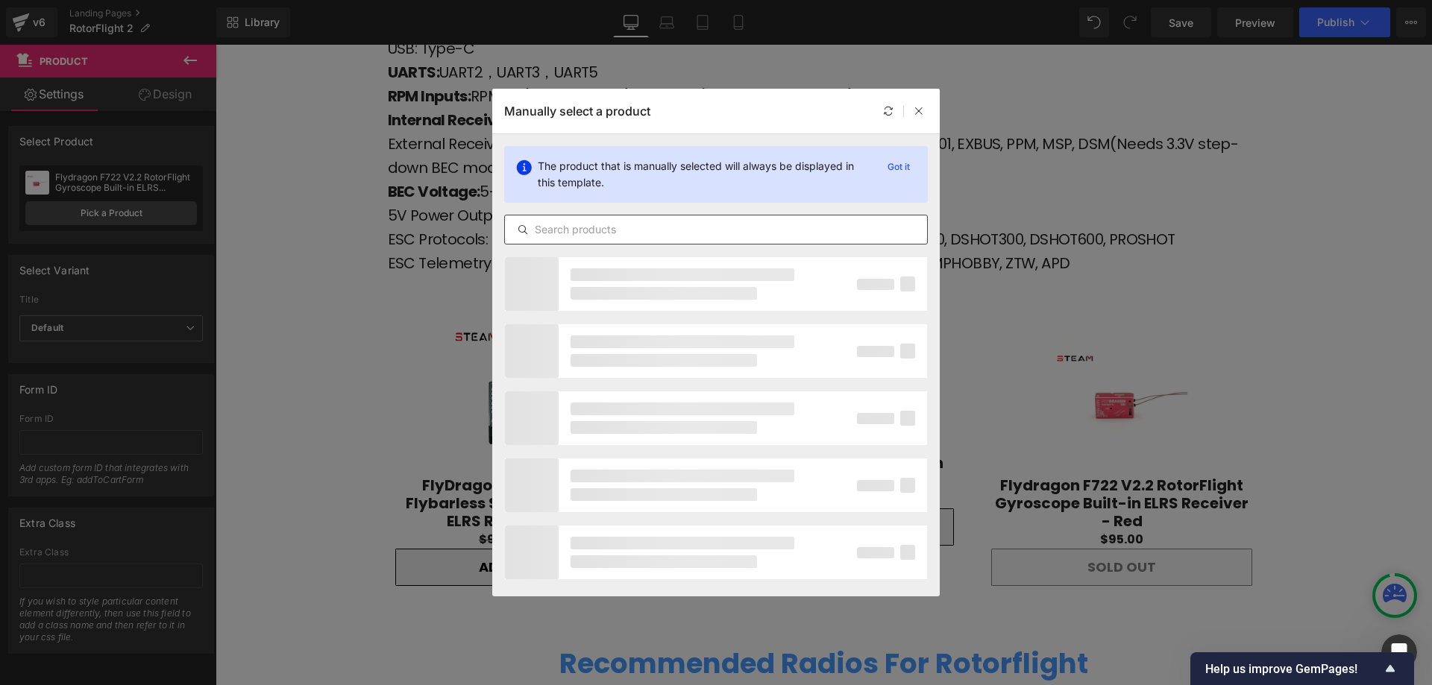
click at [620, 234] on input "text" at bounding box center [716, 230] width 422 height 18
paste input "flydragon"
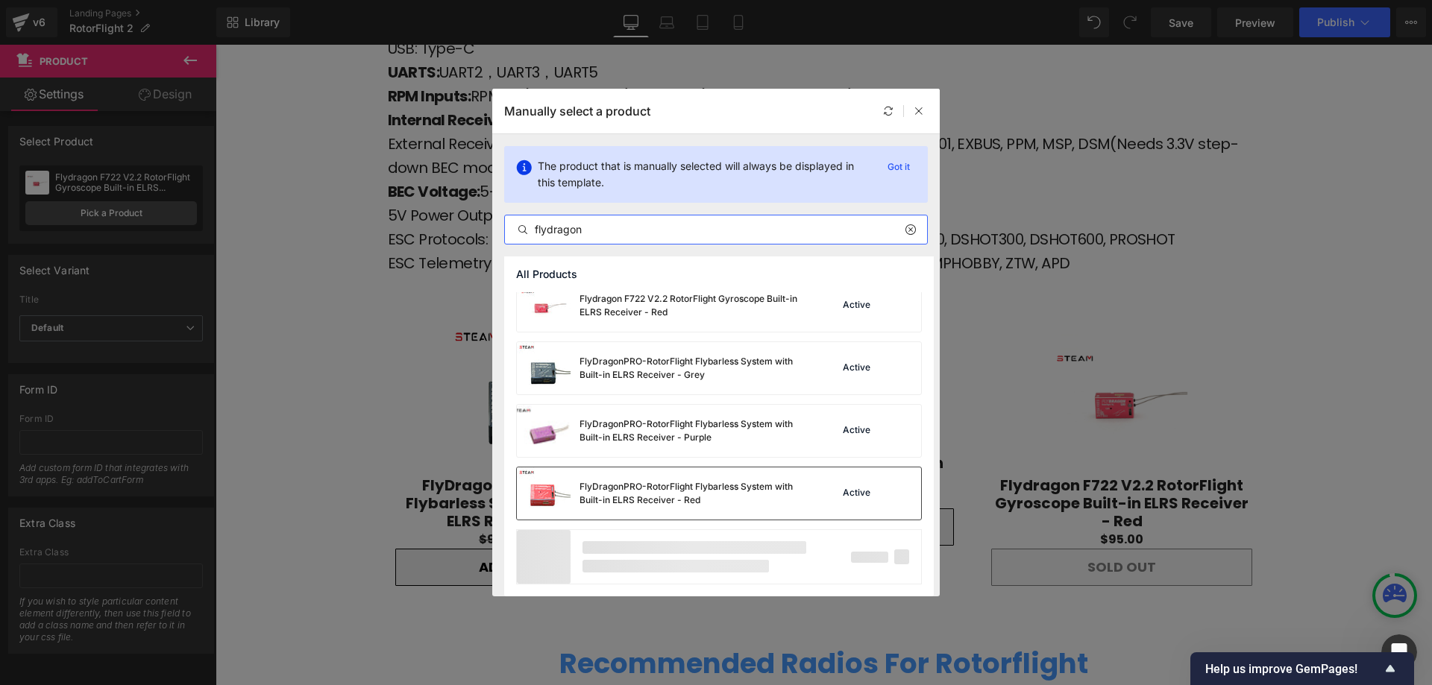
type input "flydragon"
click at [671, 498] on div "Flydragon F722 V2.2 RotorFlight Gyroscope Built-in ELRS Receiver - Black Active…" at bounding box center [719, 375] width 430 height 443
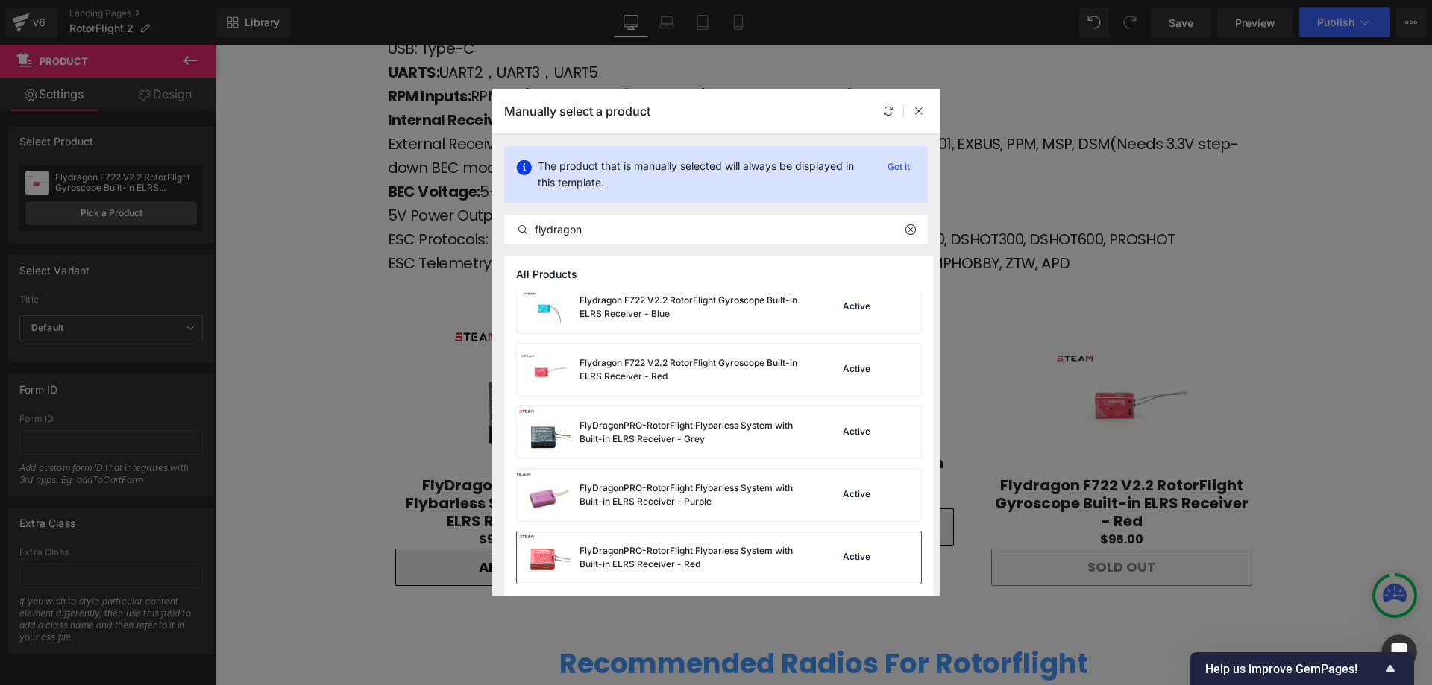
click at [753, 556] on div "FlyDragonPRO-RotorFlight Flybarless System with Built-in ELRS Receiver - Red" at bounding box center [692, 557] width 224 height 27
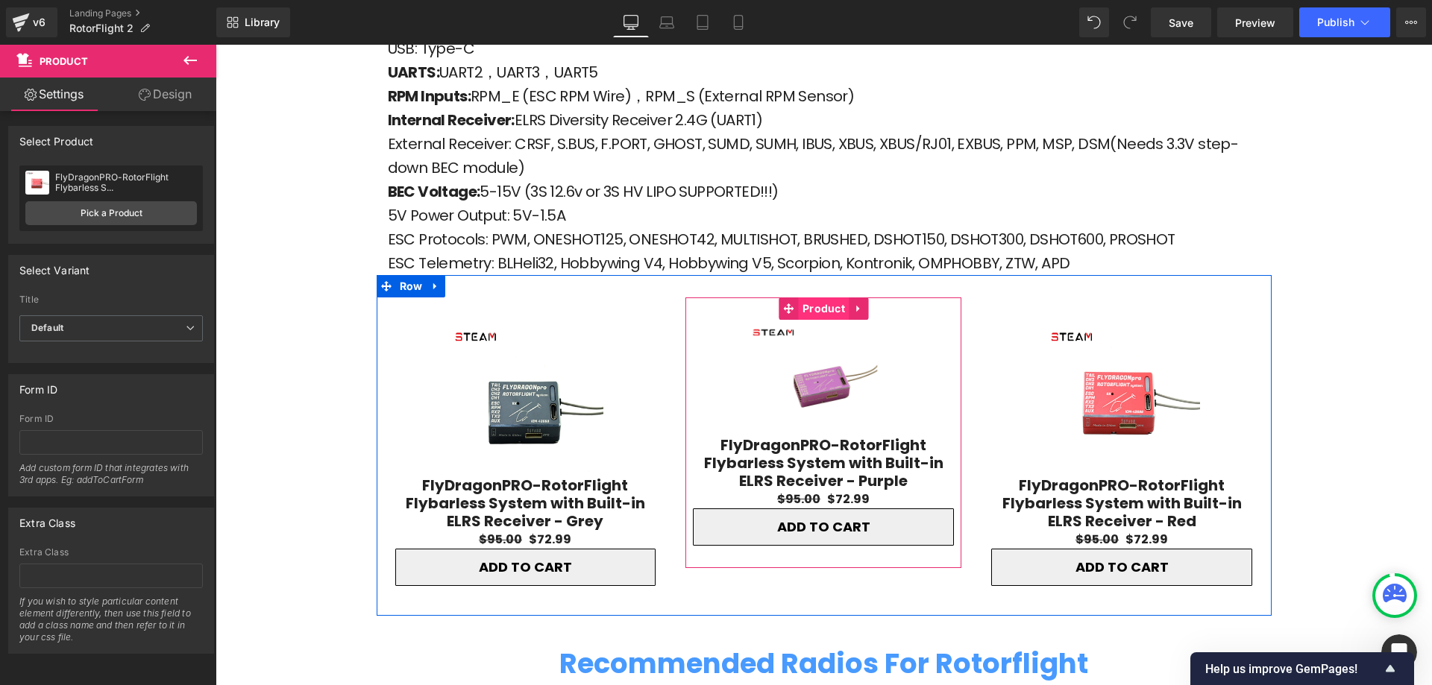
click at [811, 298] on span "Product" at bounding box center [824, 309] width 50 height 22
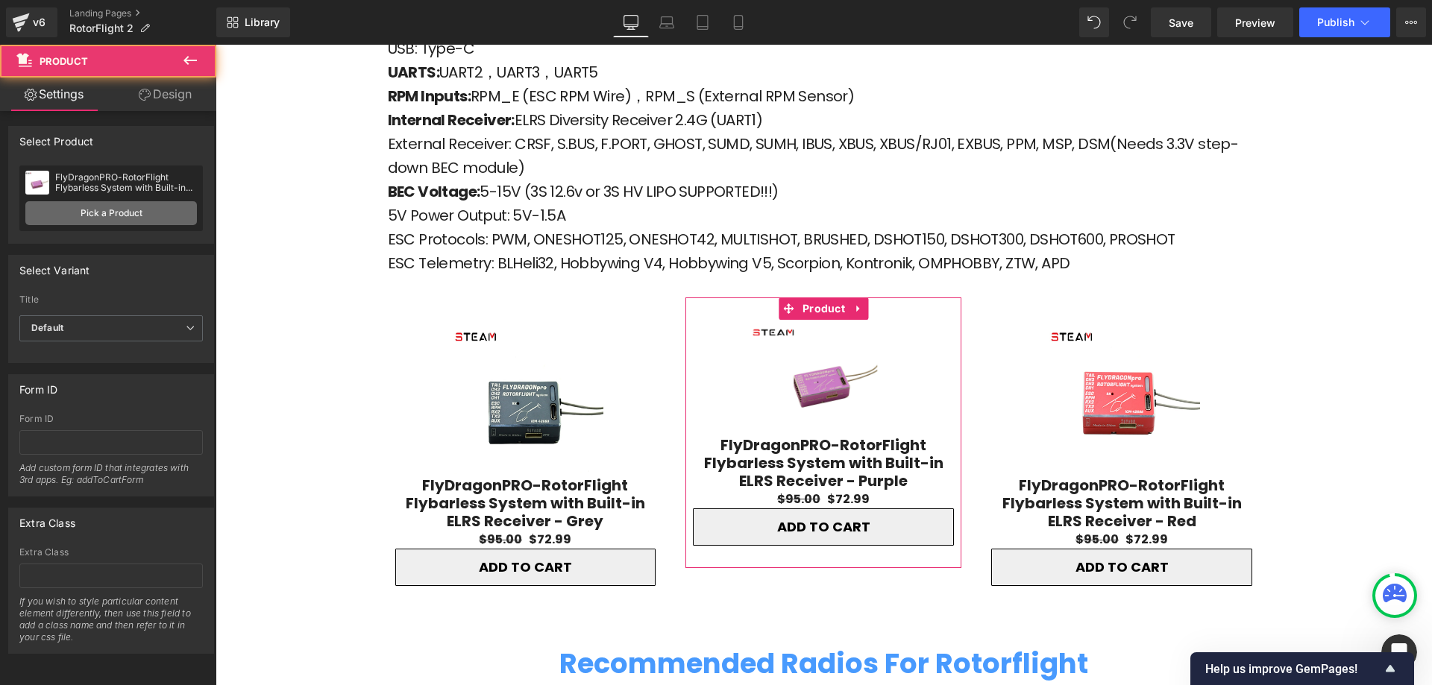
click at [159, 222] on link "Pick a Product" at bounding box center [111, 213] width 172 height 24
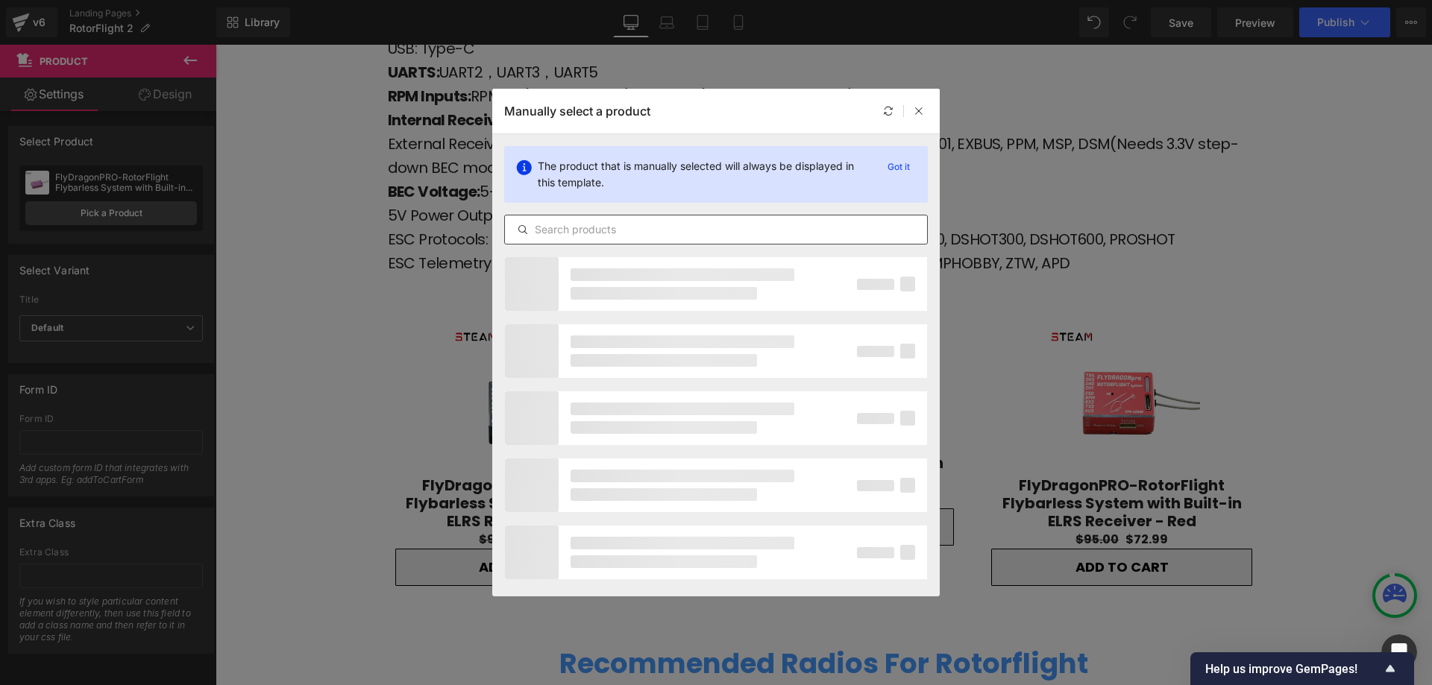
click at [598, 228] on input "text" at bounding box center [716, 230] width 422 height 18
paste input "flydragon"
type input "flydragon"
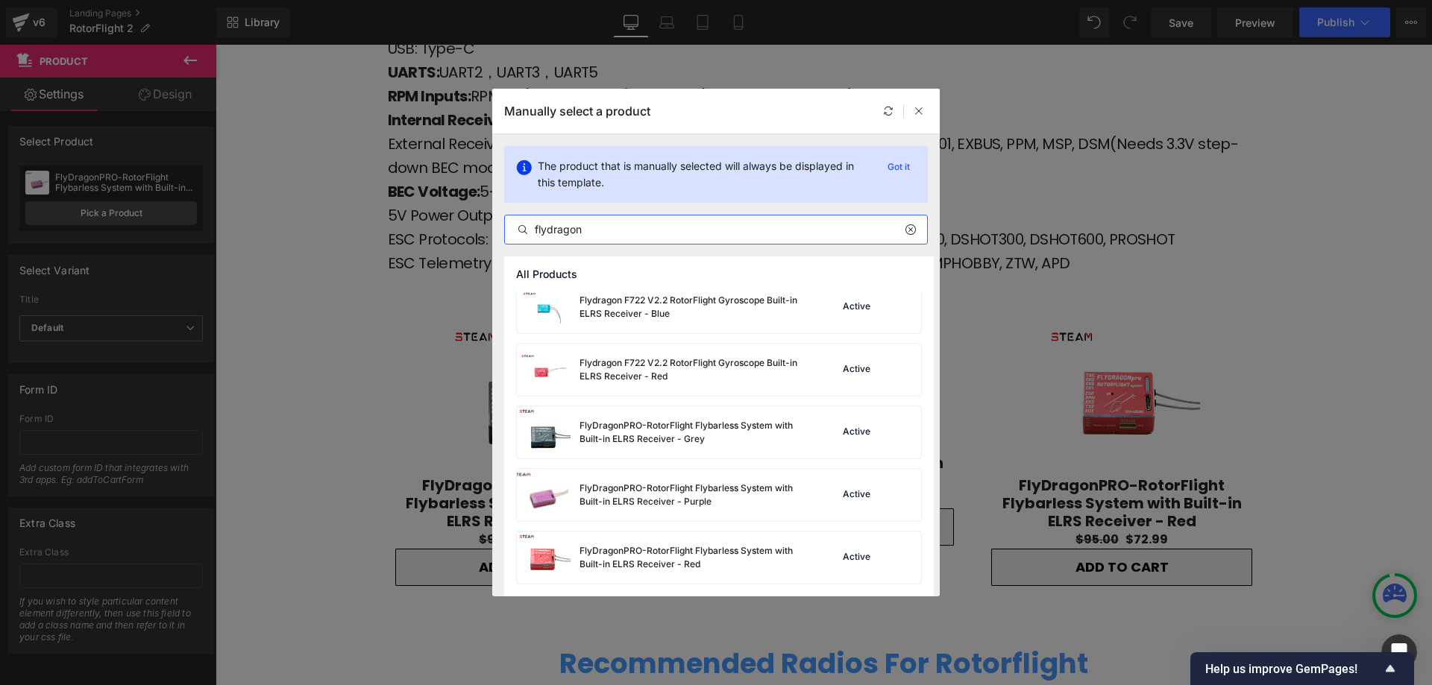
scroll to position [0, 0]
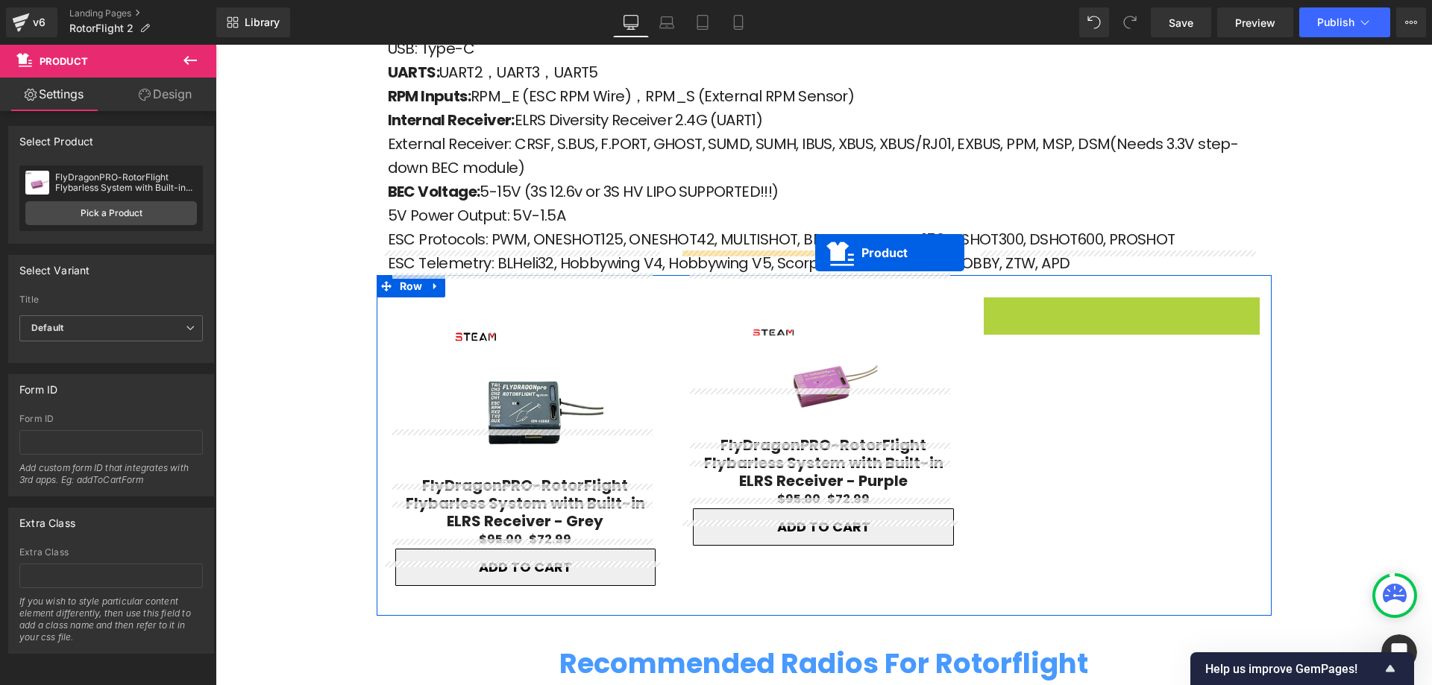
drag, startPoint x: 1081, startPoint y: 263, endPoint x: 815, endPoint y: 253, distance: 265.7
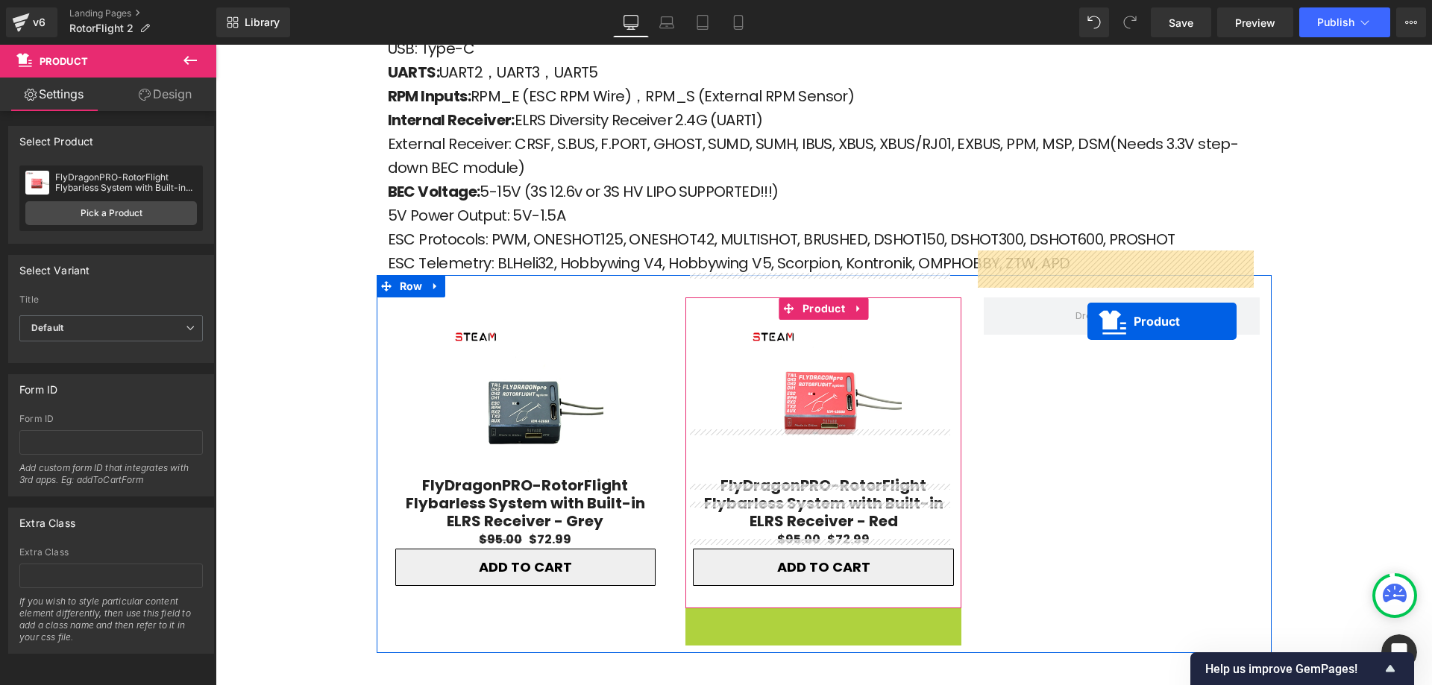
drag, startPoint x: 779, startPoint y: 574, endPoint x: 1087, endPoint y: 321, distance: 398.5
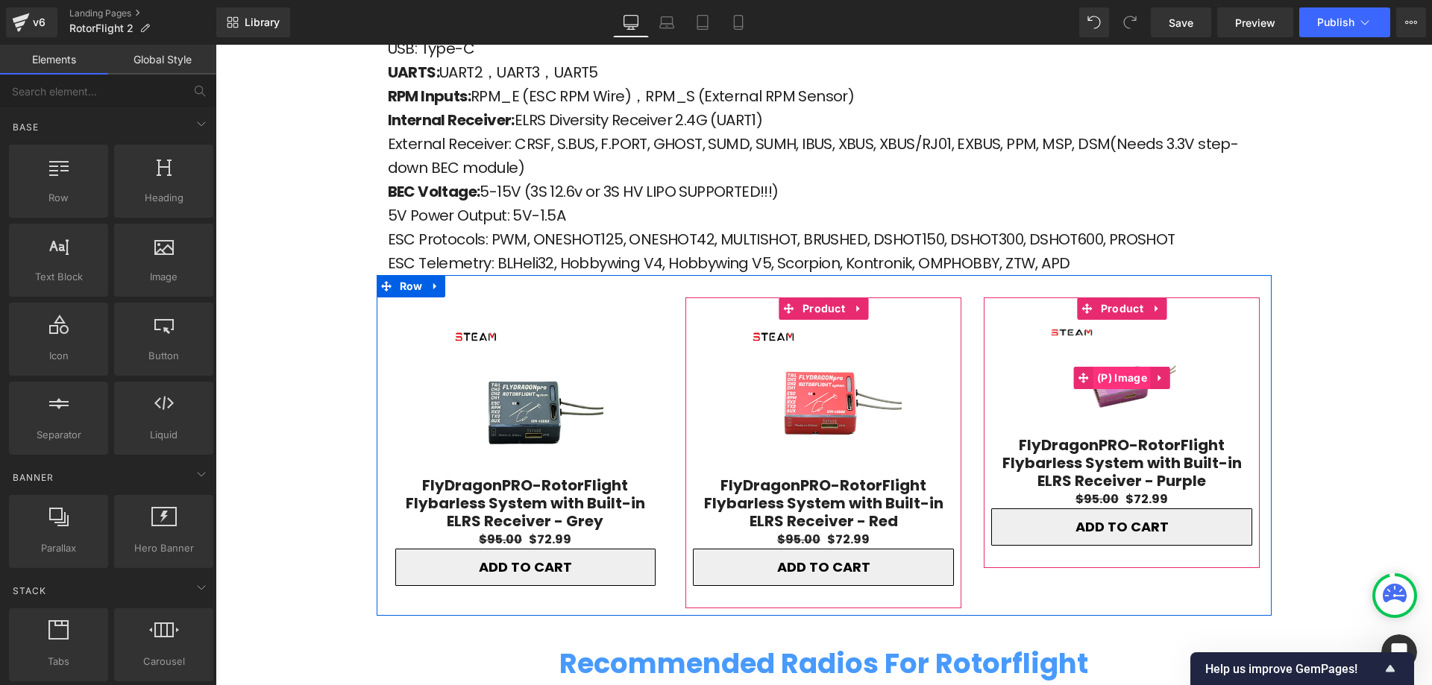
click at [1107, 367] on span "(P) Image" at bounding box center [1121, 378] width 57 height 22
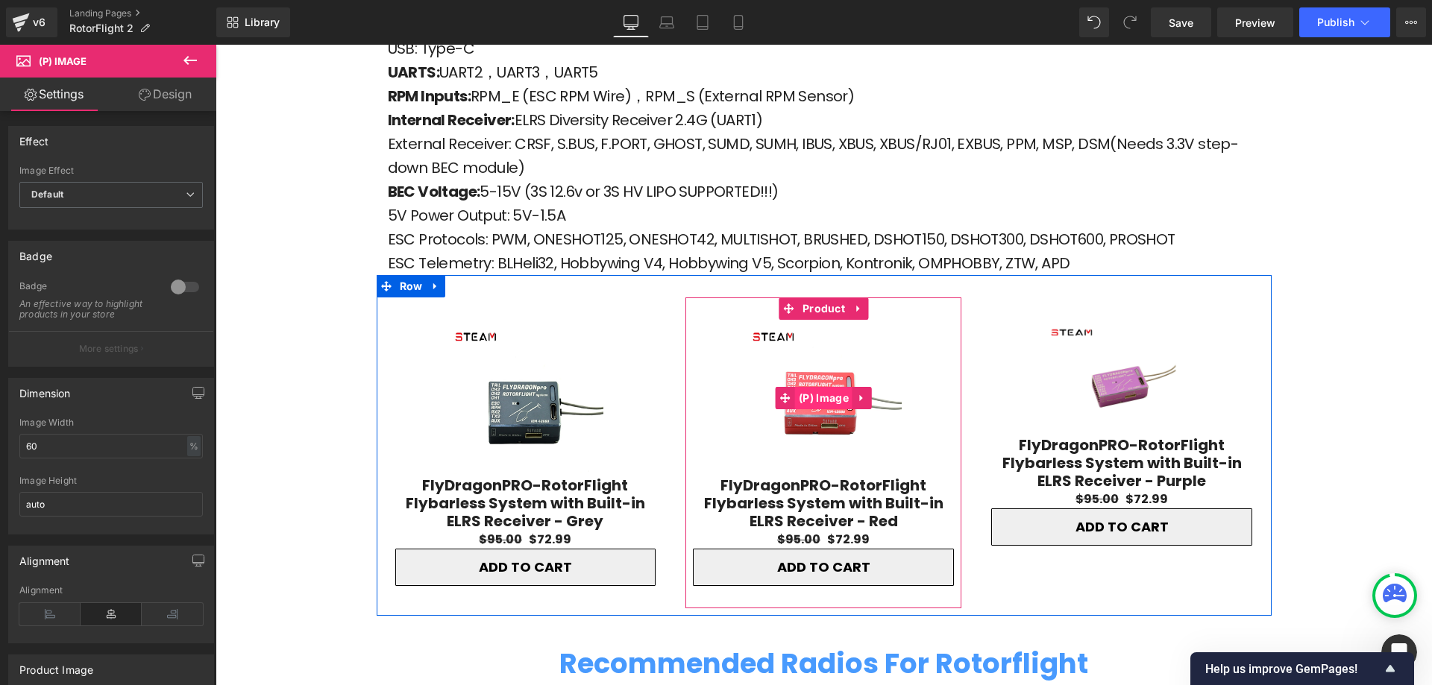
click at [818, 387] on span "(P) Image" at bounding box center [823, 398] width 57 height 22
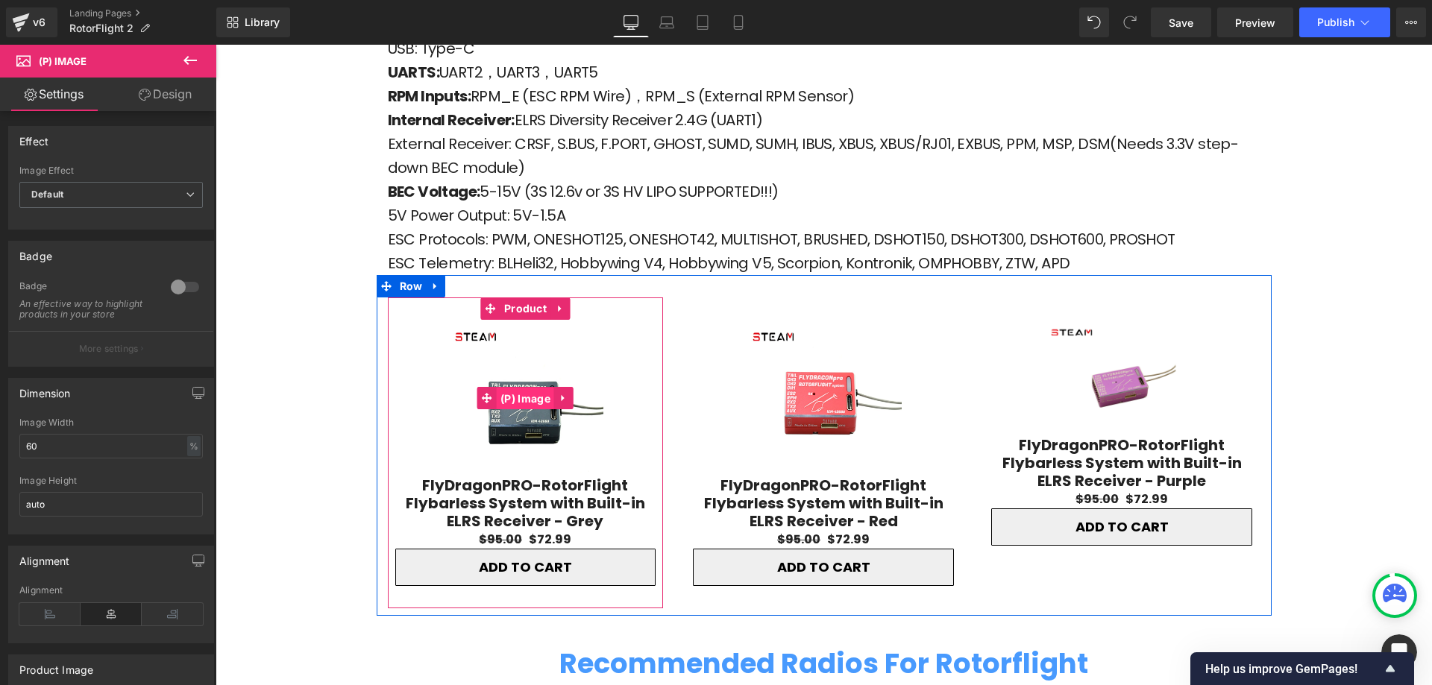
click at [519, 388] on span "(P) Image" at bounding box center [525, 399] width 57 height 22
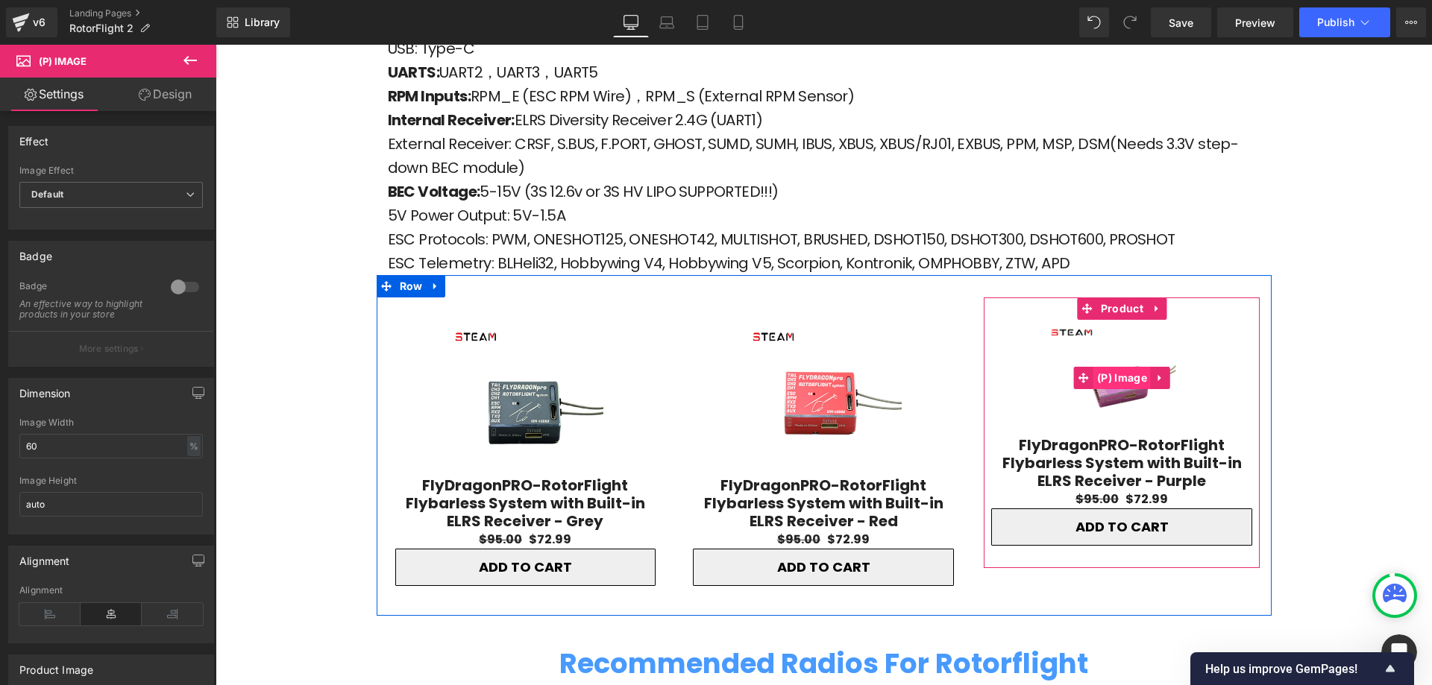
click at [1125, 367] on span "(P) Image" at bounding box center [1121, 378] width 57 height 22
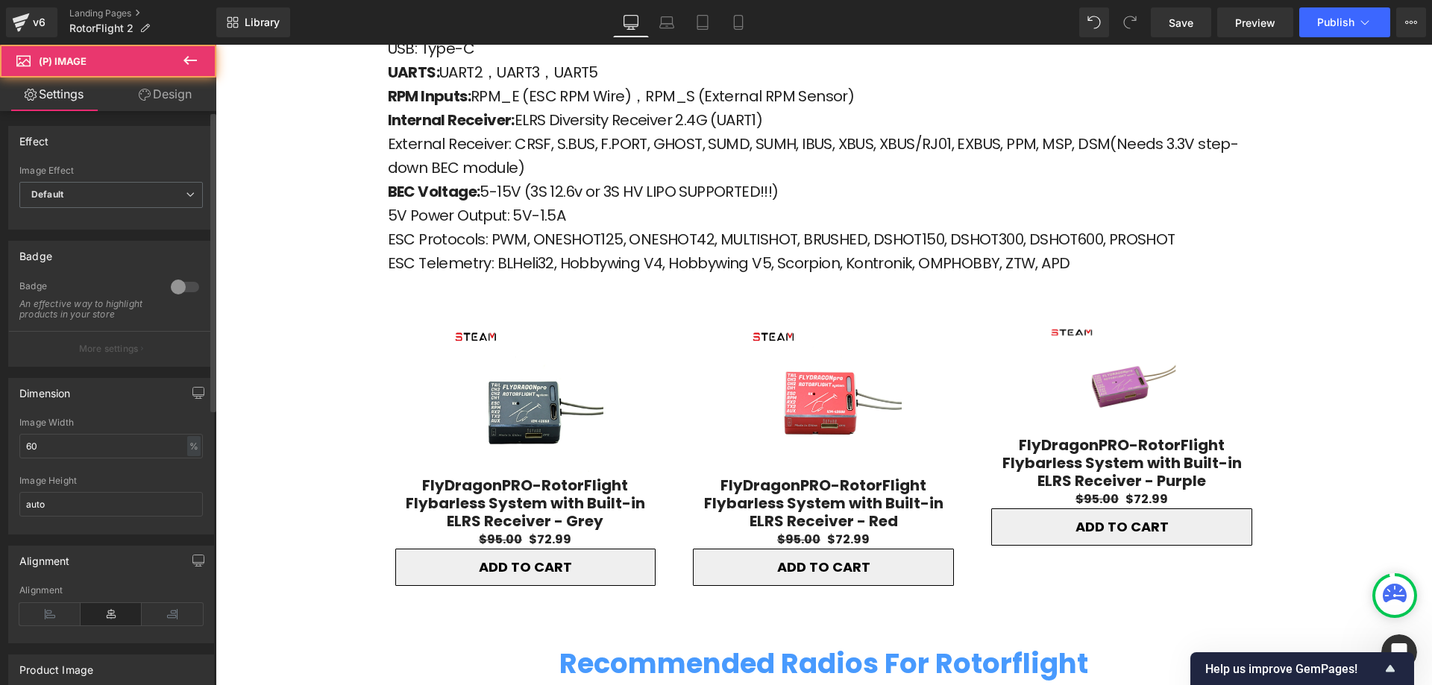
drag, startPoint x: 60, startPoint y: 456, endPoint x: 2, endPoint y: 468, distance: 59.5
click at [2, 468] on div "Dimension 60% Image Width 60 % % px auto Image Height auto" at bounding box center [111, 451] width 223 height 168
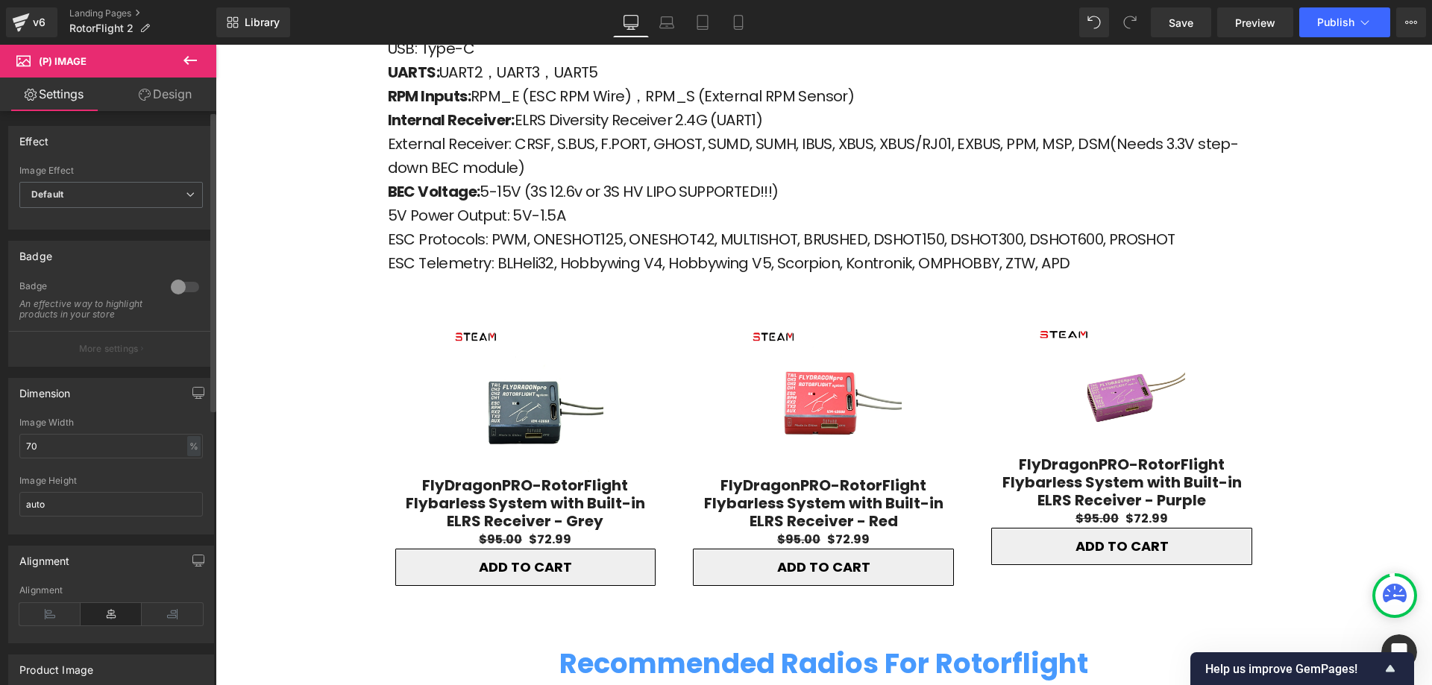
type input "7"
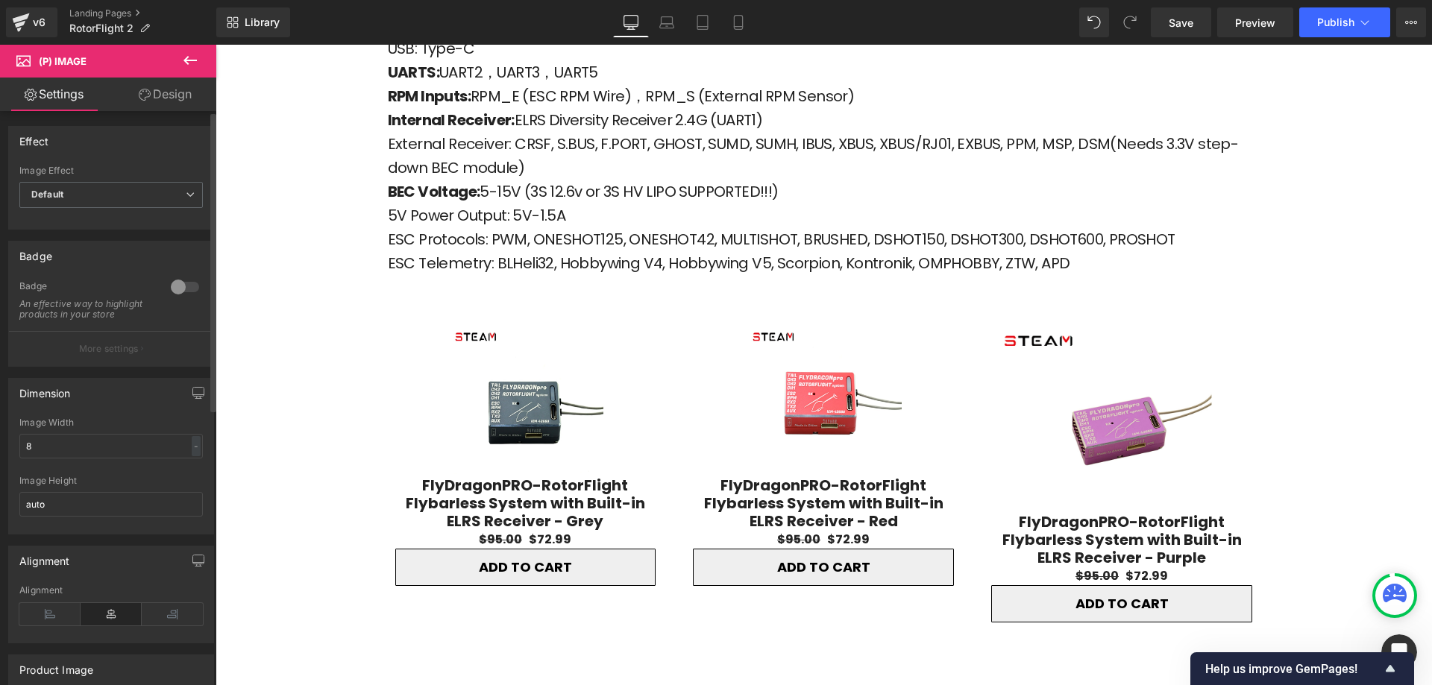
type input "80"
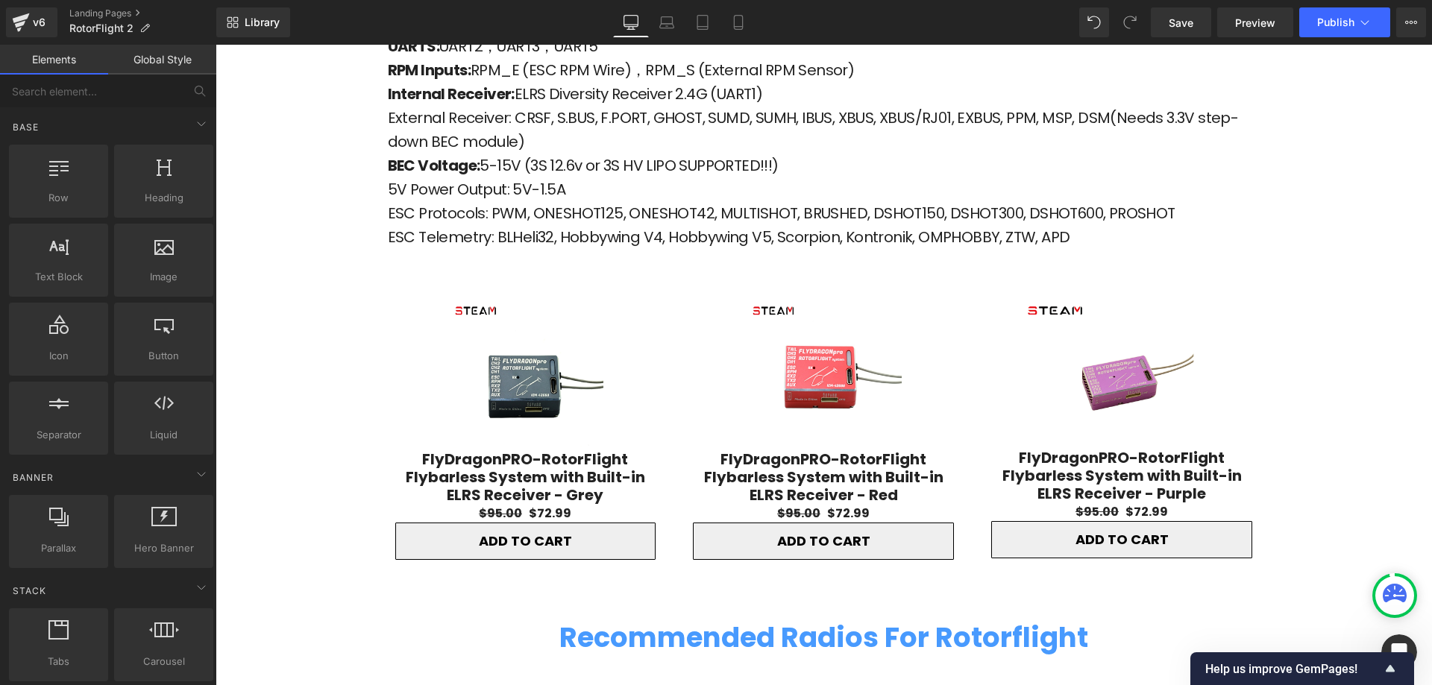
scroll to position [4508, 0]
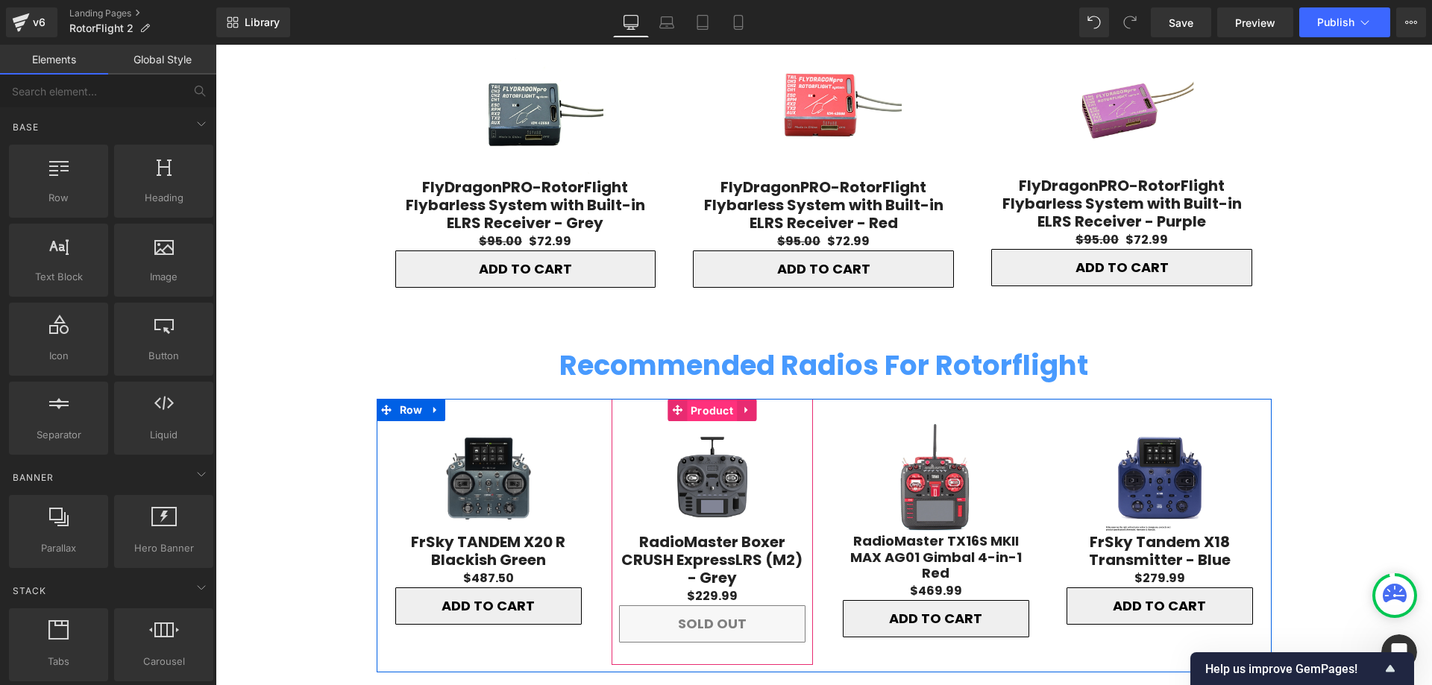
click at [695, 400] on span "Product" at bounding box center [712, 411] width 50 height 22
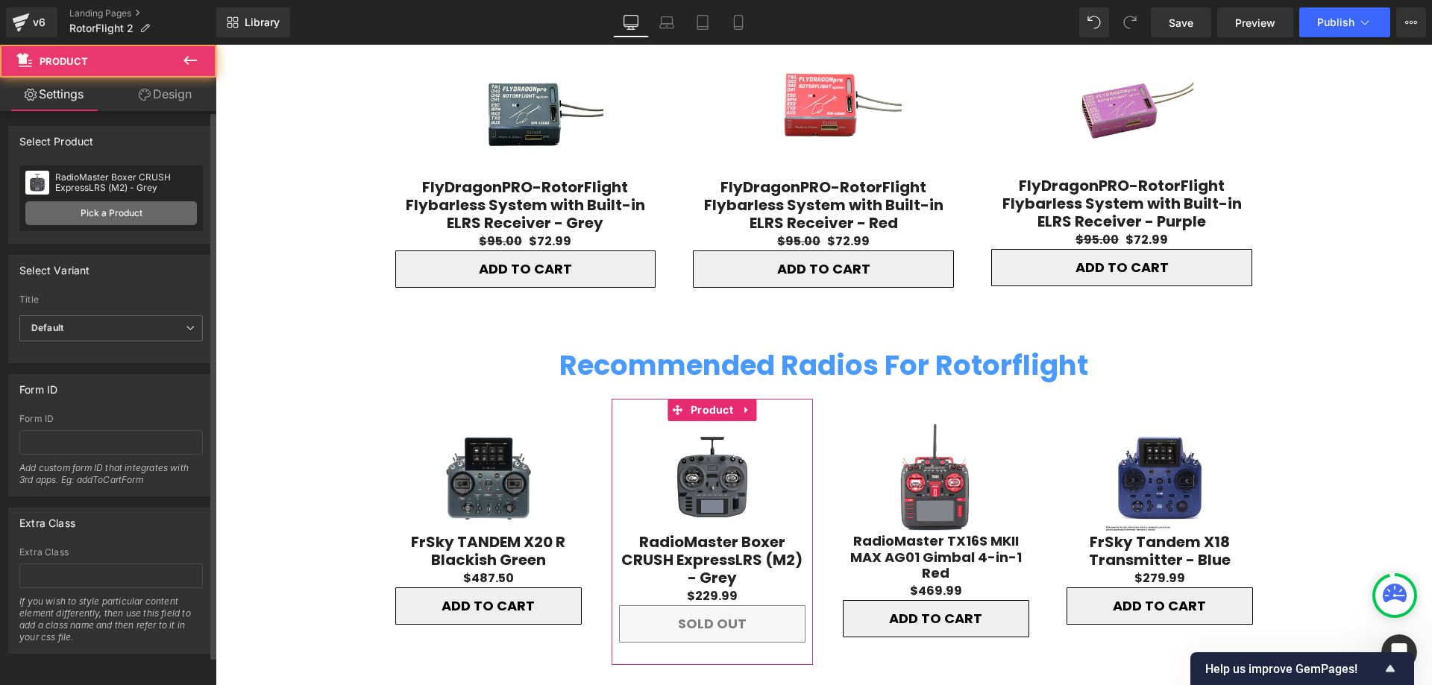
click at [128, 207] on link "Pick a Product" at bounding box center [111, 213] width 172 height 24
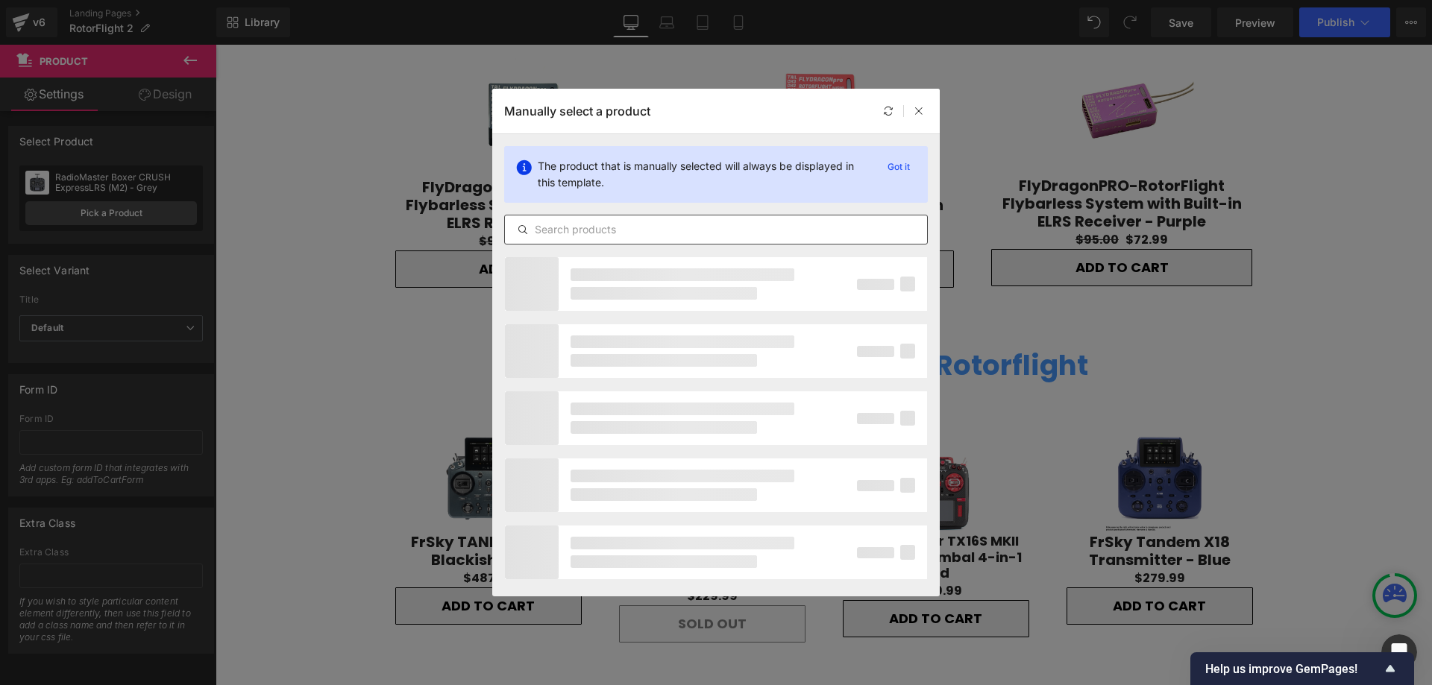
click at [647, 230] on input "text" at bounding box center [716, 230] width 422 height 18
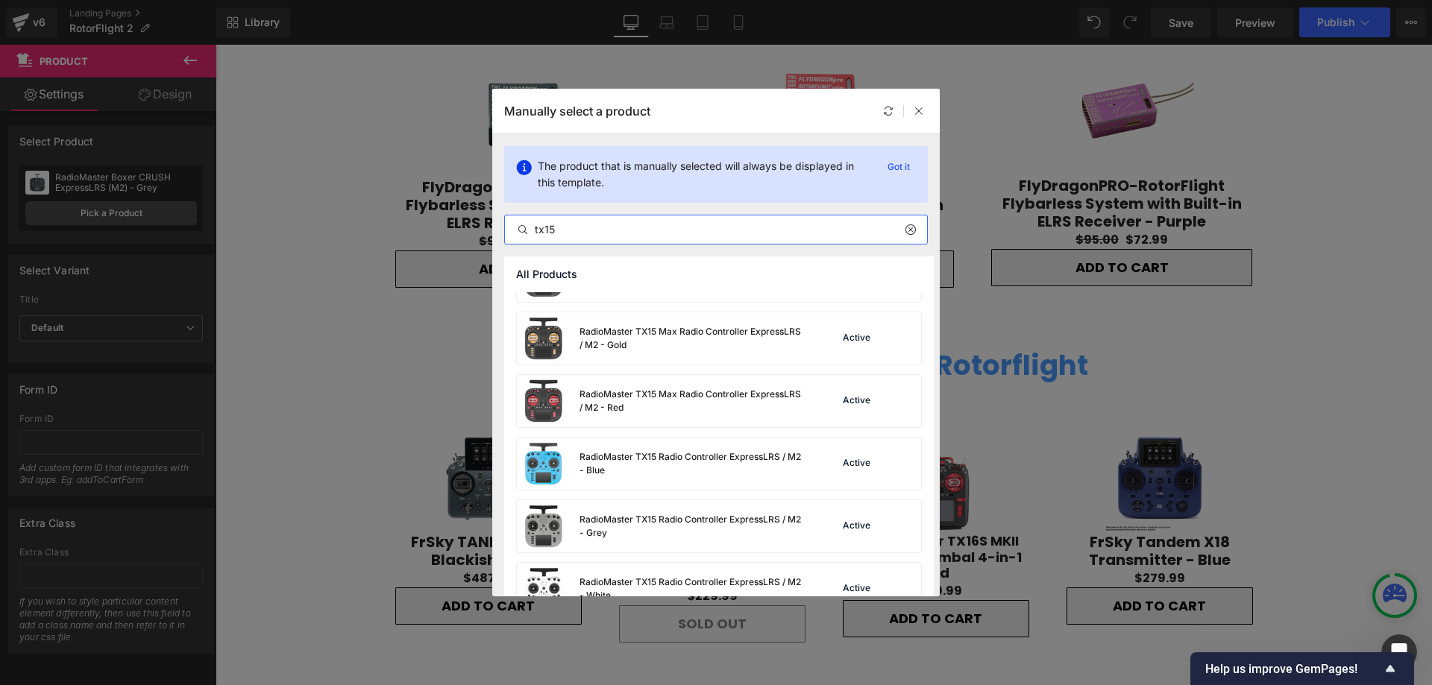
scroll to position [671, 0]
type input "tx15"
click at [694, 398] on div "RadioMaster TX15 Max Radio Controller ExpressLRS / M2 - Red" at bounding box center [692, 399] width 224 height 27
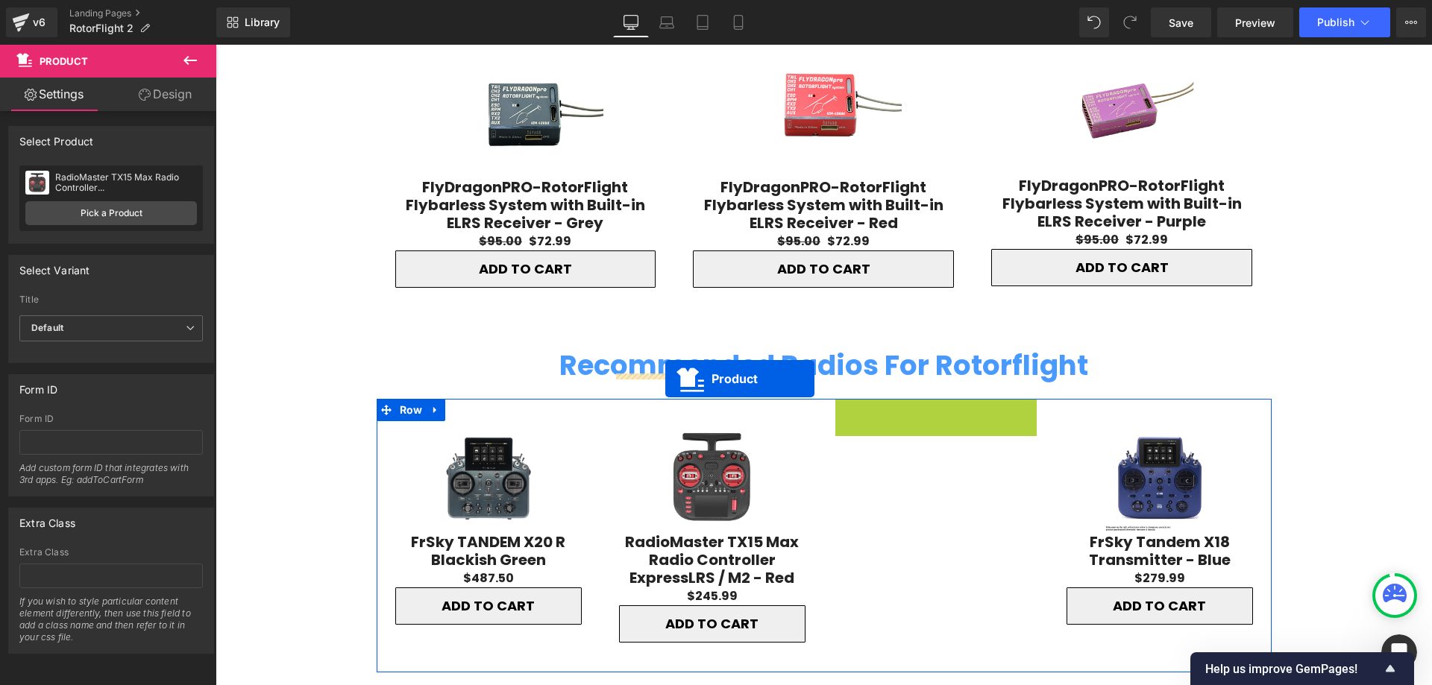
drag, startPoint x: 897, startPoint y: 363, endPoint x: 665, endPoint y: 379, distance: 231.7
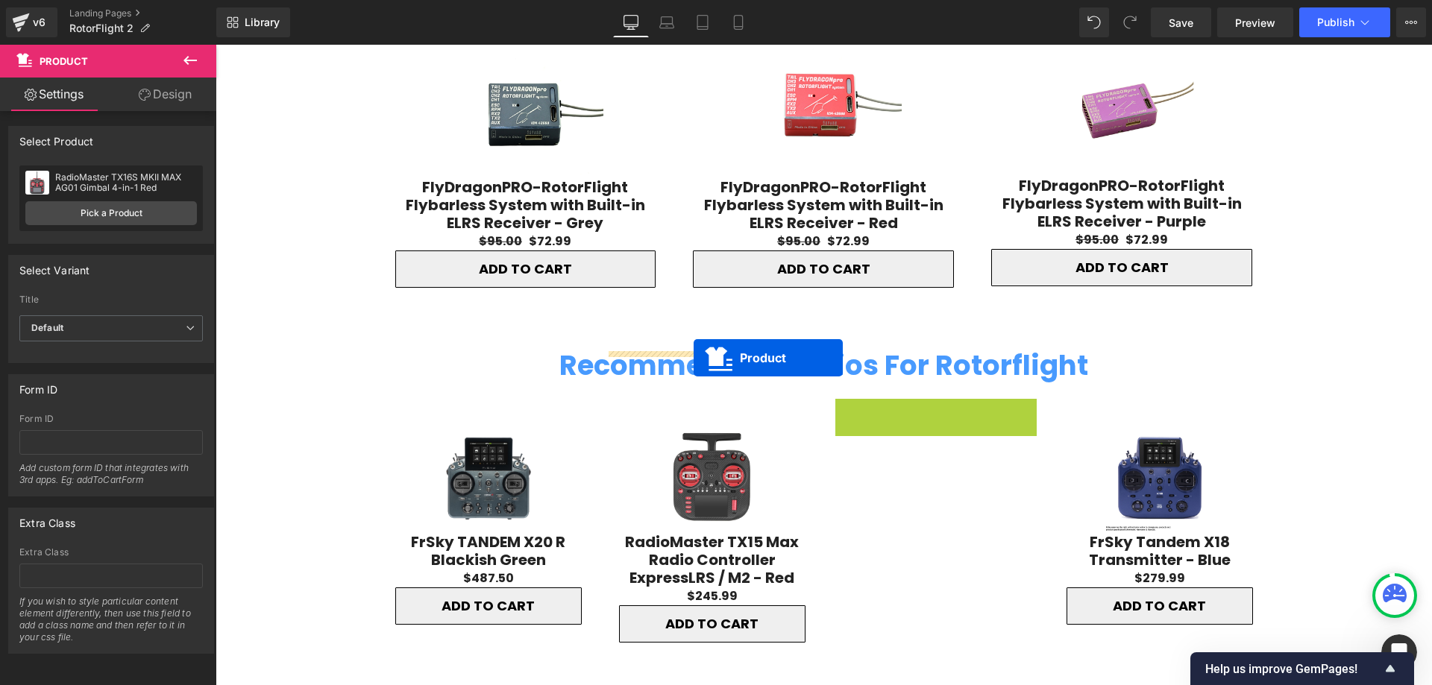
drag, startPoint x: 897, startPoint y: 363, endPoint x: 694, endPoint y: 358, distance: 202.9
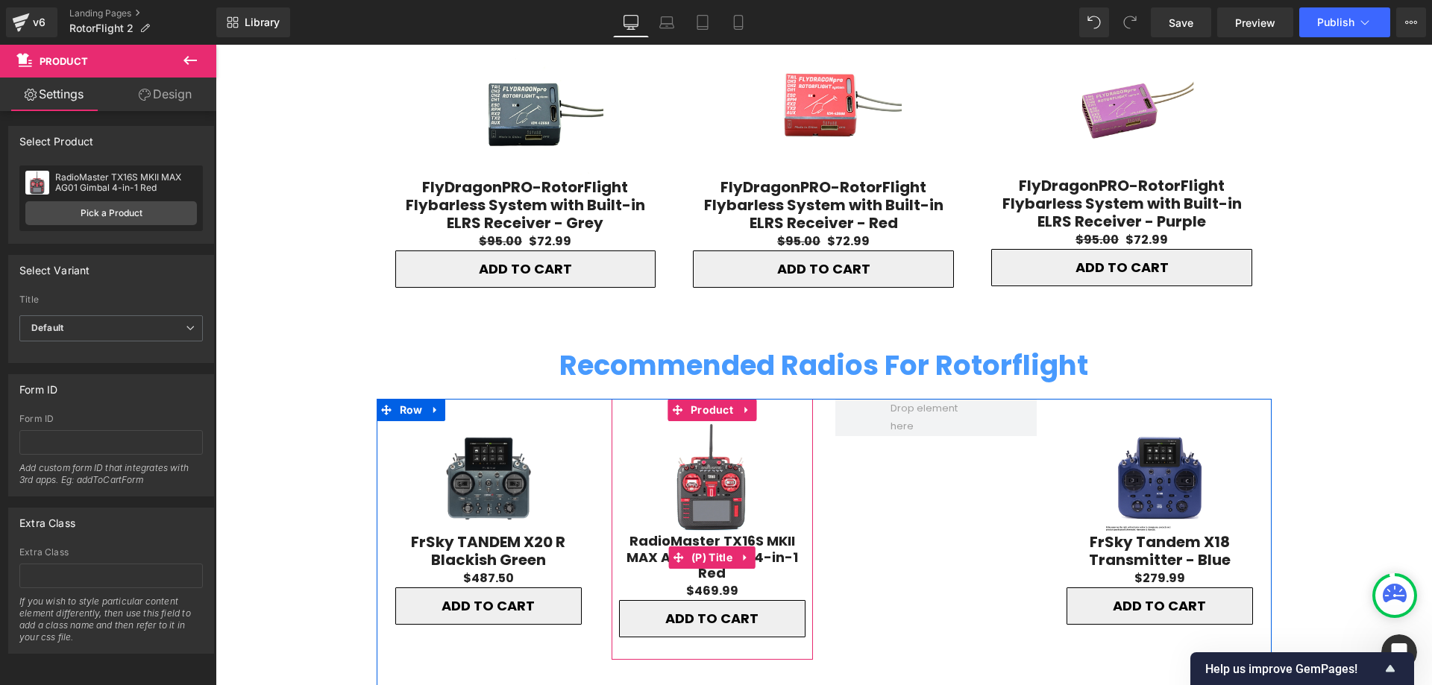
drag, startPoint x: 888, startPoint y: 669, endPoint x: 779, endPoint y: 520, distance: 184.2
click at [976, 513] on div "Sale Off (P) Image FrSky TANDEM X20 R Blackish Green (P) Title $0 $487.50 (P) P…" at bounding box center [824, 666] width 895 height 535
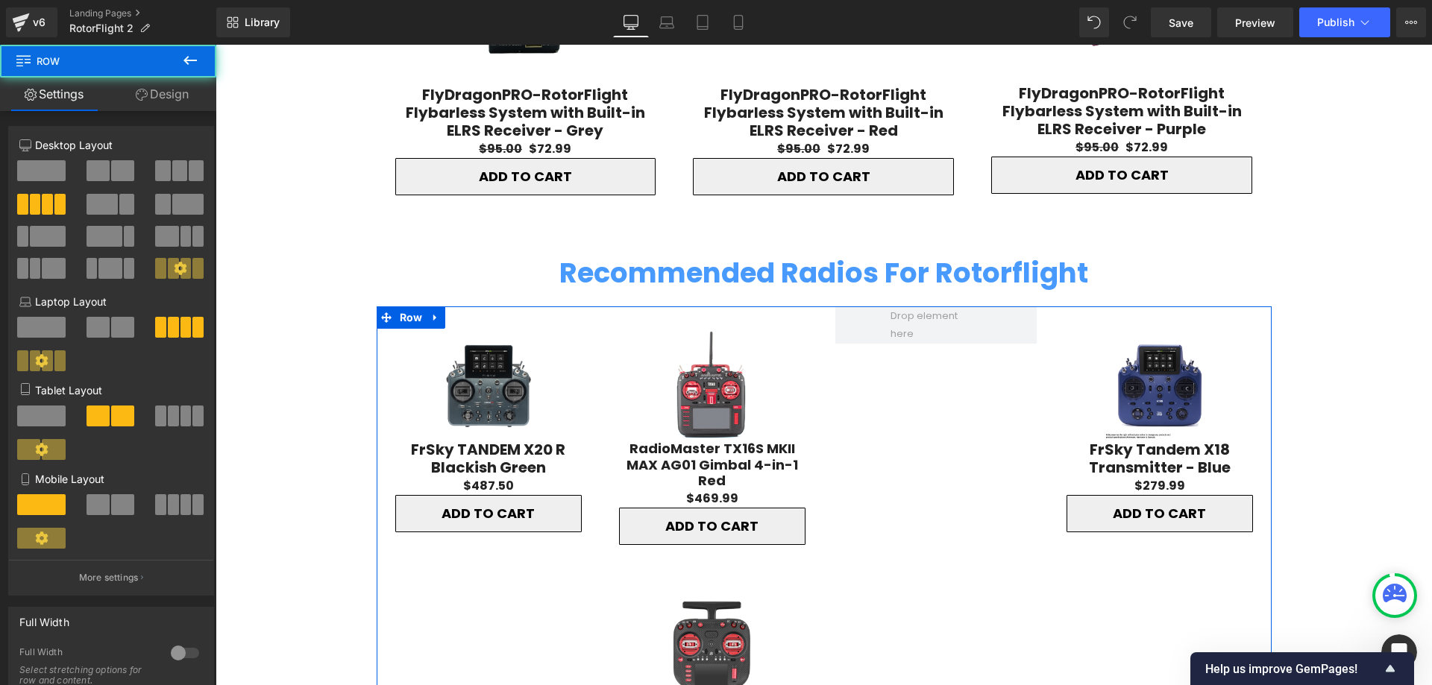
scroll to position [4732, 0]
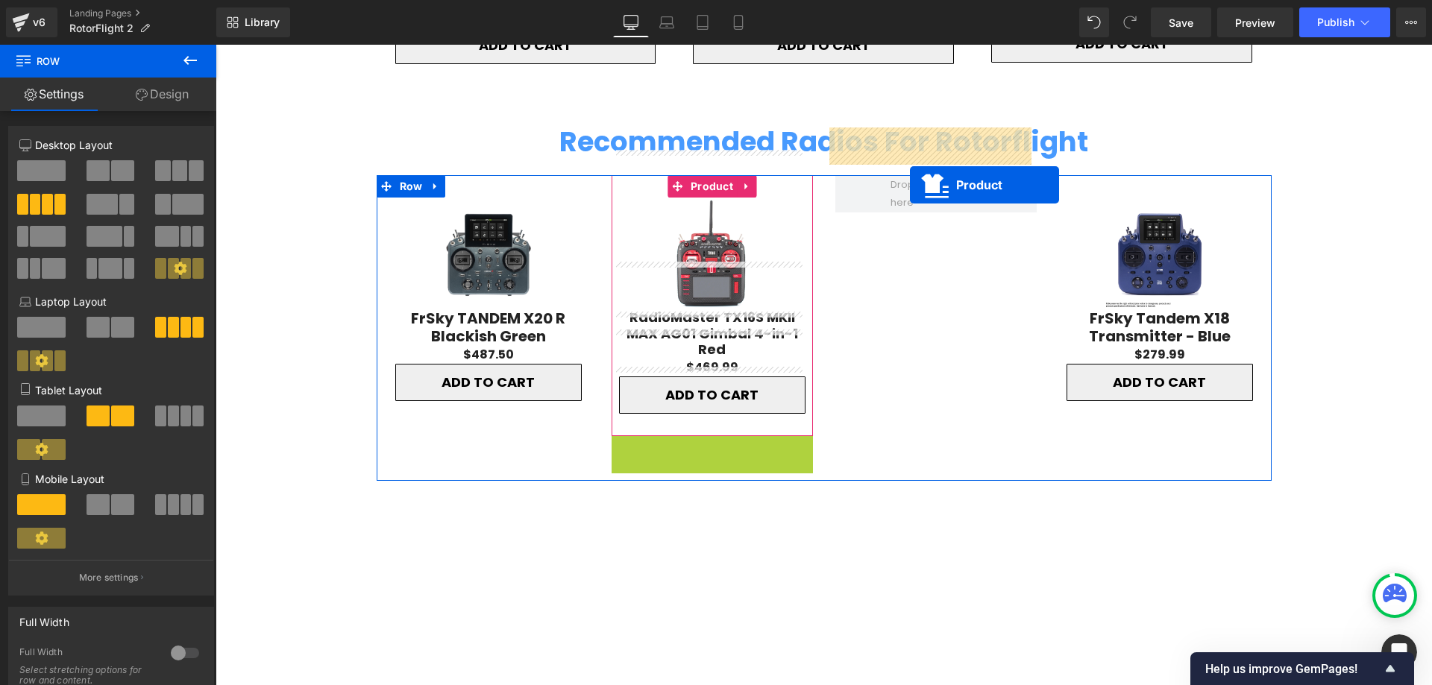
drag, startPoint x: 673, startPoint y: 404, endPoint x: 910, endPoint y: 185, distance: 323.0
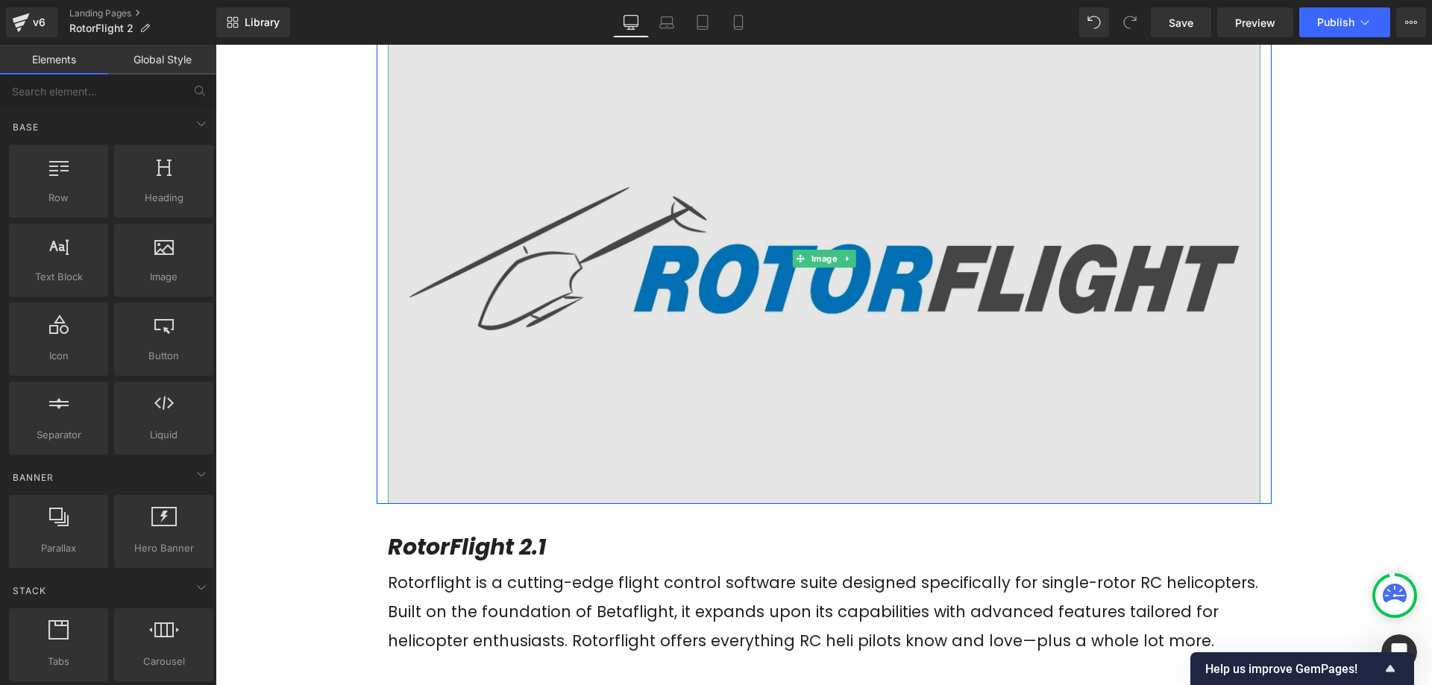
scroll to position [298, 0]
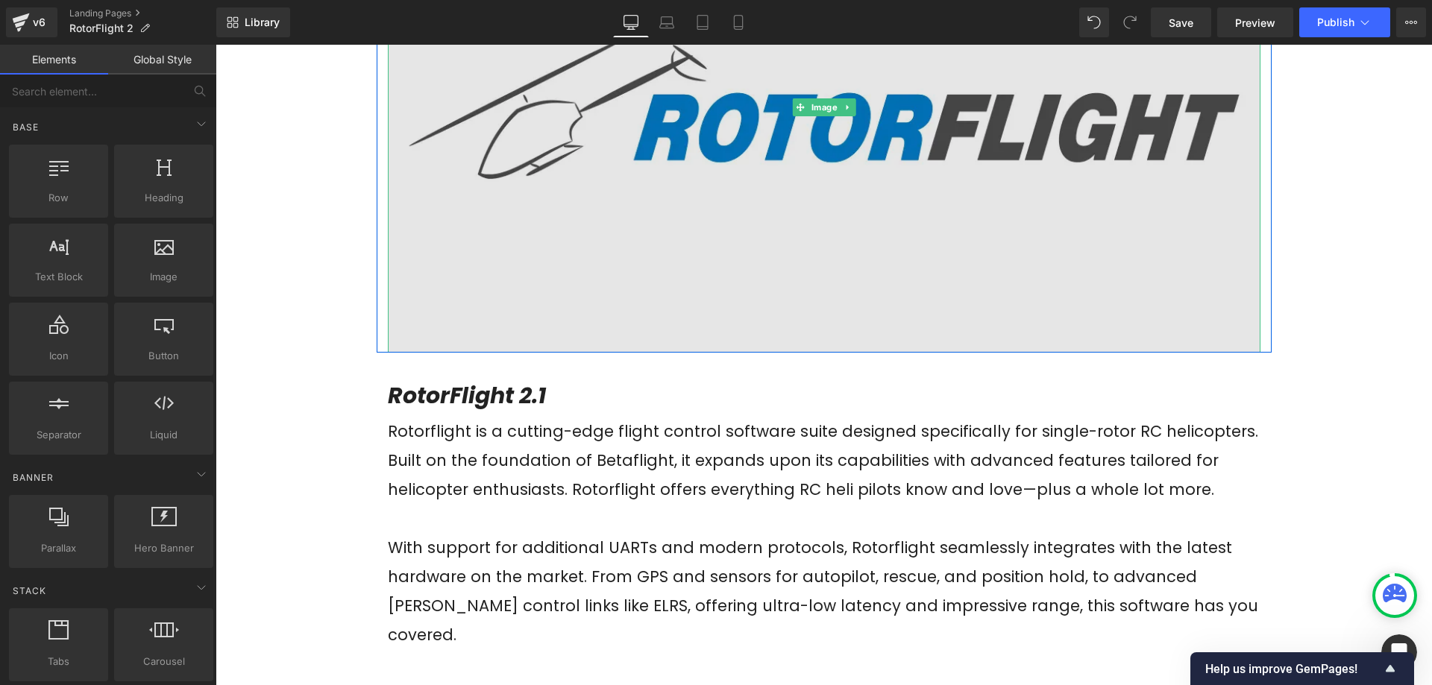
click at [838, 229] on img at bounding box center [824, 107] width 873 height 491
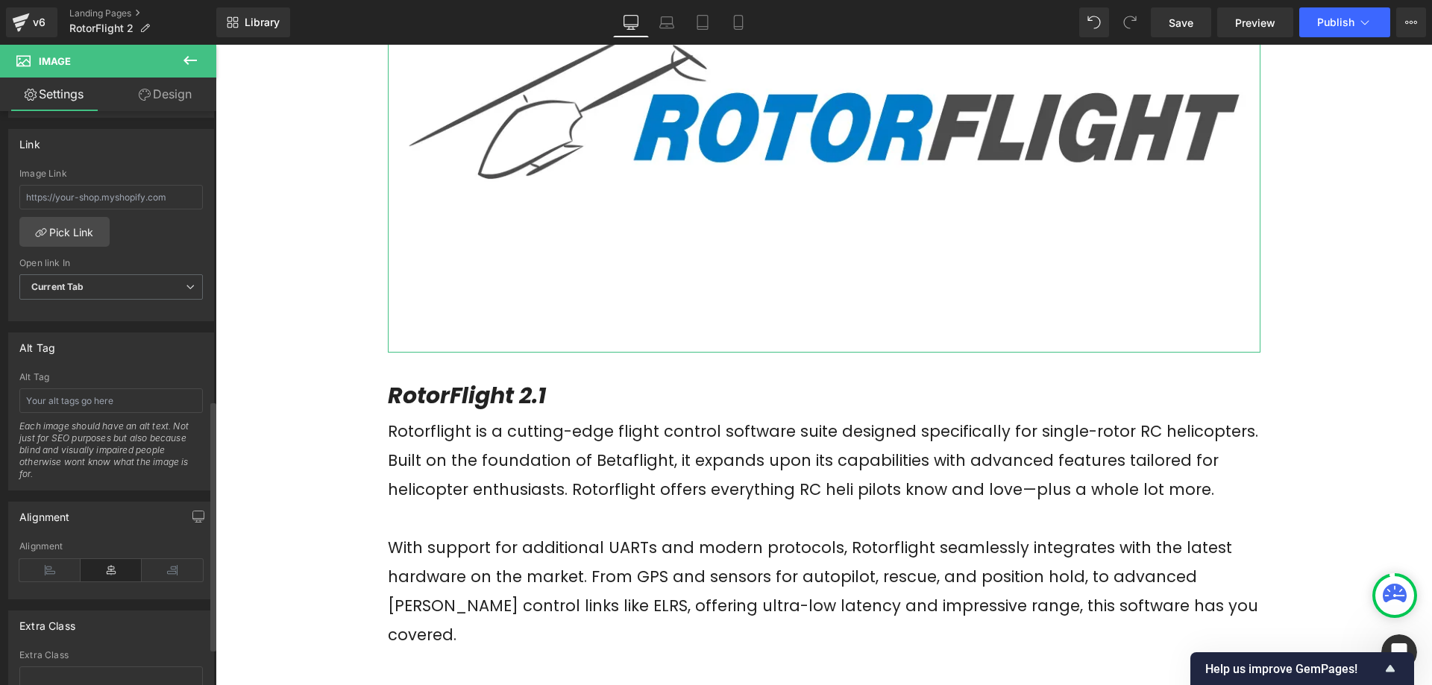
scroll to position [671, 0]
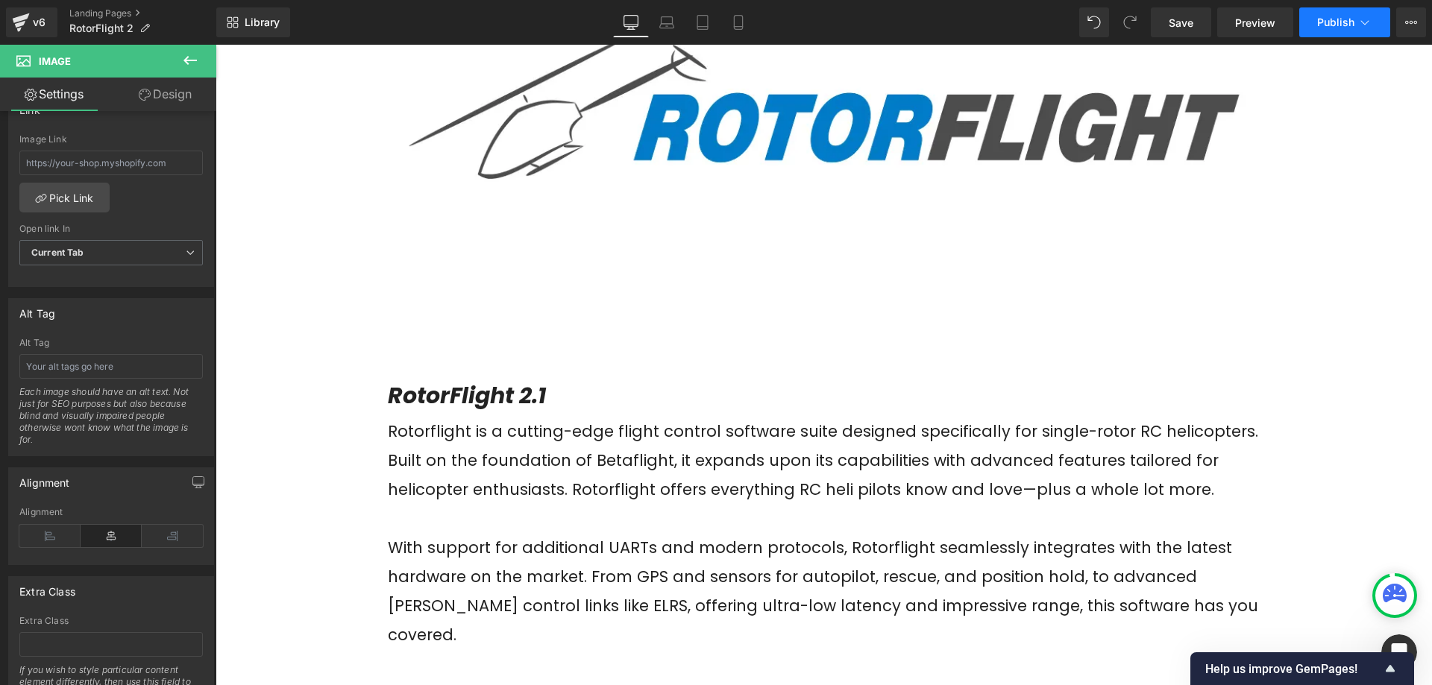
click at [1350, 32] on button "Publish" at bounding box center [1344, 22] width 91 height 30
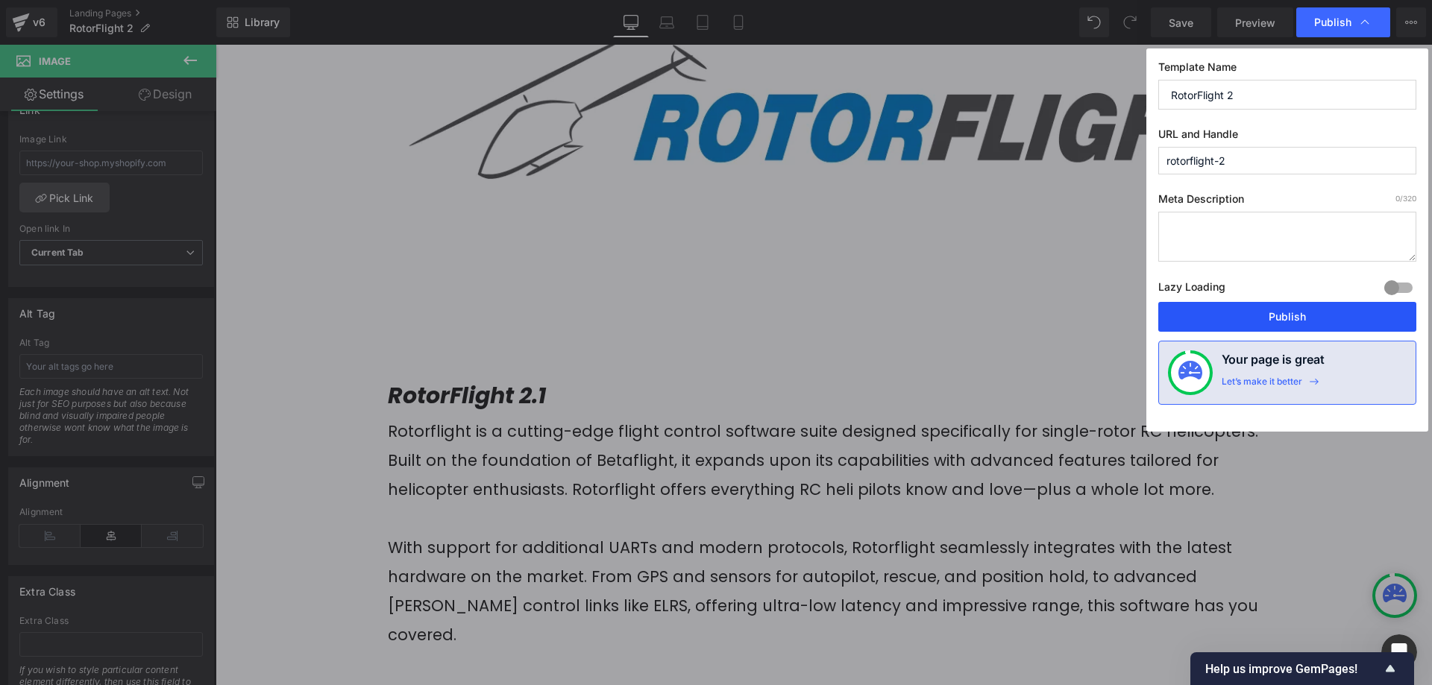
click at [1278, 313] on button "Publish" at bounding box center [1287, 317] width 258 height 30
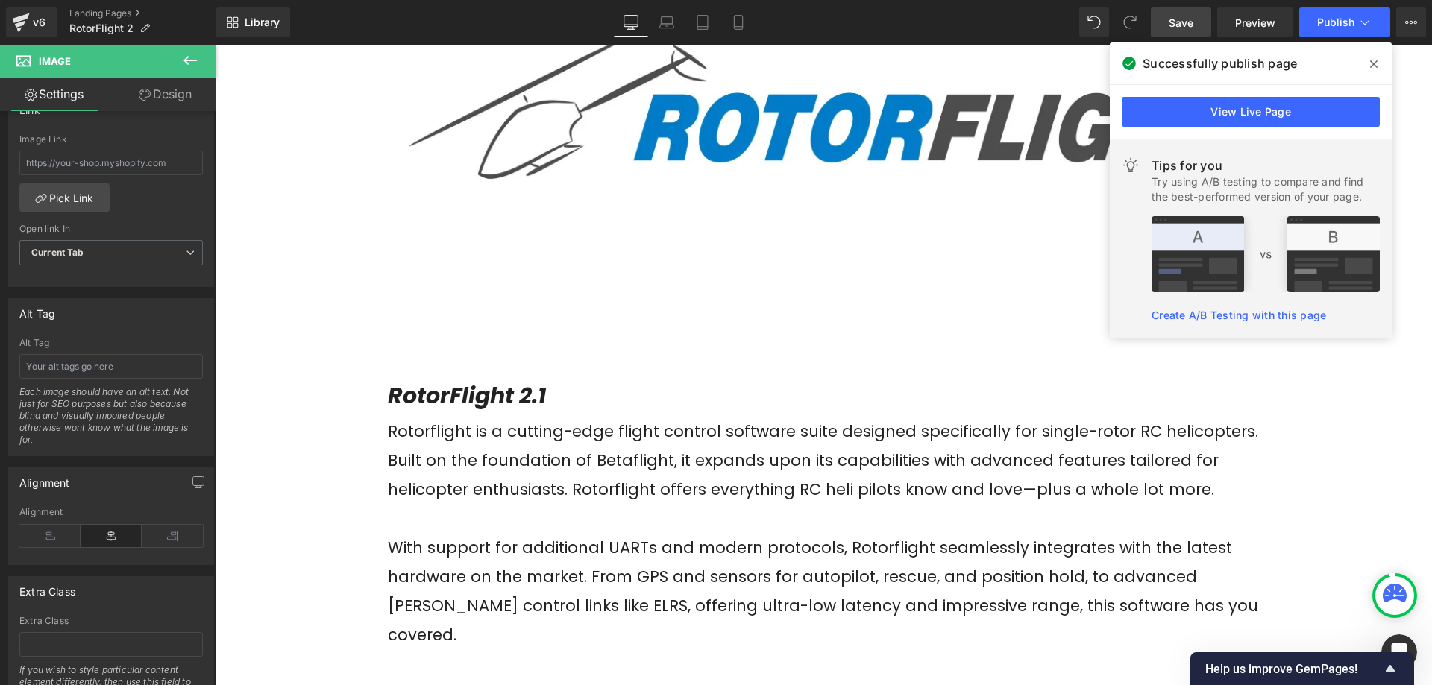
click at [1175, 23] on span "Save" at bounding box center [1181, 23] width 25 height 16
click at [1375, 61] on icon at bounding box center [1373, 64] width 7 height 12
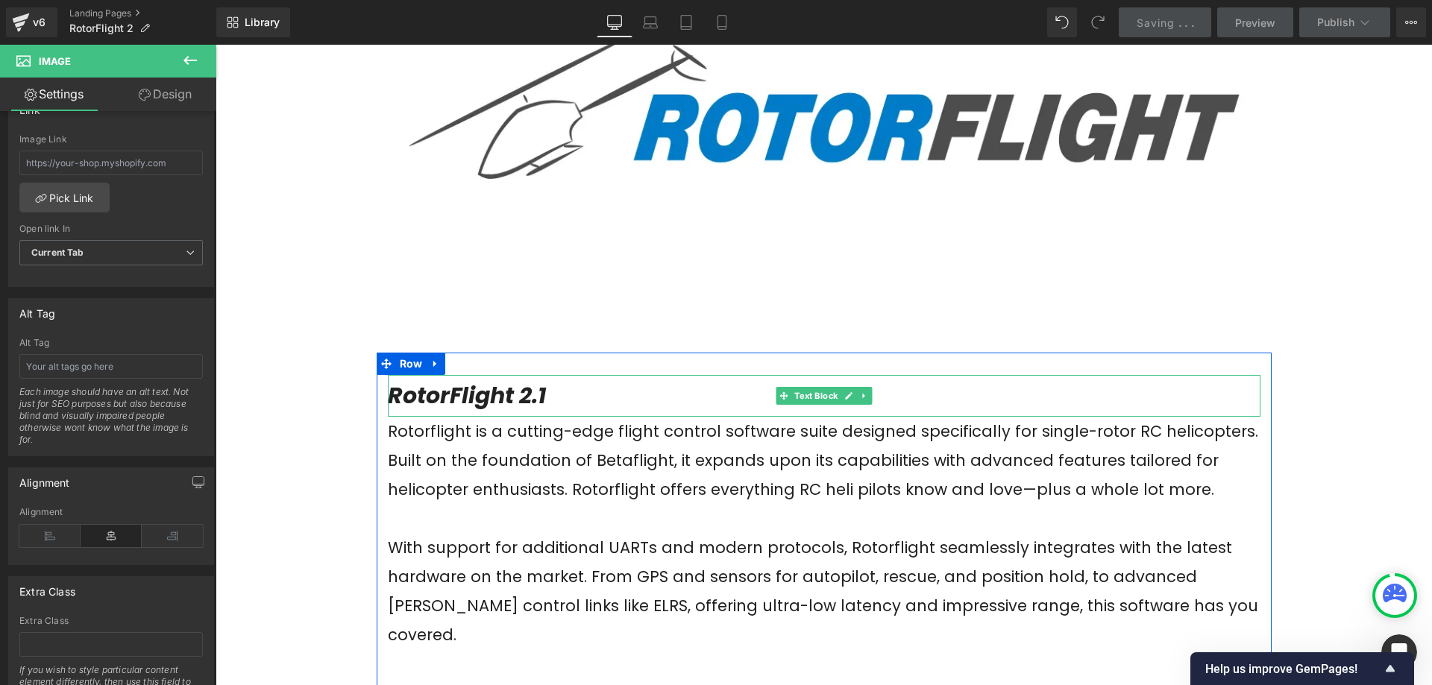
click at [538, 395] on span "RotorFlight 2.1" at bounding box center [467, 396] width 158 height 32
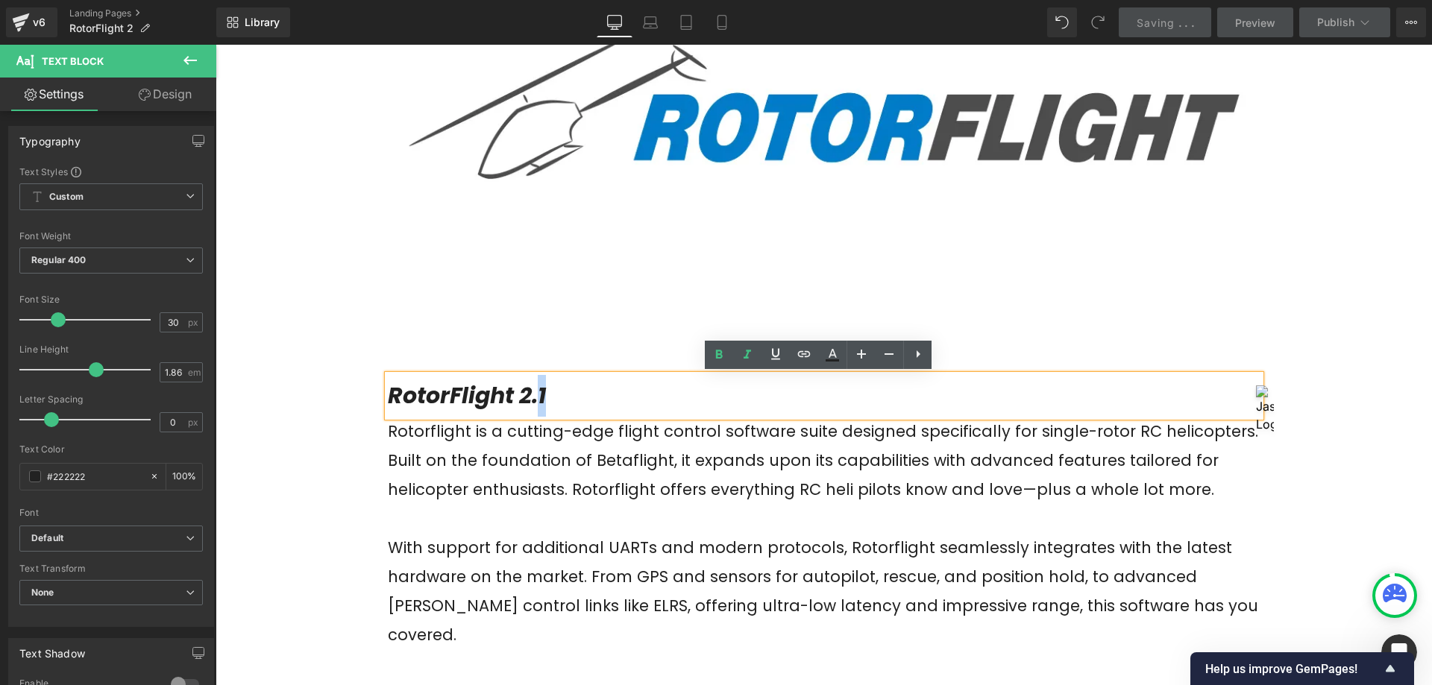
drag, startPoint x: 547, startPoint y: 400, endPoint x: 534, endPoint y: 399, distance: 12.7
click at [534, 399] on p "RotorFlight 2.1" at bounding box center [824, 396] width 873 height 42
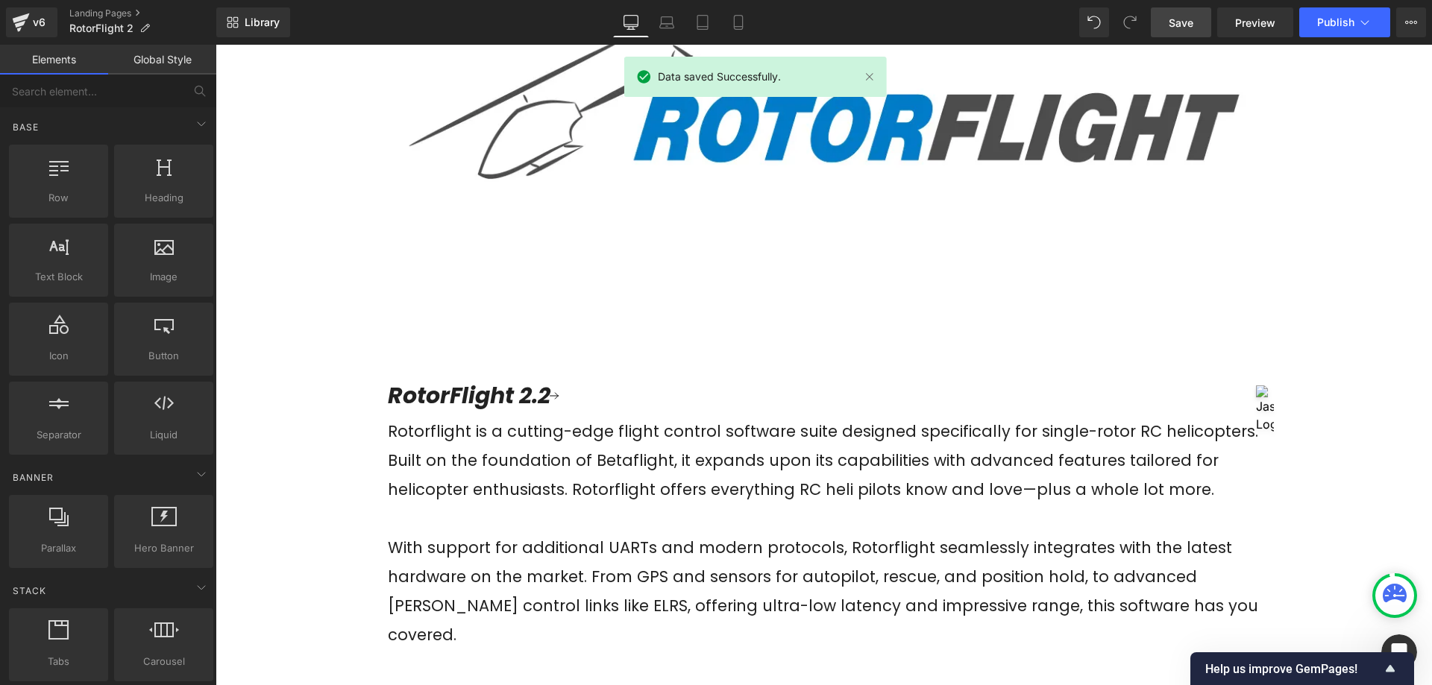
click at [1190, 27] on span "Save" at bounding box center [1181, 23] width 25 height 16
click at [111, 14] on link "Landing Pages" at bounding box center [142, 13] width 147 height 12
